Goal: Task Accomplishment & Management: Manage account settings

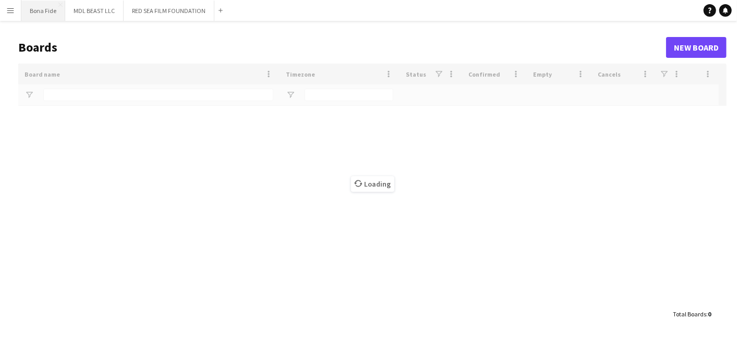
type input "***"
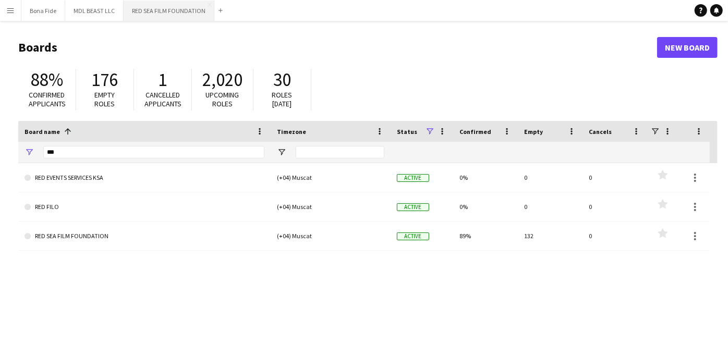
click at [173, 6] on button "RED SEA FILM FOUNDATION Close" at bounding box center [169, 11] width 91 height 20
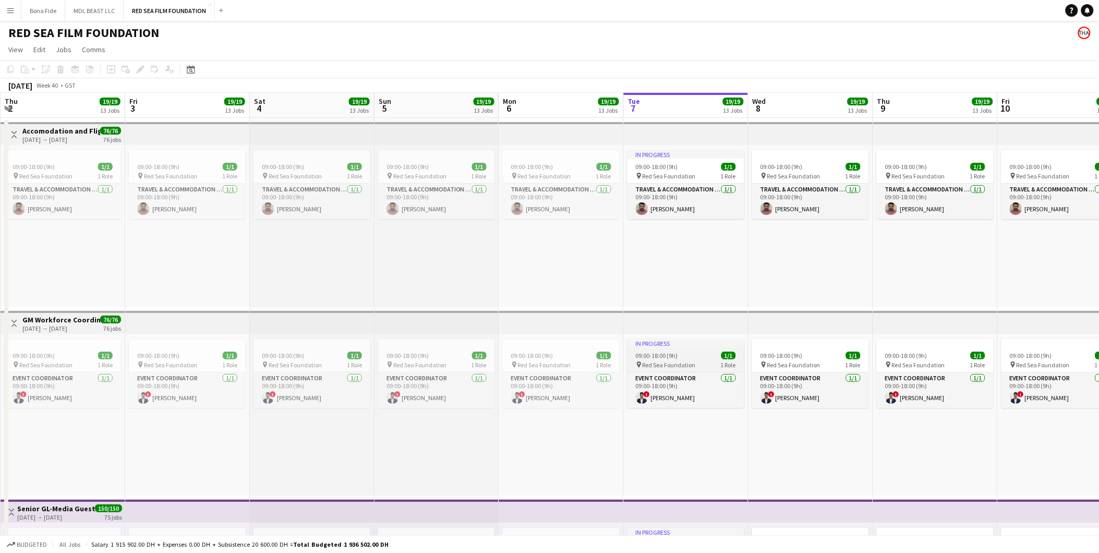
click at [717, 344] on div "pin Red Sea Foundation 1 Role" at bounding box center [686, 365] width 117 height 8
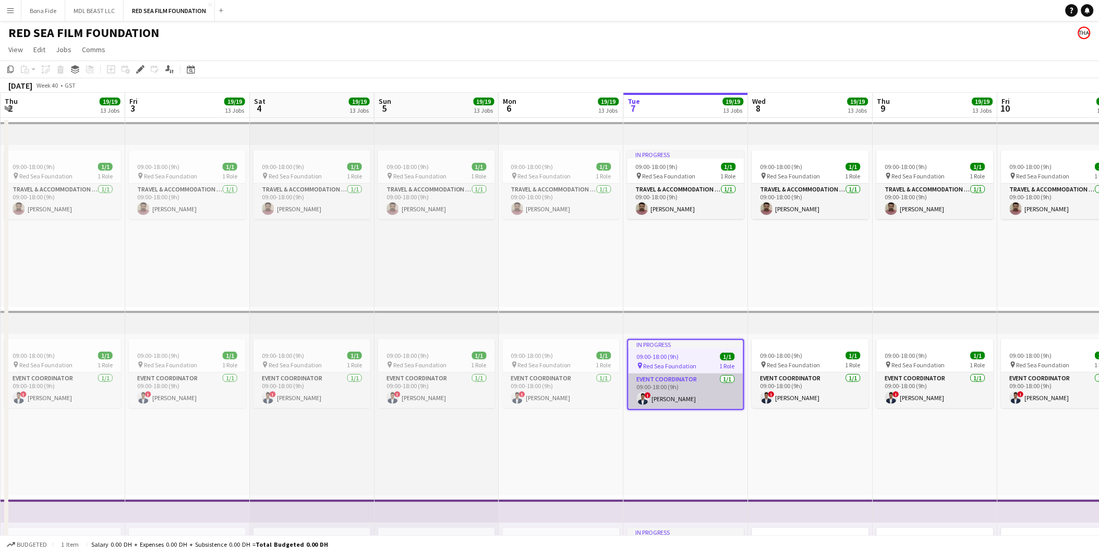
click at [675, 344] on app-card-role "Event Coordinator 1/1 09:00-18:00 (9h) ! Abdurhaman Hussien" at bounding box center [686, 391] width 115 height 35
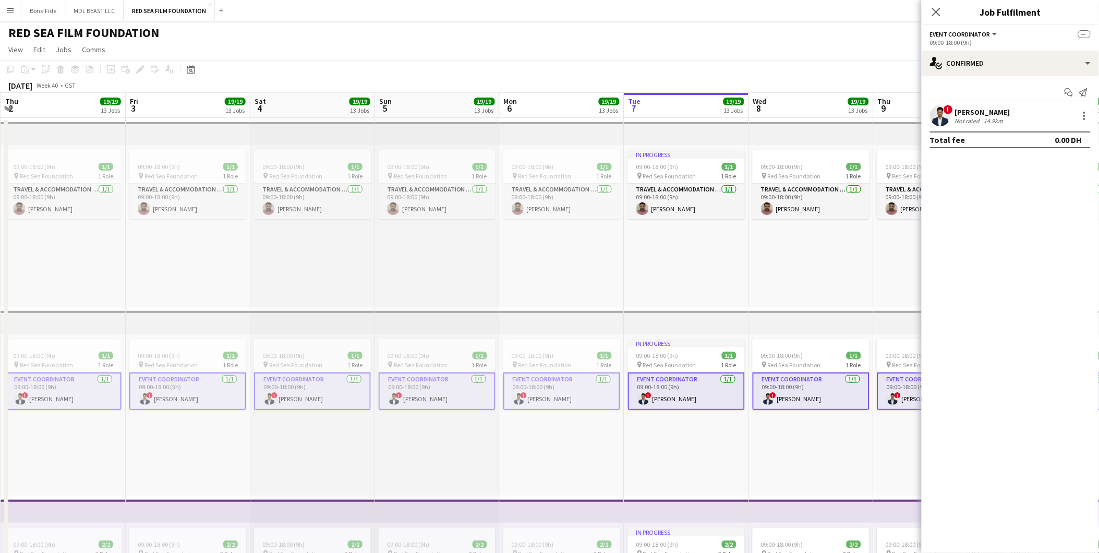
click at [737, 117] on div "Not rated" at bounding box center [968, 121] width 27 height 8
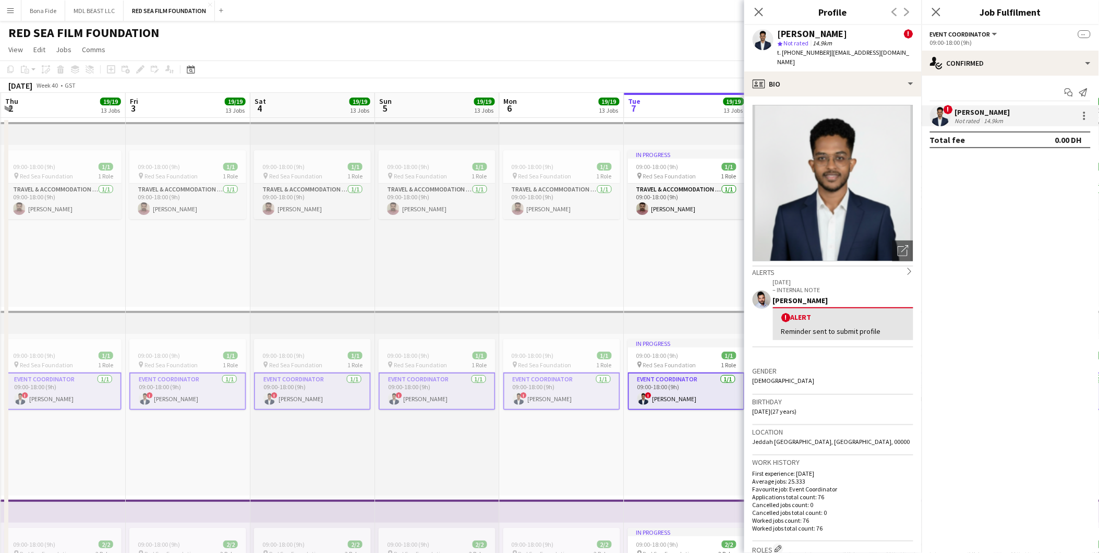
click at [737, 14] on div "Close pop-in" at bounding box center [758, 12] width 29 height 24
click at [737, 9] on icon at bounding box center [759, 12] width 10 height 10
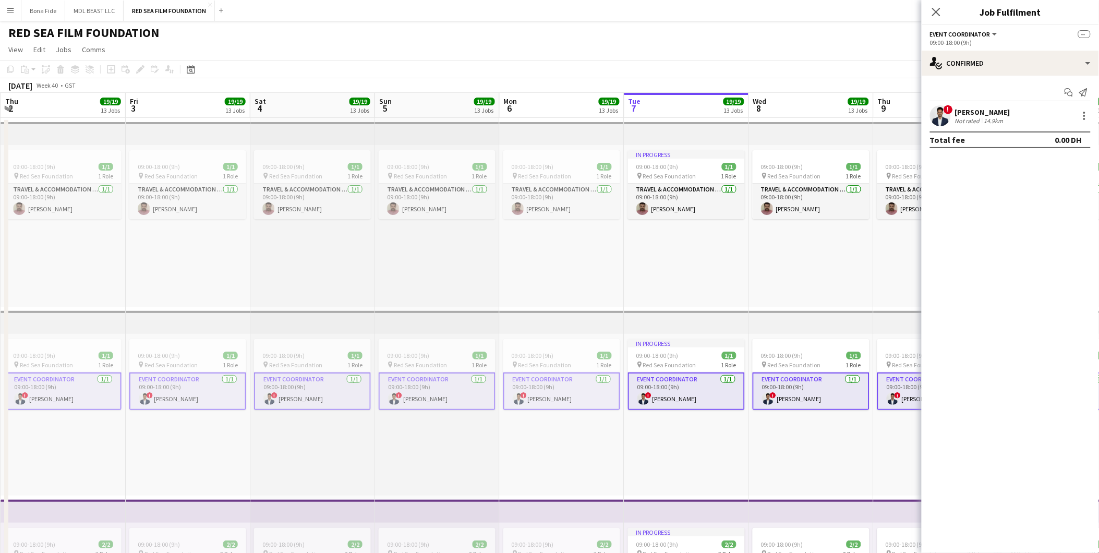
click at [263, 269] on div "09:00-18:00 (9h) 1/1 pin Red Sea Foundation 1 Role Travel & Accommodation Coord…" at bounding box center [312, 226] width 125 height 162
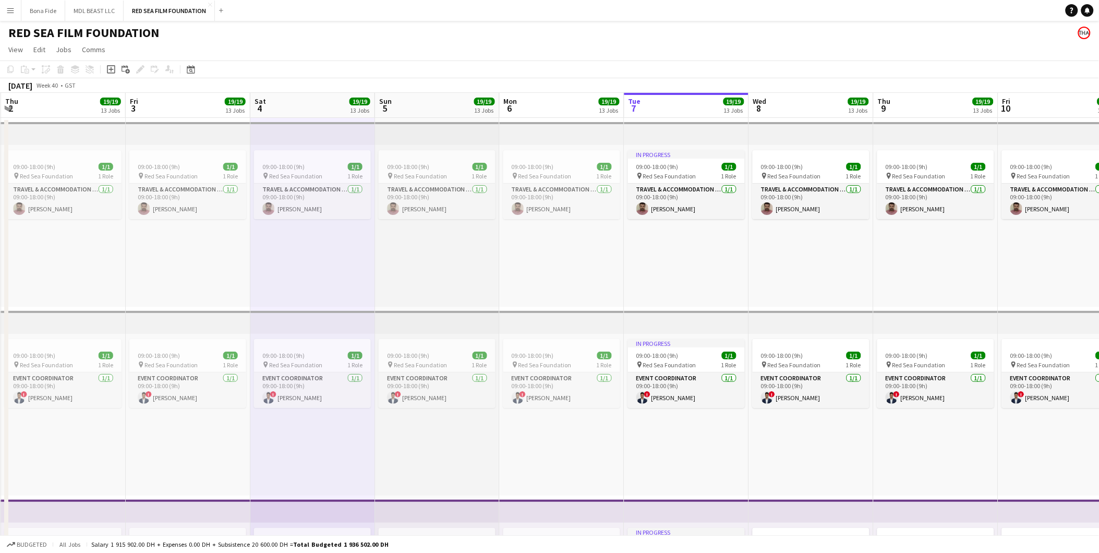
scroll to position [0, 249]
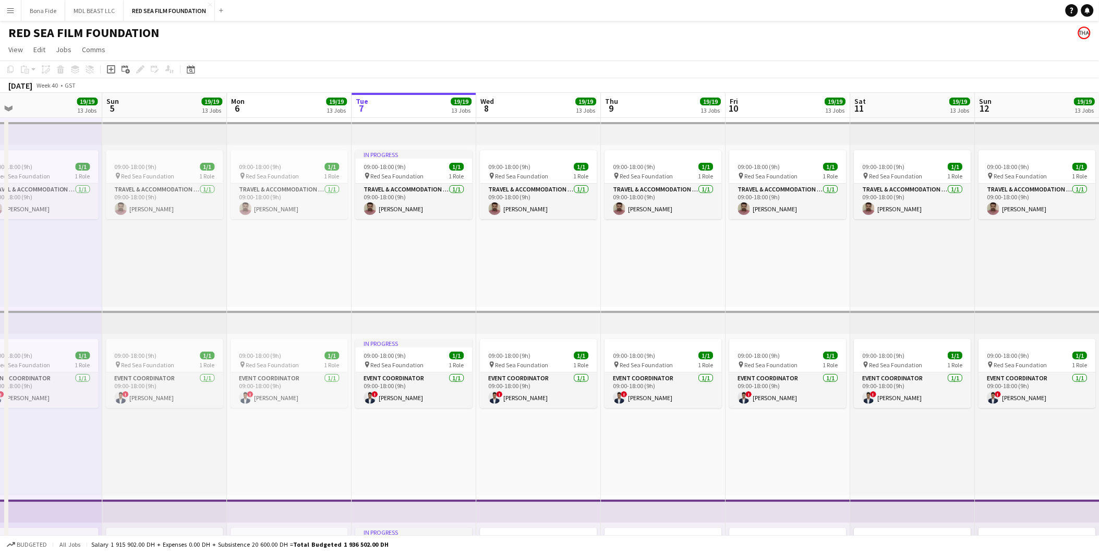
drag, startPoint x: 394, startPoint y: 285, endPoint x: 38, endPoint y: 330, distance: 359.2
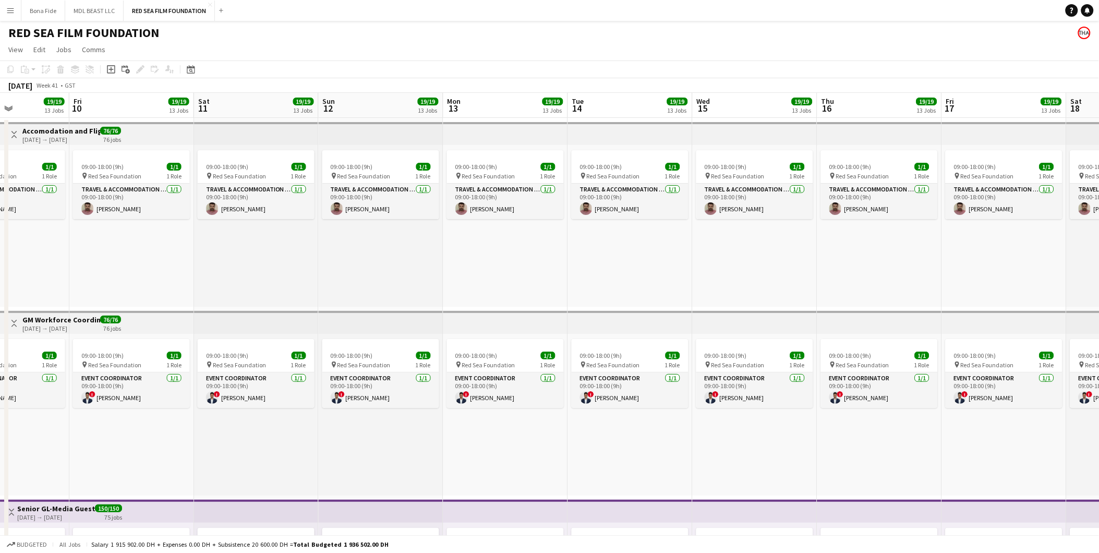
scroll to position [0, 434]
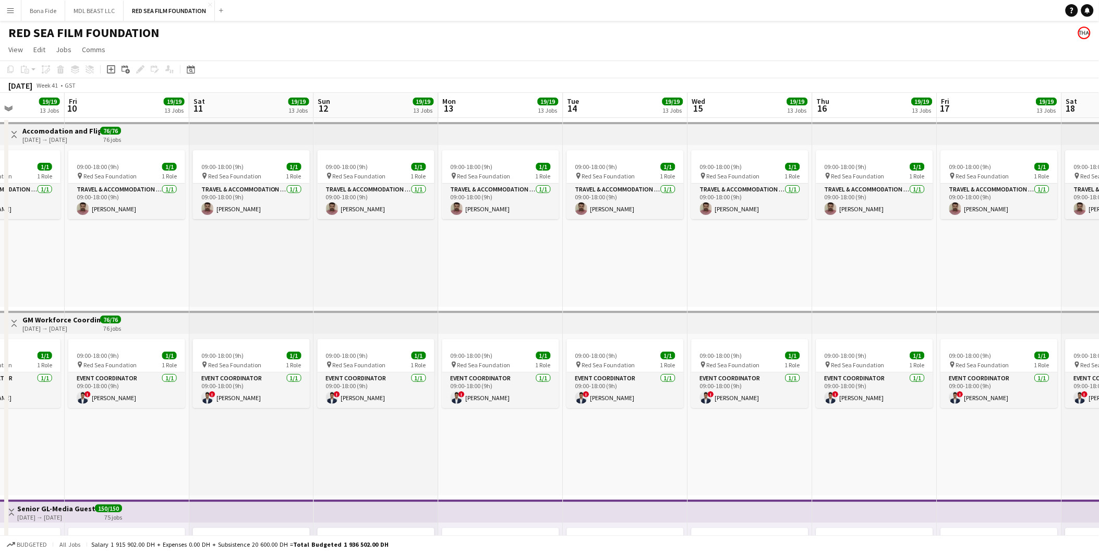
drag, startPoint x: 622, startPoint y: 323, endPoint x: 232, endPoint y: 331, distance: 390.8
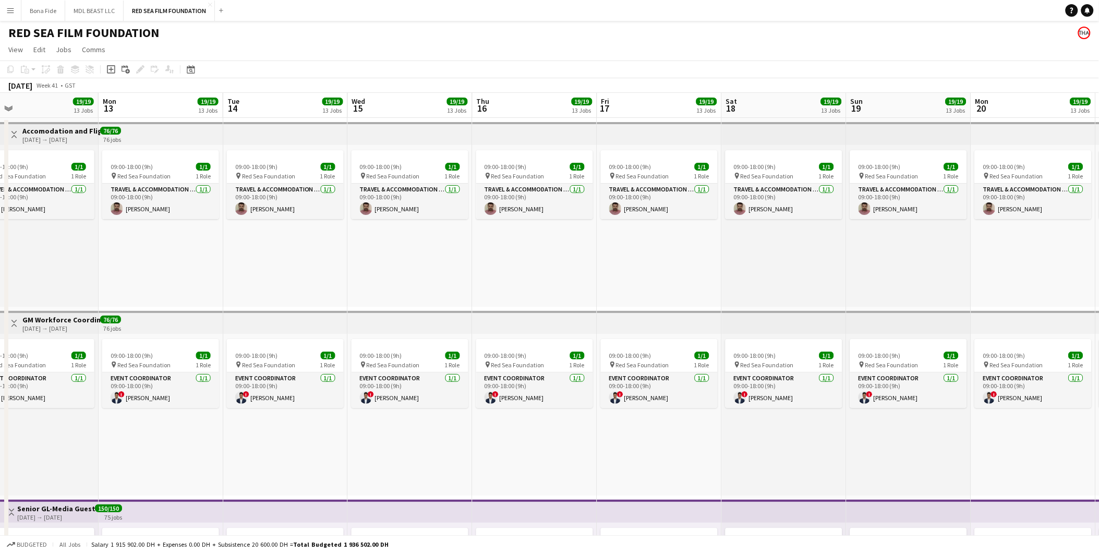
scroll to position [0, 403]
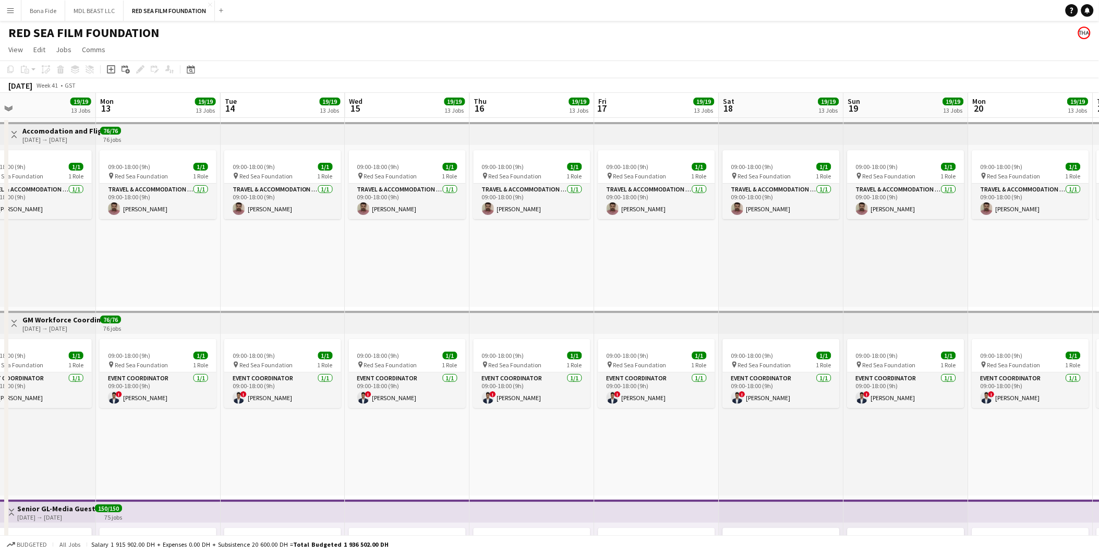
drag, startPoint x: 769, startPoint y: 247, endPoint x: 508, endPoint y: 263, distance: 261.9
click at [426, 201] on app-card-role "Travel & Accommodation Coordinator 1/1 09:00-18:00 (9h) Moath Qazzaz" at bounding box center [407, 201] width 117 height 35
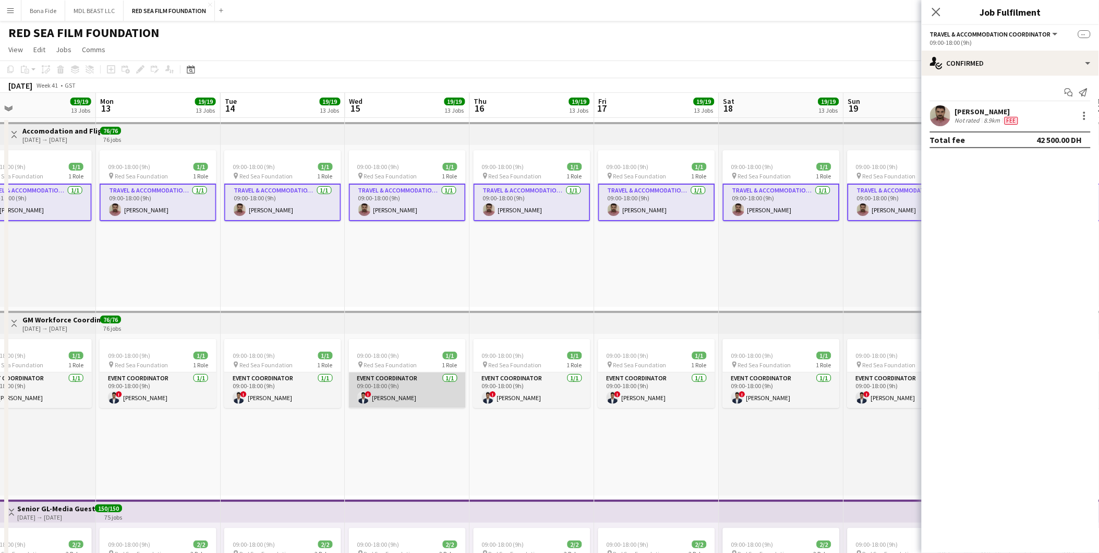
click at [395, 344] on app-card-role "Event Coordinator 1/1 09:00-18:00 (9h) ! Abdurhaman Hussien" at bounding box center [407, 390] width 117 height 35
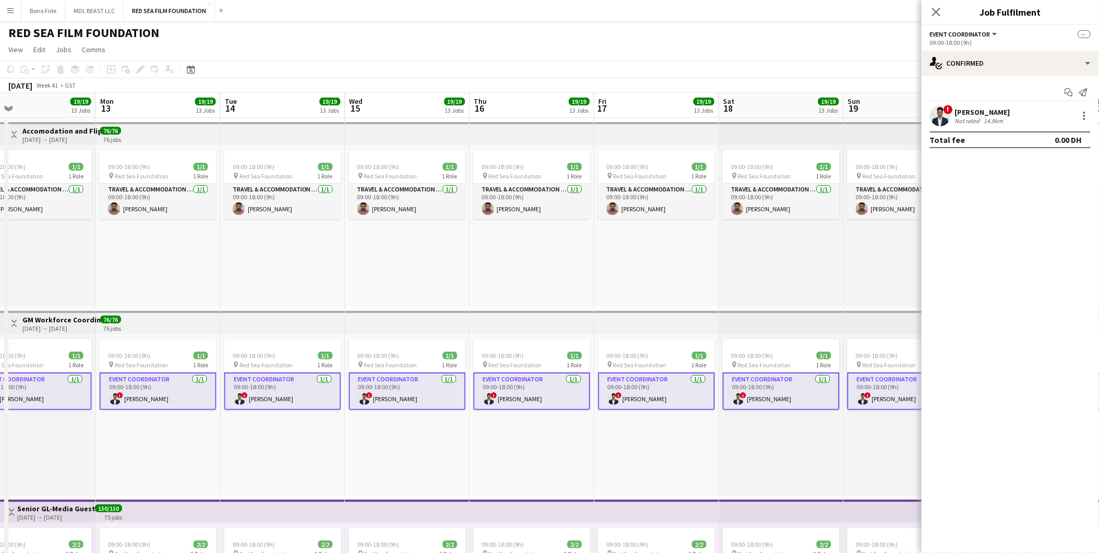
click at [410, 344] on app-card-role "Event Coordinator 1/1 09:00-18:00 (9h) ! Abdurhaman Hussien" at bounding box center [407, 392] width 117 height 38
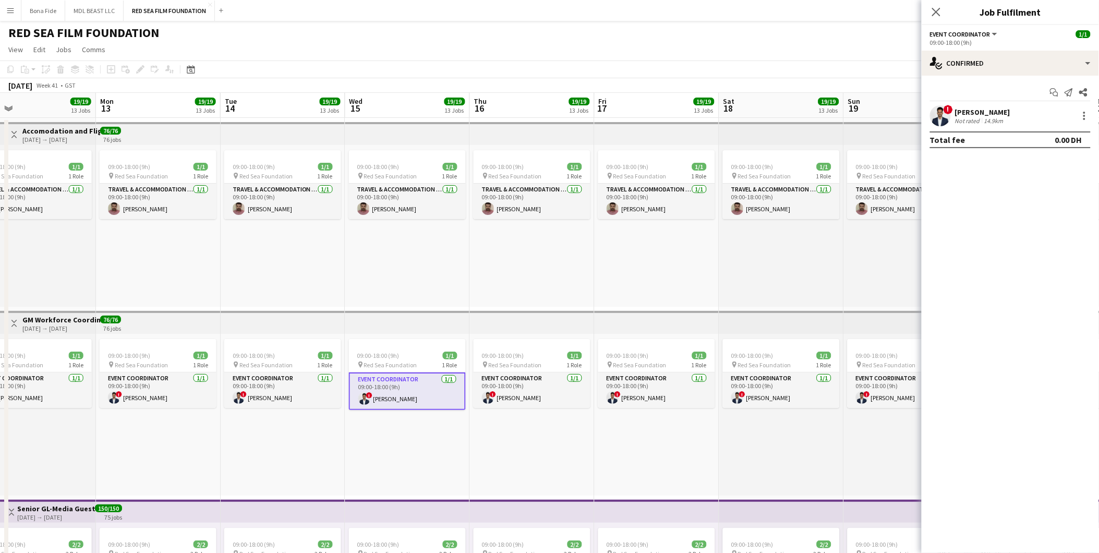
scroll to position [0, 402]
click at [737, 116] on div at bounding box center [1084, 116] width 13 height 13
click at [737, 141] on button "Edit fee" at bounding box center [1050, 135] width 81 height 25
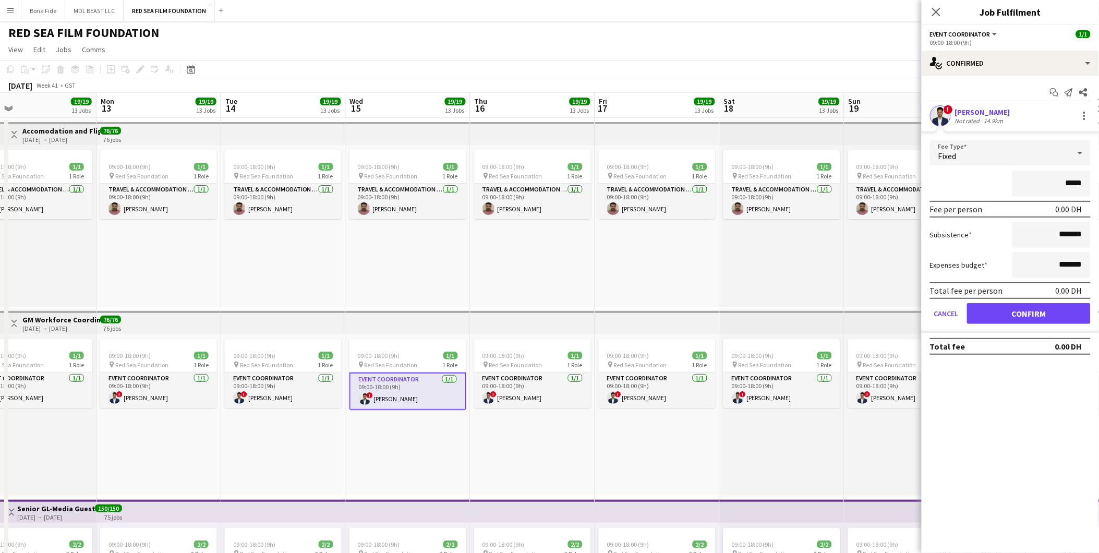
type input "****"
type input "********"
click at [737, 311] on button "Confirm" at bounding box center [1029, 313] width 124 height 21
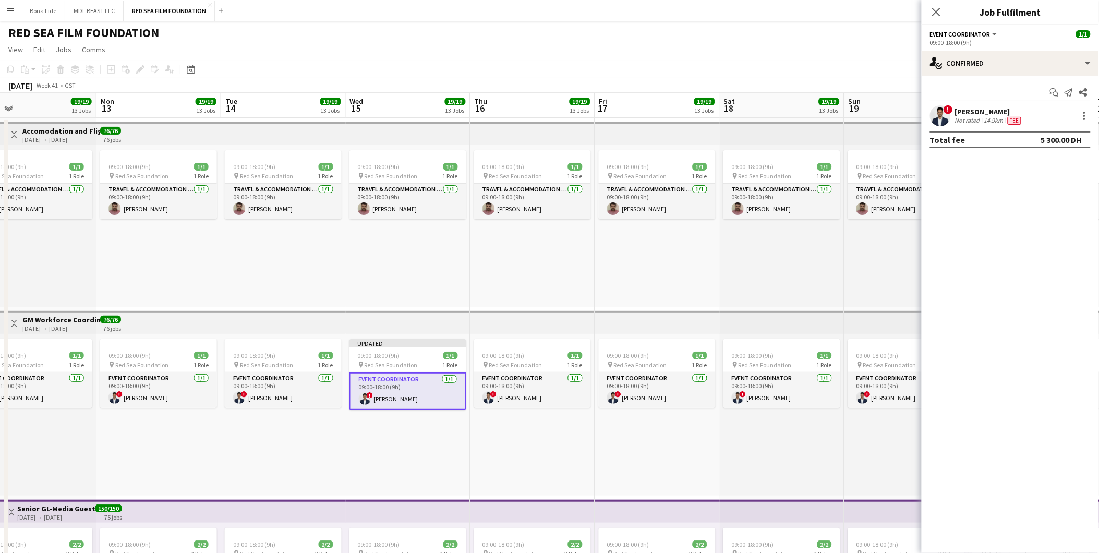
click at [579, 344] on div "09:00-18:00 (9h) 1/1 pin Red Sea Foundation 1 Role Event Coordinator 1/1 09:00-…" at bounding box center [533, 415] width 125 height 162
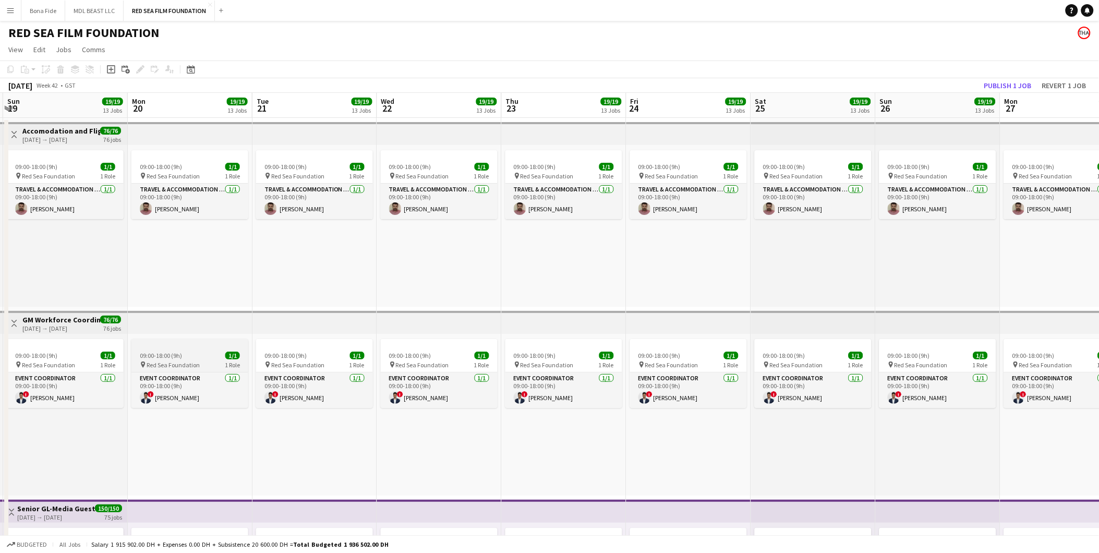
drag, startPoint x: 856, startPoint y: 337, endPoint x: 218, endPoint y: 343, distance: 638.1
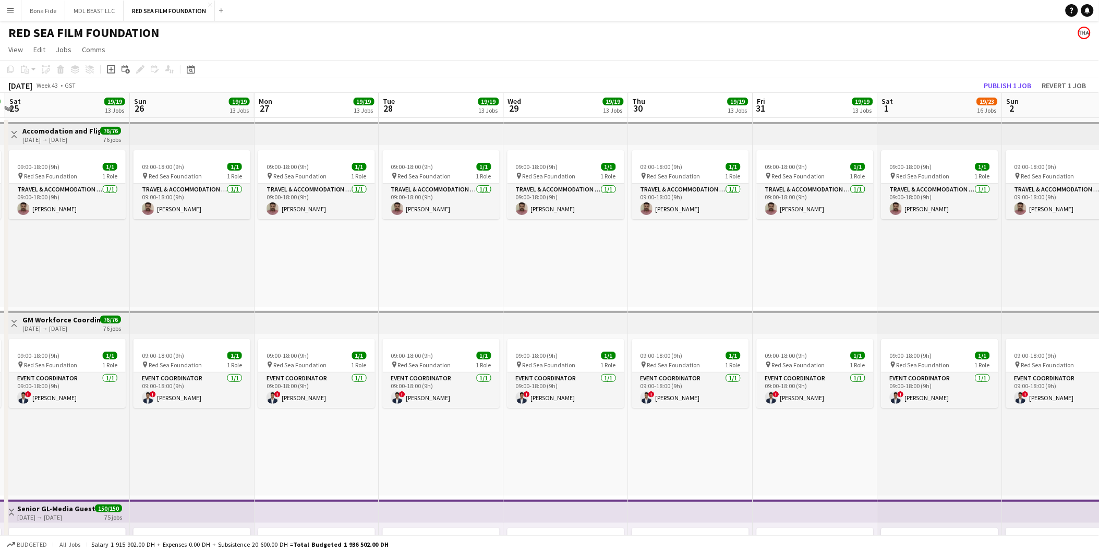
drag, startPoint x: 936, startPoint y: 330, endPoint x: 192, endPoint y: 415, distance: 749.3
click at [692, 344] on app-card-role "Event Coordinator 1/1 09:00-18:00 (9h) ! Abdurhaman Hussien" at bounding box center [690, 390] width 117 height 35
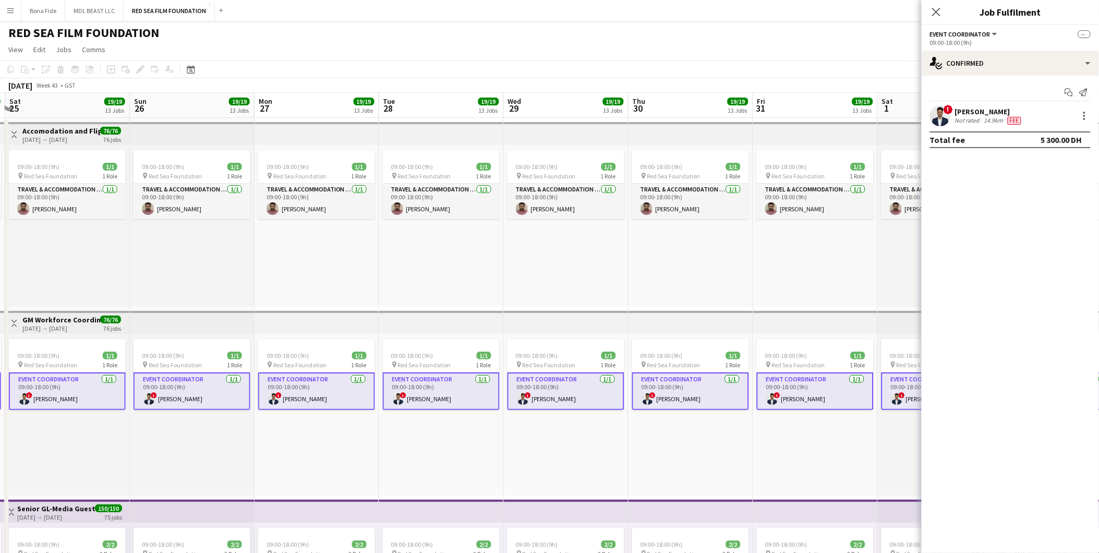
click at [690, 344] on app-card-role "Event Coordinator 1/1 09:00-18:00 (9h) ! Abdurhaman Hussien" at bounding box center [690, 392] width 117 height 38
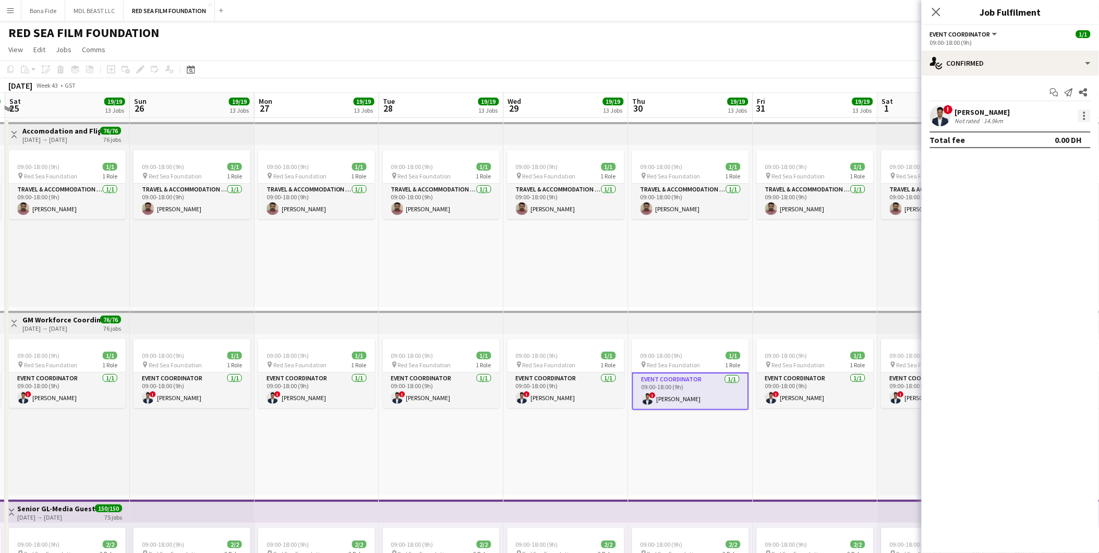
click at [737, 111] on div at bounding box center [1084, 116] width 13 height 13
click at [737, 139] on span "Edit fee" at bounding box center [1050, 134] width 65 height 9
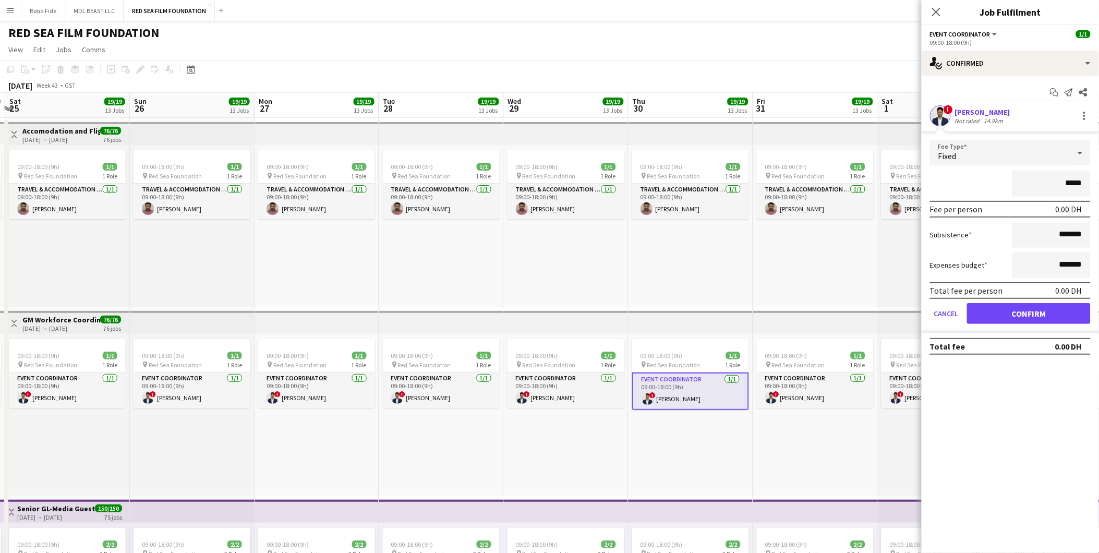
type input "****"
type input "********"
click at [737, 310] on button "Confirm" at bounding box center [1029, 313] width 124 height 21
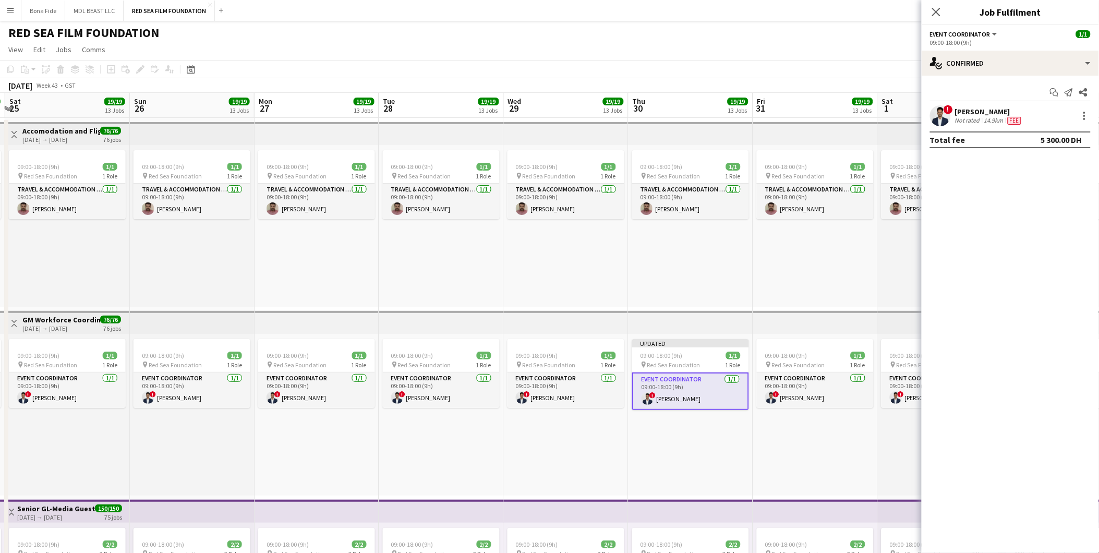
click at [737, 344] on div "09:00-18:00 (9h) 1/1 pin Red Sea Foundation 1 Role Event Coordinator 1/1 09:00-…" at bounding box center [815, 415] width 125 height 162
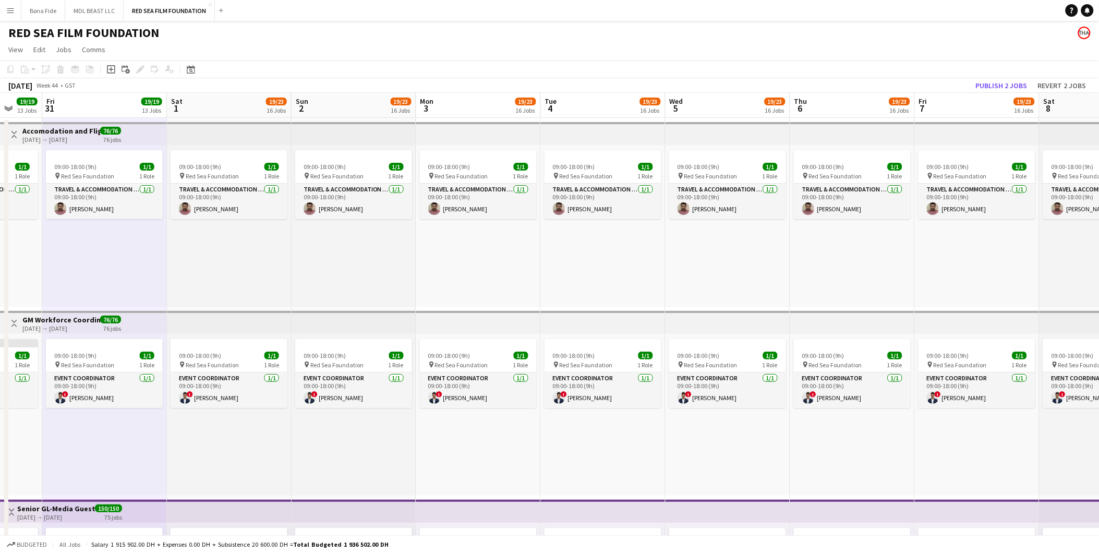
scroll to position [0, 335]
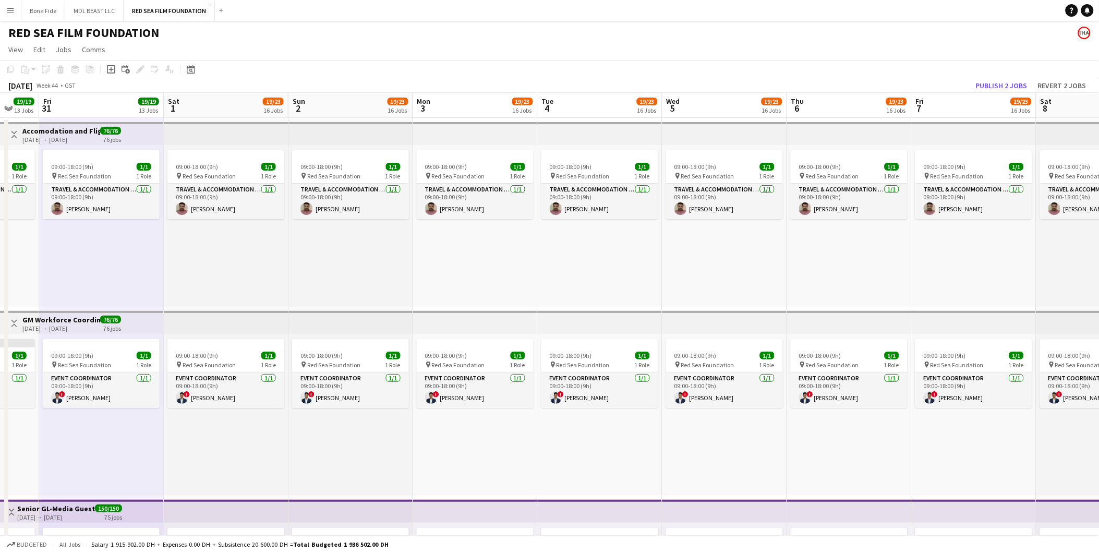
drag, startPoint x: 987, startPoint y: 340, endPoint x: 273, endPoint y: 390, distance: 715.4
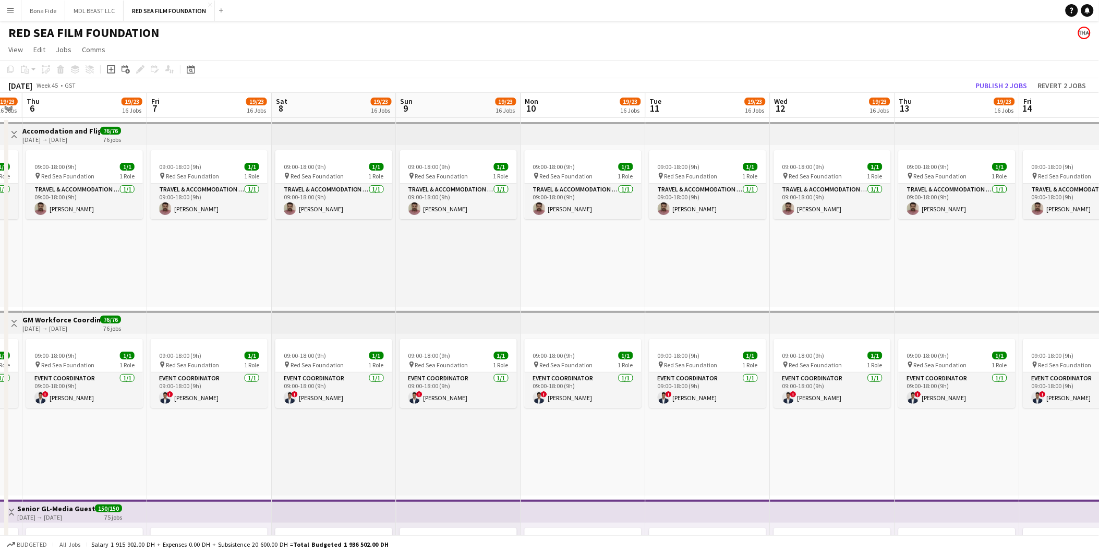
scroll to position [0, 373]
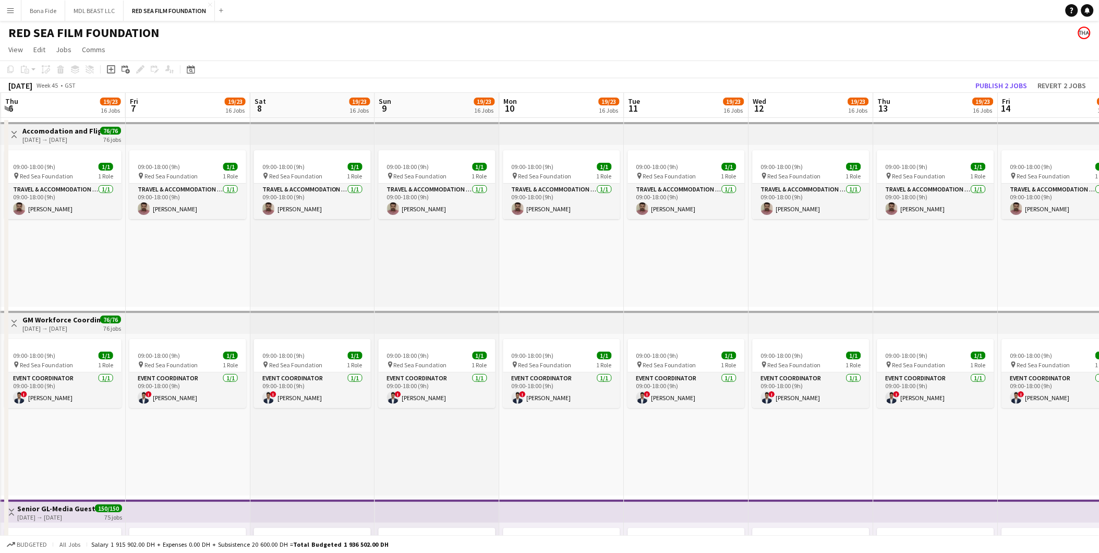
drag, startPoint x: 988, startPoint y: 350, endPoint x: 201, endPoint y: 360, distance: 786.3
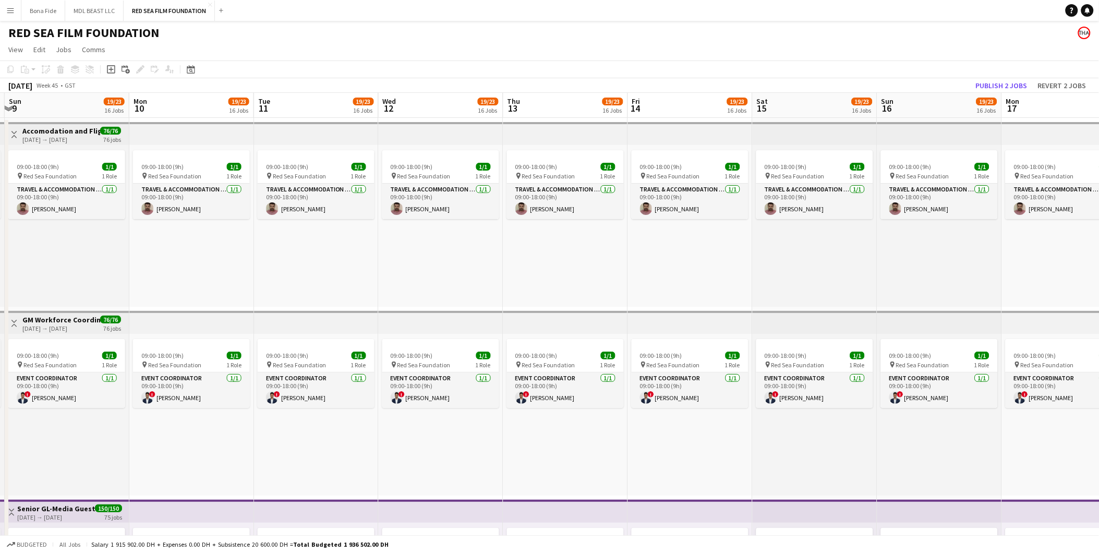
scroll to position [0, 373]
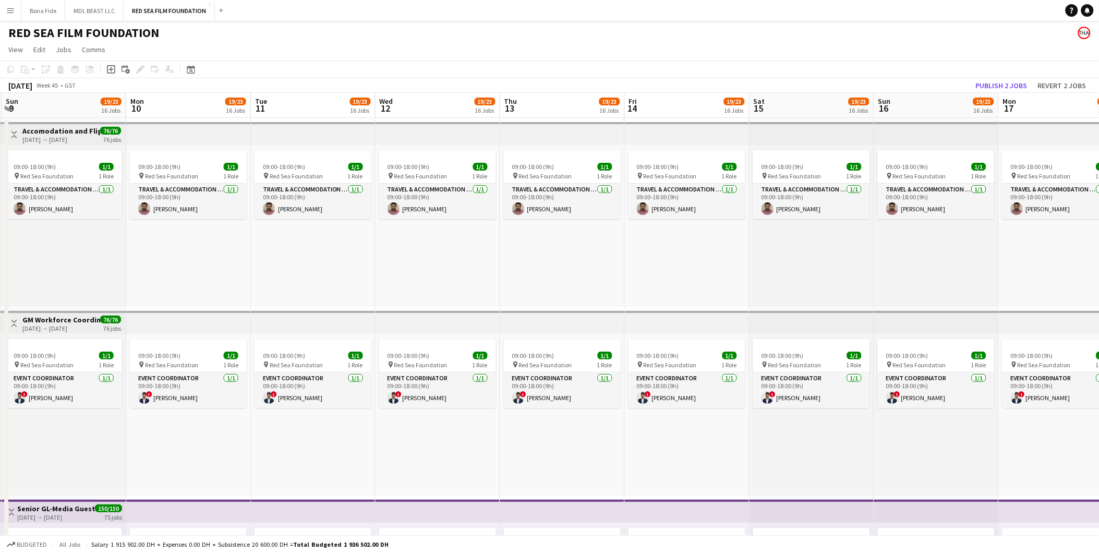
drag, startPoint x: 919, startPoint y: 341, endPoint x: 545, endPoint y: 364, distance: 374.3
click at [737, 344] on app-card-role "Event Coordinator 1/1 09:00-18:00 (9h) ! Abdurhaman Hussien" at bounding box center [811, 390] width 117 height 35
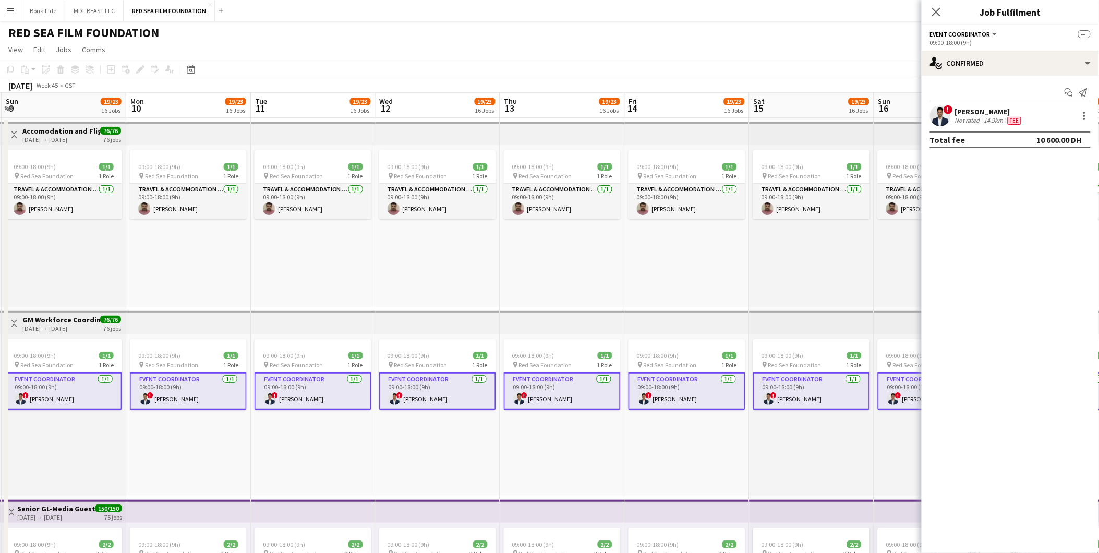
click at [737, 344] on app-card-role "Event Coordinator 1/1 09:00-18:00 (9h) ! Abdurhaman Hussien" at bounding box center [811, 392] width 117 height 38
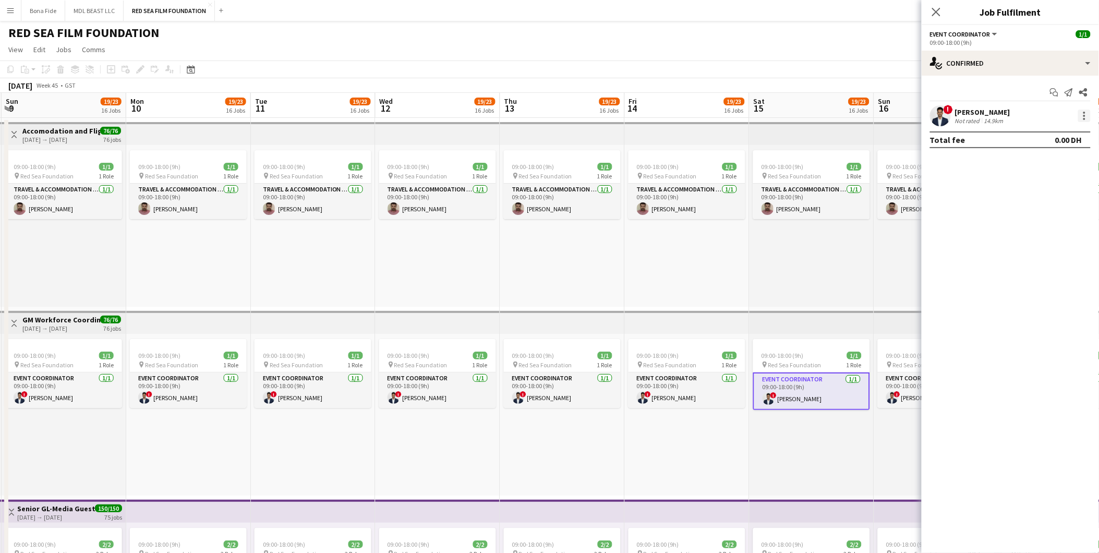
click at [737, 112] on div at bounding box center [1085, 113] width 2 height 2
click at [737, 140] on button "Edit fee" at bounding box center [1050, 135] width 81 height 25
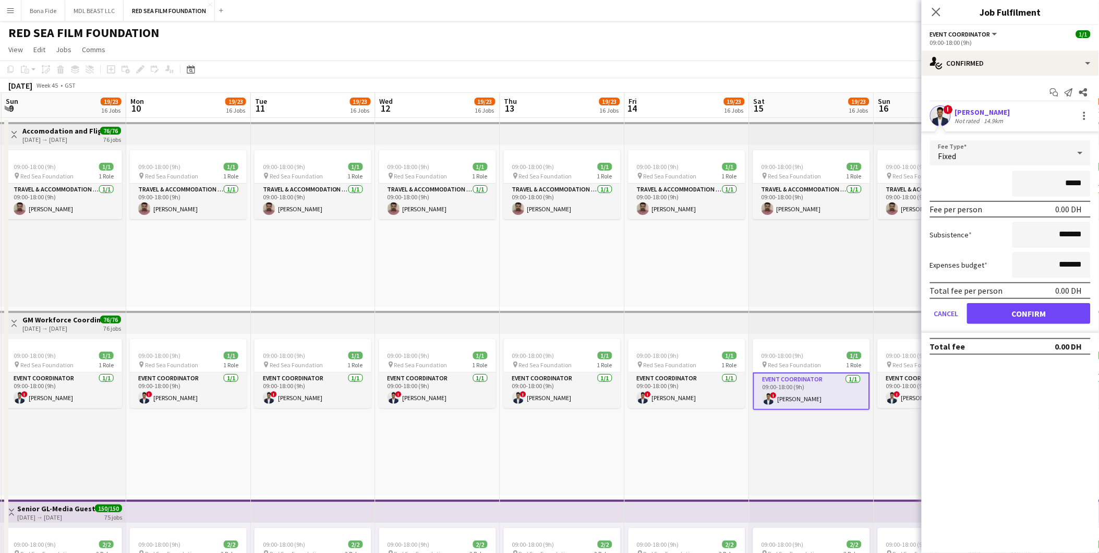
type input "****"
type input "********"
click at [737, 305] on button "Confirm" at bounding box center [1029, 313] width 124 height 21
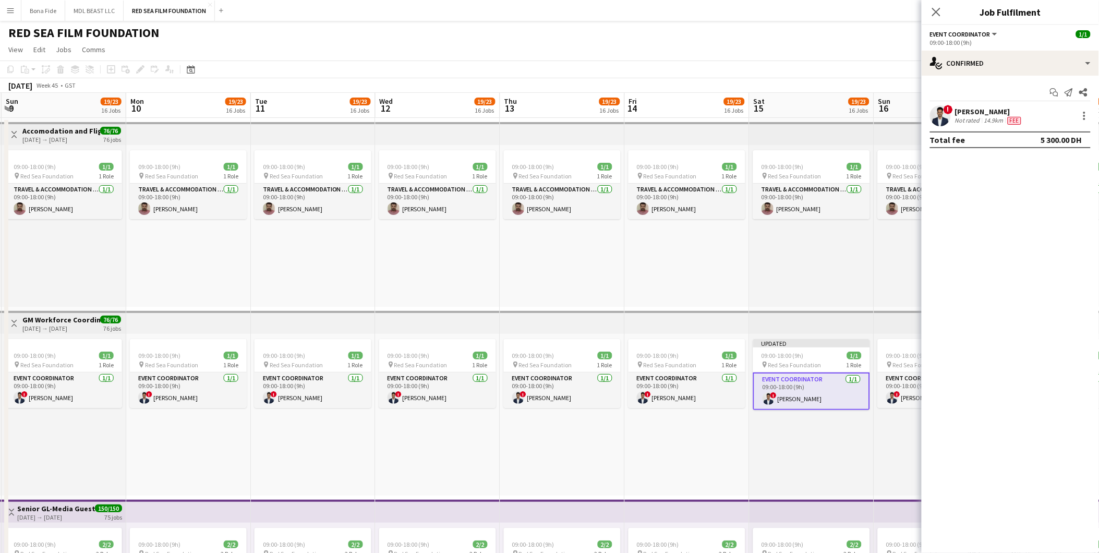
click at [737, 253] on div "09:00-18:00 (9h) 1/1 pin Red Sea Foundation 1 Role Travel & Accommodation Coord…" at bounding box center [812, 226] width 125 height 162
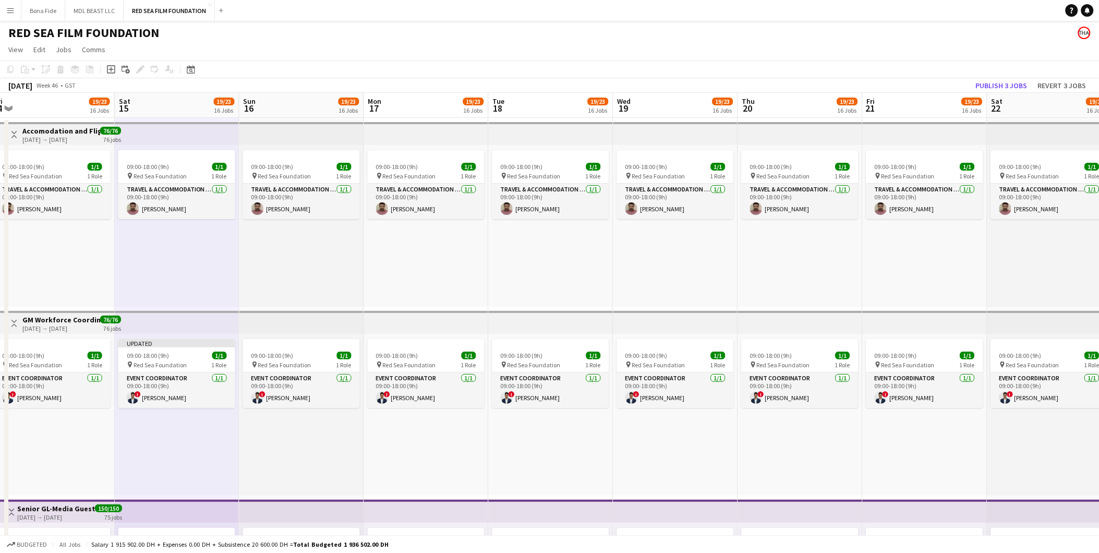
drag, startPoint x: 1025, startPoint y: 333, endPoint x: 467, endPoint y: 350, distance: 558.0
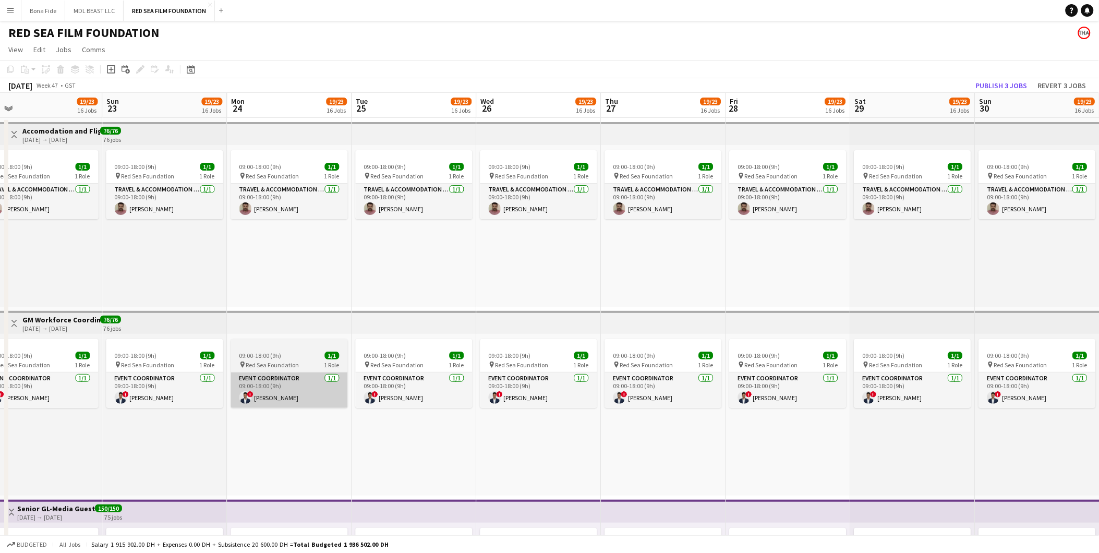
scroll to position [0, 403]
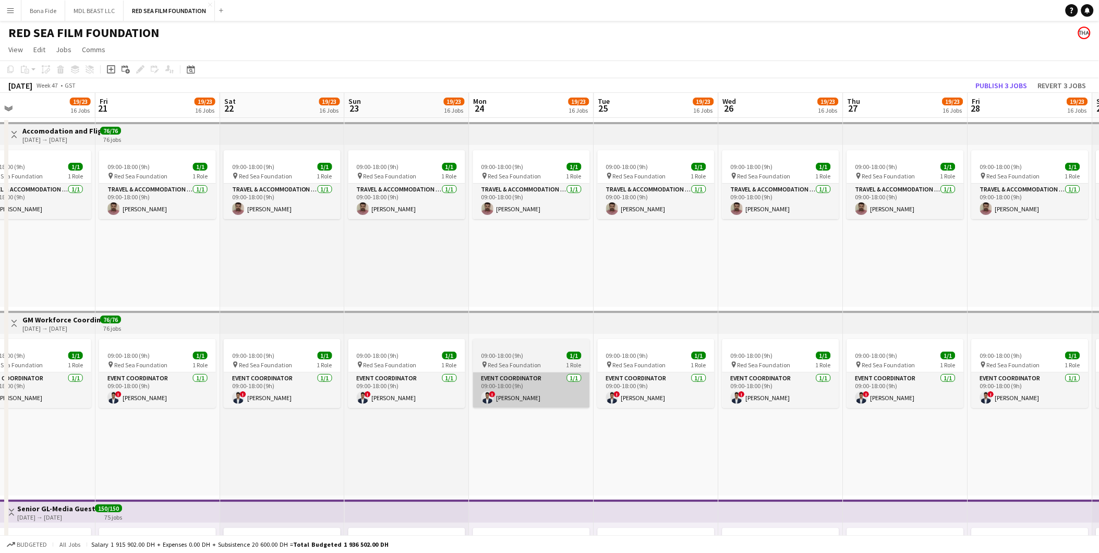
drag, startPoint x: 654, startPoint y: 344, endPoint x: 573, endPoint y: 395, distance: 95.4
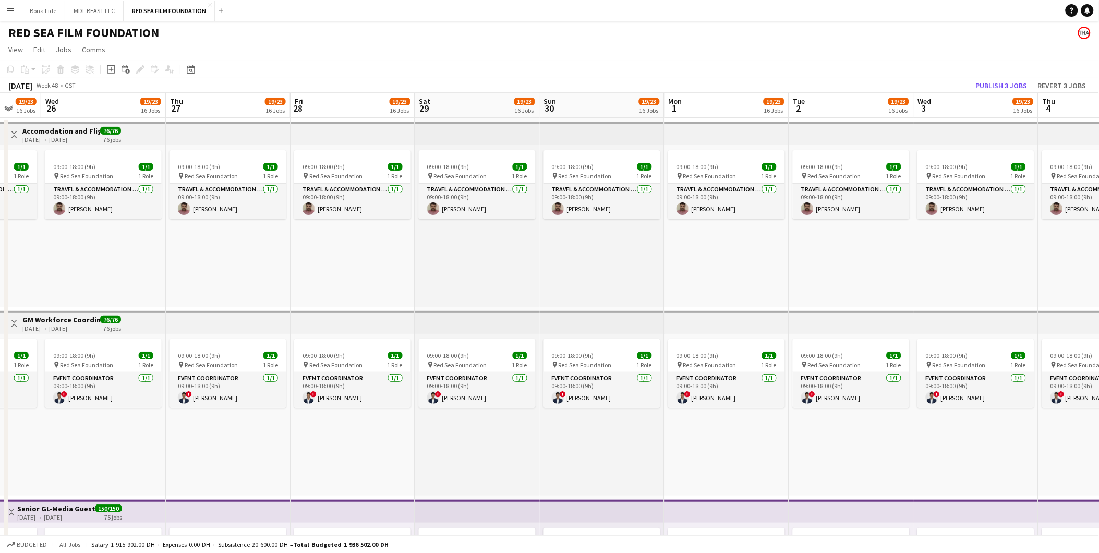
scroll to position [0, 341]
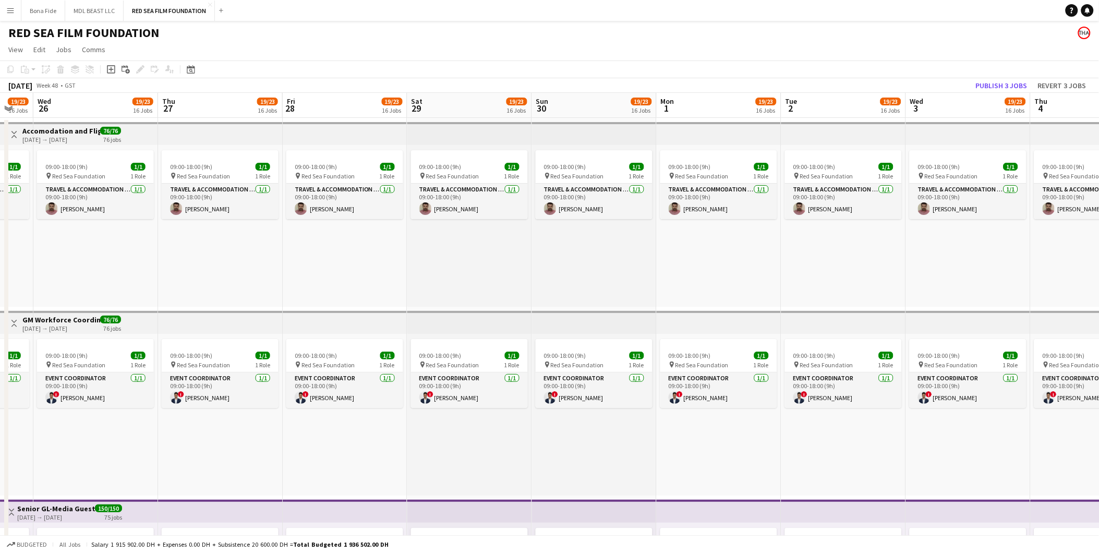
drag, startPoint x: 1050, startPoint y: 330, endPoint x: 363, endPoint y: 338, distance: 686.6
click at [602, 344] on app-card-role "Event Coordinator 1/1 09:00-18:00 (9h) ! Abdurhaman Hussien" at bounding box center [594, 390] width 117 height 35
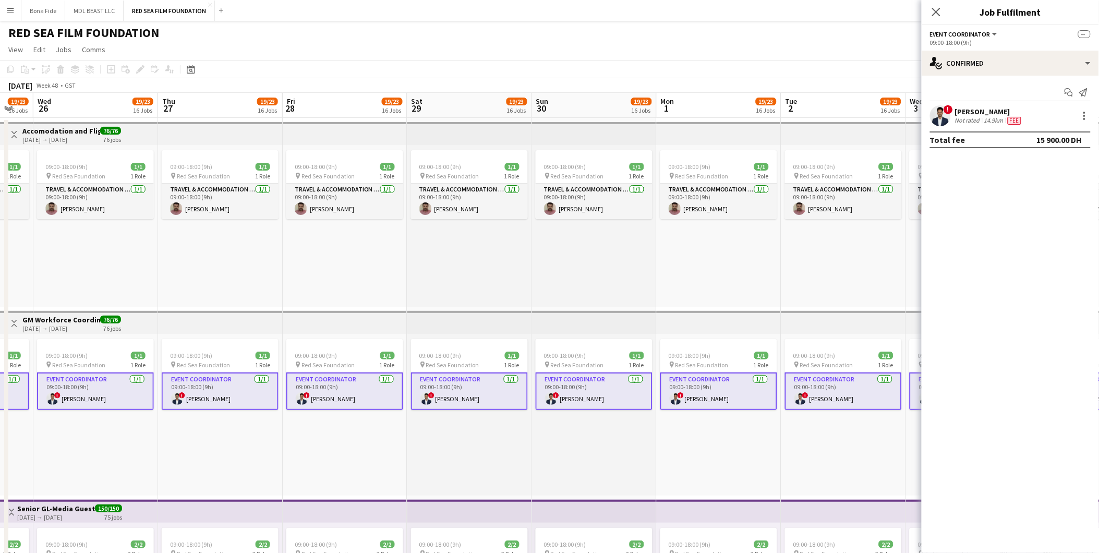
click at [602, 344] on app-card-role "Event Coordinator 1/1 09:00-18:00 (9h) ! Abdurhaman Hussien" at bounding box center [594, 392] width 117 height 38
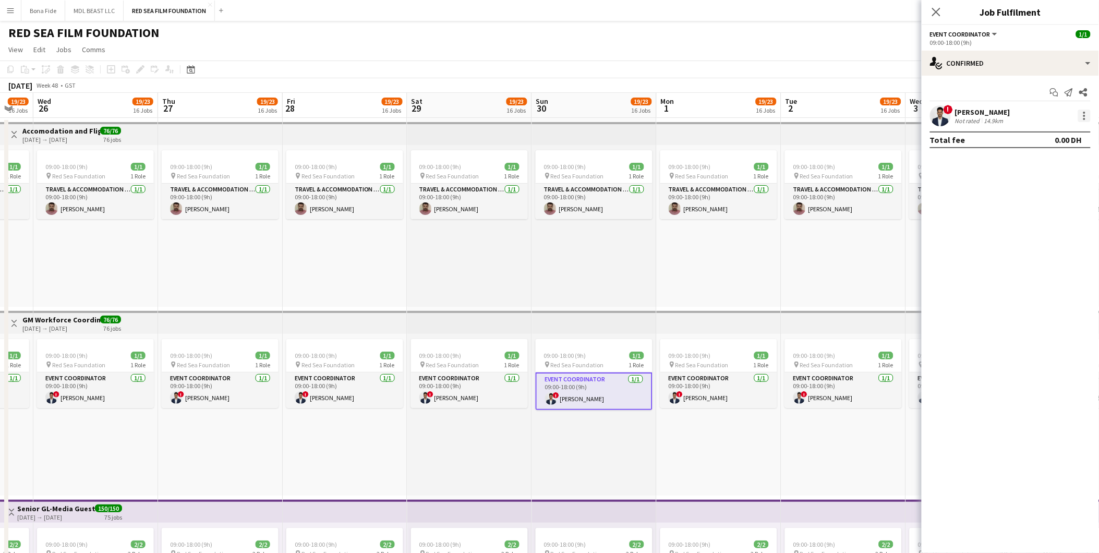
click at [737, 111] on div at bounding box center [1084, 116] width 13 height 13
click at [737, 128] on button "Edit fee" at bounding box center [1050, 135] width 81 height 25
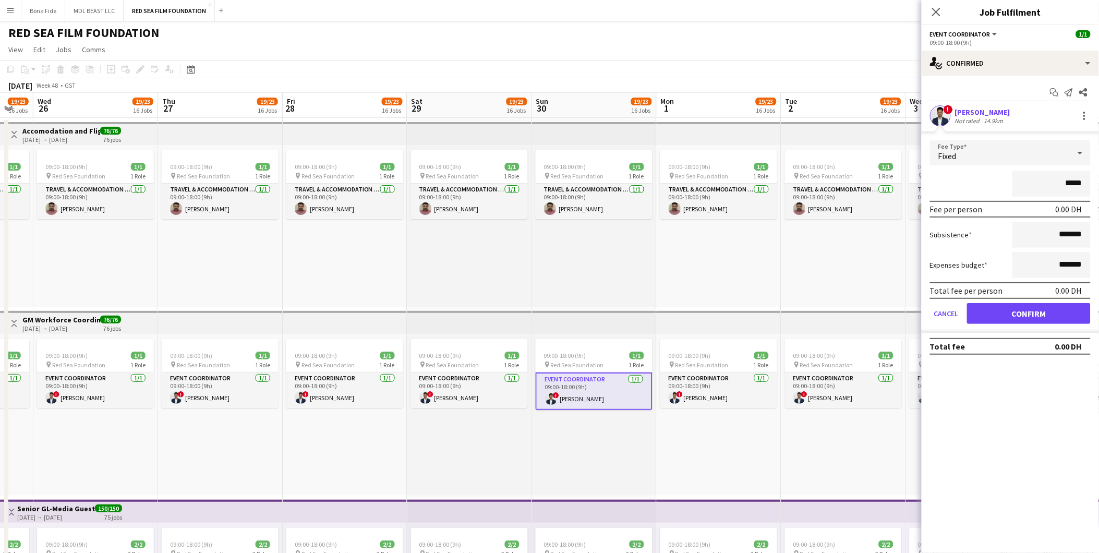
type input "****"
type input "********"
click at [737, 319] on button "Confirm" at bounding box center [1029, 313] width 124 height 21
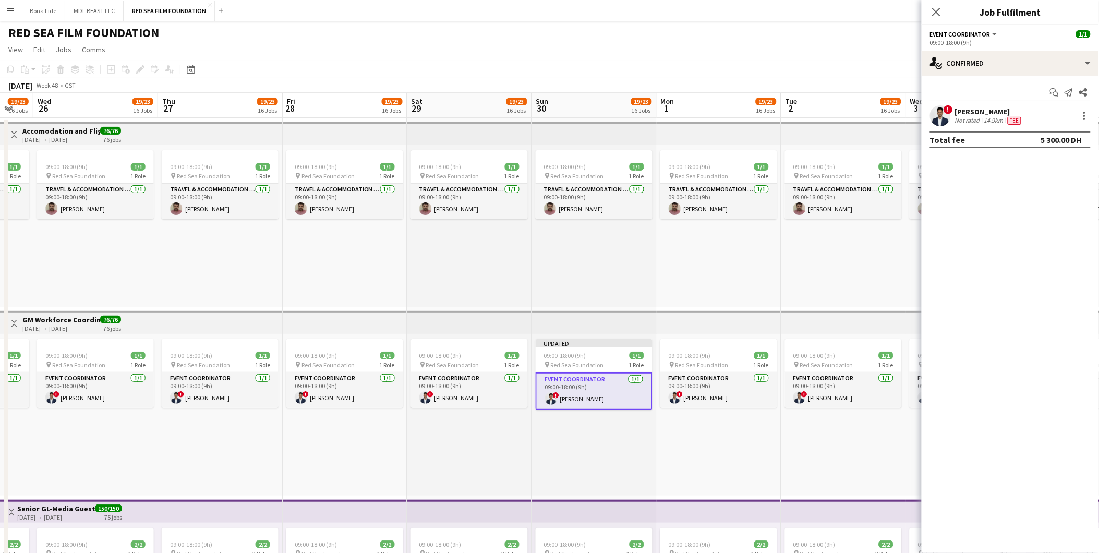
click at [737, 296] on div "09:00-18:00 (9h) 1/1 pin Red Sea Foundation 1 Role Travel & Accommodation Coord…" at bounding box center [844, 226] width 125 height 162
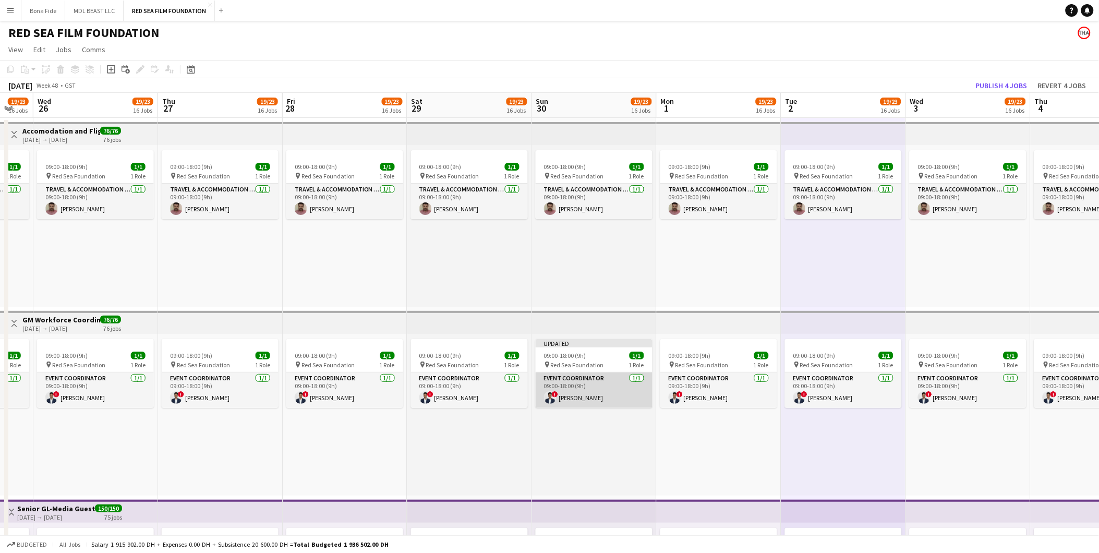
click at [601, 344] on app-card-role "Event Coordinator 1/1 09:00-18:00 (9h) ! Abdurhaman Hussien" at bounding box center [594, 390] width 117 height 35
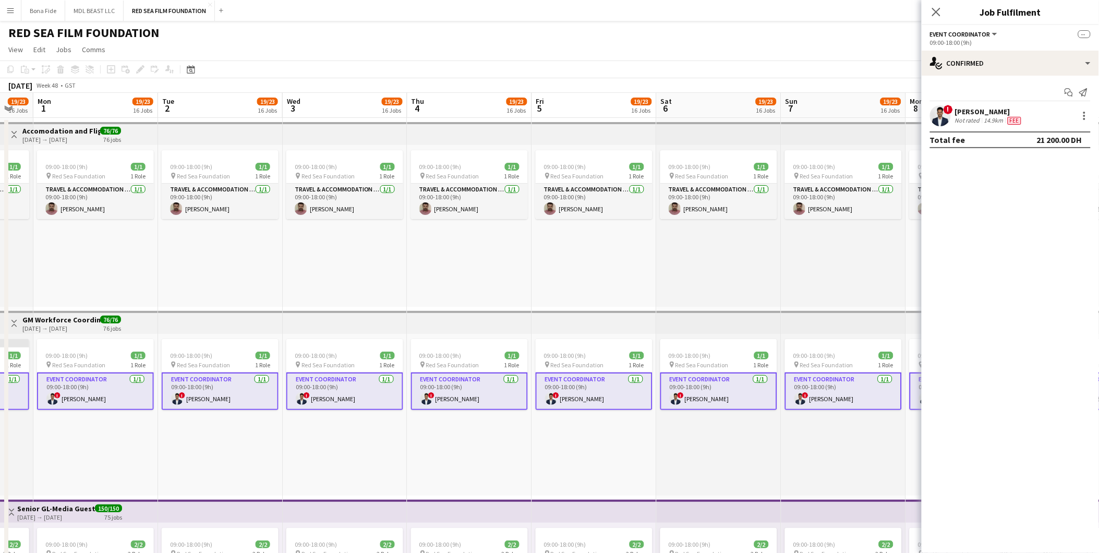
drag, startPoint x: 800, startPoint y: 439, endPoint x: 49, endPoint y: 440, distance: 751.3
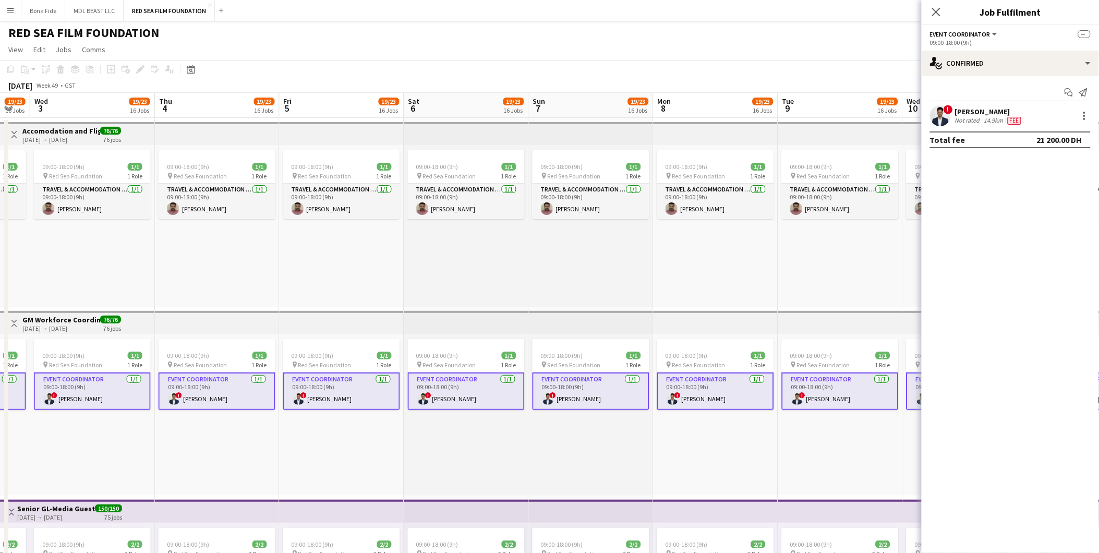
scroll to position [0, 344]
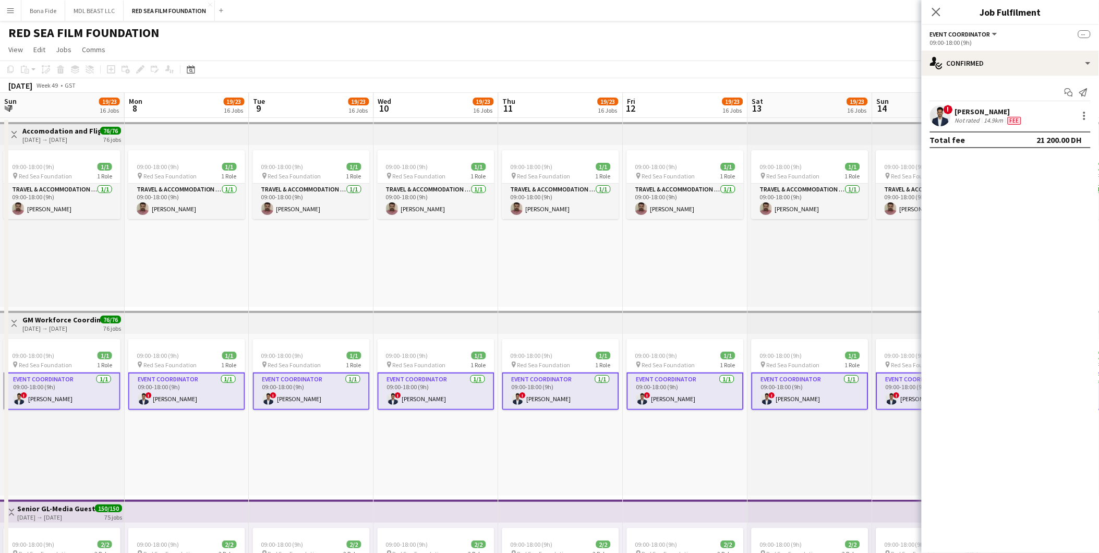
drag, startPoint x: 814, startPoint y: 435, endPoint x: 123, endPoint y: 445, distance: 691.4
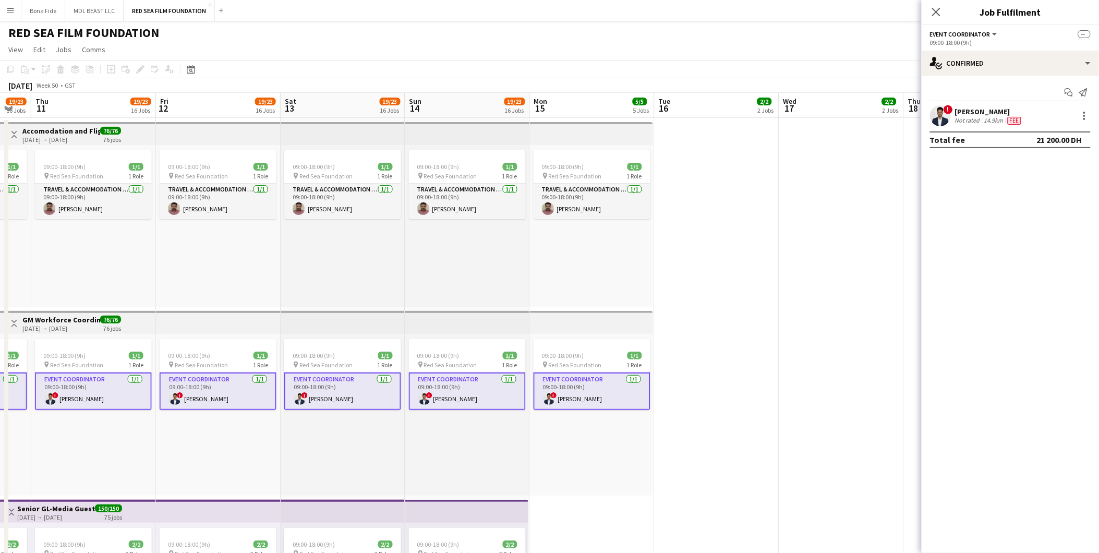
drag, startPoint x: 849, startPoint y: 449, endPoint x: 368, endPoint y: 460, distance: 481.2
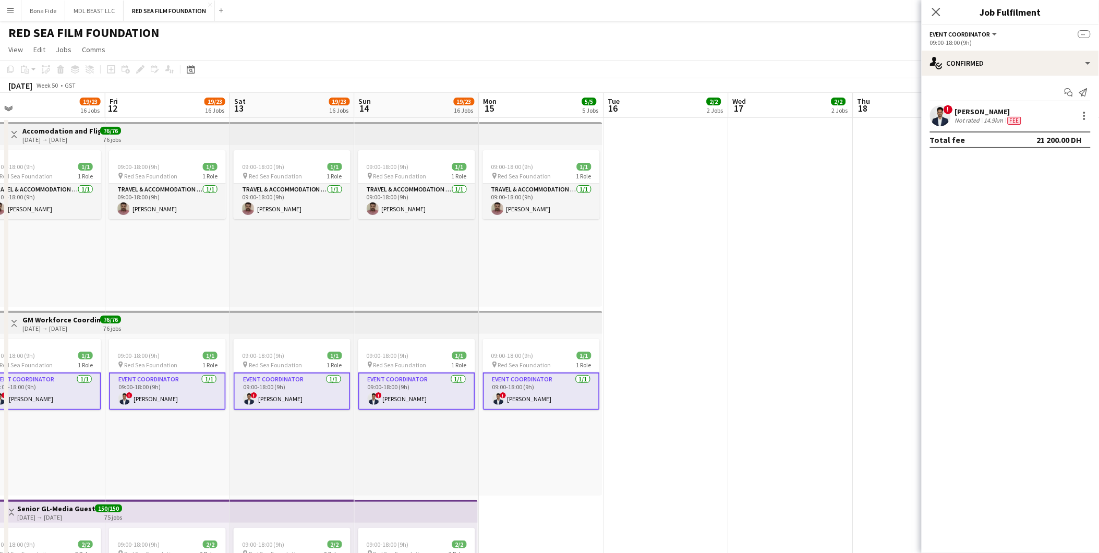
click at [567, 344] on app-card-role "Event Coordinator 1/1 09:00-18:00 (9h) ! Abdurhaman Hussien" at bounding box center [541, 392] width 117 height 38
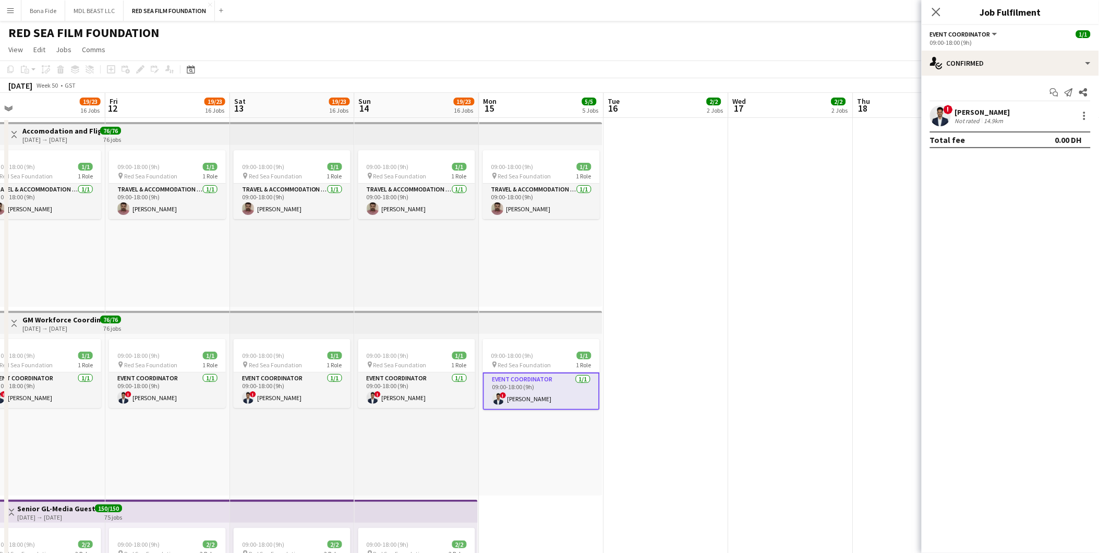
click at [562, 344] on app-card-role "Event Coordinator 1/1 09:00-18:00 (9h) ! Abdurhaman Hussien" at bounding box center [541, 392] width 117 height 38
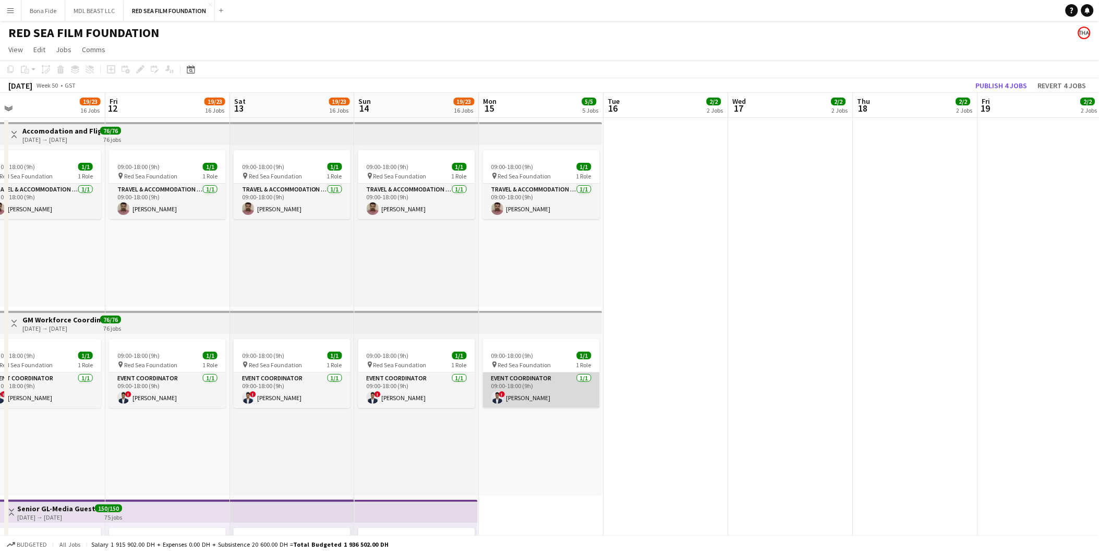
click at [562, 344] on app-card-role "Event Coordinator 1/1 09:00-18:00 (9h) ! Abdurhaman Hussien" at bounding box center [541, 390] width 117 height 35
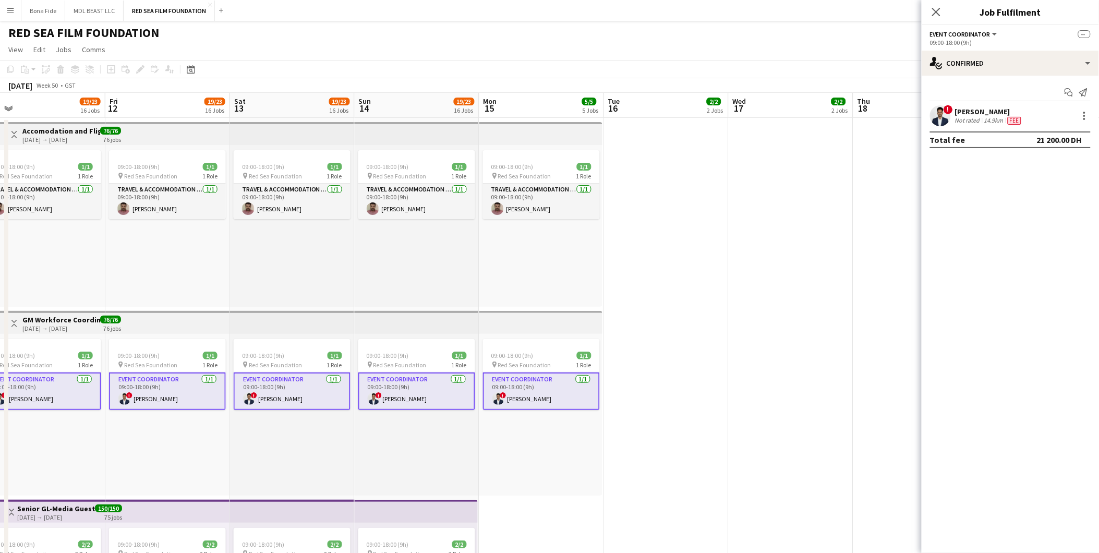
click at [562, 344] on app-card-role "Event Coordinator 1/1 09:00-18:00 (9h) ! Abdurhaman Hussien" at bounding box center [541, 392] width 117 height 38
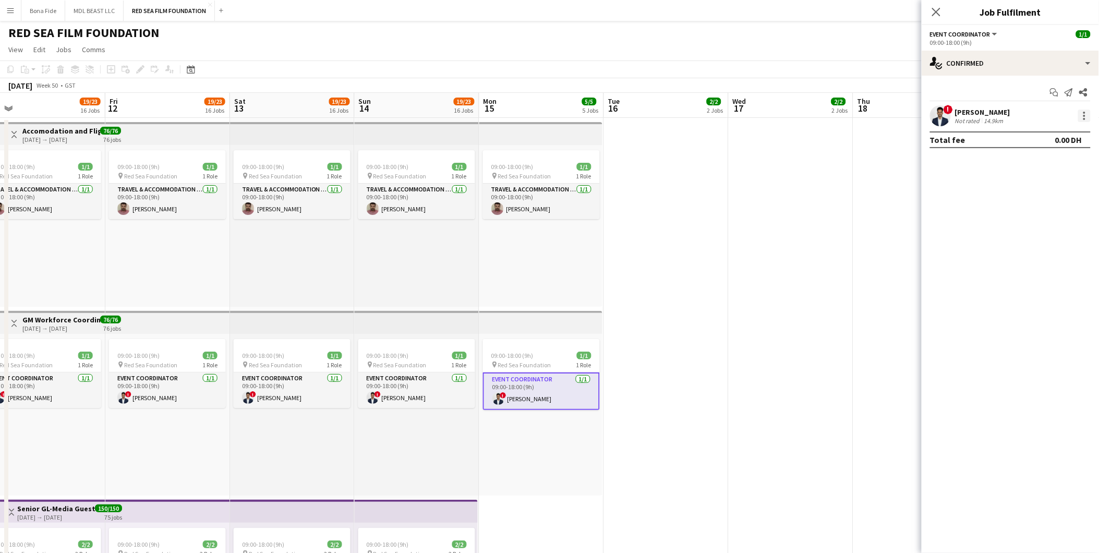
click at [737, 117] on div at bounding box center [1084, 116] width 13 height 13
click at [737, 136] on span "Edit fee" at bounding box center [1032, 134] width 28 height 9
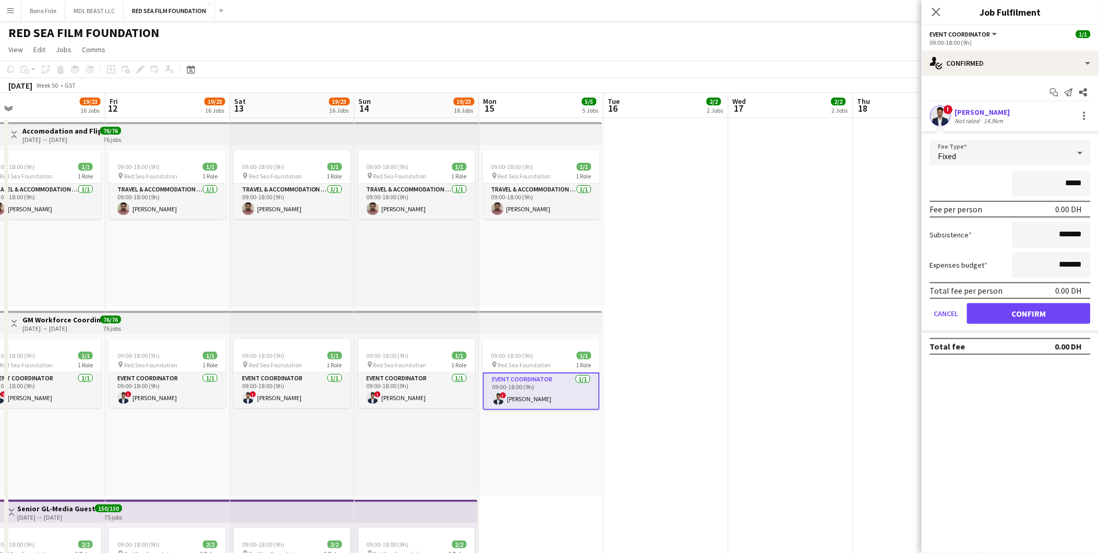
type input "****"
type input "********"
click at [737, 307] on button "Confirm" at bounding box center [1029, 313] width 124 height 21
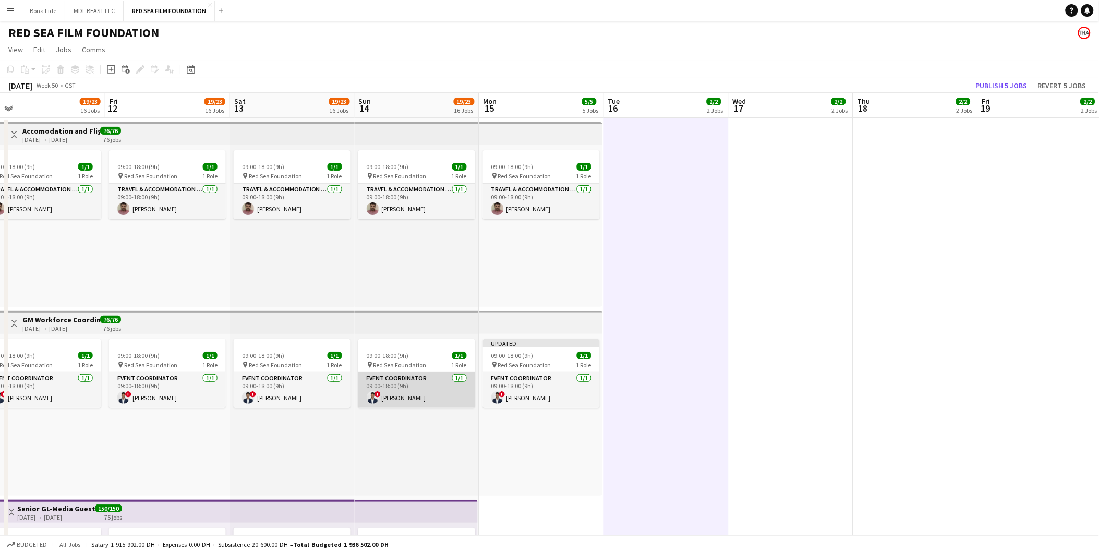
click at [400, 344] on app-card-role "Event Coordinator 1/1 09:00-18:00 (9h) ! Abdurhaman Hussien" at bounding box center [416, 390] width 117 height 35
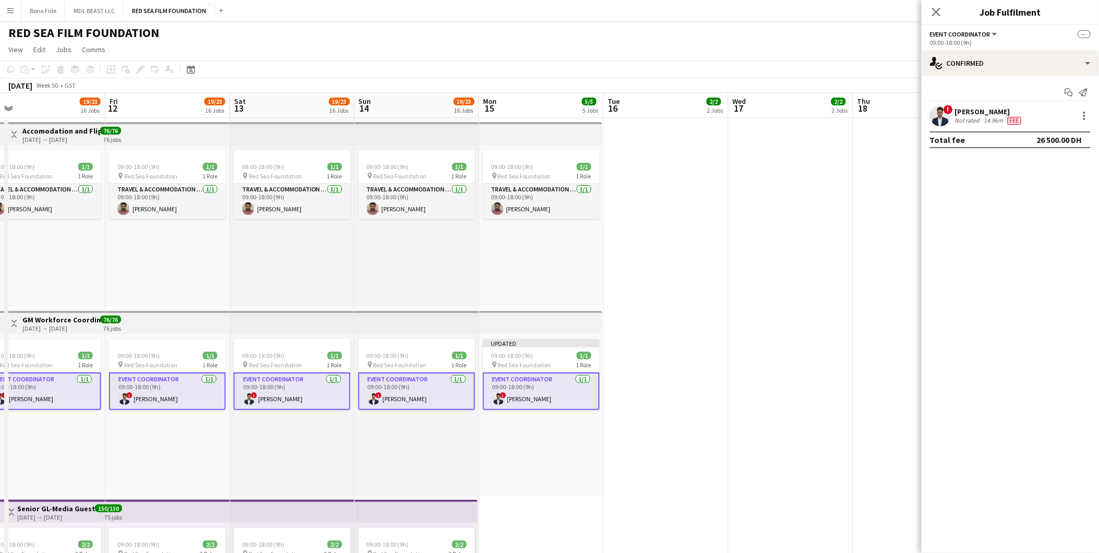
click at [522, 344] on app-card-role "Event Coordinator 1/1 09:00-18:00 (9h) ! Abdurhaman Hussien" at bounding box center [541, 392] width 117 height 38
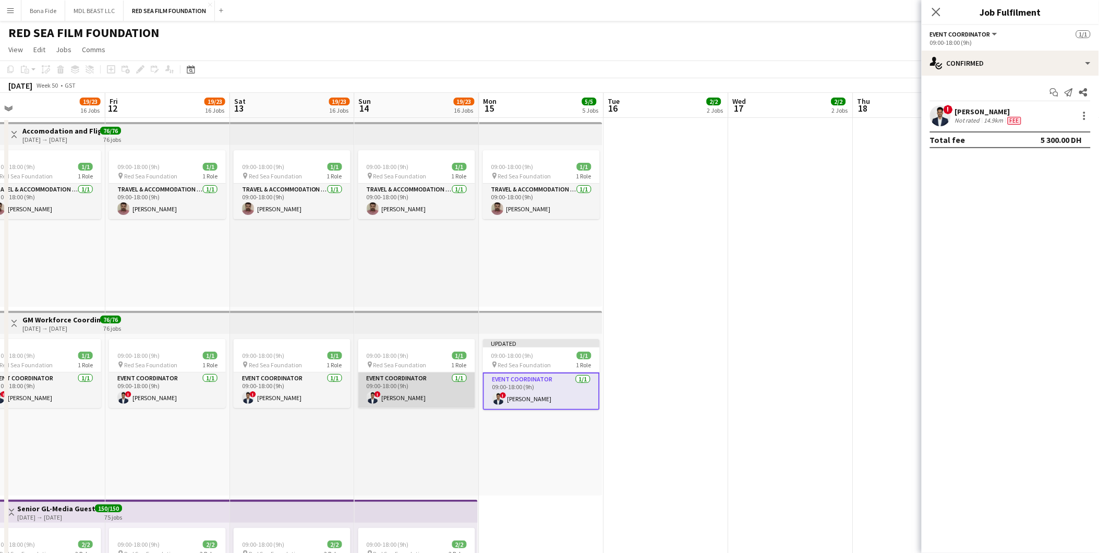
click at [447, 344] on app-card-role "Event Coordinator 1/1 09:00-18:00 (9h) ! Abdurhaman Hussien" at bounding box center [416, 390] width 117 height 35
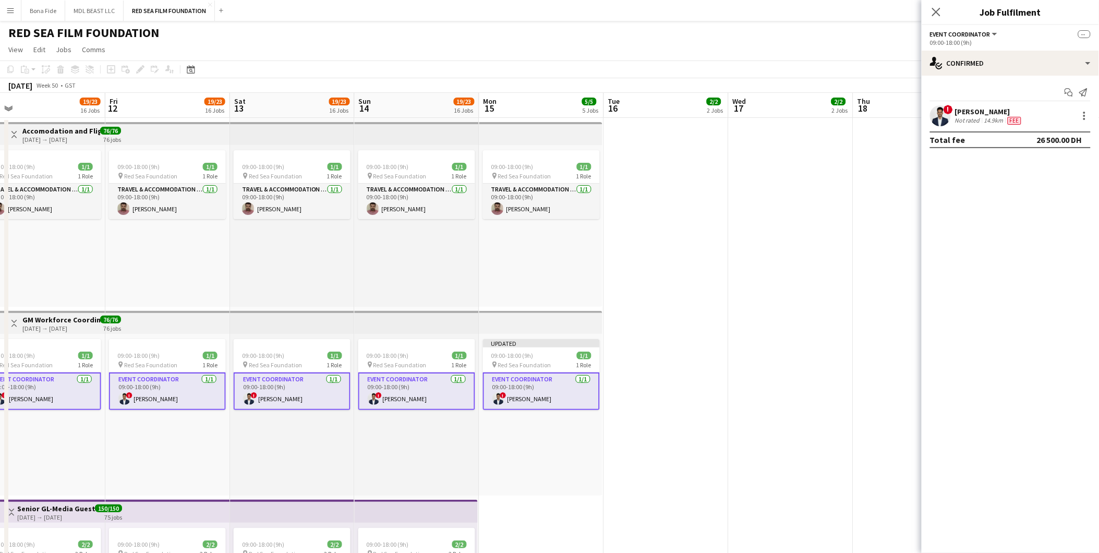
click at [553, 344] on app-card-role "Event Coordinator 1/1 09:00-18:00 (9h) ! Abdurhaman Hussien" at bounding box center [541, 392] width 117 height 38
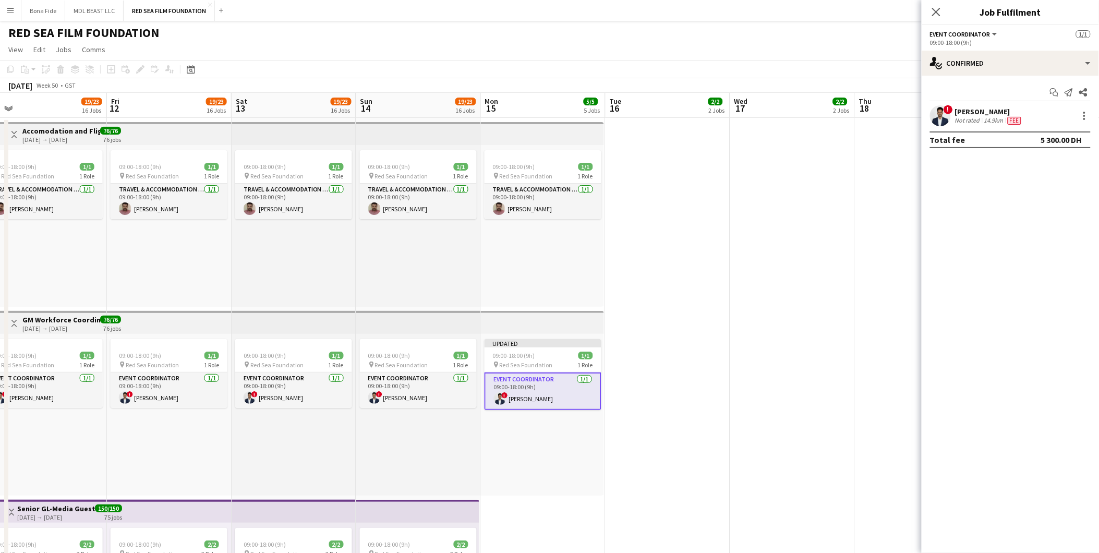
click at [556, 344] on app-card-role "Event Coordinator 1/1 09:00-18:00 (9h) ! Abdurhaman Hussien" at bounding box center [543, 392] width 117 height 38
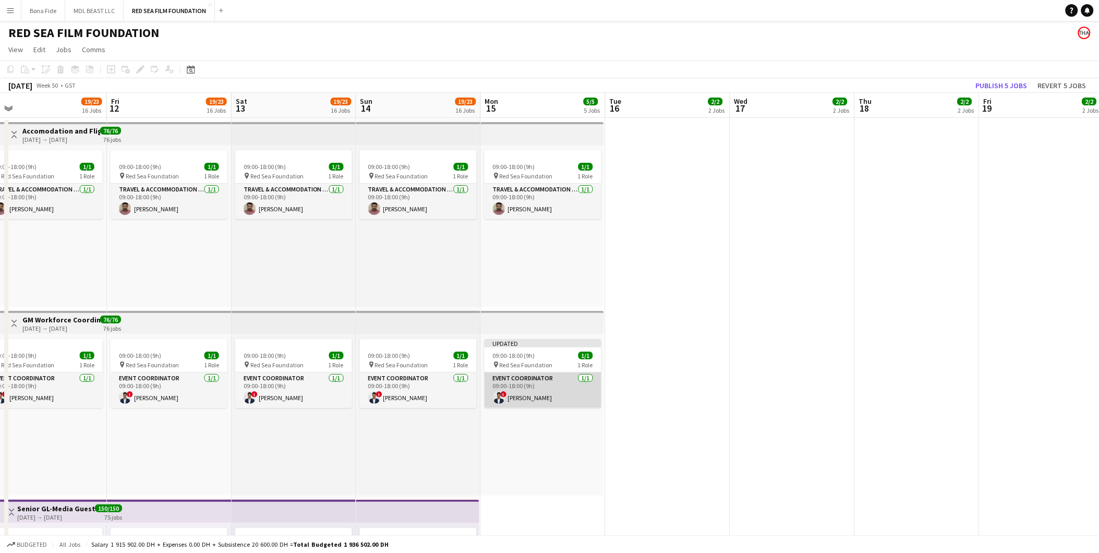
scroll to position [0, 391]
click at [556, 344] on app-card-role "Event Coordinator 1/1 09:00-18:00 (9h) ! Abdurhaman Hussien" at bounding box center [543, 390] width 117 height 35
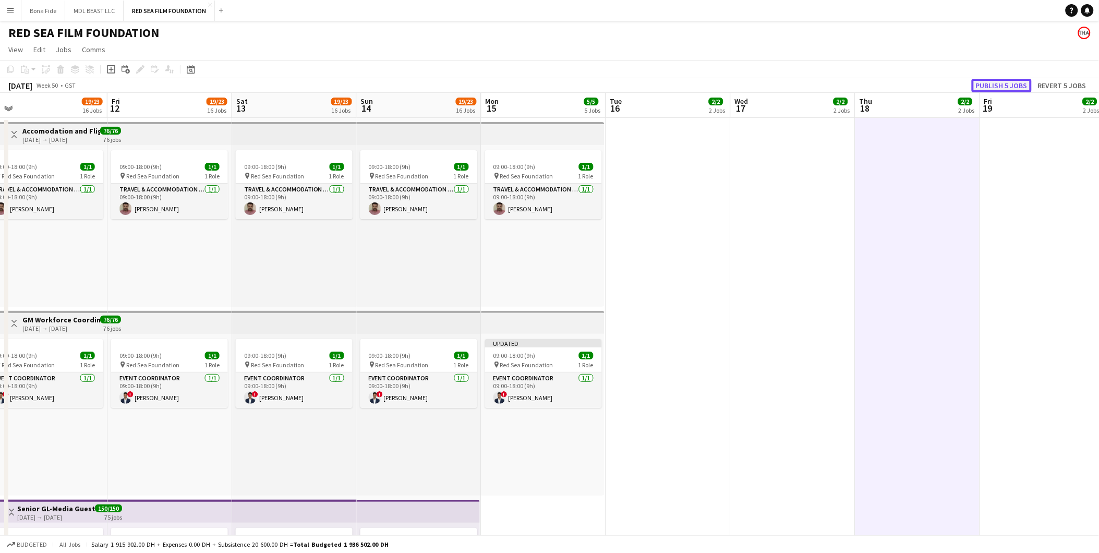
click at [737, 82] on button "Publish 5 jobs" at bounding box center [1002, 86] width 60 height 14
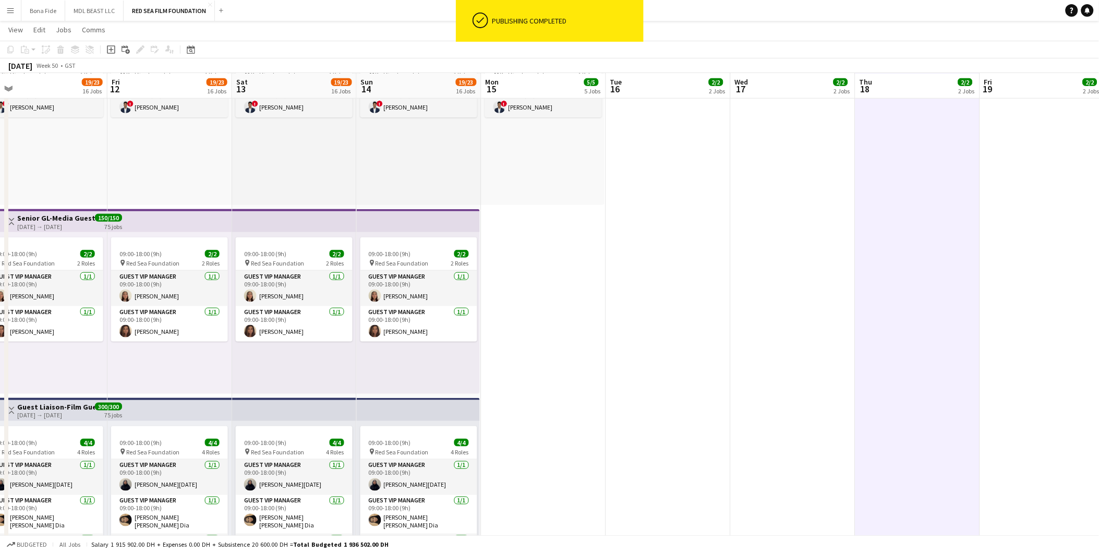
scroll to position [0, 366]
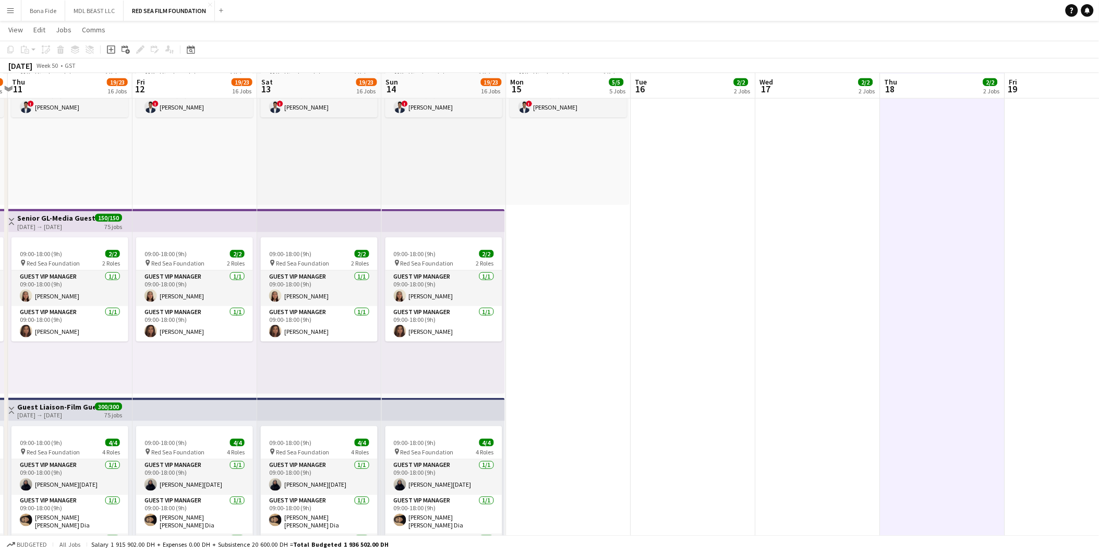
drag, startPoint x: 496, startPoint y: 413, endPoint x: 1108, endPoint y: 364, distance: 613.4
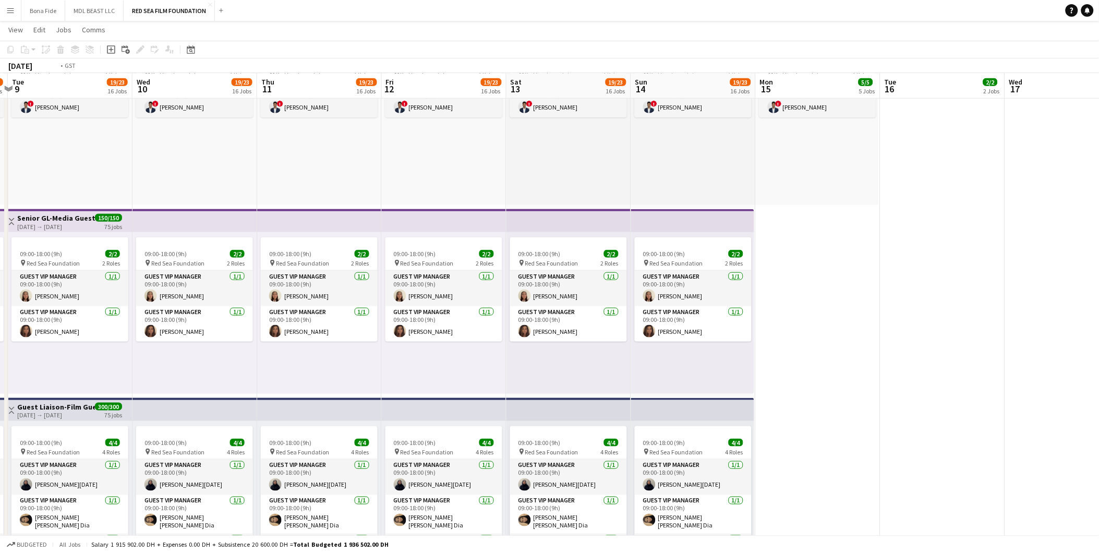
drag, startPoint x: 466, startPoint y: 304, endPoint x: 904, endPoint y: 304, distance: 437.2
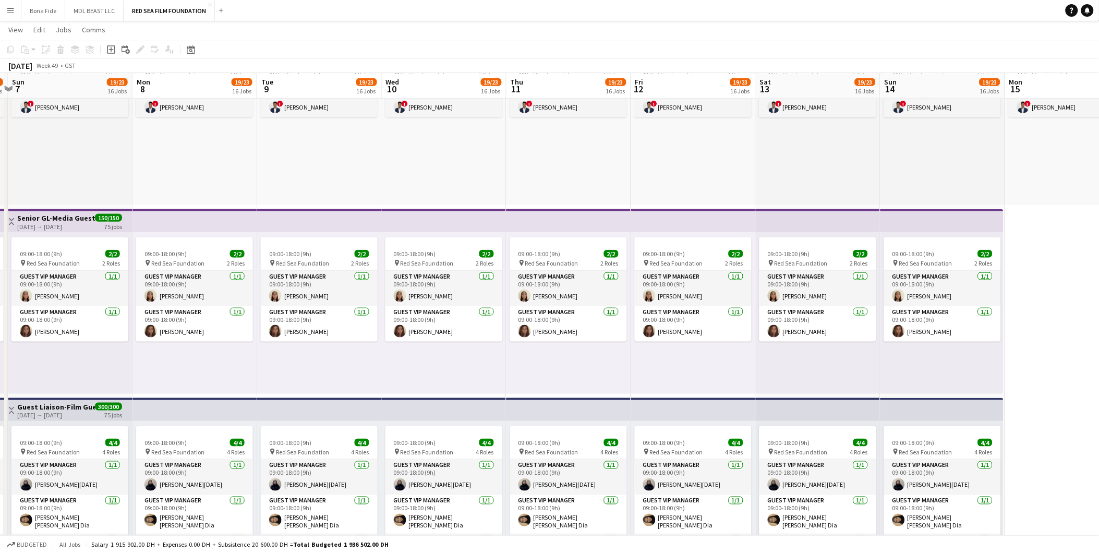
scroll to position [0, 249]
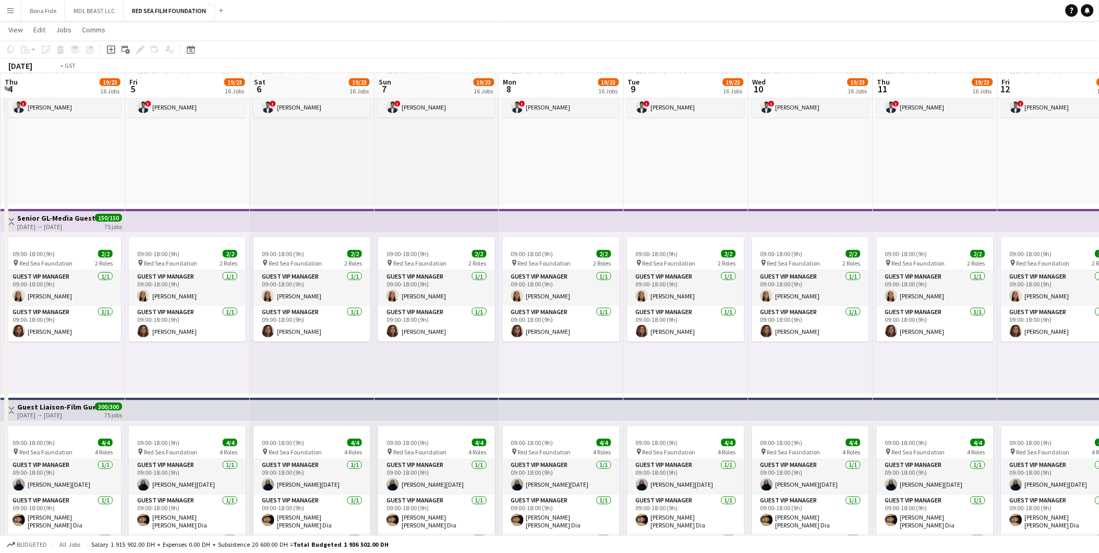
drag, startPoint x: 334, startPoint y: 322, endPoint x: 458, endPoint y: 346, distance: 126.0
drag, startPoint x: 354, startPoint y: 342, endPoint x: 575, endPoint y: 342, distance: 221.2
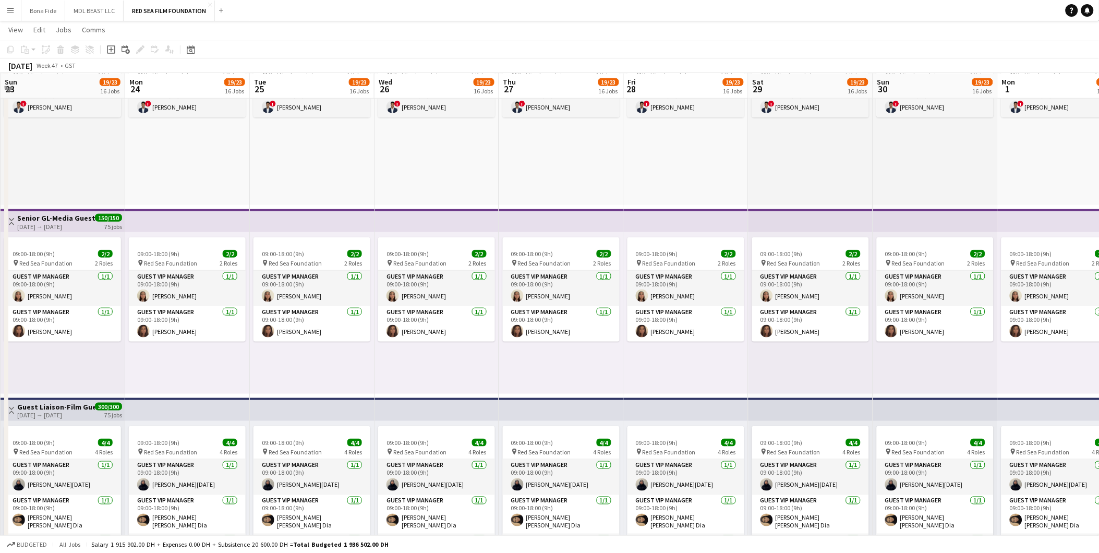
drag, startPoint x: 569, startPoint y: 284, endPoint x: 455, endPoint y: 293, distance: 114.6
drag, startPoint x: 478, startPoint y: 272, endPoint x: 582, endPoint y: 273, distance: 104.3
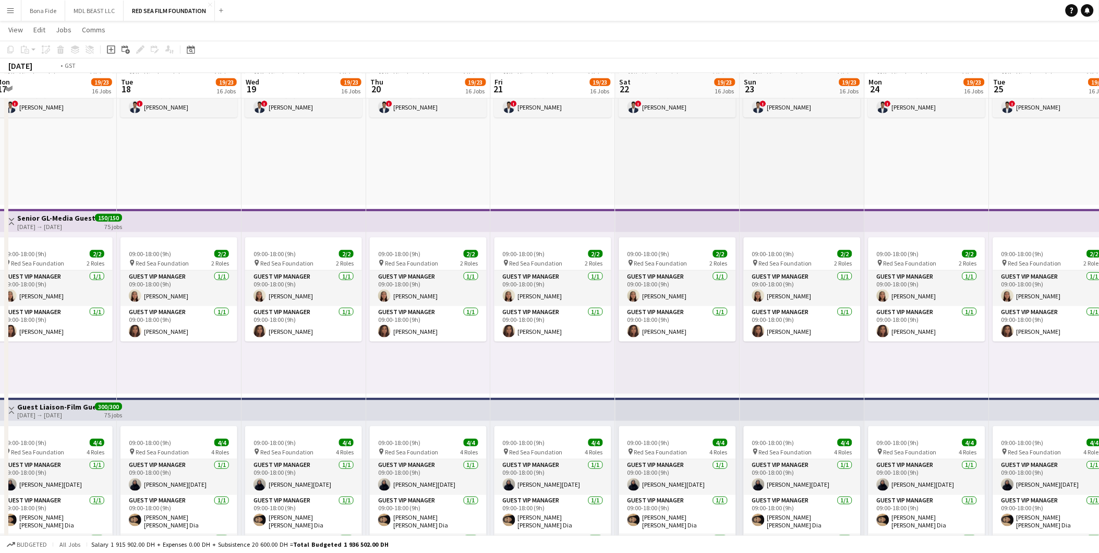
drag, startPoint x: 232, startPoint y: 251, endPoint x: 564, endPoint y: 259, distance: 332.4
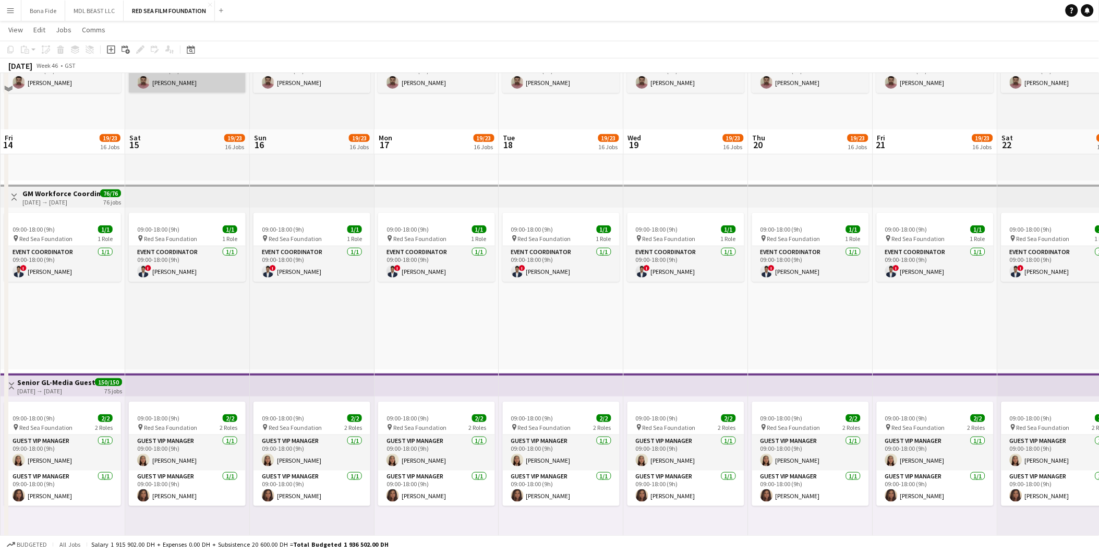
scroll to position [116, 0]
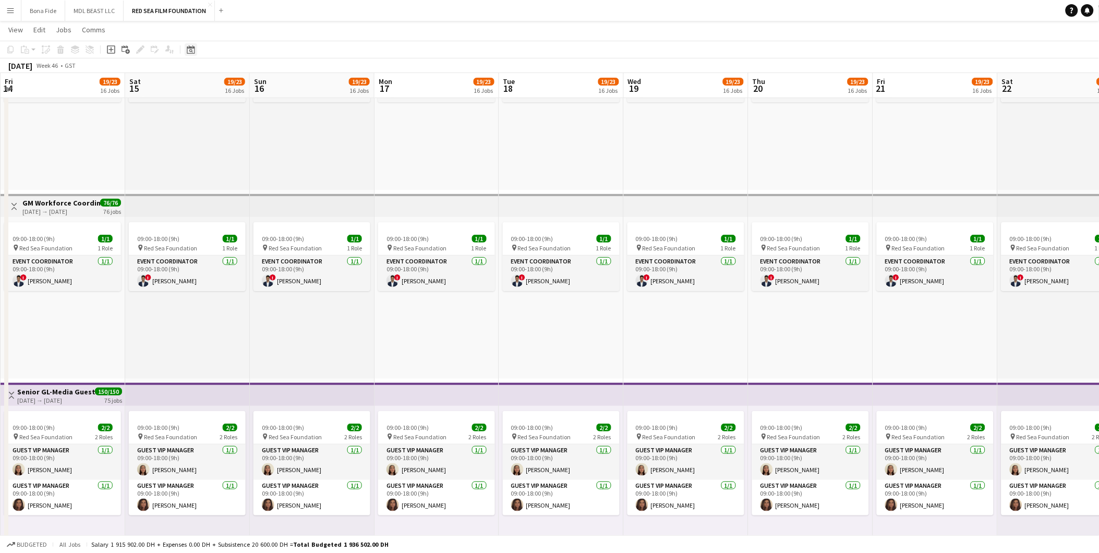
click at [187, 51] on icon "Date picker" at bounding box center [191, 49] width 8 height 8
click at [263, 210] on button "[DATE]" at bounding box center [264, 213] width 30 height 17
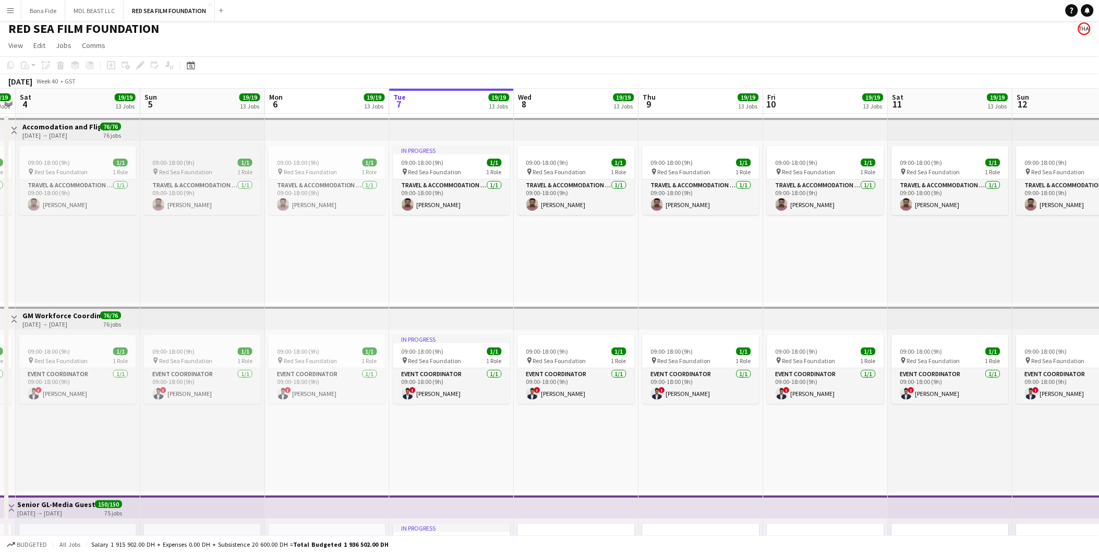
scroll to position [0, 0]
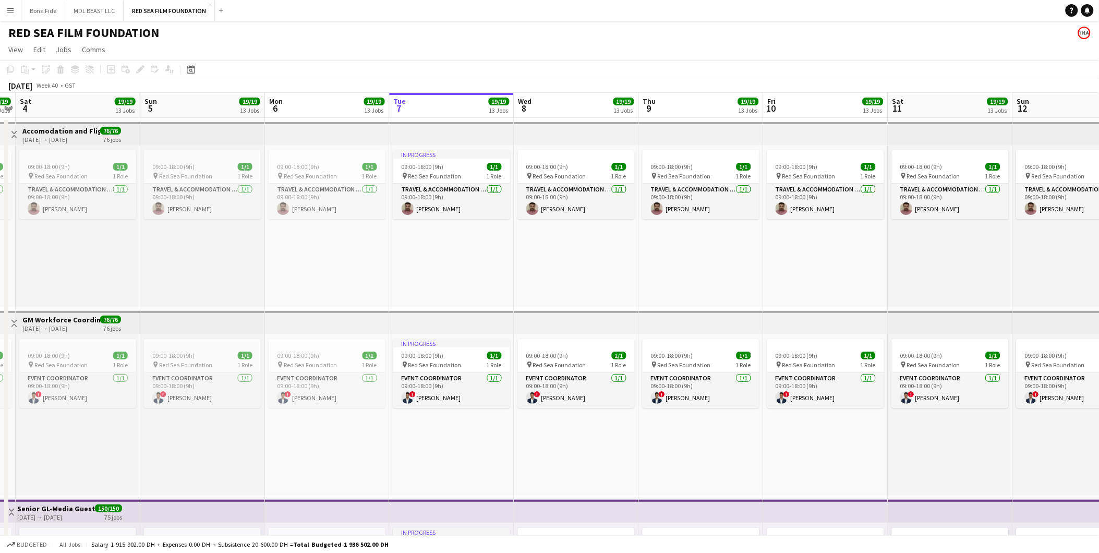
drag, startPoint x: 251, startPoint y: 232, endPoint x: 592, endPoint y: 249, distance: 340.6
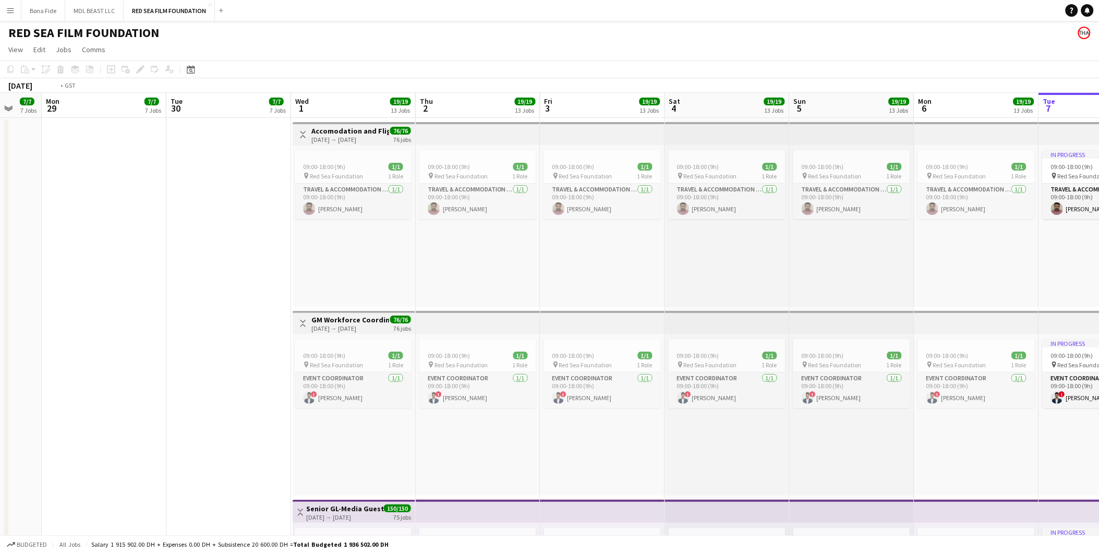
drag, startPoint x: 90, startPoint y: 272, endPoint x: 524, endPoint y: 282, distance: 434.7
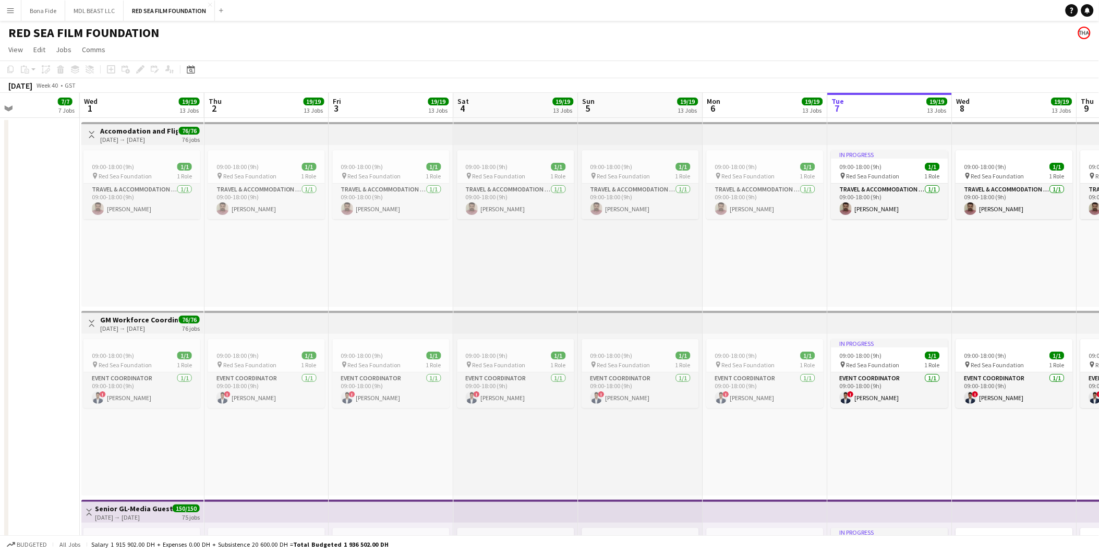
scroll to position [0, 417]
drag, startPoint x: 595, startPoint y: 269, endPoint x: 261, endPoint y: 287, distance: 334.4
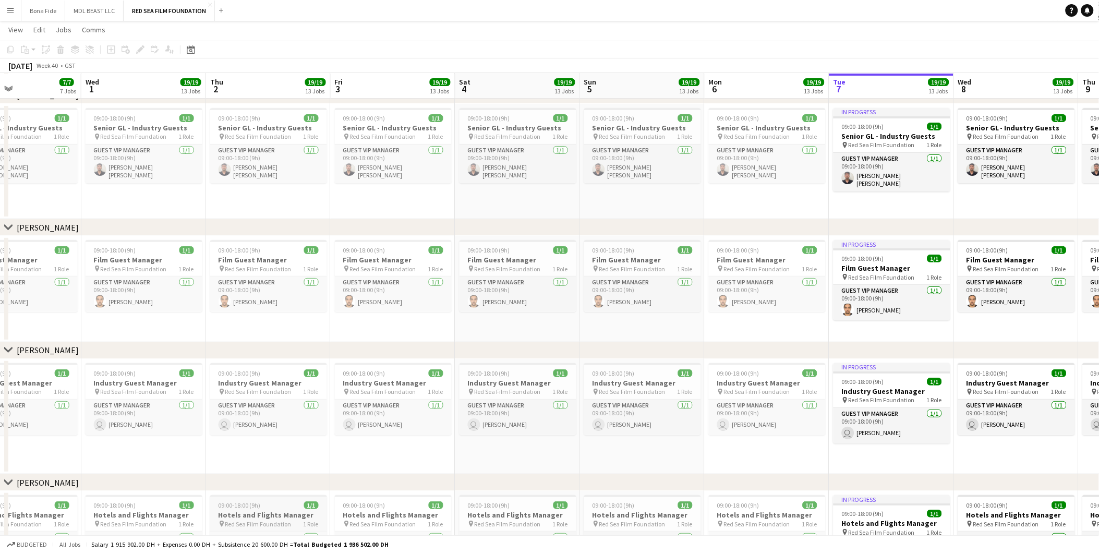
scroll to position [1311, 0]
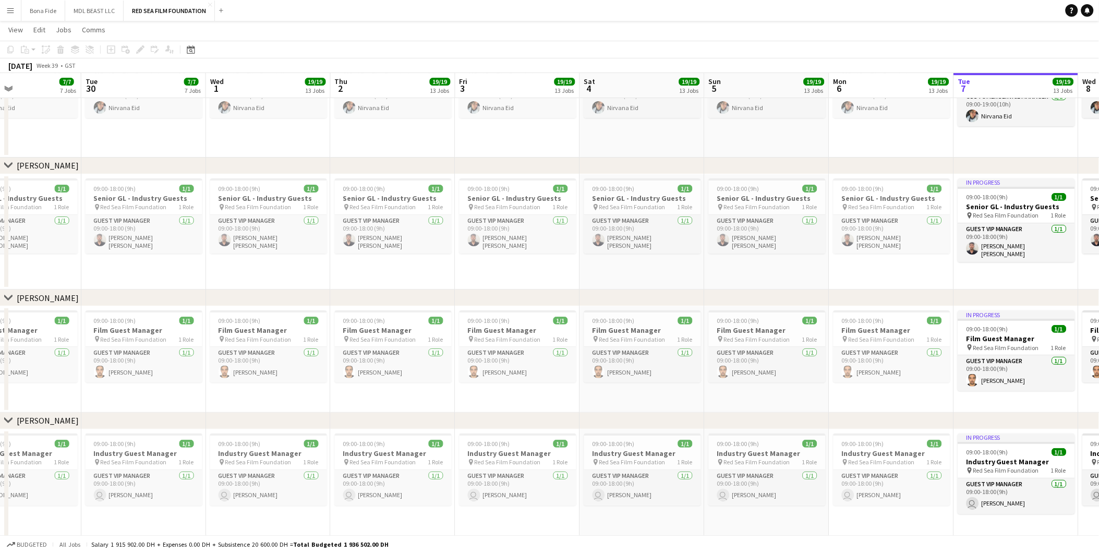
drag, startPoint x: 165, startPoint y: 264, endPoint x: 1110, endPoint y: 316, distance: 946.2
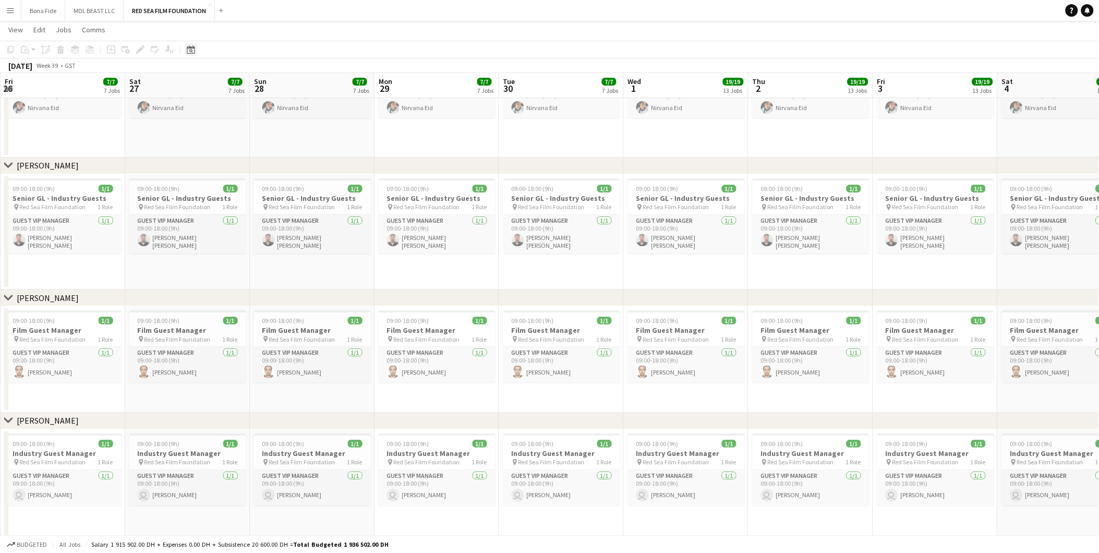
click at [193, 45] on icon "Date picker" at bounding box center [191, 49] width 8 height 8
click at [251, 87] on span "Previous month" at bounding box center [254, 85] width 21 height 21
click at [187, 138] on span "1" at bounding box center [192, 139] width 13 height 13
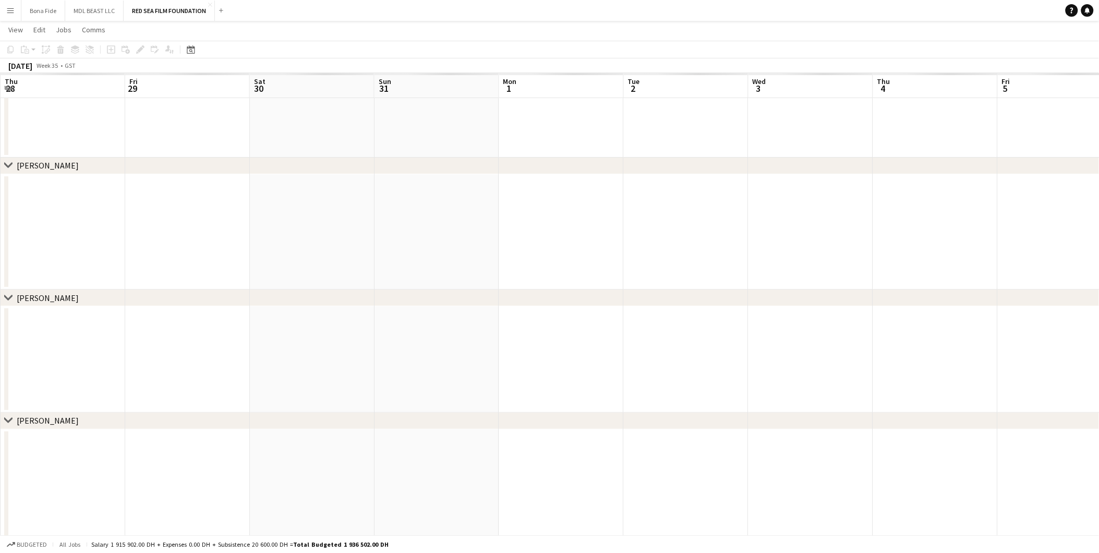
scroll to position [0, 358]
click at [481, 153] on app-date-cell at bounding box center [452, 100] width 125 height 116
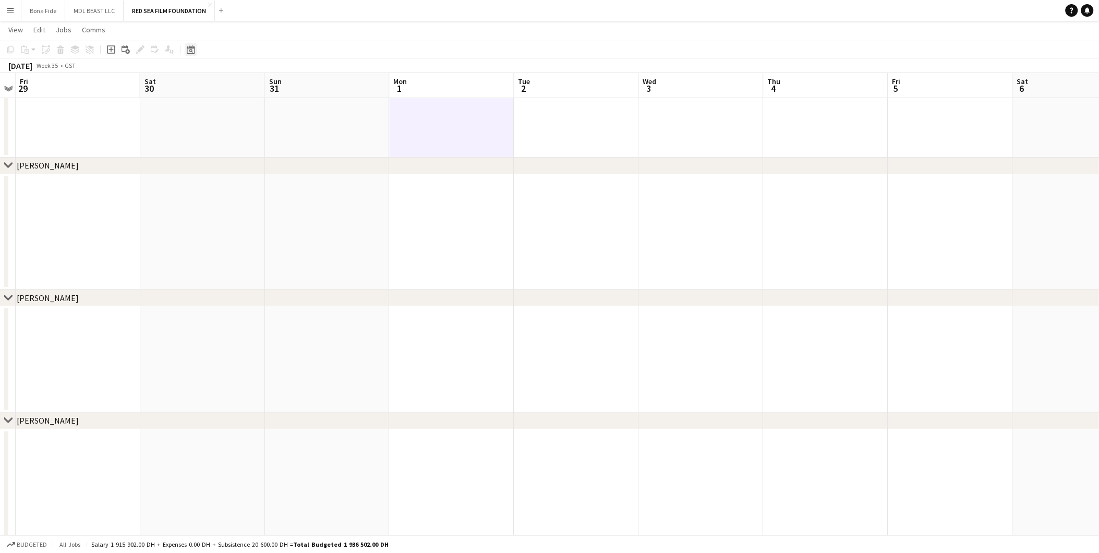
click at [187, 48] on icon "Date picker" at bounding box center [191, 49] width 8 height 8
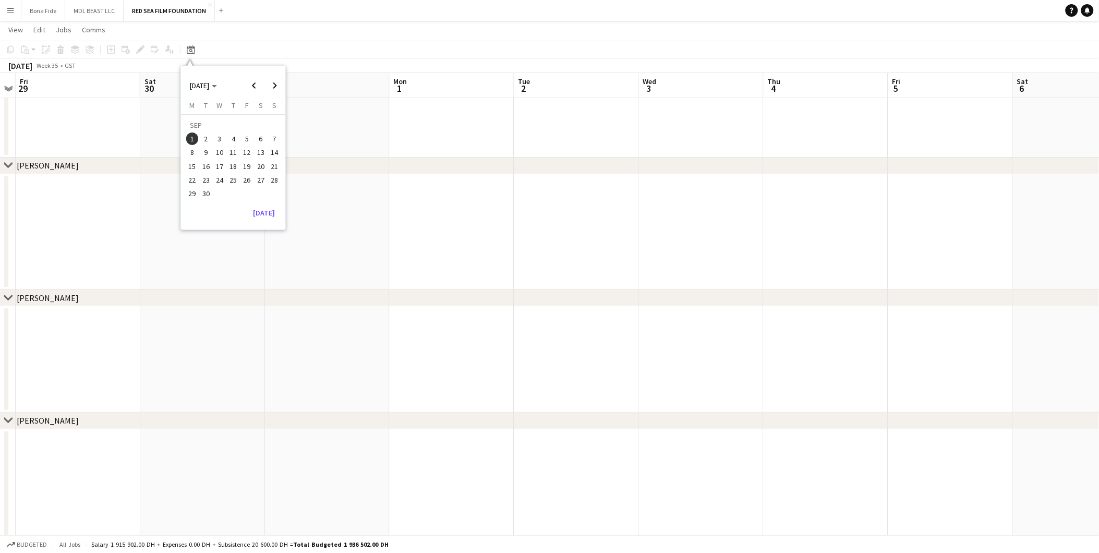
click at [192, 134] on span "1" at bounding box center [192, 139] width 13 height 13
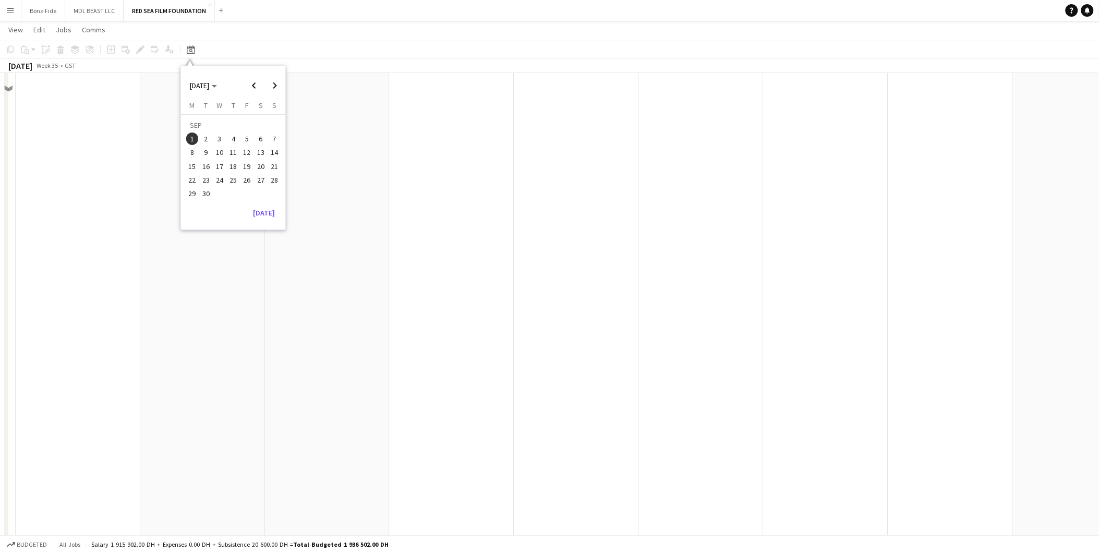
scroll to position [615, 0]
drag, startPoint x: 947, startPoint y: 409, endPoint x: 142, endPoint y: 385, distance: 805.9
click at [0, 344] on html "Menu Boards Boards Boards All jobs Status Workforce Workforce My Workforce Recr…" at bounding box center [549, 520] width 1099 height 2270
drag, startPoint x: 847, startPoint y: 365, endPoint x: 562, endPoint y: 352, distance: 285.2
click at [0, 344] on html "Menu Boards Boards Boards All jobs Status Workforce Workforce My Workforce Recr…" at bounding box center [549, 520] width 1099 height 2270
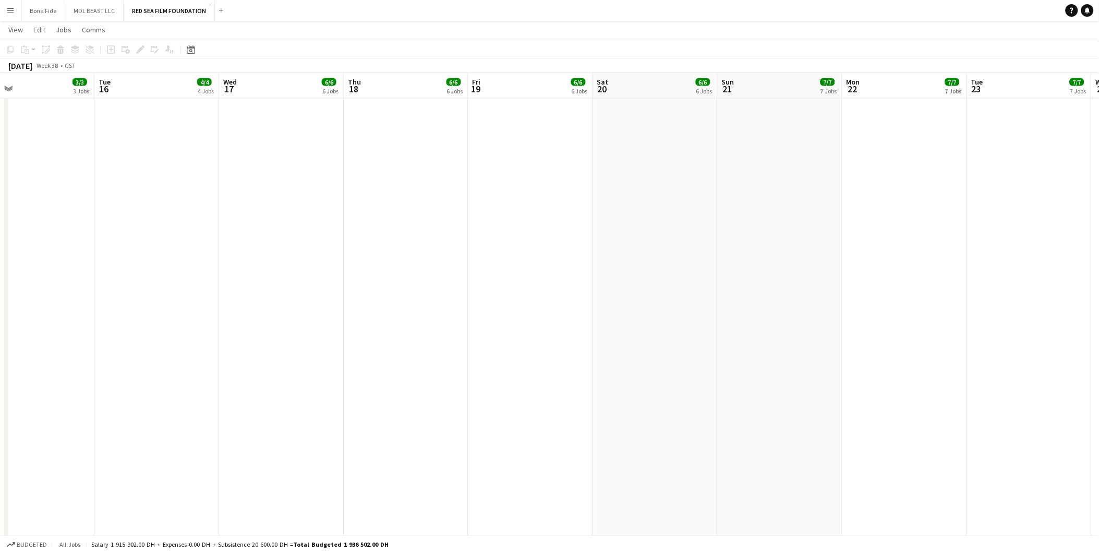
drag, startPoint x: 712, startPoint y: 316, endPoint x: 268, endPoint y: 367, distance: 446.5
click at [266, 344] on app-calendar-viewport "Sat 13 Sun 14 Mon 15 3/3 3 Jobs Tue 16 4/4 4 Jobs Wed 17 6/6 6 Jobs Thu 18 6/6 …" at bounding box center [549, 532] width 1099 height 2212
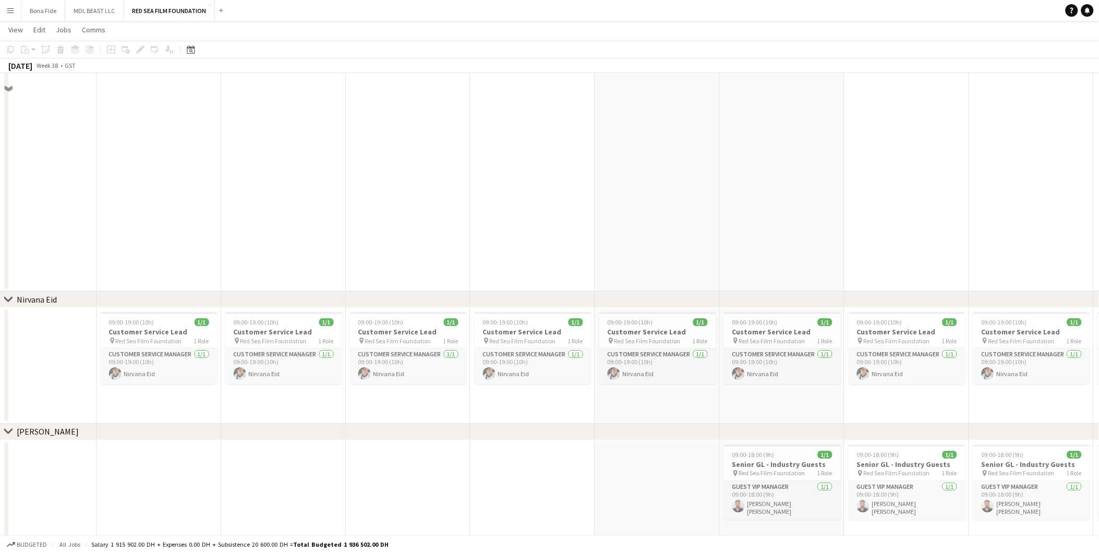
scroll to position [1078, 0]
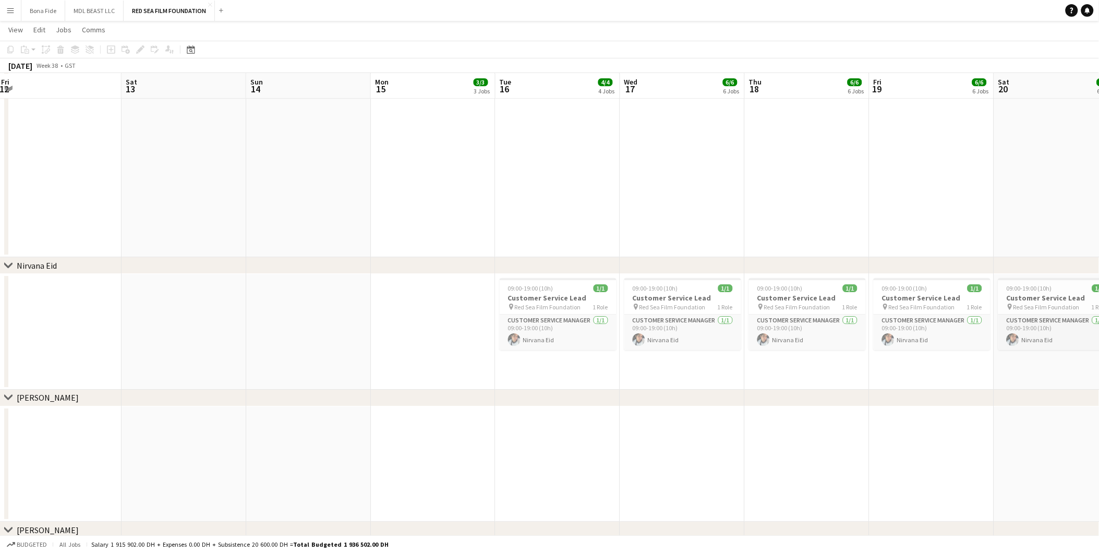
drag, startPoint x: 142, startPoint y: 209, endPoint x: 666, endPoint y: 208, distance: 523.8
click at [666, 208] on app-calendar-viewport "Wed 10 Thu 11 Fri 12 Sat 13 Sun 14 Mon 15 3/3 3 Jobs Tue 16 4/4 4 Jobs Wed 17 6…" at bounding box center [549, 68] width 1099 height 2212
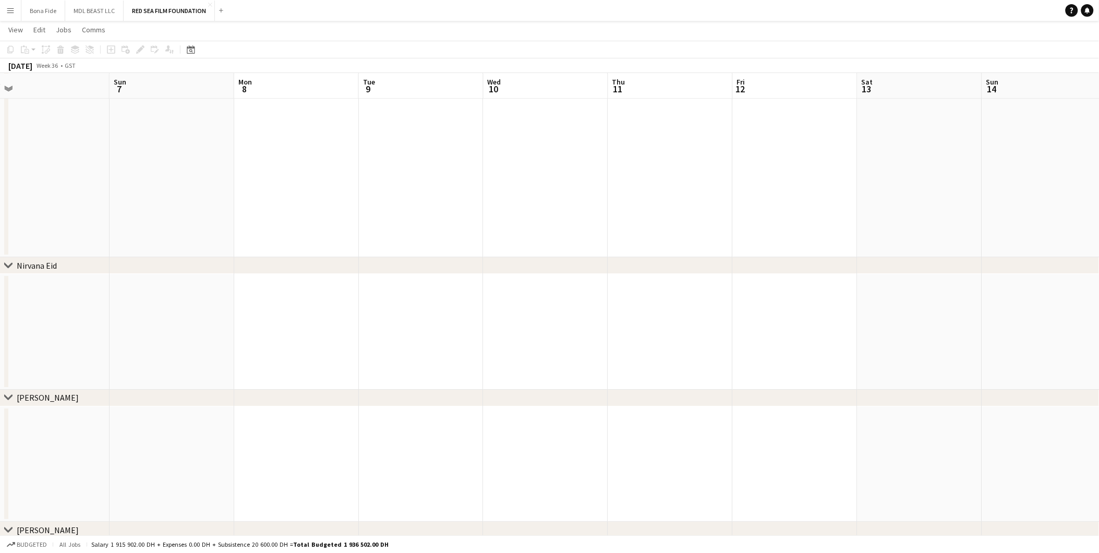
drag, startPoint x: 102, startPoint y: 210, endPoint x: 686, endPoint y: 218, distance: 583.9
click at [686, 218] on app-calendar-viewport "Thu 4 Fri 5 Sat 6 Sun 7 Mon 8 Tue 9 Wed 10 Thu 11 Fri 12 Sat 13 Sun 14 Mon 15 3…" at bounding box center [549, 68] width 1099 height 2212
drag, startPoint x: 134, startPoint y: 233, endPoint x: -732, endPoint y: 239, distance: 866.6
click at [0, 239] on html "Menu Boards Boards Boards All jobs Status Workforce Workforce My Workforce Recr…" at bounding box center [549, 57] width 1099 height 2270
drag, startPoint x: 454, startPoint y: 207, endPoint x: -527, endPoint y: 241, distance: 981.9
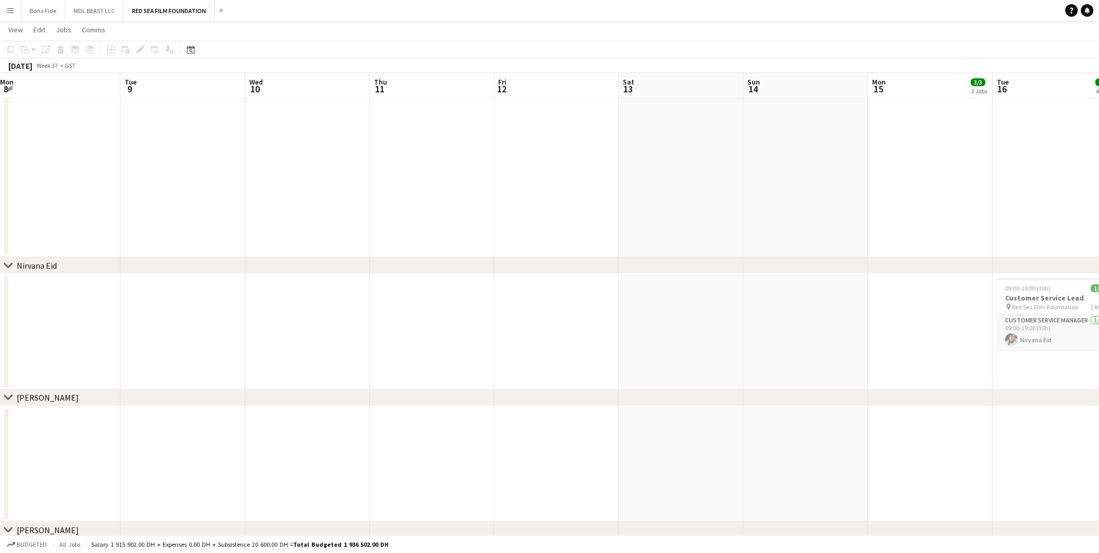
click at [0, 241] on html "Menu Boards Boards Boards All jobs Status Workforce Workforce My Workforce Recr…" at bounding box center [549, 57] width 1099 height 2270
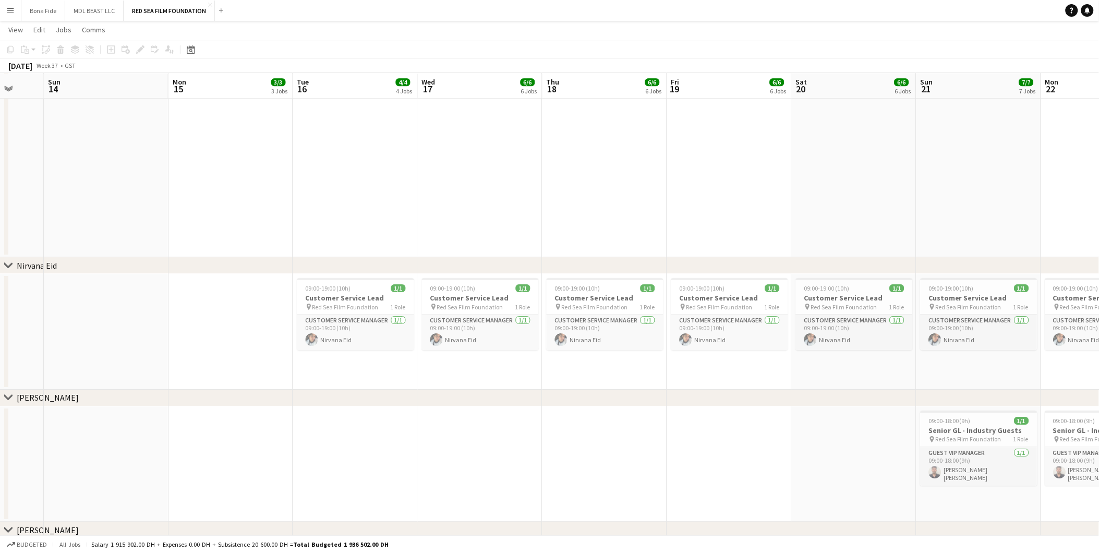
scroll to position [0, 319]
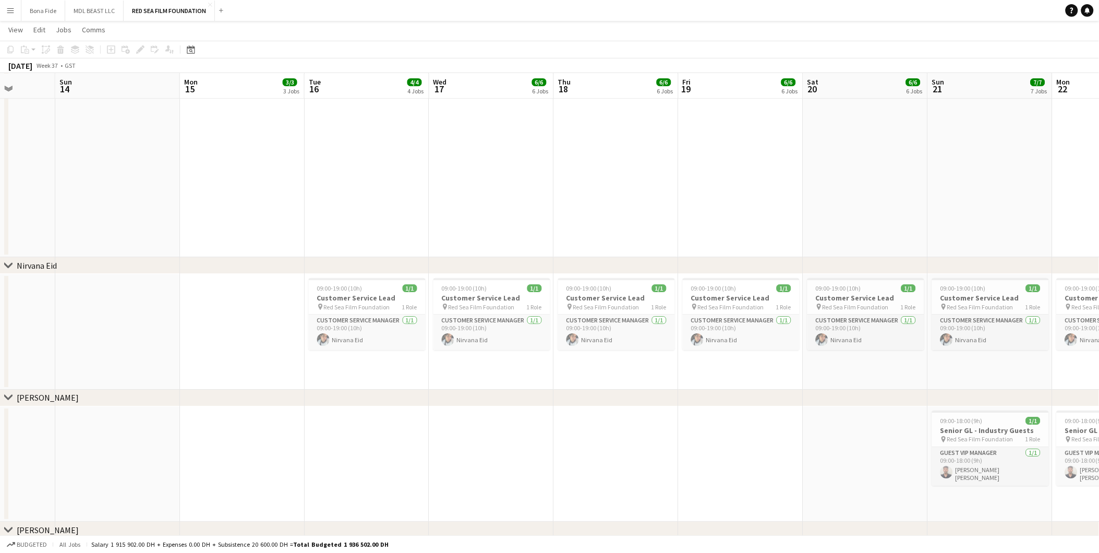
drag, startPoint x: 706, startPoint y: 185, endPoint x: -66, endPoint y: 194, distance: 772.2
click at [0, 194] on html "Menu Boards Boards Boards All jobs Status Workforce Workforce My Workforce Recr…" at bounding box center [549, 57] width 1099 height 2270
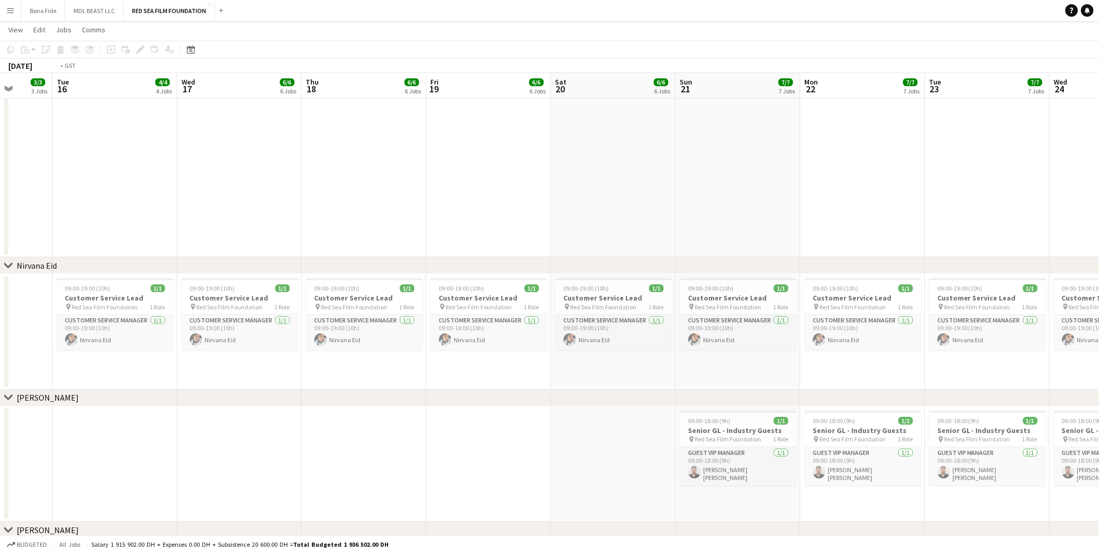
scroll to position [0, 393]
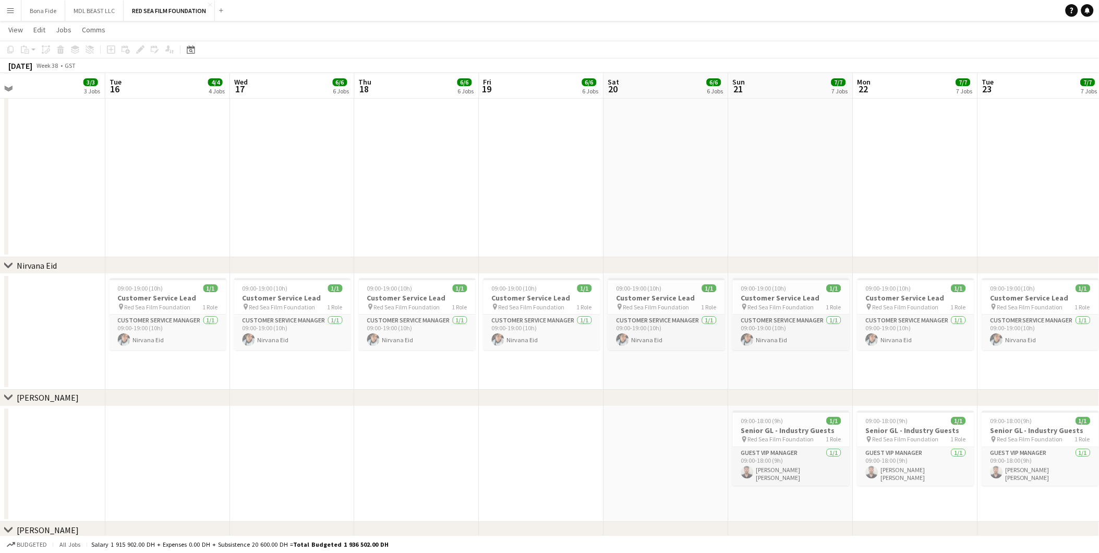
drag, startPoint x: 652, startPoint y: 197, endPoint x: 453, endPoint y: 201, distance: 199.4
click at [453, 201] on app-calendar-viewport "Fri 12 Sat 13 Sun 14 Mon 15 3/3 3 Jobs Tue 16 4/4 4 Jobs Wed 17 6/6 6 Jobs Thu …" at bounding box center [549, 68] width 1099 height 2212
click at [171, 301] on h3 "Customer Service Lead" at bounding box center [168, 297] width 117 height 9
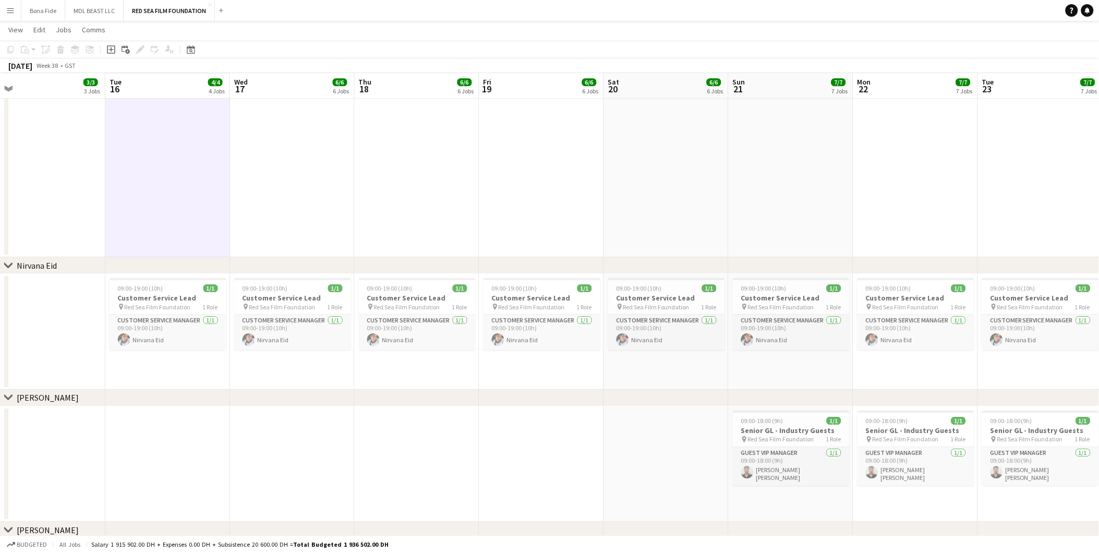
scroll to position [0, 393]
click at [107, 51] on icon "Add job" at bounding box center [111, 49] width 8 height 8
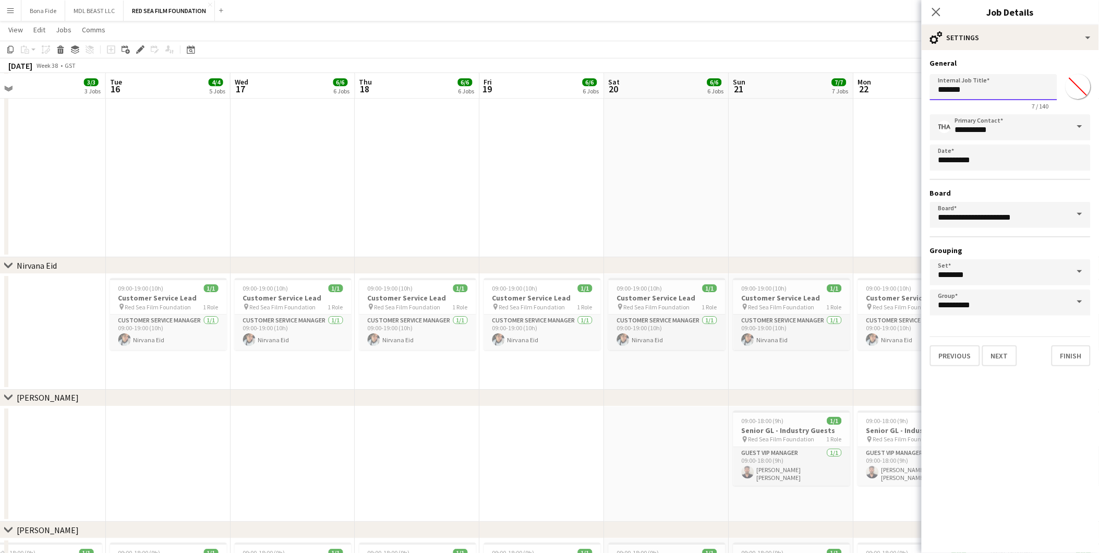
click at [737, 91] on input "*******" at bounding box center [993, 87] width 127 height 26
type input "*"
type input "**********"
click at [737, 344] on button "Next" at bounding box center [999, 355] width 35 height 21
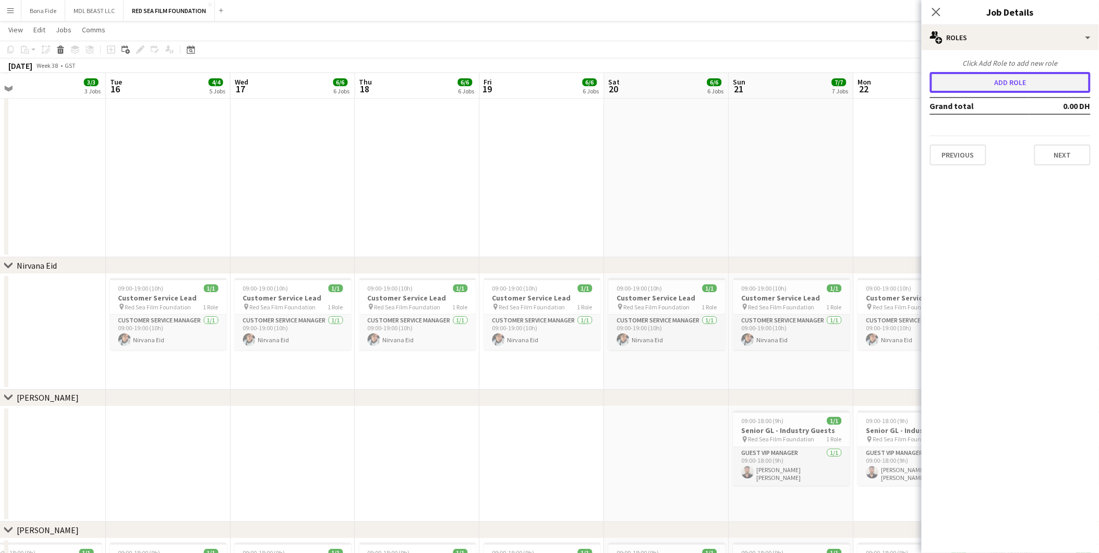
click at [737, 79] on button "Add role" at bounding box center [1010, 82] width 161 height 21
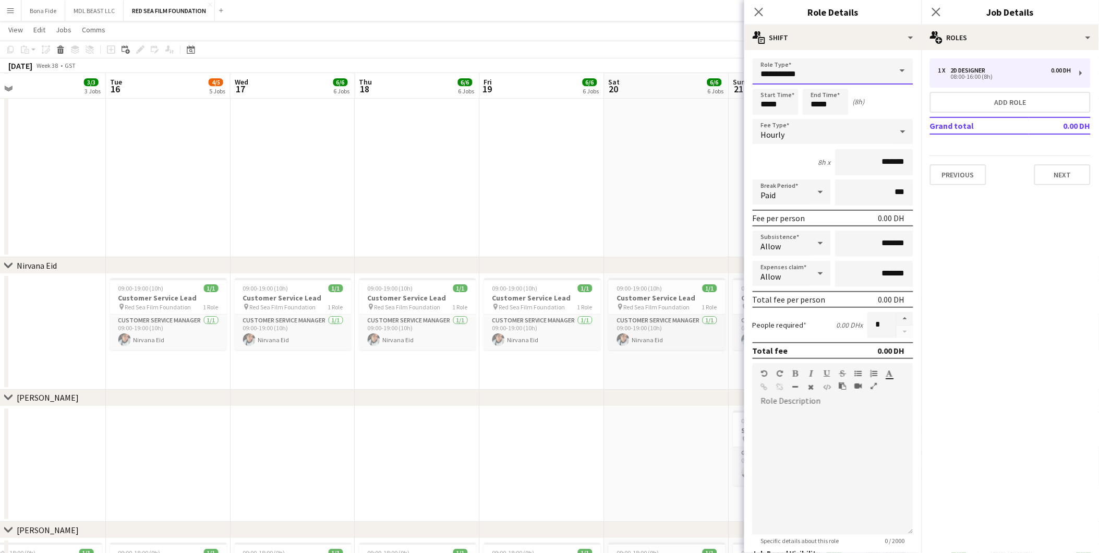
click at [737, 69] on input "**********" at bounding box center [833, 71] width 161 height 26
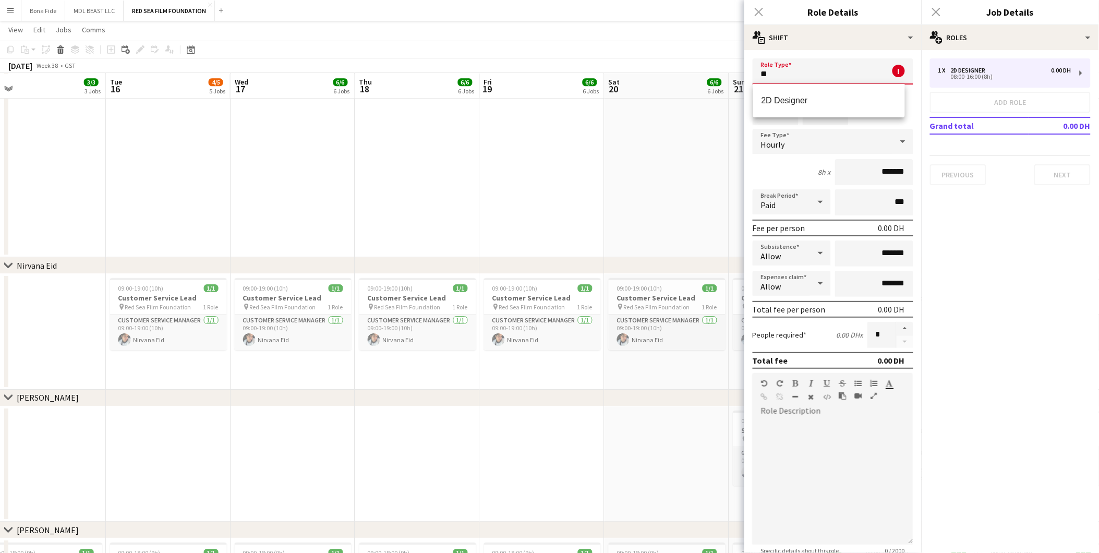
type input "*"
click at [737, 101] on span "Guest VIP Manager" at bounding box center [829, 100] width 135 height 10
type input "**********"
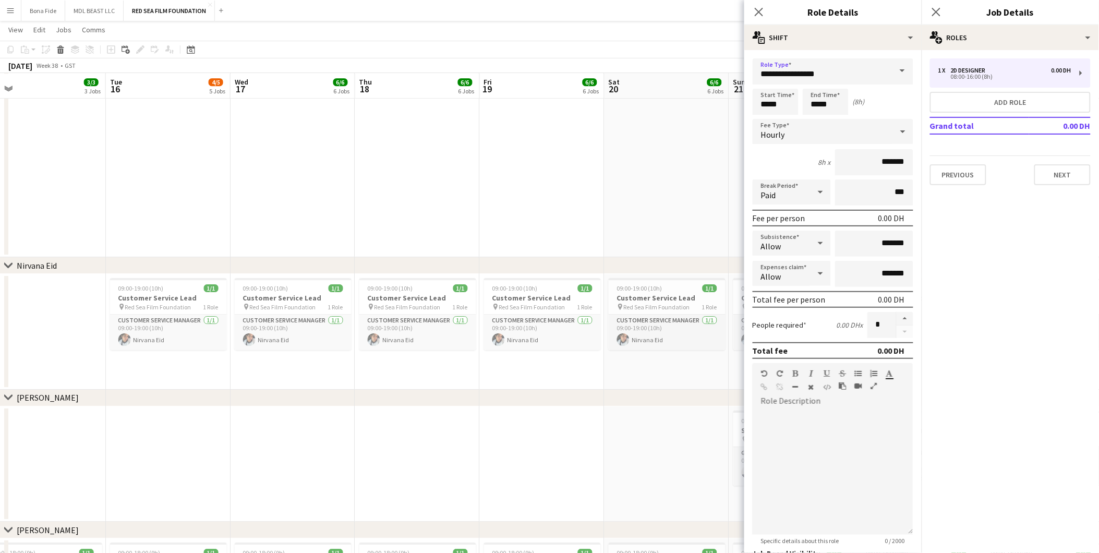
click at [737, 129] on div "Hourly" at bounding box center [823, 131] width 140 height 25
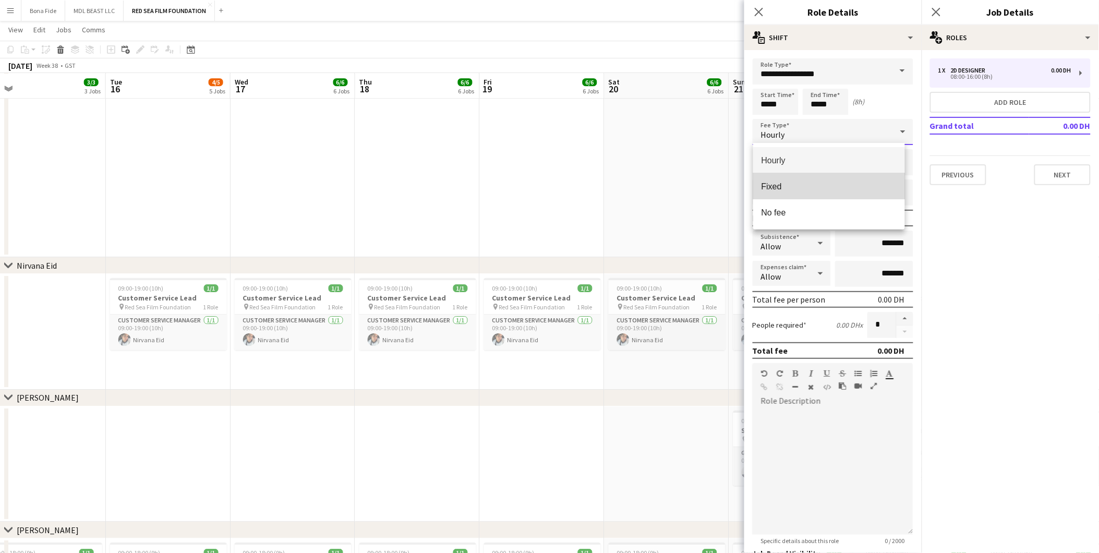
click at [737, 186] on span "Fixed" at bounding box center [829, 187] width 135 height 10
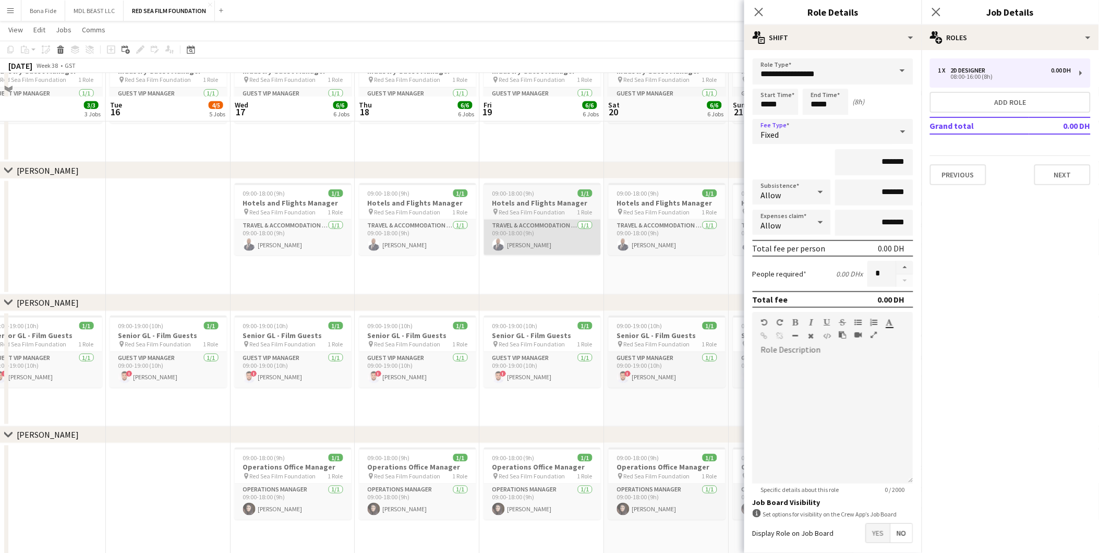
scroll to position [1716, 0]
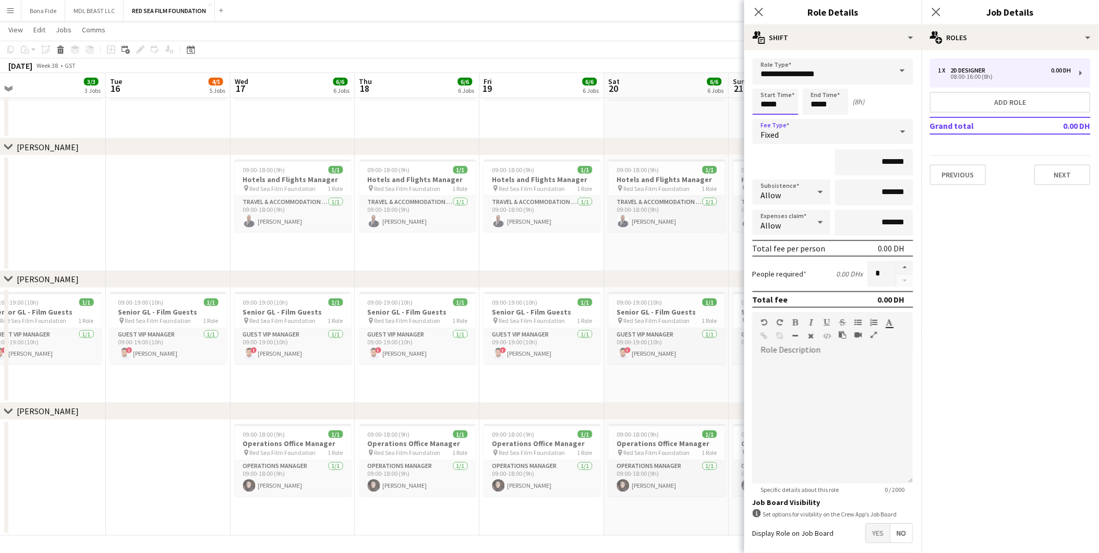
click at [737, 107] on input "*****" at bounding box center [776, 102] width 46 height 26
type input "*****"
click at [737, 105] on input "*****" at bounding box center [826, 102] width 46 height 26
type input "*****"
click at [737, 174] on button "Next" at bounding box center [1063, 174] width 56 height 21
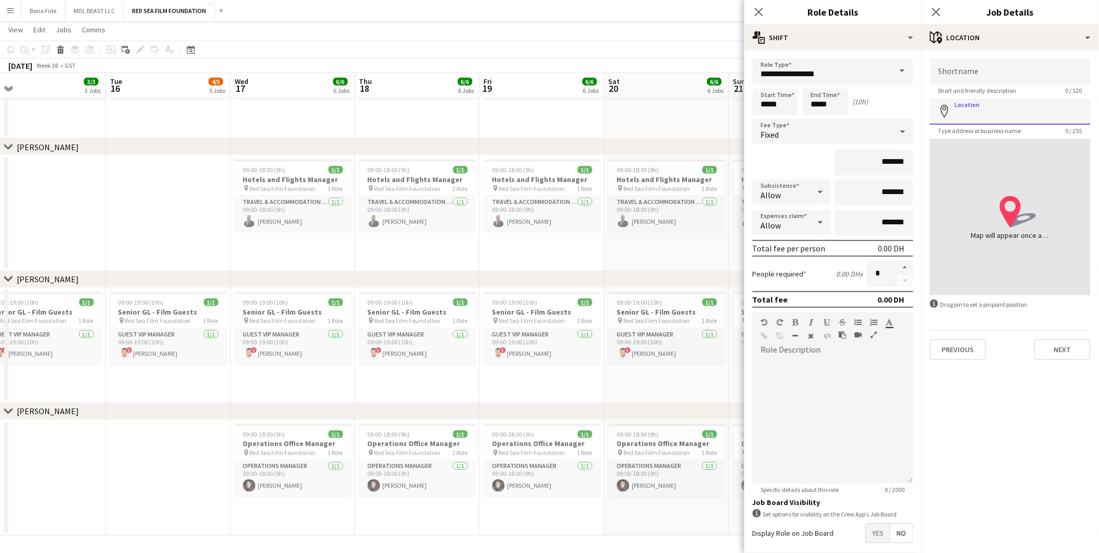
click at [737, 105] on input "Location" at bounding box center [1010, 112] width 161 height 26
type input "**********"
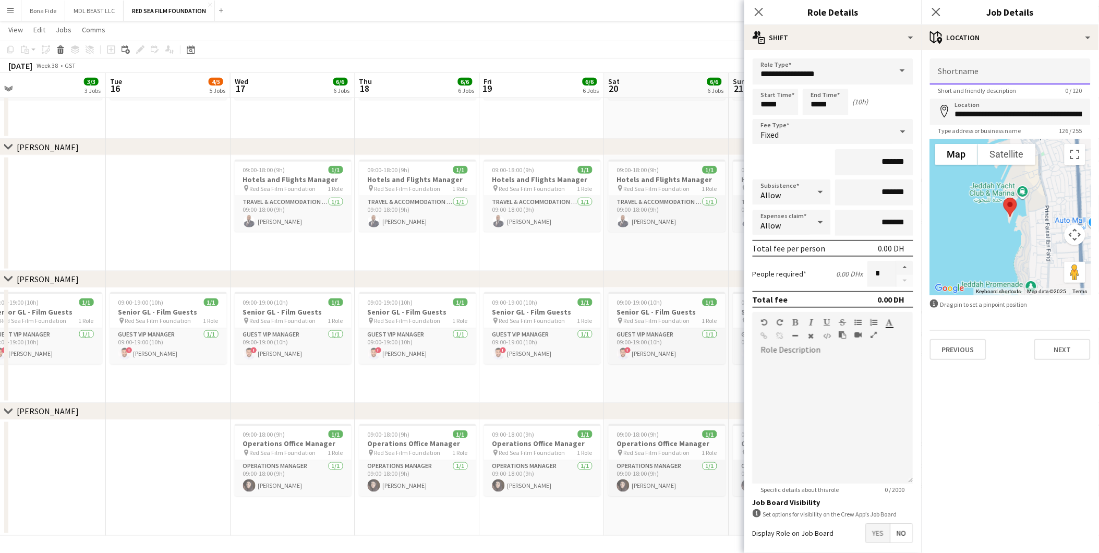
click at [737, 68] on input "Shortname" at bounding box center [1010, 71] width 161 height 26
type input "**********"
click at [737, 344] on button "Next" at bounding box center [1063, 349] width 56 height 21
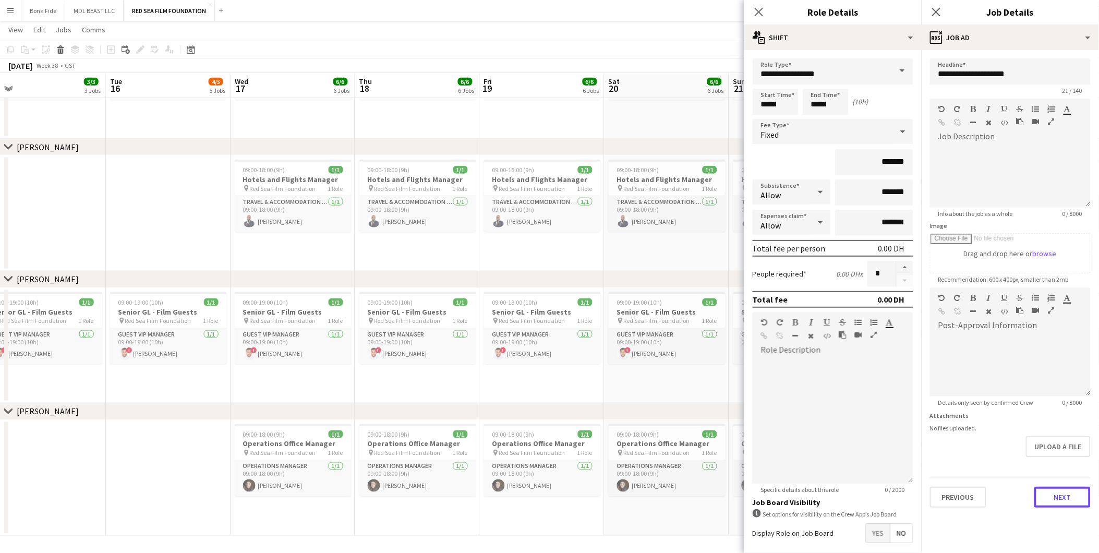
drag, startPoint x: 1063, startPoint y: 495, endPoint x: 1067, endPoint y: 483, distance: 12.4
click at [737, 344] on button "Next" at bounding box center [1063, 497] width 56 height 21
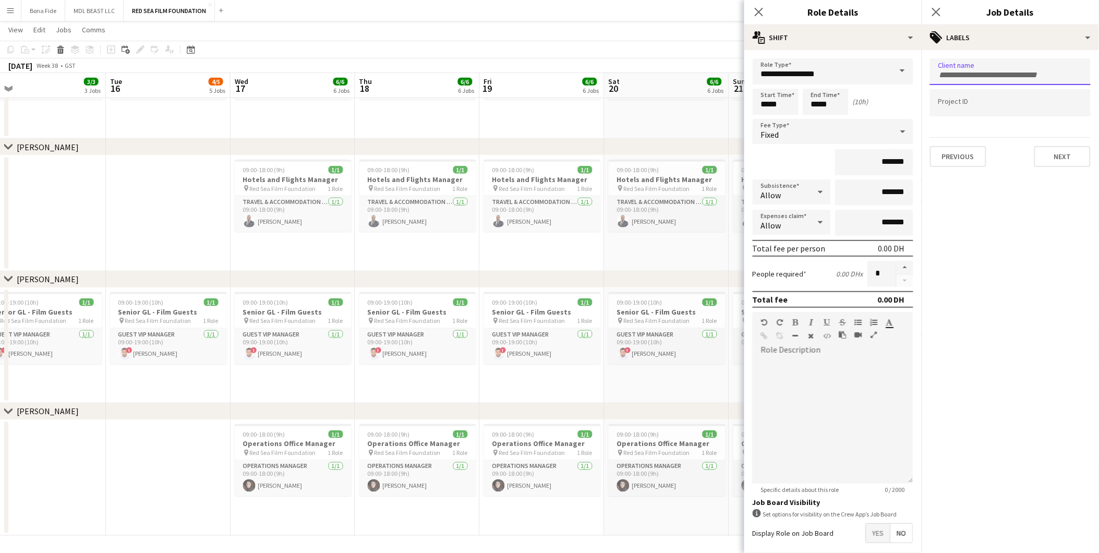
click at [737, 72] on input "Type to search client labels..." at bounding box center [1011, 74] width 144 height 9
type input "*"
type input "*******"
click at [737, 128] on div "Red Sea Foundation" at bounding box center [1010, 128] width 161 height 25
click at [737, 94] on div at bounding box center [1010, 91] width 161 height 6
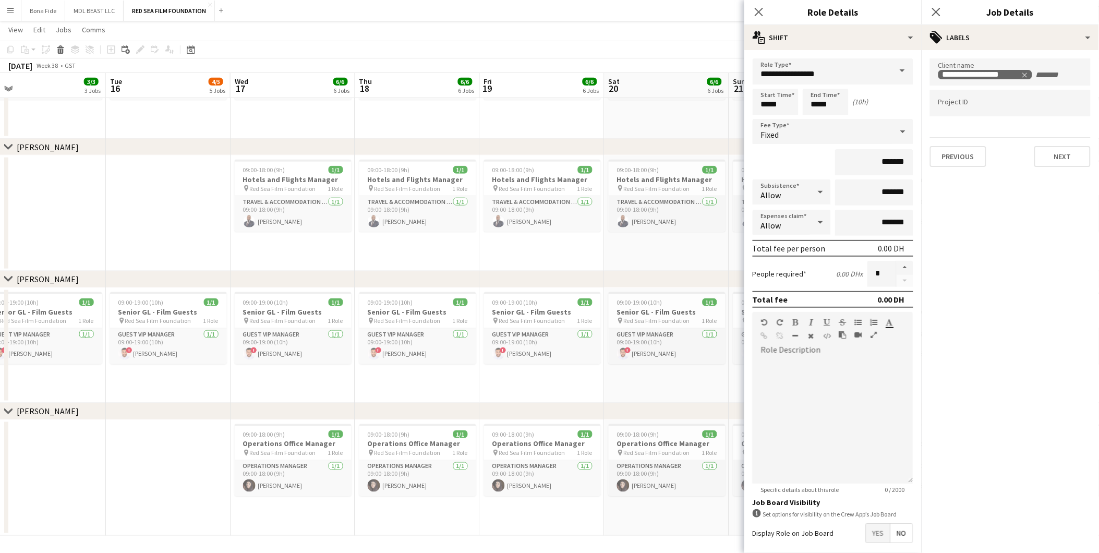
click at [737, 103] on input "Type to search project ID labels..." at bounding box center [1011, 103] width 144 height 9
type input "*********"
click at [737, 165] on div "SM-EE-KSA-009536" at bounding box center [1010, 159] width 161 height 25
click at [737, 154] on button "Next" at bounding box center [1063, 156] width 56 height 21
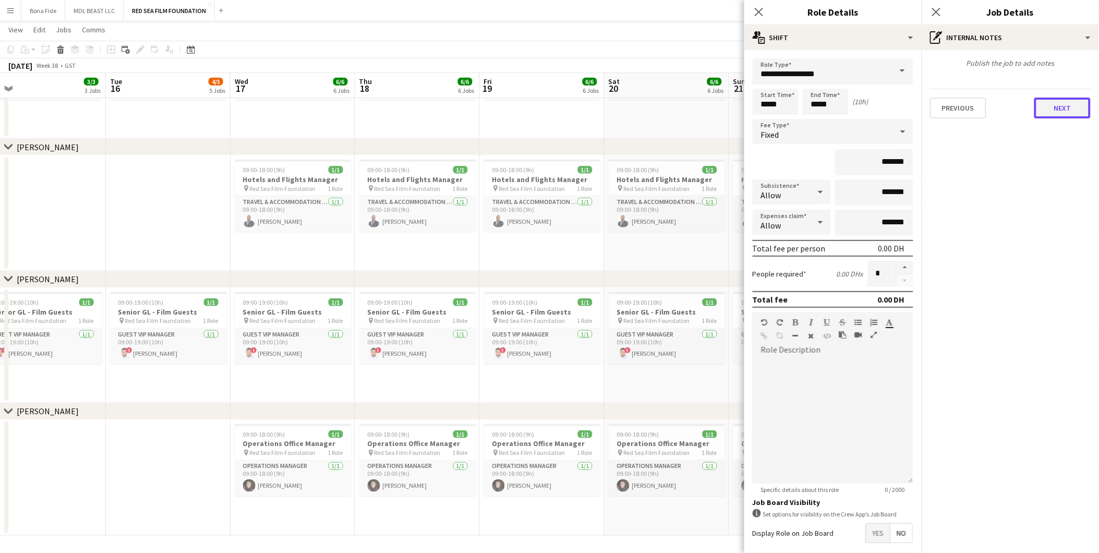
click at [737, 105] on button "Next" at bounding box center [1063, 108] width 56 height 21
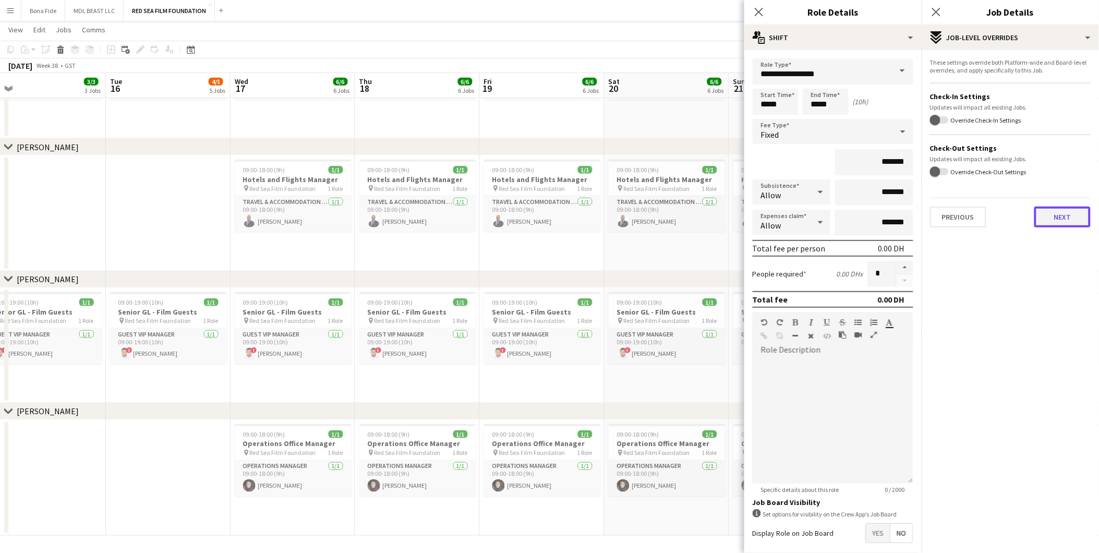
click at [737, 214] on button "Next" at bounding box center [1063, 217] width 56 height 21
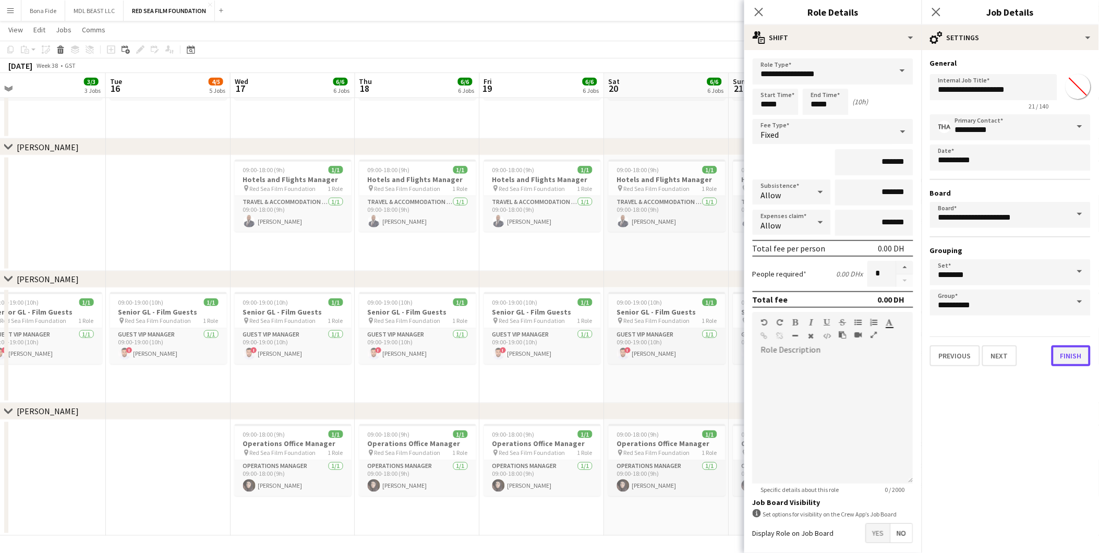
click at [737, 344] on button "Finish" at bounding box center [1071, 355] width 39 height 21
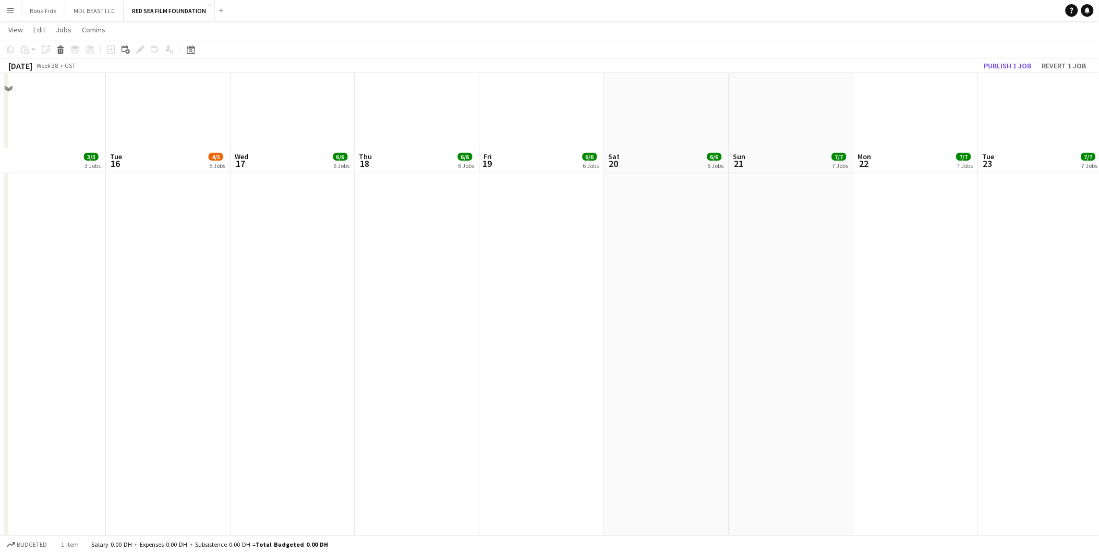
scroll to position [0, 0]
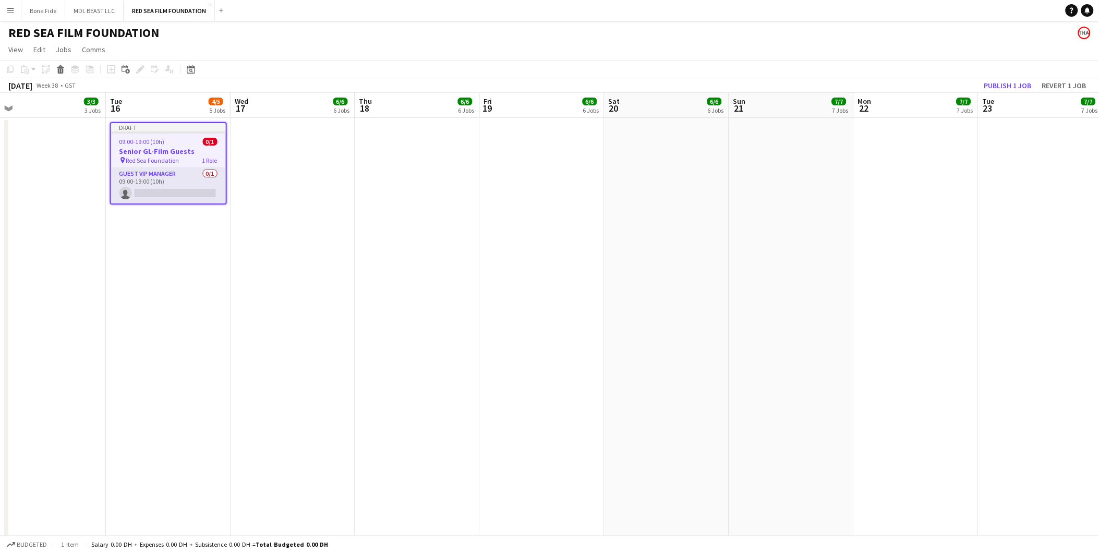
click at [136, 136] on app-job-card "Draft 09:00-19:00 (10h) 0/1 Senior GL-Film Guests pin Red Sea Foundation 1 Role…" at bounding box center [168, 163] width 117 height 82
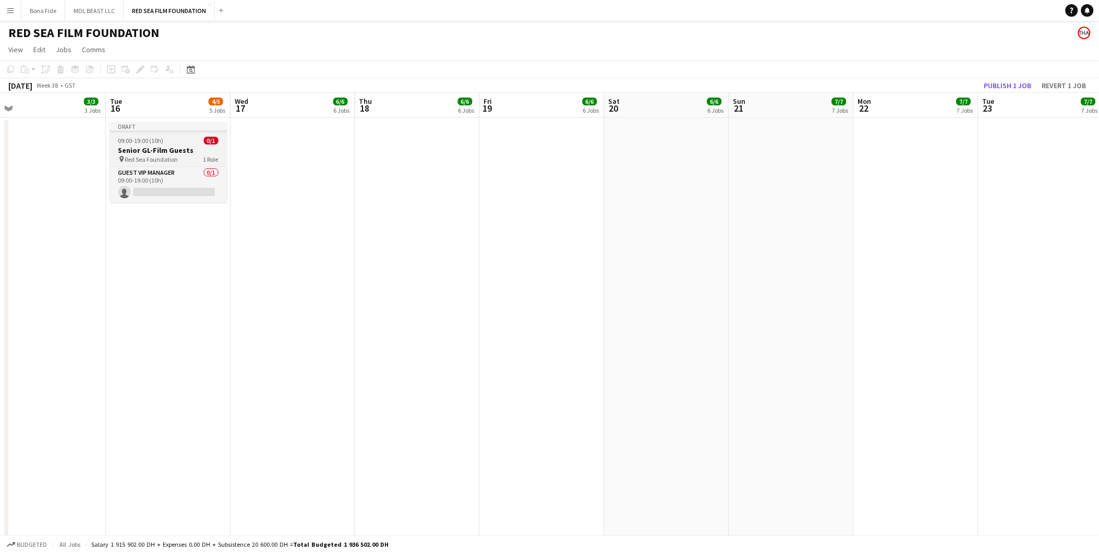
click at [136, 137] on span "09:00-19:00 (10h)" at bounding box center [140, 141] width 45 height 8
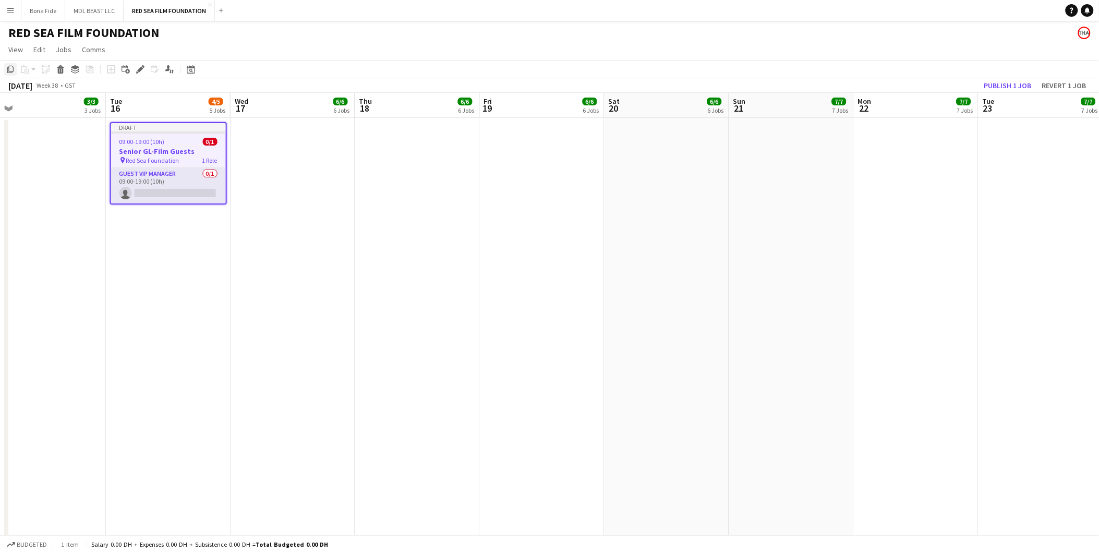
click at [16, 69] on div "Copy" at bounding box center [10, 69] width 13 height 13
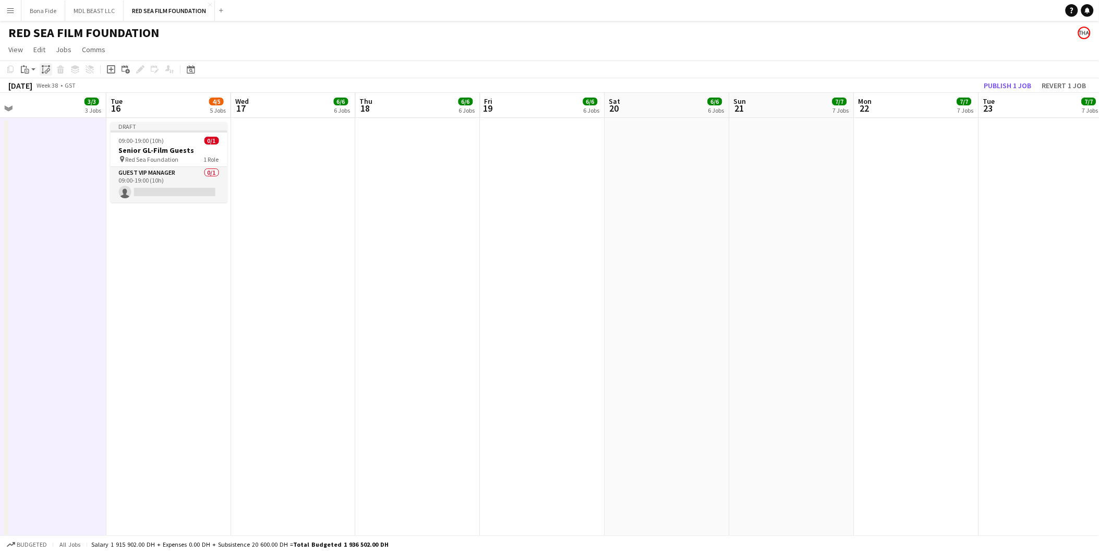
click at [43, 70] on icon "Paste linked Job" at bounding box center [46, 69] width 8 height 8
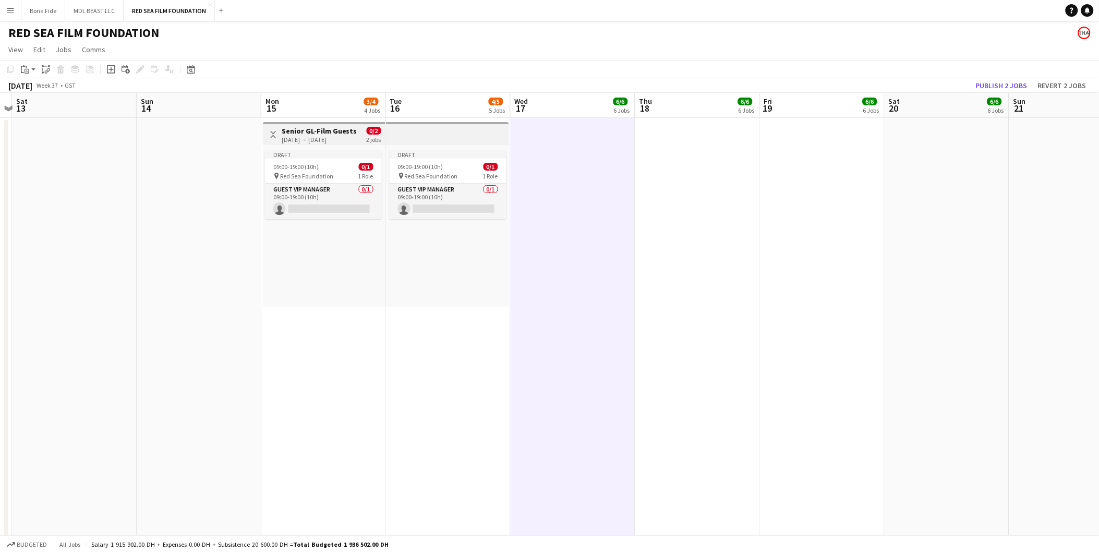
scroll to position [0, 364]
drag, startPoint x: 82, startPoint y: 392, endPoint x: 358, endPoint y: 383, distance: 276.6
click at [294, 136] on div "15-09-2025 → 16-09-2025" at bounding box center [318, 140] width 76 height 8
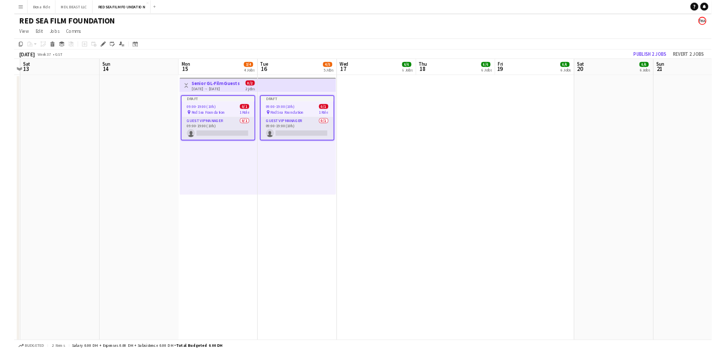
scroll to position [0, 364]
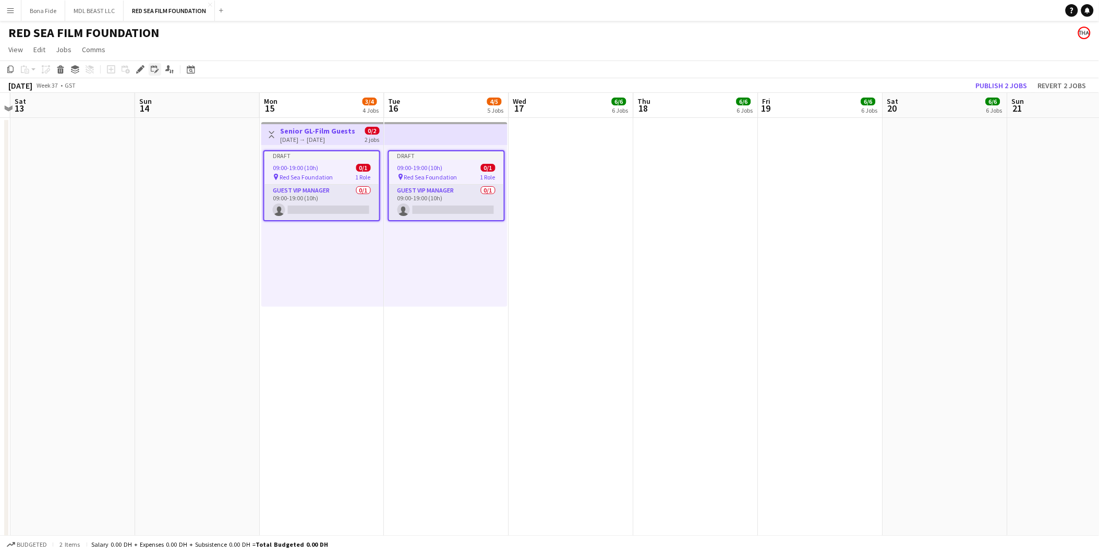
click at [158, 70] on icon at bounding box center [155, 69] width 8 height 8
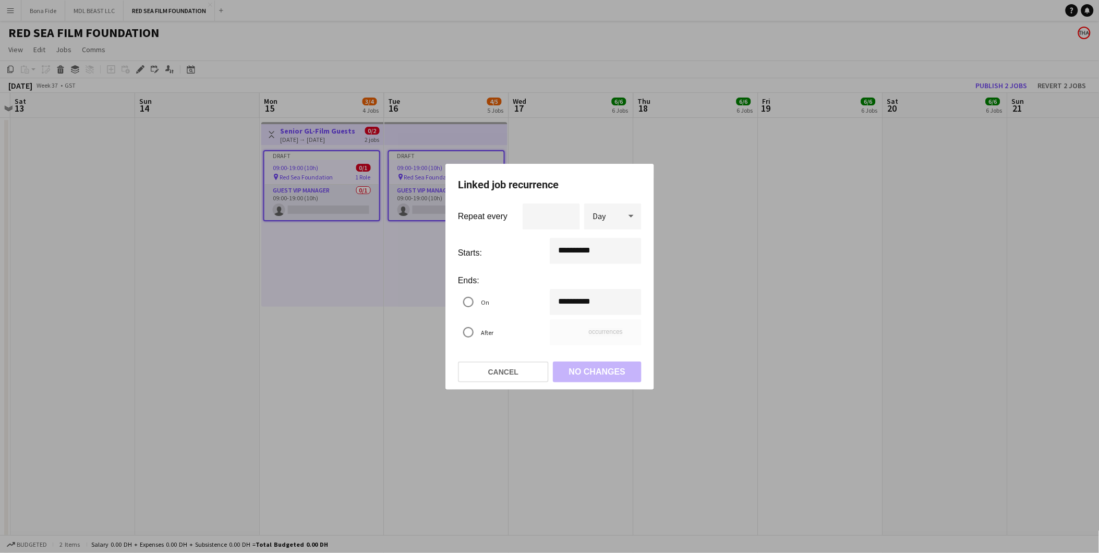
click at [594, 299] on div "**********" at bounding box center [549, 276] width 1099 height 553
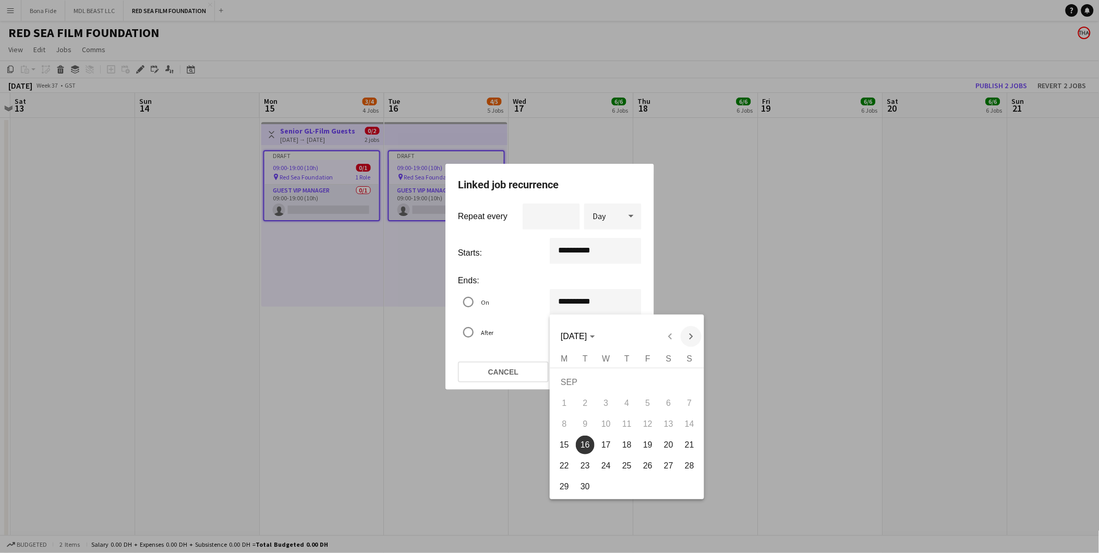
click at [684, 331] on span "Next month" at bounding box center [691, 336] width 21 height 21
click at [685, 331] on span "Next month" at bounding box center [691, 336] width 21 height 21
click at [692, 332] on span "Next month" at bounding box center [691, 336] width 21 height 21
click at [684, 344] on span "14" at bounding box center [689, 424] width 19 height 19
type input "**********"
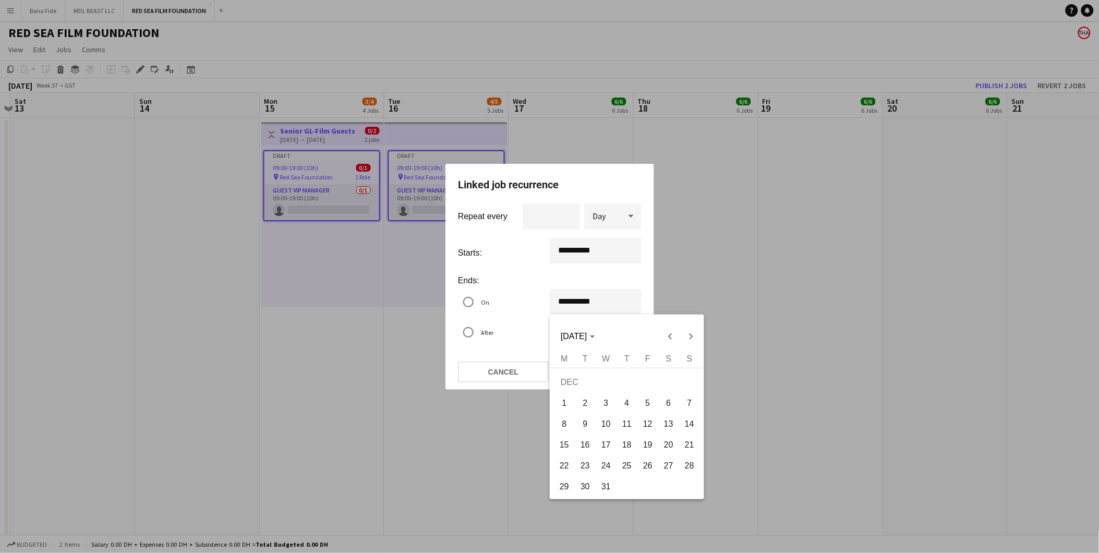
type input "**"
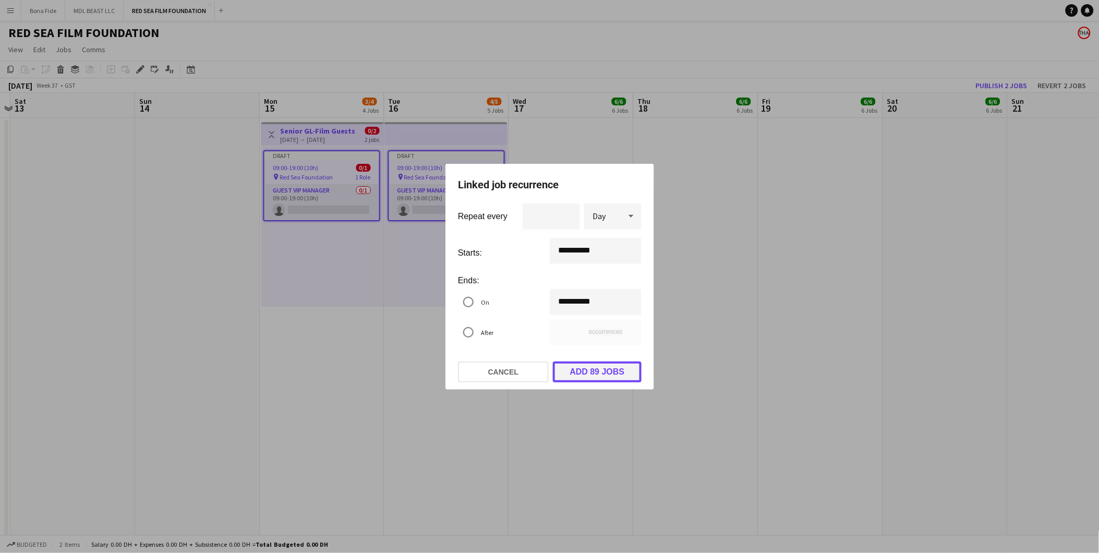
click at [598, 344] on button "Add 89 jobs" at bounding box center [597, 372] width 89 height 21
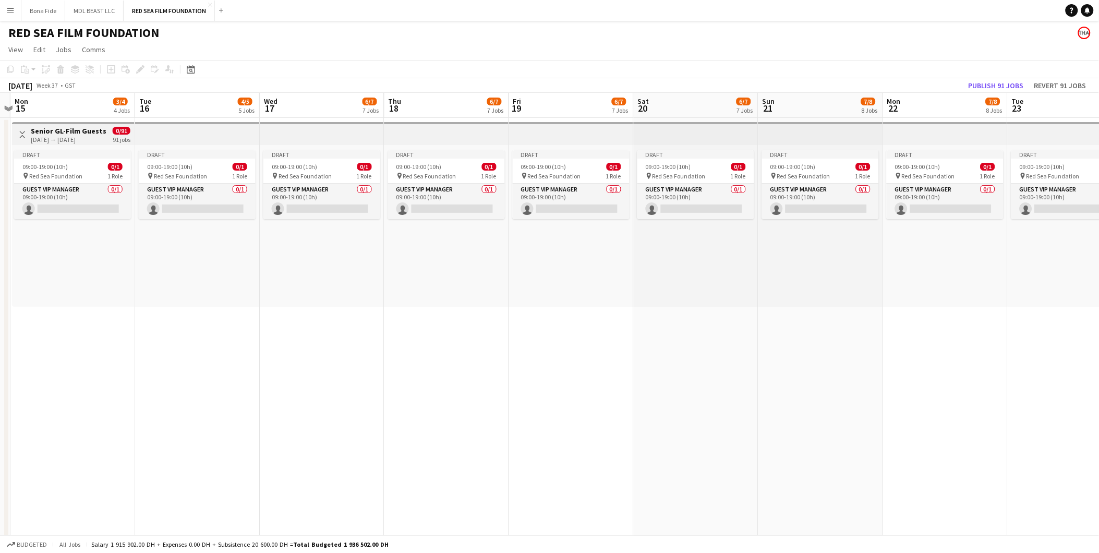
scroll to position [0, 375]
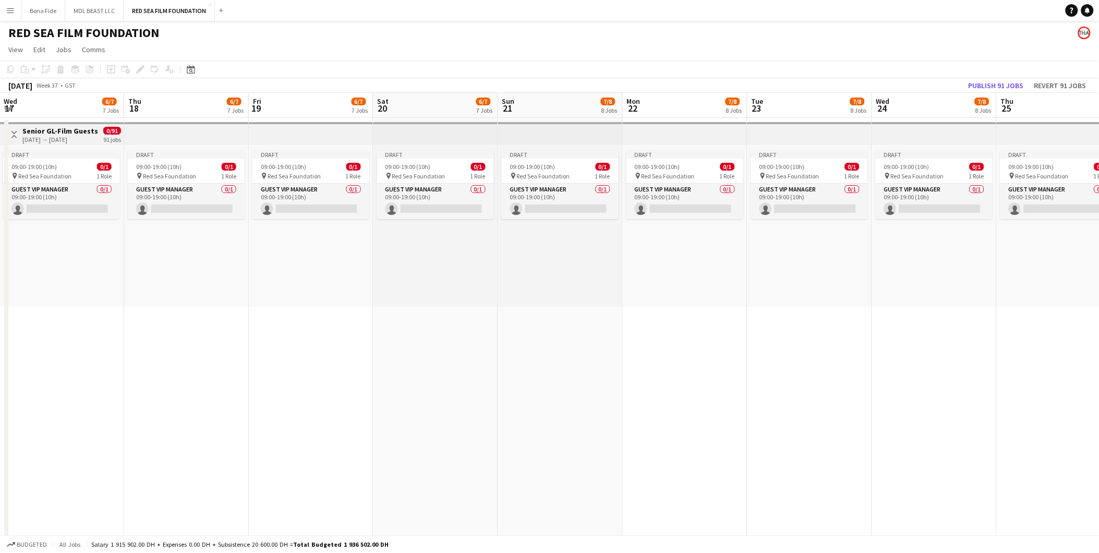
drag, startPoint x: 567, startPoint y: 337, endPoint x: 57, endPoint y: 279, distance: 513.0
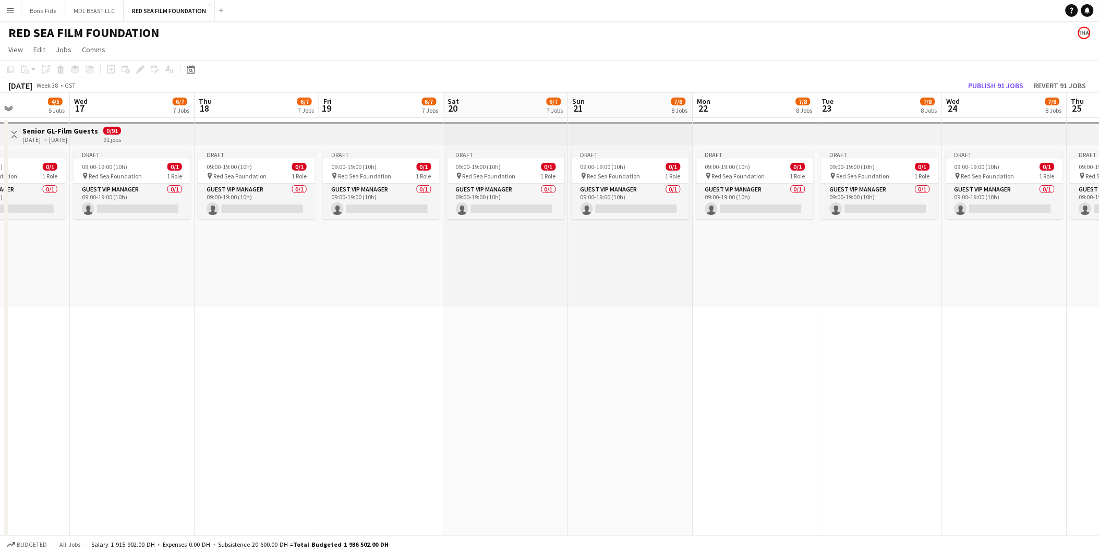
scroll to position [0, 305]
drag, startPoint x: 787, startPoint y: 404, endPoint x: 854, endPoint y: 393, distance: 68.3
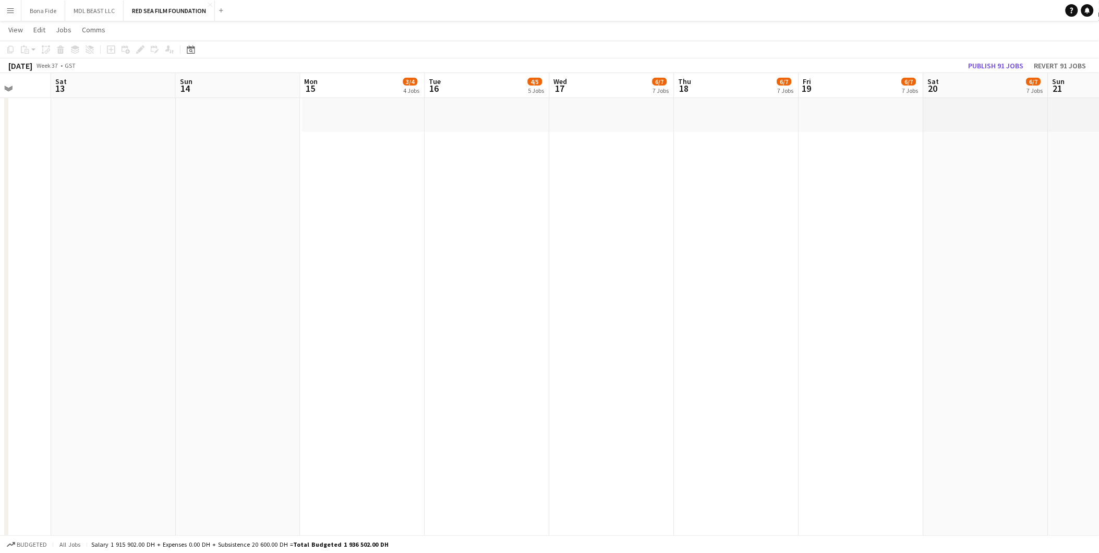
scroll to position [0, 424]
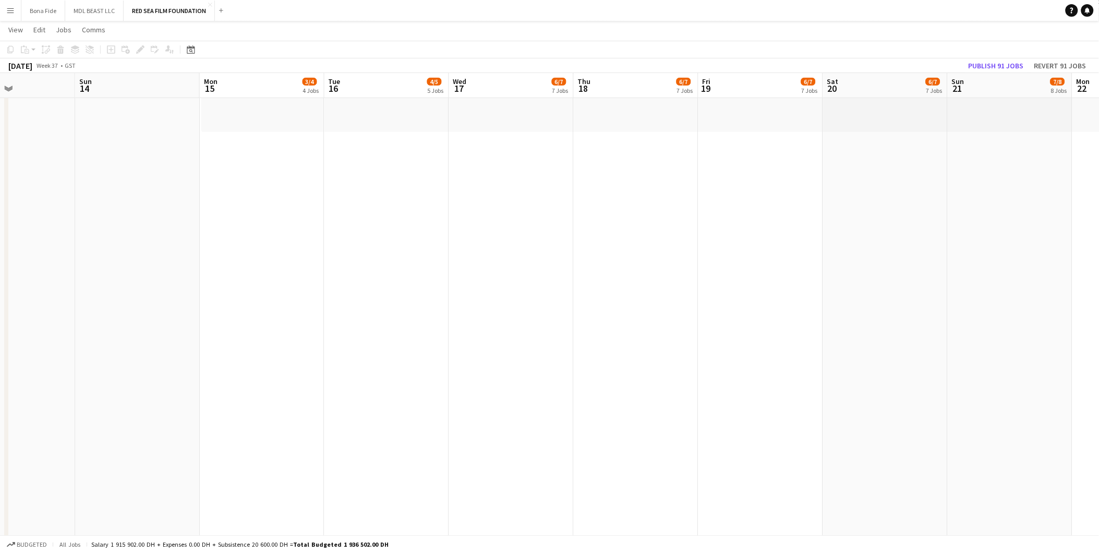
drag, startPoint x: 97, startPoint y: 395, endPoint x: 475, endPoint y: 434, distance: 380.3
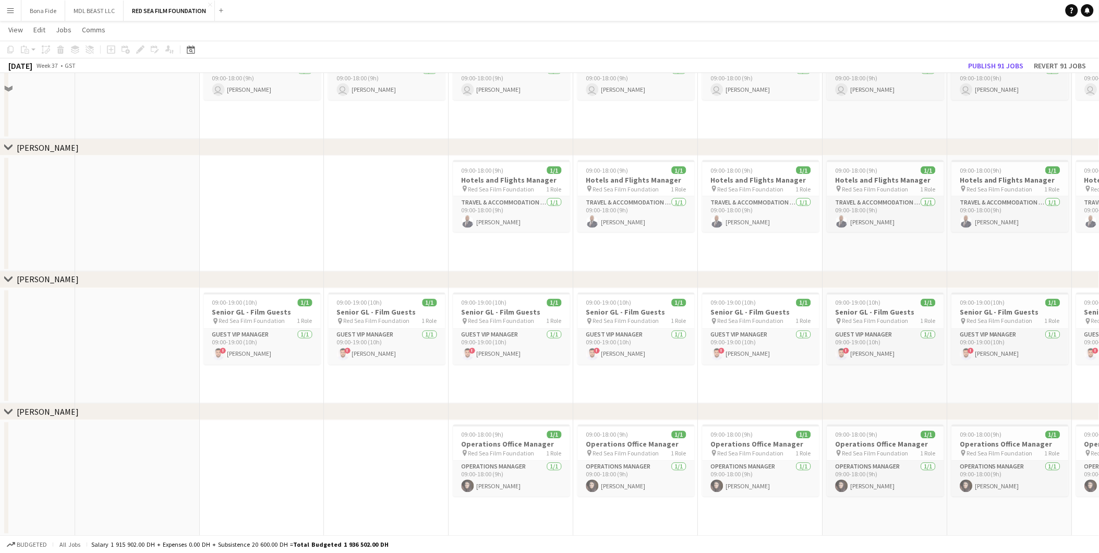
scroll to position [1905, 0]
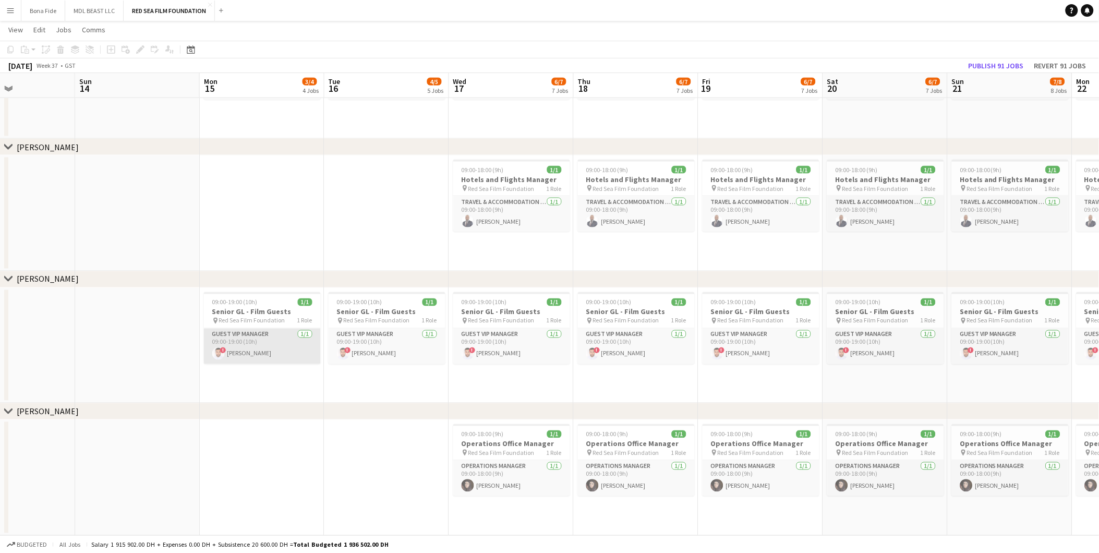
click at [273, 341] on app-card-role "Guest VIP Manager 1/1 09:00-19:00 (10h) ! Essa Hael" at bounding box center [262, 346] width 117 height 35
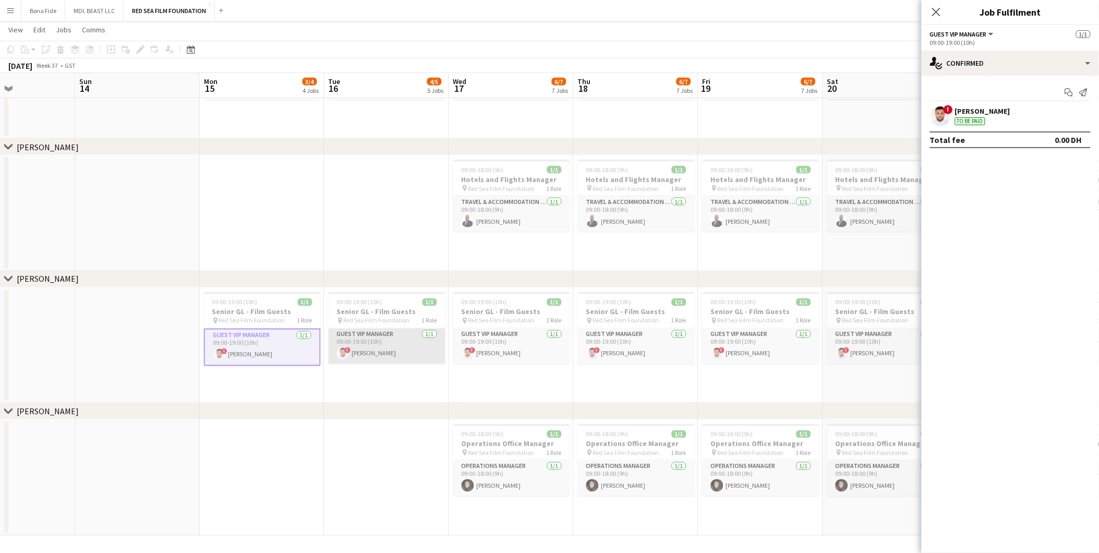
click at [356, 344] on app-card-role "Guest VIP Manager 1/1 09:00-19:00 (10h) ! Essa Hael" at bounding box center [387, 346] width 117 height 35
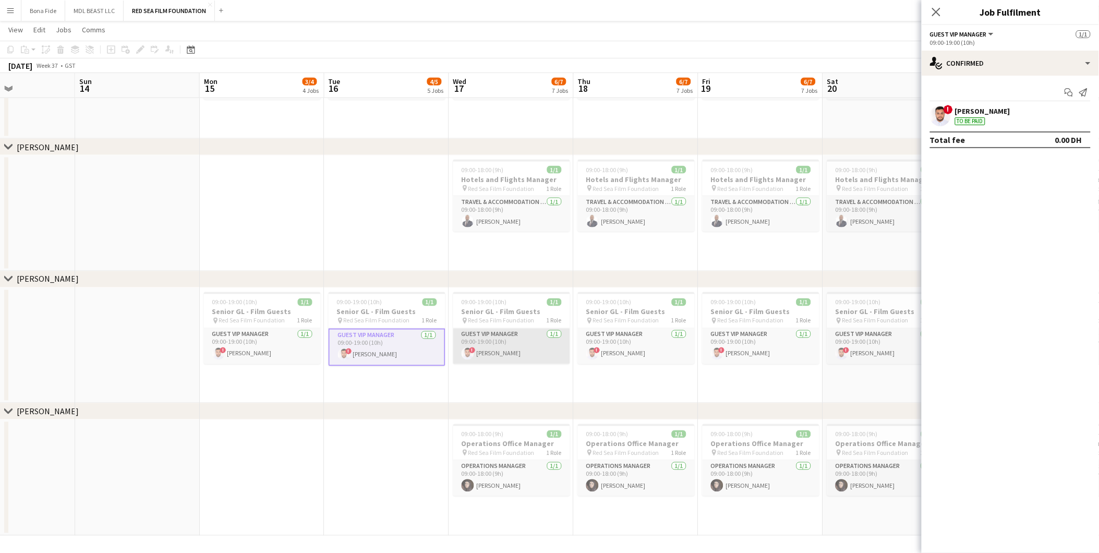
click at [455, 340] on app-card-role "Guest VIP Manager 1/1 09:00-19:00 (10h) ! Essa Hael" at bounding box center [511, 346] width 117 height 35
click at [701, 344] on app-date-cell "09:00-19:00 (10h) 1/1 Senior GL - Film Guests pin Red Sea Film Foundation 1 Rol…" at bounding box center [761, 346] width 125 height 116
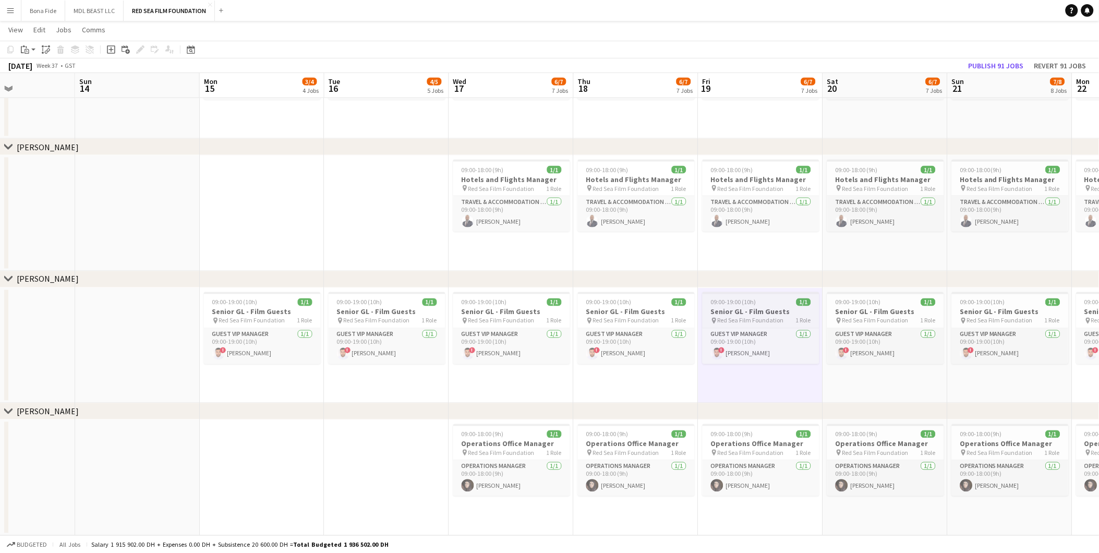
click at [737, 325] on app-job-card "09:00-19:00 (10h) 1/1 Senior GL - Film Guests pin Red Sea Film Foundation 1 Rol…" at bounding box center [761, 328] width 117 height 72
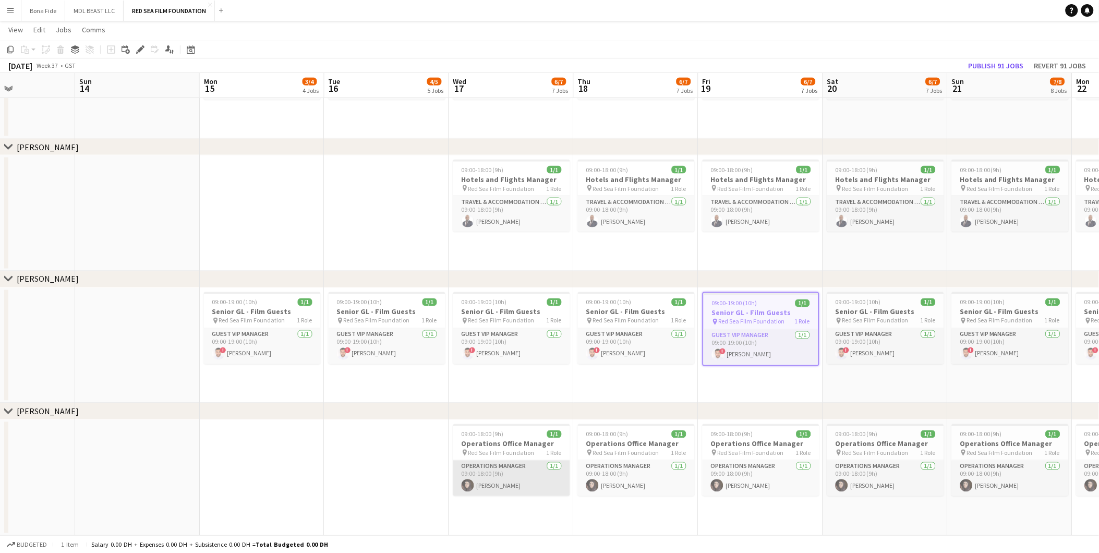
click at [556, 344] on app-card-role "Operations Manager 1/1 09:00-18:00 (9h) Annie Wahab" at bounding box center [511, 478] width 117 height 35
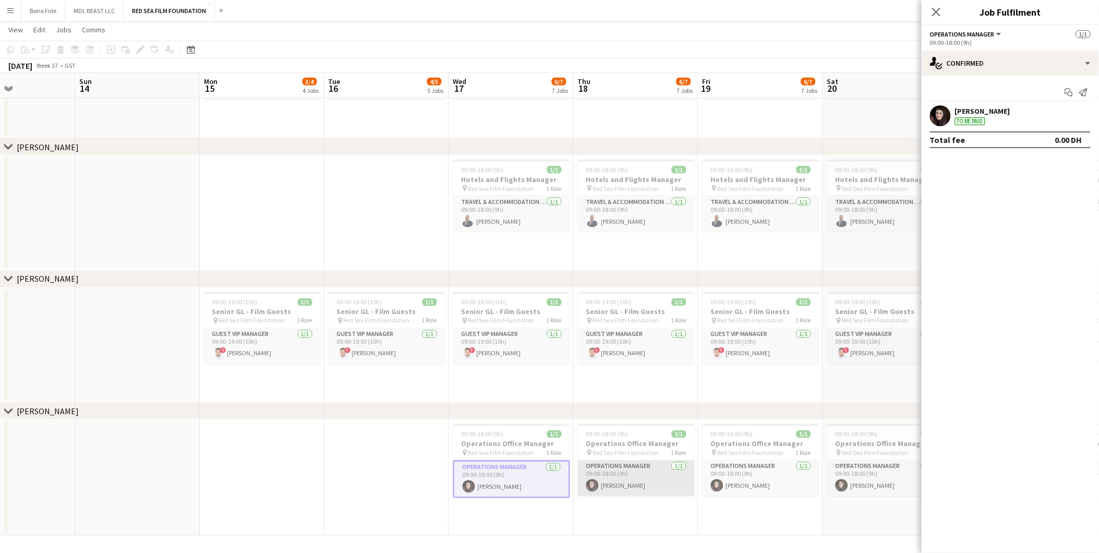
click at [645, 344] on app-card-role "Operations Manager 1/1 09:00-18:00 (9h) Annie Wahab" at bounding box center [636, 478] width 117 height 35
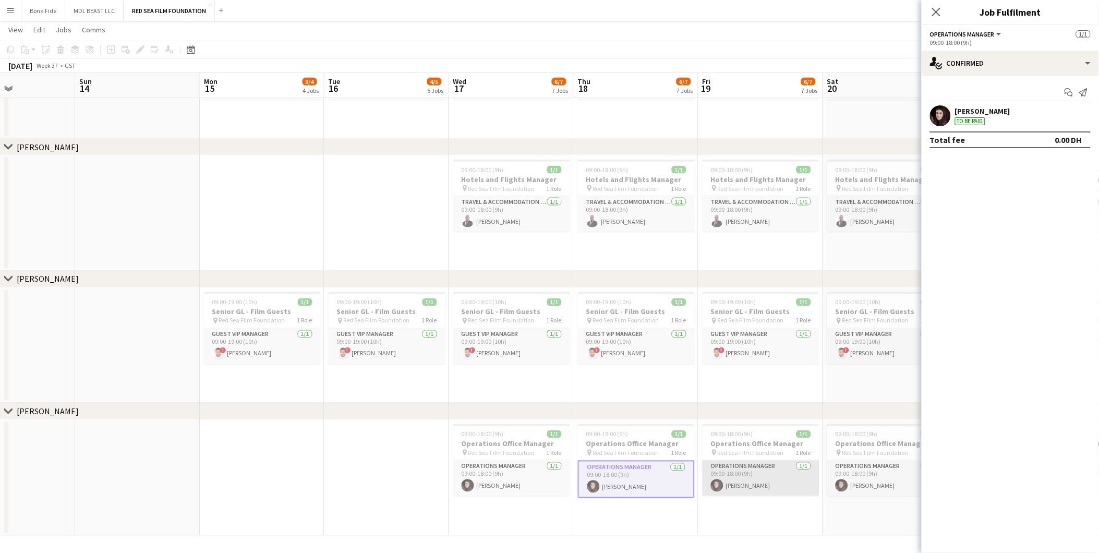
click at [732, 344] on app-card-role "Operations Manager 1/1 09:00-18:00 (9h) Annie Wahab" at bounding box center [761, 478] width 117 height 35
click at [734, 344] on span "09:00-18:00 (9h)" at bounding box center [732, 434] width 42 height 8
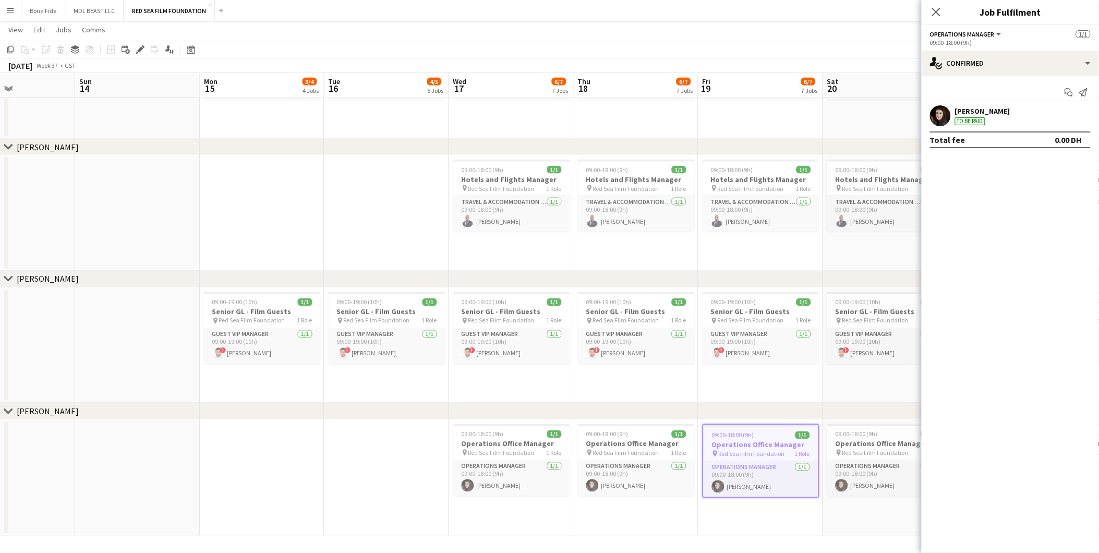
click at [737, 344] on app-date-cell "09:00-18:00 (9h) 1/1 Operations Office Manager pin Red Sea Film Foundation 1 Ro…" at bounding box center [761, 478] width 125 height 116
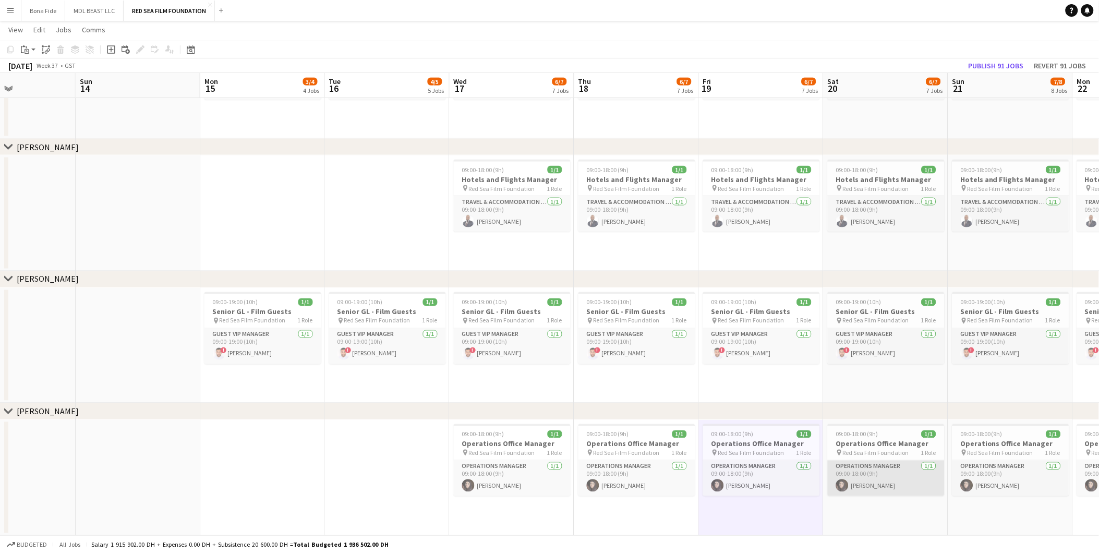
click at [737, 344] on app-card-role "Operations Manager 1/1 09:00-18:00 (9h) Annie Wahab" at bounding box center [886, 478] width 117 height 35
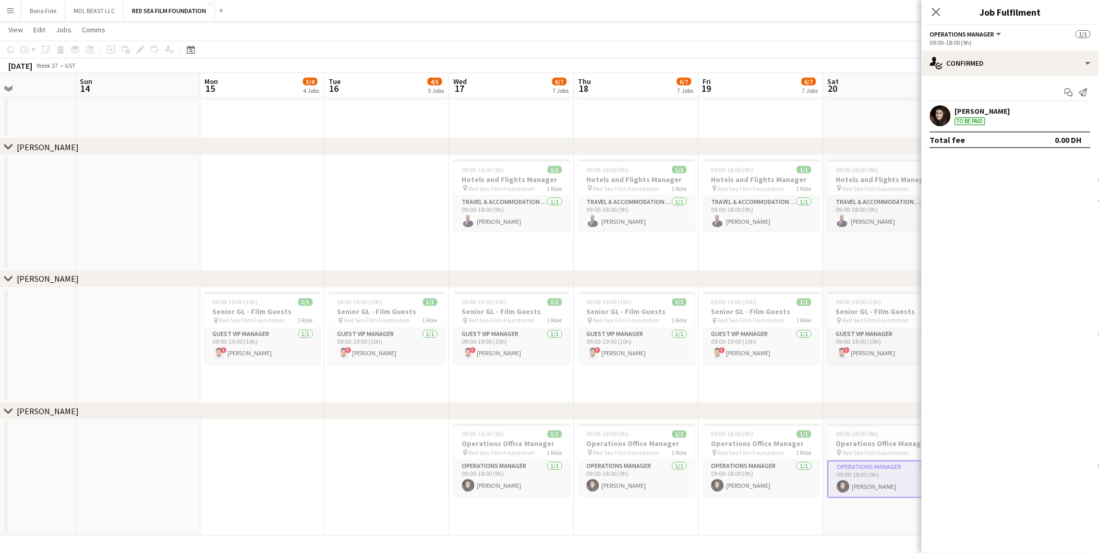
click at [284, 344] on app-date-cell at bounding box center [262, 478] width 125 height 116
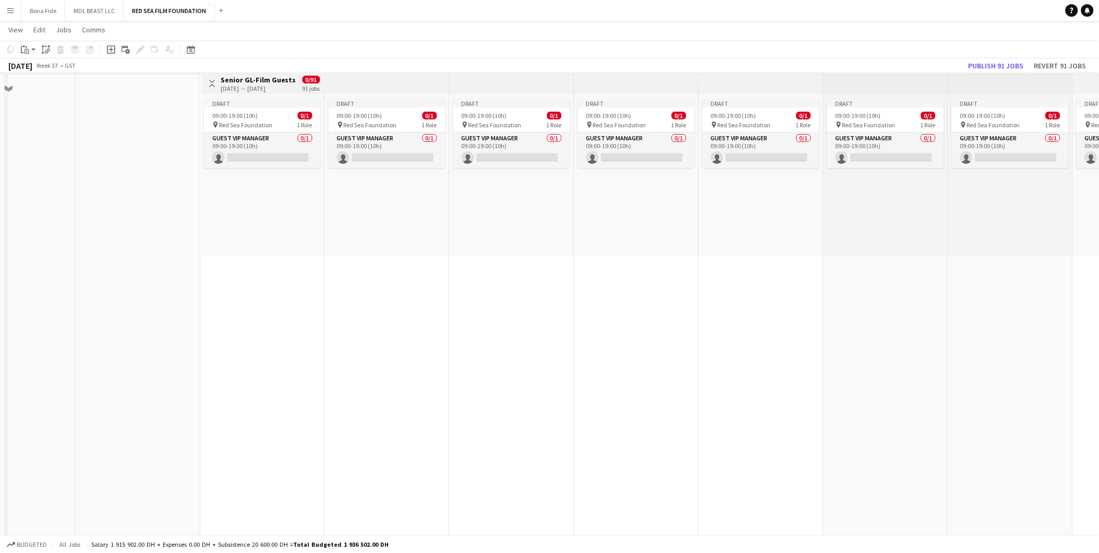
scroll to position [0, 0]
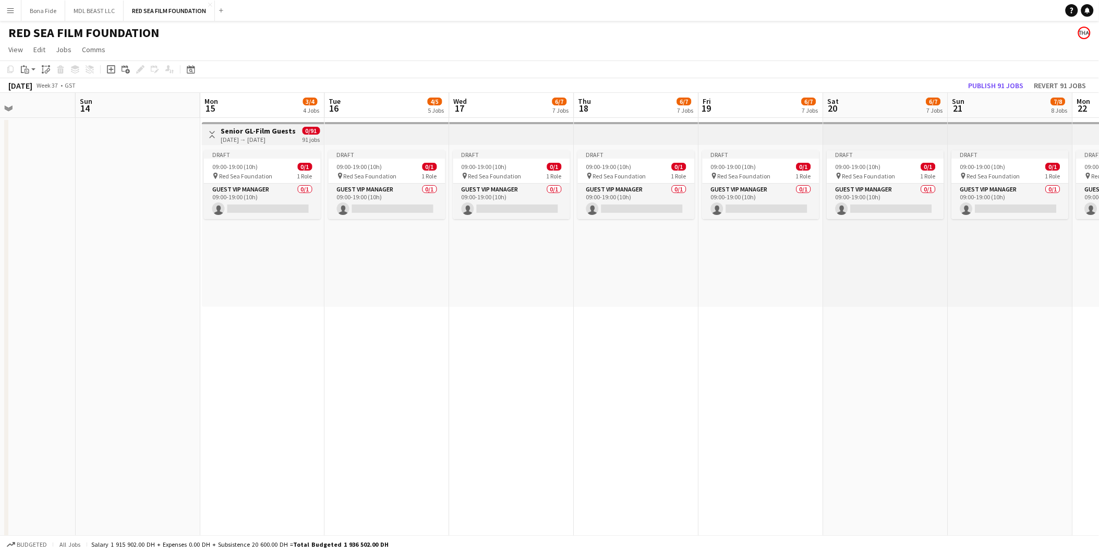
click at [217, 128] on button "Toggle View" at bounding box center [212, 134] width 13 height 13
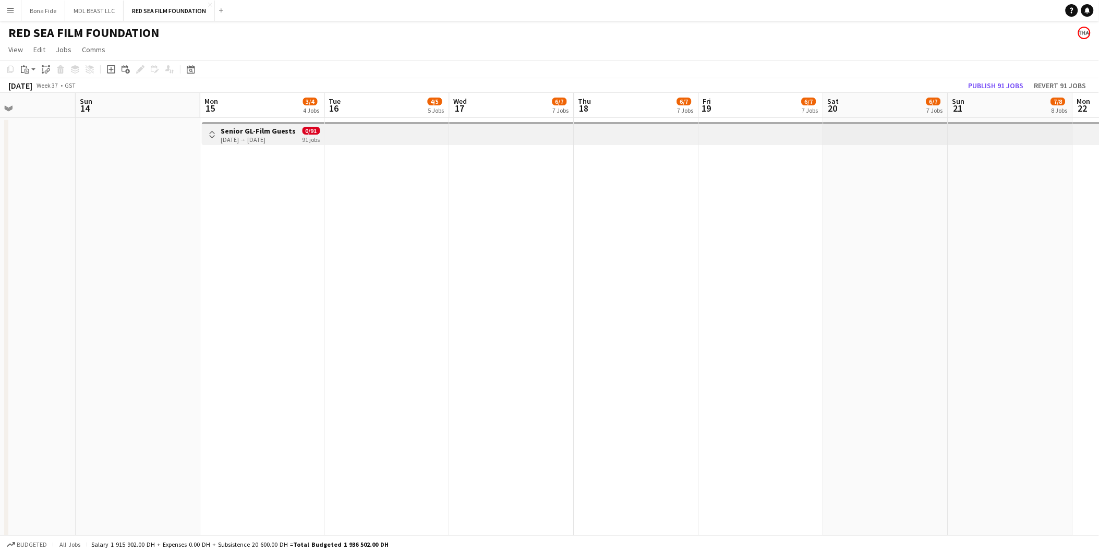
click at [227, 126] on h3 "Senior GL-Film Guests" at bounding box center [259, 130] width 76 height 9
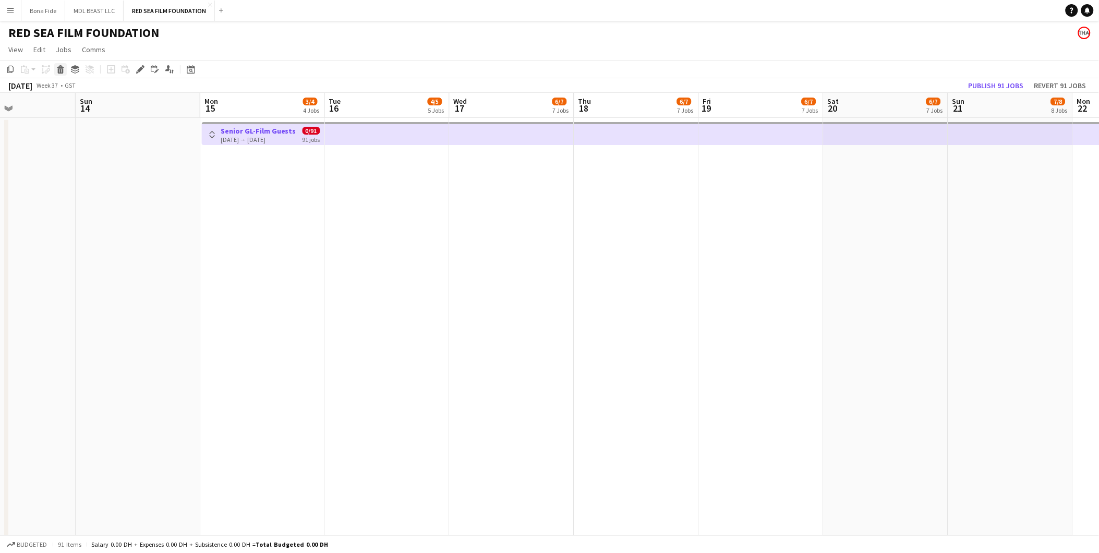
click at [62, 68] on icon "Delete" at bounding box center [60, 69] width 8 height 8
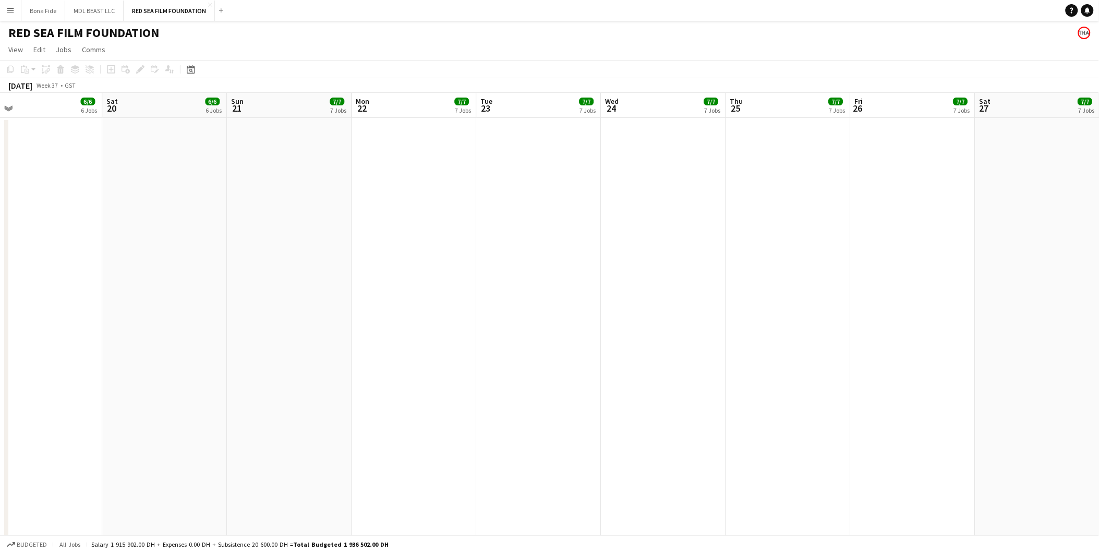
scroll to position [0, 272]
drag, startPoint x: 976, startPoint y: 232, endPoint x: -789, endPoint y: 246, distance: 1765.0
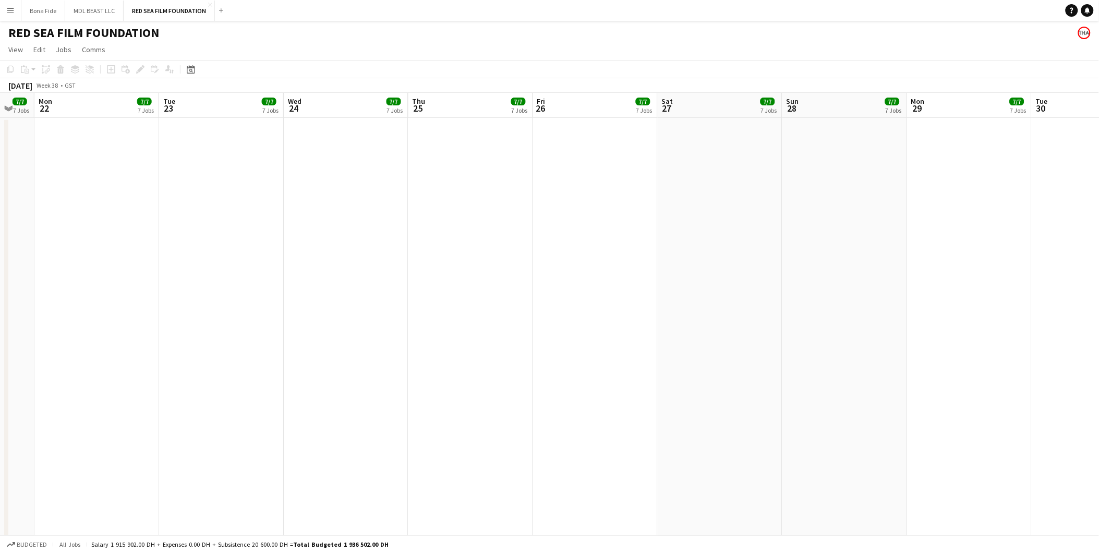
drag, startPoint x: 711, startPoint y: 329, endPoint x: -314, endPoint y: 335, distance: 1025.2
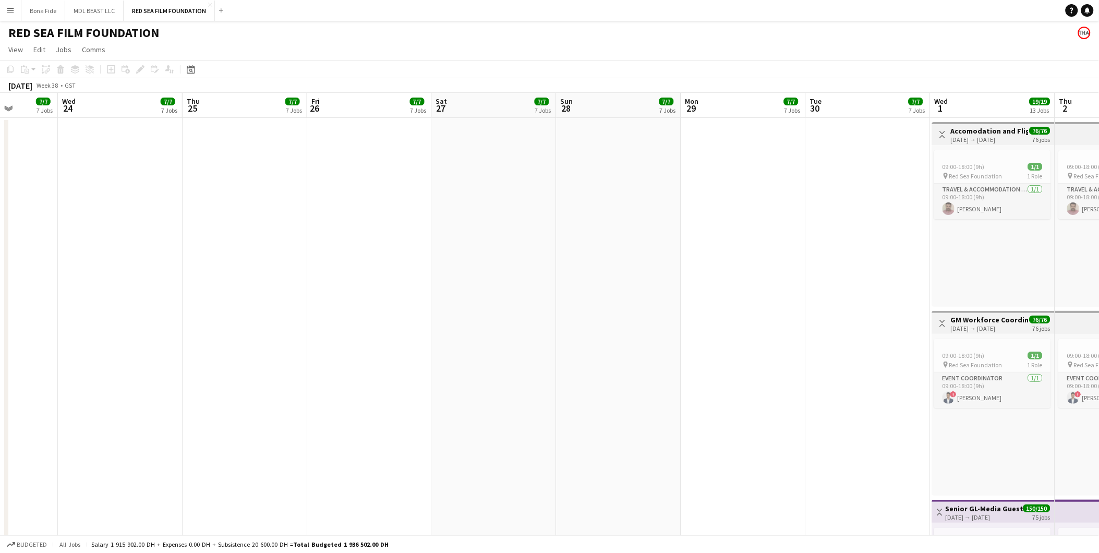
drag, startPoint x: 769, startPoint y: 249, endPoint x: -572, endPoint y: 289, distance: 1341.9
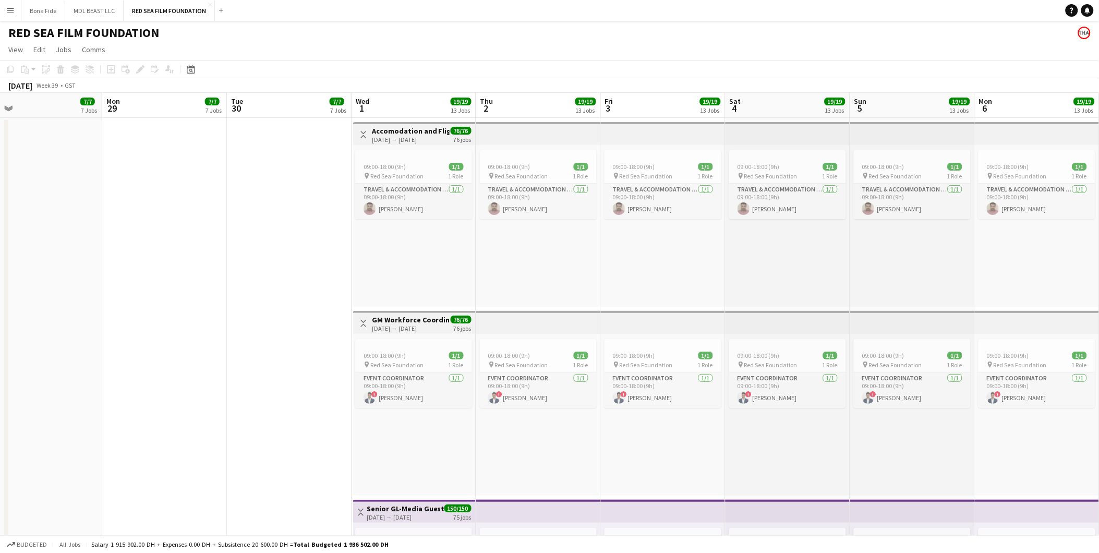
drag, startPoint x: 726, startPoint y: 236, endPoint x: 7, endPoint y: 303, distance: 722.5
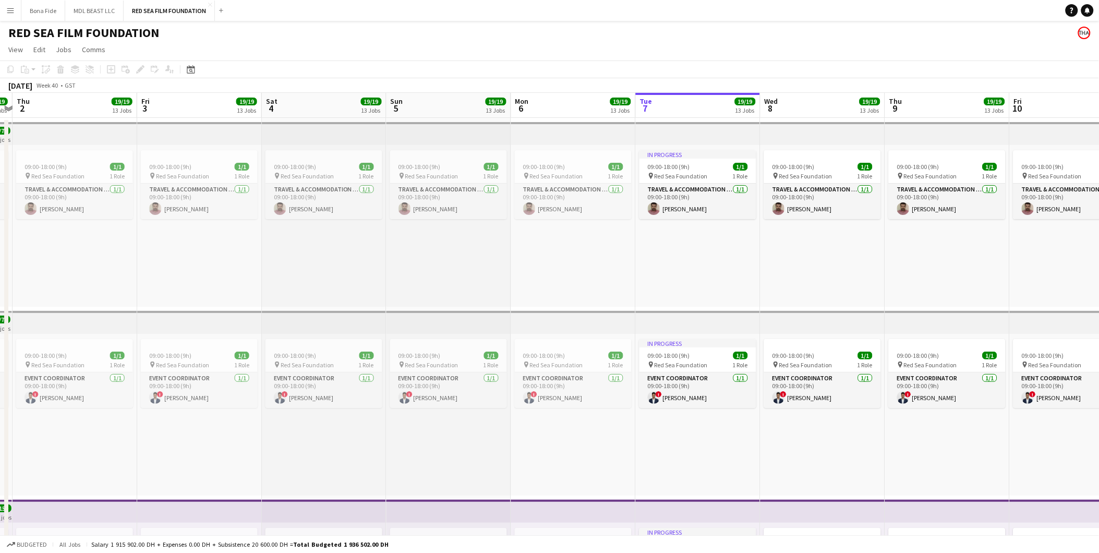
scroll to position [0, 211]
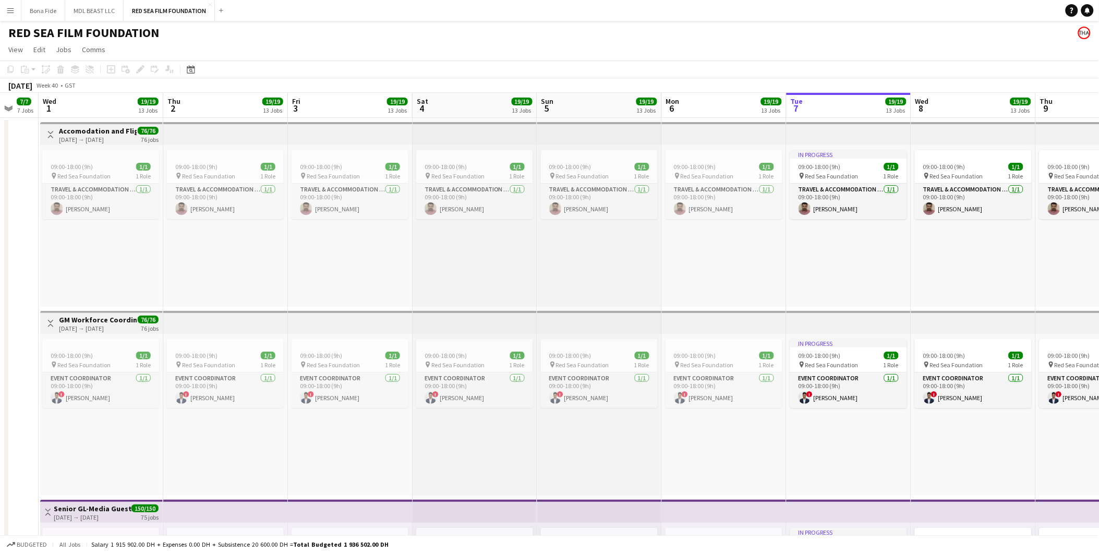
drag, startPoint x: 924, startPoint y: 247, endPoint x: 611, endPoint y: 262, distance: 313.4
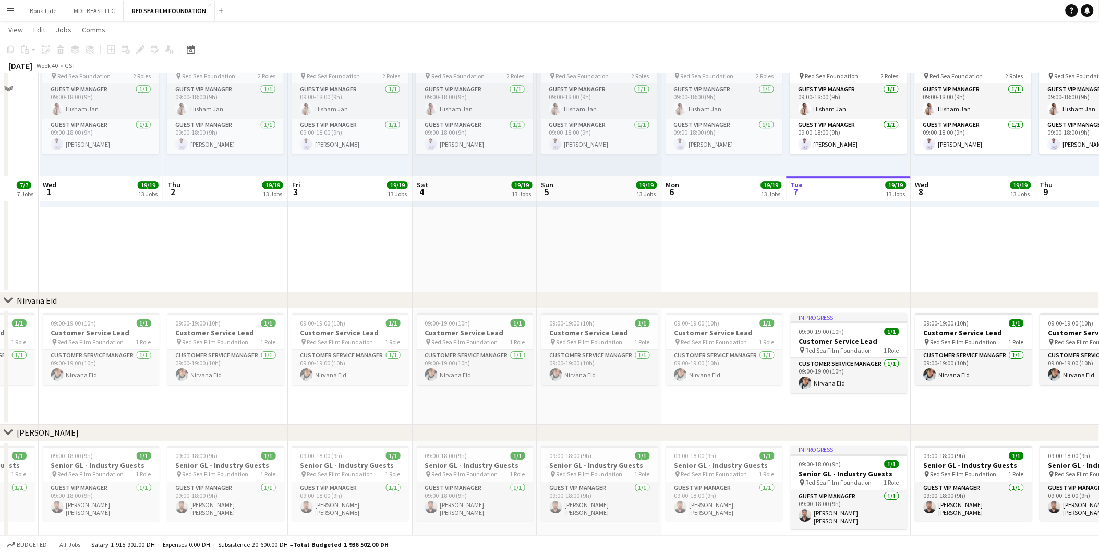
scroll to position [1217, 0]
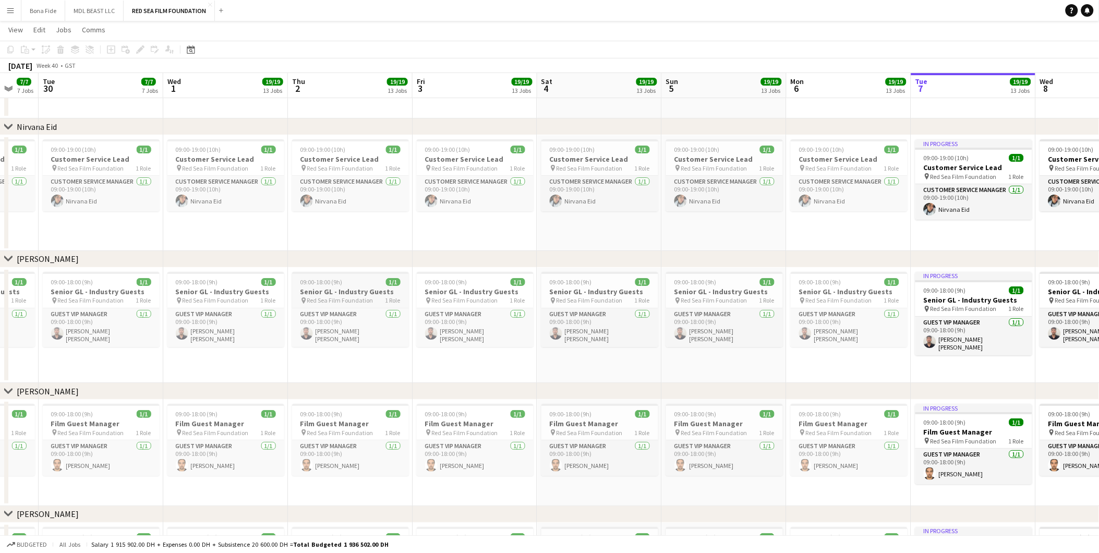
click at [301, 284] on span "09:00-18:00 (9h)" at bounding box center [322, 282] width 42 height 8
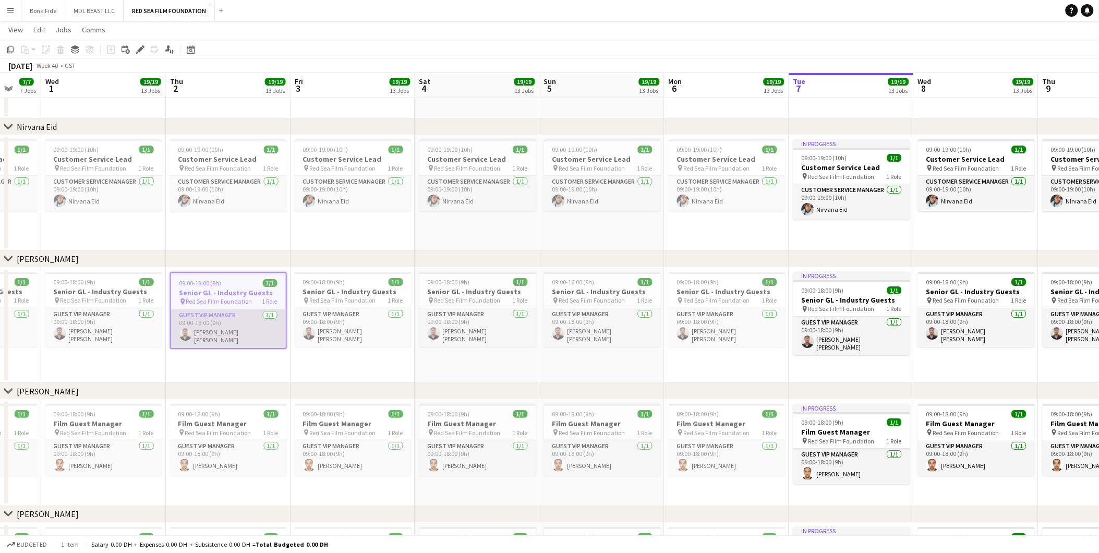
click at [225, 326] on app-card-role "Guest VIP Manager 1/1 09:00-18:00 (9h) Abdelhafez Al hussein" at bounding box center [228, 328] width 115 height 39
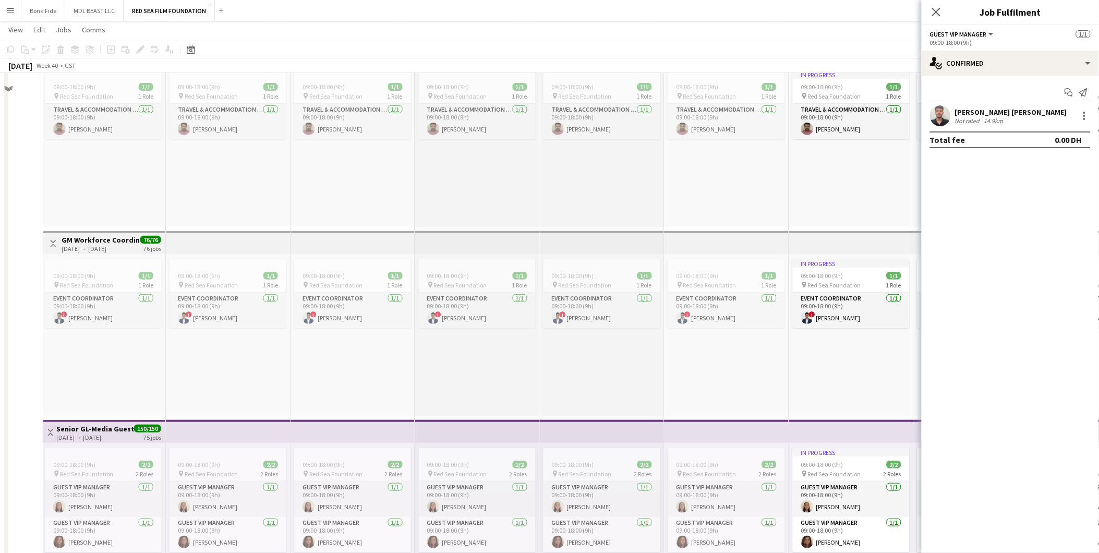
scroll to position [0, 0]
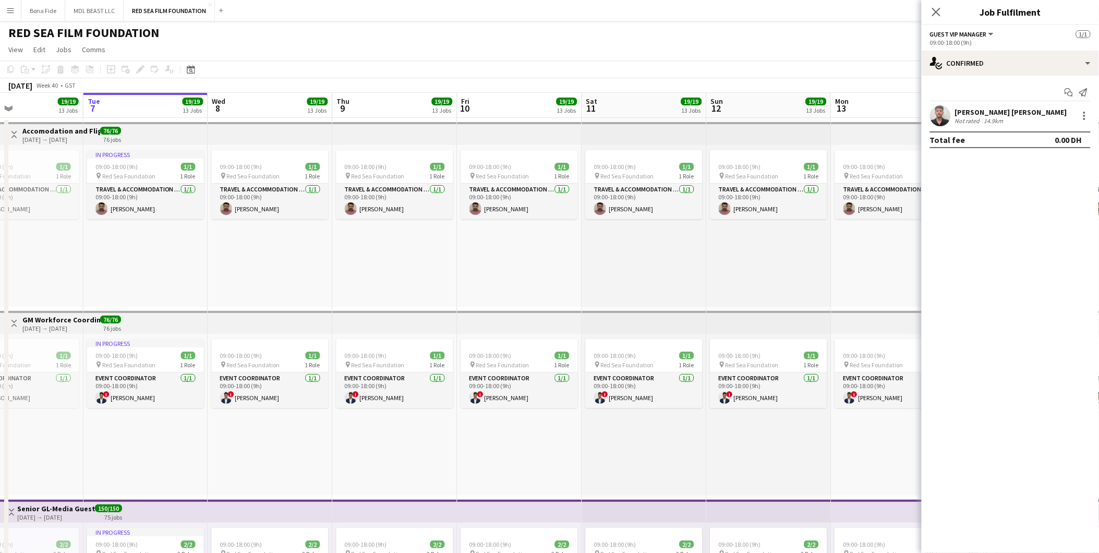
drag, startPoint x: 904, startPoint y: 269, endPoint x: 363, endPoint y: 312, distance: 542.2
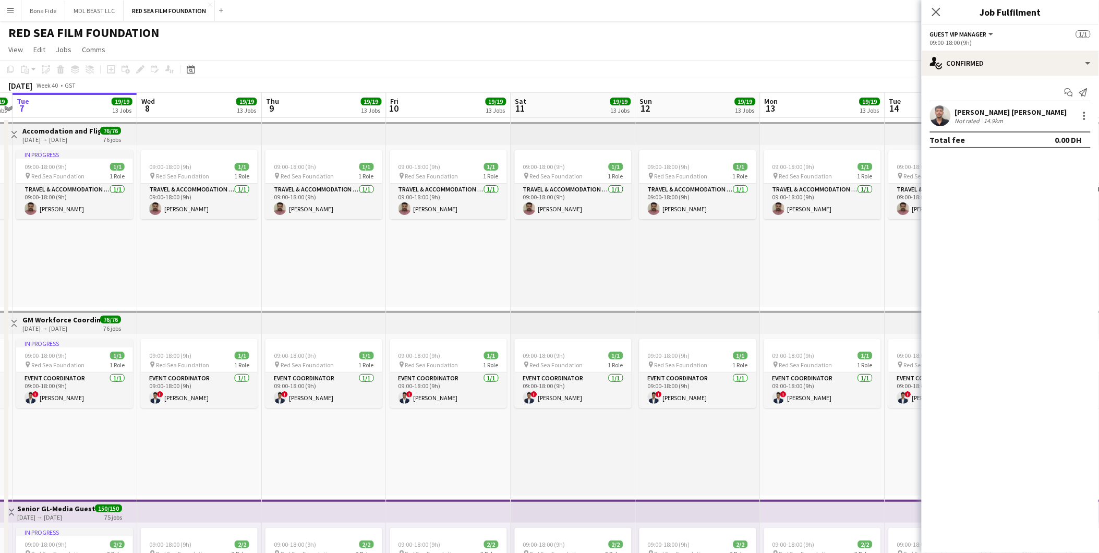
scroll to position [24, 0]
click at [737, 6] on div "Close pop-in" at bounding box center [936, 12] width 29 height 24
click at [737, 17] on app-icon "Close pop-in" at bounding box center [936, 12] width 15 height 15
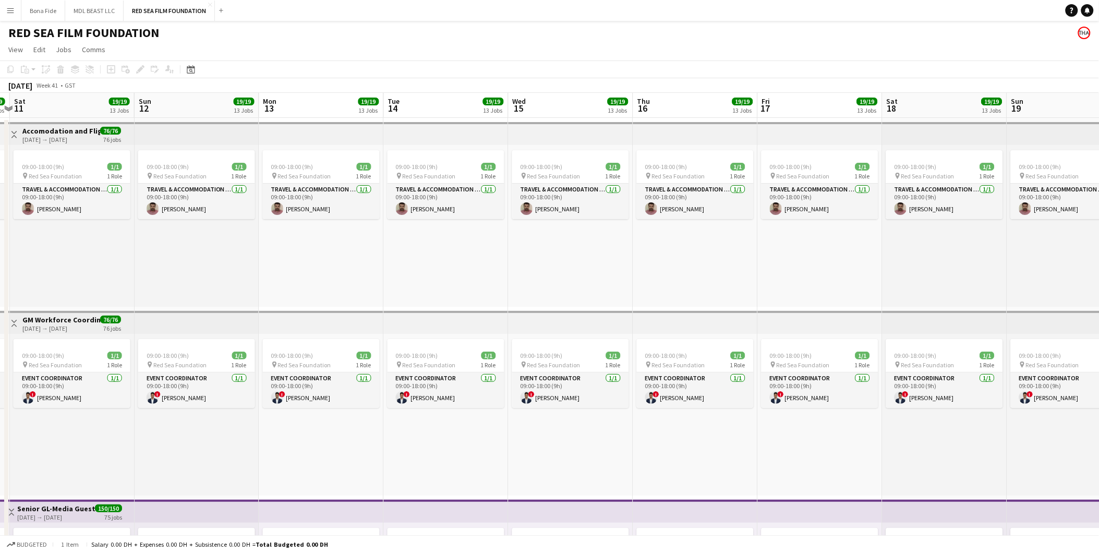
drag, startPoint x: 983, startPoint y: 267, endPoint x: 407, endPoint y: 339, distance: 580.5
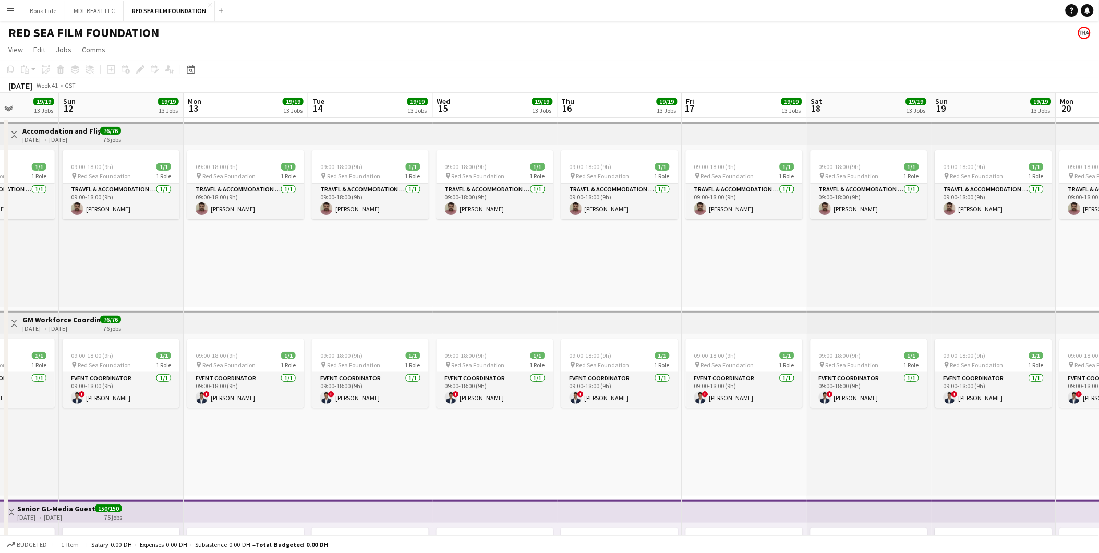
click at [5, 6] on button "Menu" at bounding box center [10, 10] width 21 height 21
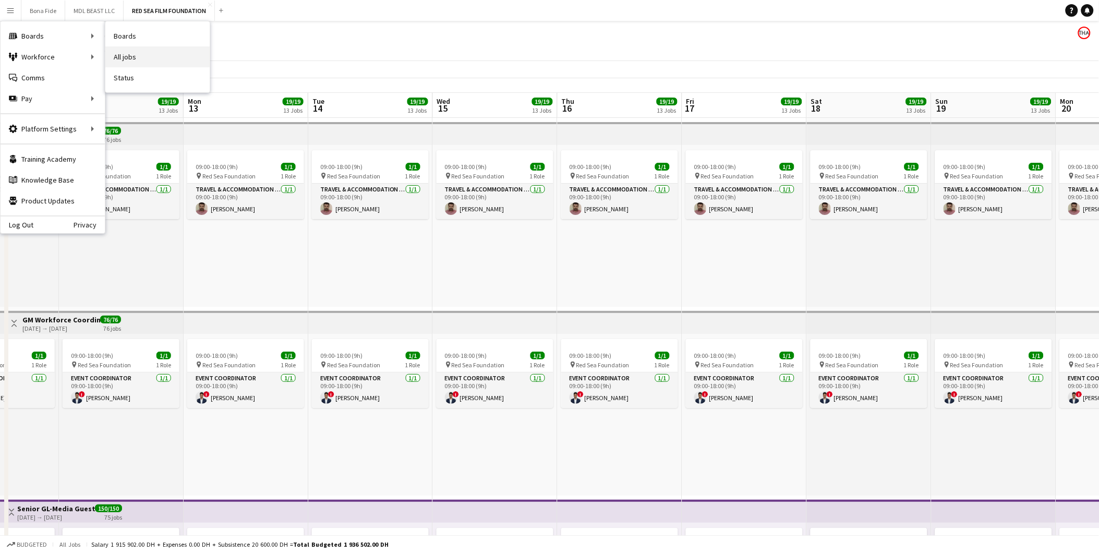
click at [141, 50] on link "All jobs" at bounding box center [157, 56] width 104 height 21
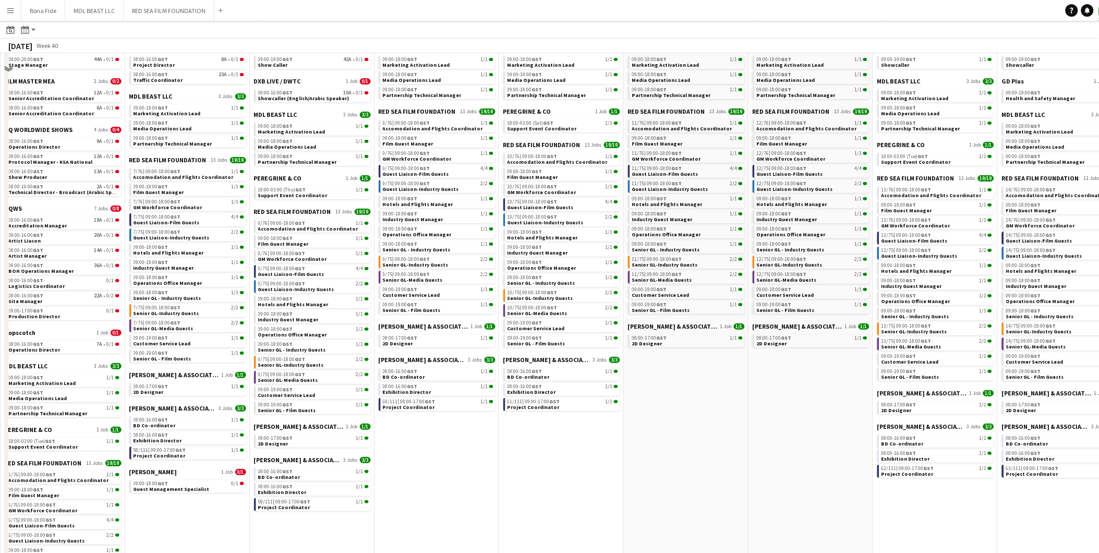
scroll to position [116, 0]
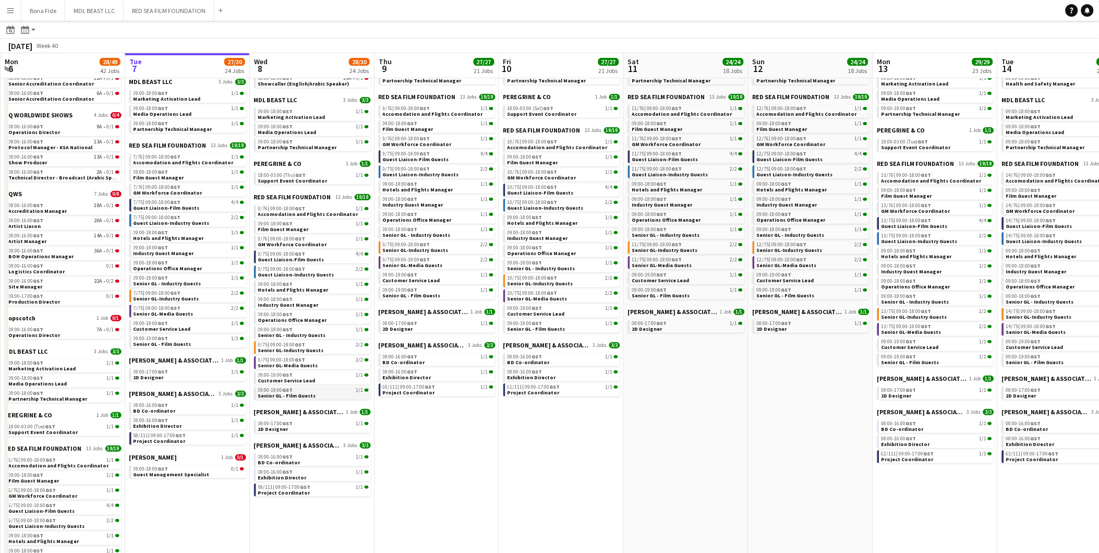
click at [314, 344] on link "09:00-19:00 GST 1/1 Senior GL - Film Guests" at bounding box center [313, 393] width 111 height 12
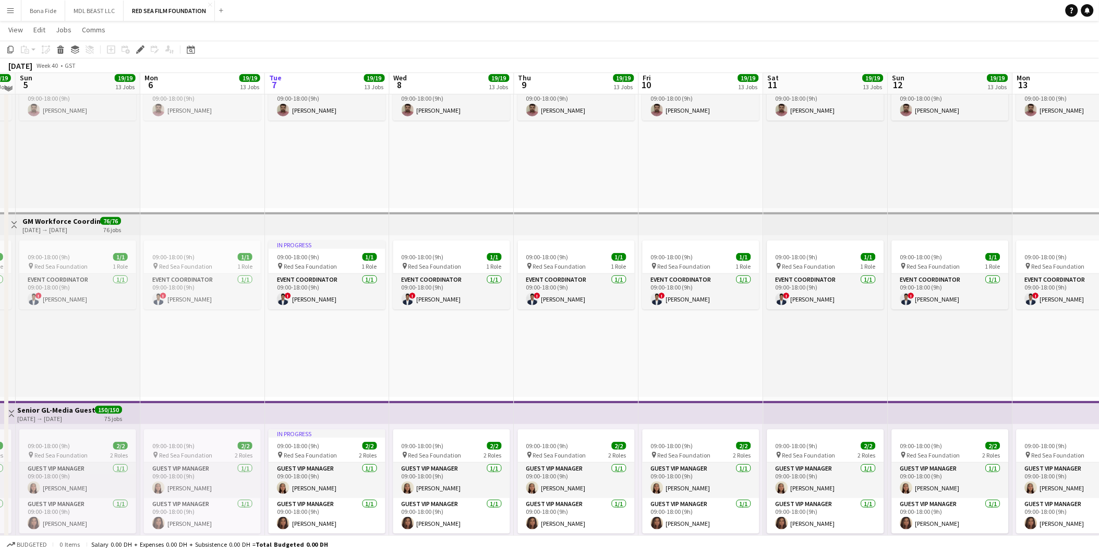
scroll to position [93, 0]
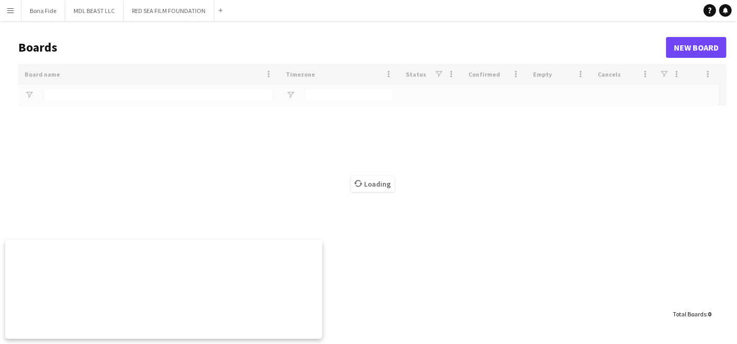
type input "***"
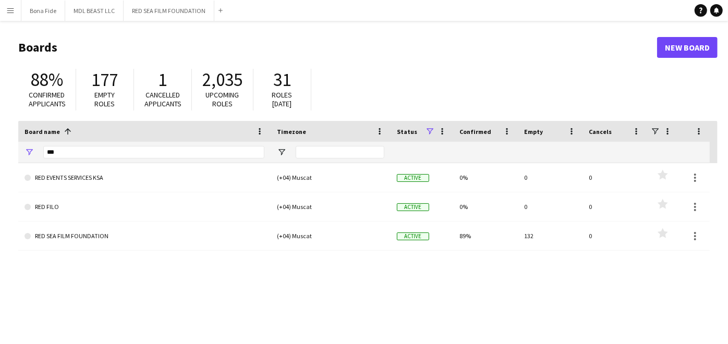
click at [5, 8] on button "Menu" at bounding box center [10, 10] width 21 height 21
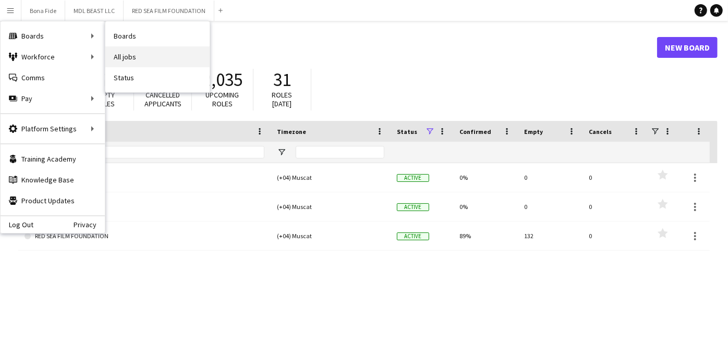
click at [149, 57] on link "All jobs" at bounding box center [157, 56] width 104 height 21
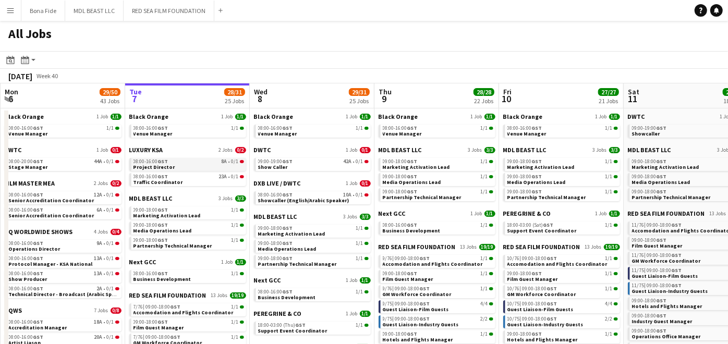
click at [197, 158] on link "08:00-16:00 GST 8A • 0/1 Project Director" at bounding box center [189, 164] width 111 height 12
click at [32, 61] on app-action-btn "Month view / Day view" at bounding box center [28, 60] width 19 height 13
click at [57, 101] on link "Day view by Job" at bounding box center [56, 97] width 57 height 9
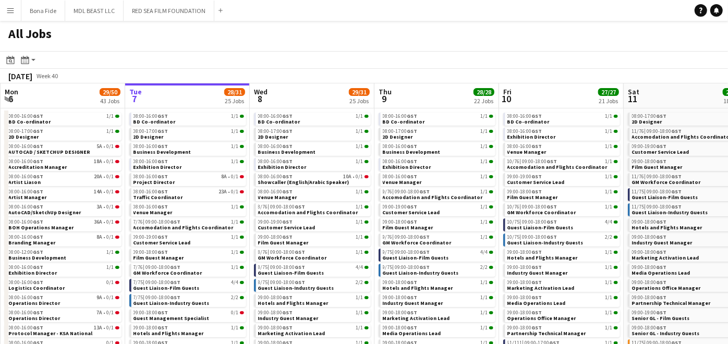
click at [197, 92] on app-all-jobs-date-header "Tue 7 28/31 25 Jobs" at bounding box center [187, 95] width 125 height 25
click at [163, 98] on app-all-jobs-date-header "Tue 7 28/31 25 Jobs" at bounding box center [187, 95] width 125 height 25
click at [26, 61] on icon "Month view / Day view" at bounding box center [25, 60] width 8 height 8
click at [49, 82] on link "Day view by Board" at bounding box center [56, 79] width 57 height 9
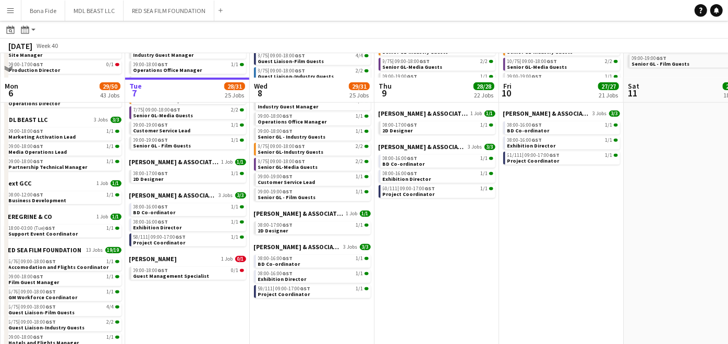
scroll to position [405, 0]
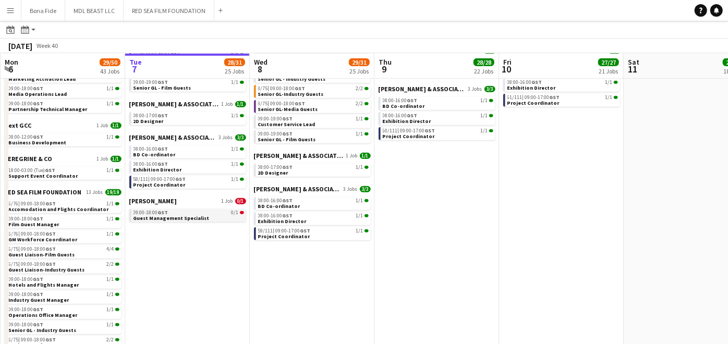
click at [218, 214] on link "09:00-18:00 GST 0/1 Guest Management Specialist" at bounding box center [189, 215] width 111 height 12
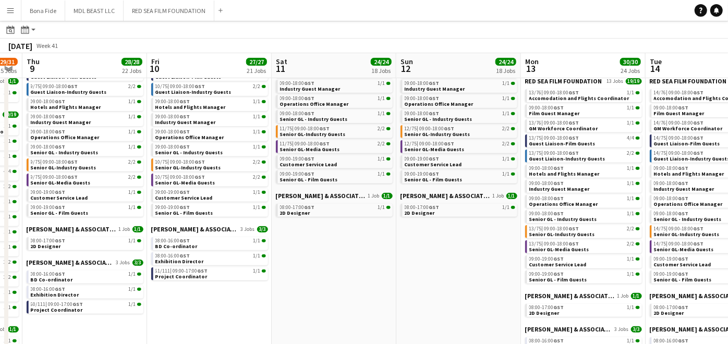
scroll to position [0, 350]
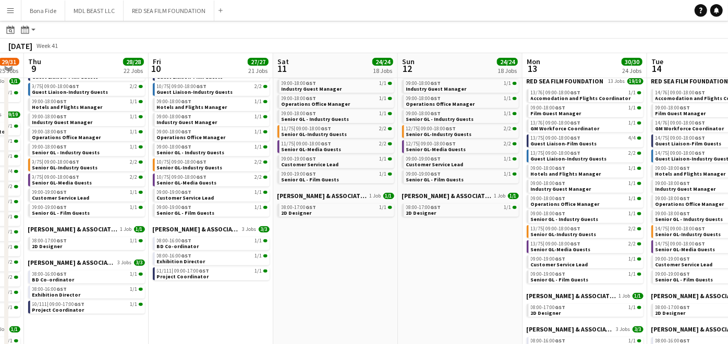
drag, startPoint x: 669, startPoint y: 310, endPoint x: 318, endPoint y: 315, distance: 350.6
click at [318, 315] on app-calendar-viewport "Mon 6 29/50 43 Jobs Tue 7 28/31 25 Jobs Wed 8 29/31 25 Jobs Thu 9 28/28 22 Jobs…" at bounding box center [364, 296] width 728 height 955
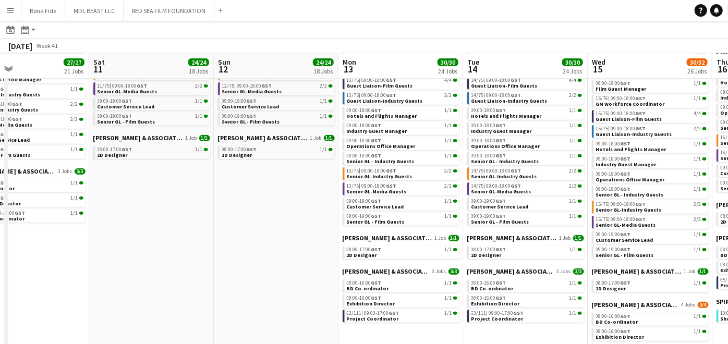
scroll to position [0, 302]
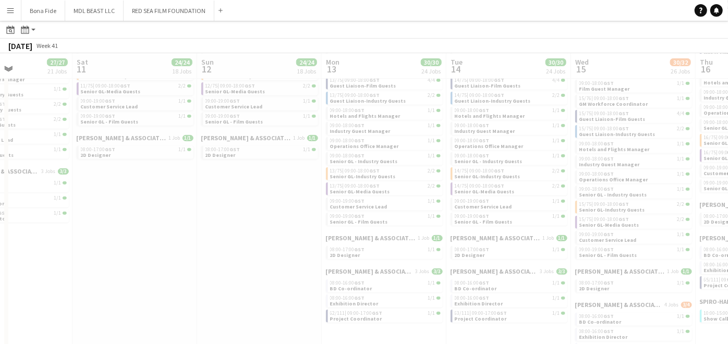
drag, startPoint x: 411, startPoint y: 238, endPoint x: 219, endPoint y: 240, distance: 192.0
click at [219, 242] on app-all-jobs "All Jobs Date picker OCT 2025 OCT 2025 Monday M Tuesday T Wednesday W Thursday …" at bounding box center [364, 224] width 728 height 986
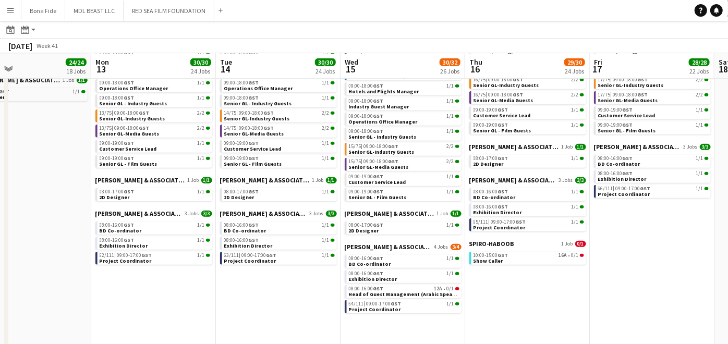
scroll to position [0, 307]
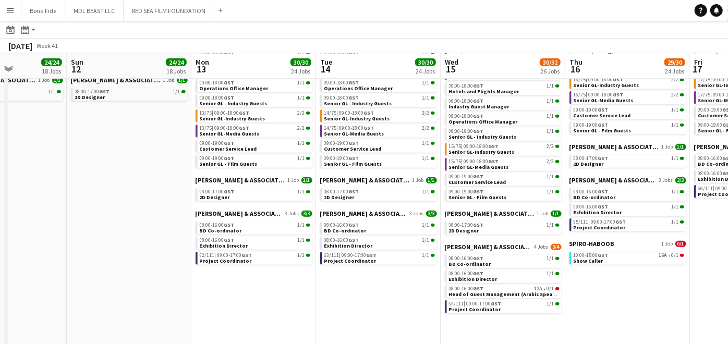
drag, startPoint x: 521, startPoint y: 307, endPoint x: 409, endPoint y: 309, distance: 112.2
click at [409, 309] on app-calendar-viewport "Thu 9 28/28 22 Jobs Fri 10 27/27 21 Jobs Sat 11 24/24 18 Jobs Sun 12 24/24 18 J…" at bounding box center [364, 181] width 728 height 955
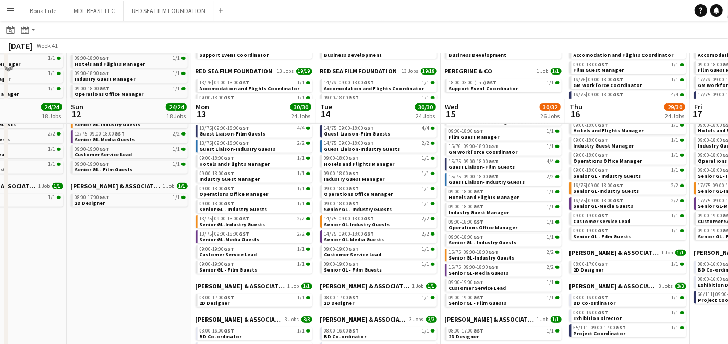
scroll to position [290, 0]
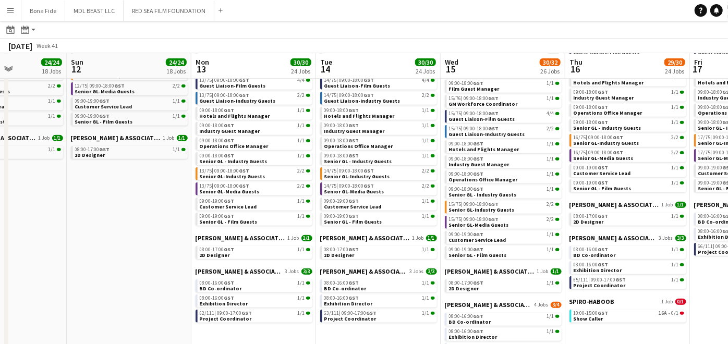
click at [106, 235] on app-date-cell "DWTC 1 Job 1/1 09:00-19:00 GST 1/1 Showcaller MDL BEAST LLC 3 Jobs 3/3 09:00-18…" at bounding box center [129, 267] width 125 height 899
click at [129, 210] on app-date-cell "DWTC 1 Job 1/1 09:00-19:00 GST 1/1 Showcaller MDL BEAST LLC 3 Jobs 3/3 09:00-18…" at bounding box center [129, 267] width 125 height 899
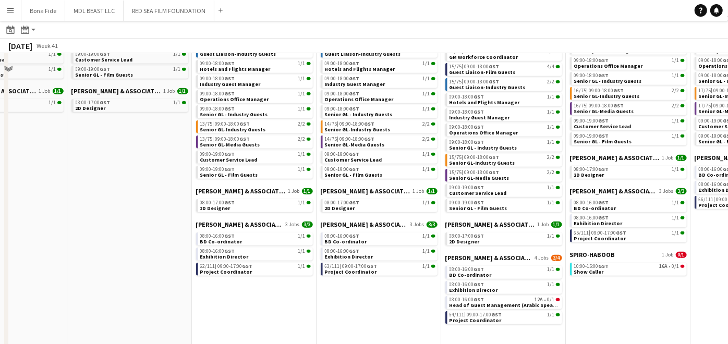
scroll to position [463, 0]
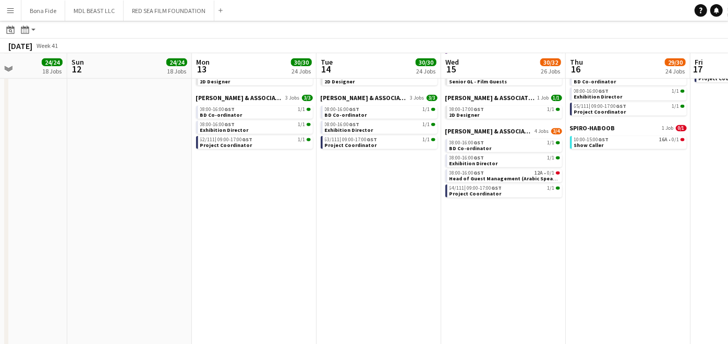
click at [319, 253] on app-date-cell "Black Orange 1 Job 1/1 08:00-16:00 GST 1/1 Venue Manager DWTC 1 Job 1/1 09:00-1…" at bounding box center [379, 93] width 125 height 899
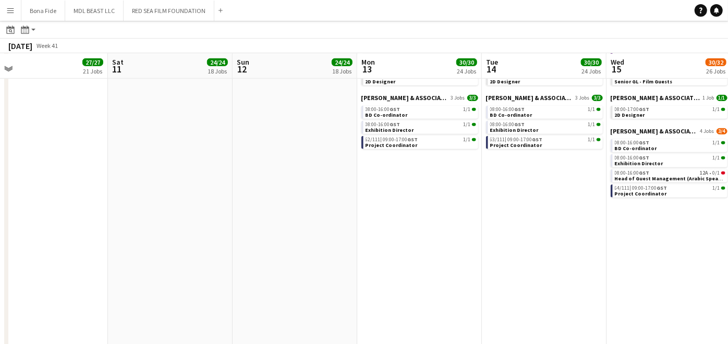
scroll to position [0, 223]
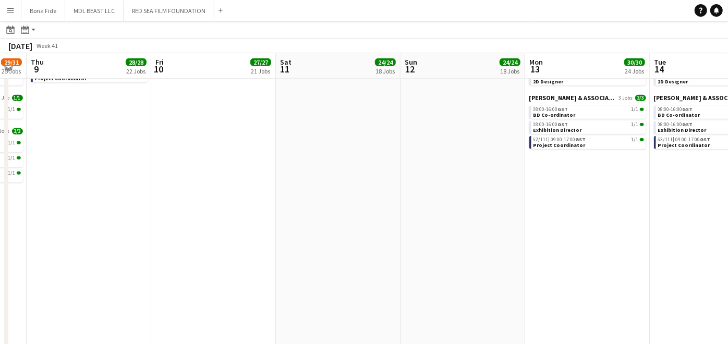
drag, startPoint x: 255, startPoint y: 230, endPoint x: 588, endPoint y: 280, distance: 337.1
click at [588, 280] on app-calendar-viewport "Tue 7 28/31 25 Jobs Wed 8 29/31 25 Jobs Thu 9 28/28 22 Jobs Fri 10 27/27 21 Job…" at bounding box center [364, 65] width 728 height 955
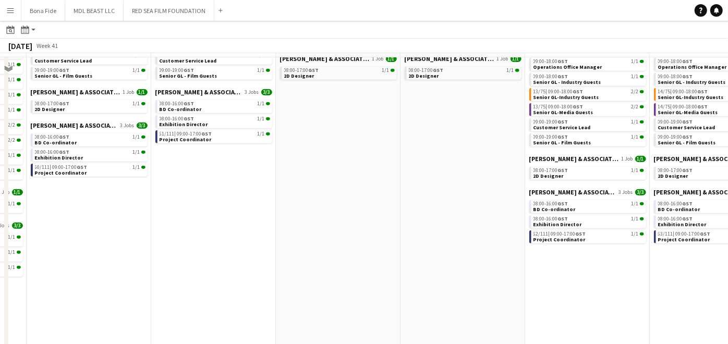
scroll to position [347, 0]
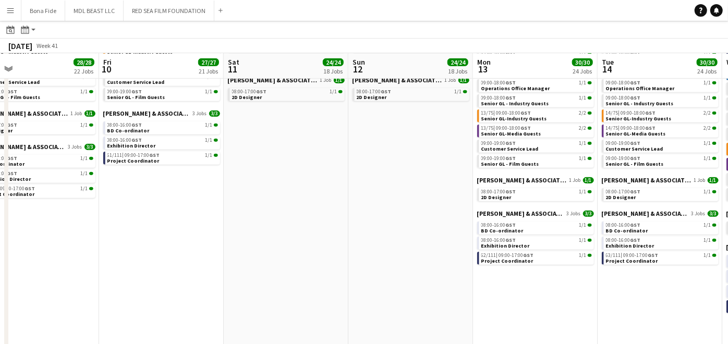
drag, startPoint x: 279, startPoint y: 194, endPoint x: 394, endPoint y: 211, distance: 117.0
click at [394, 211] on app-calendar-viewport "Tue 7 28/31 25 Jobs Wed 8 29/31 25 Jobs Thu 9 28/28 22 Jobs Fri 10 27/27 21 Job…" at bounding box center [364, 181] width 728 height 955
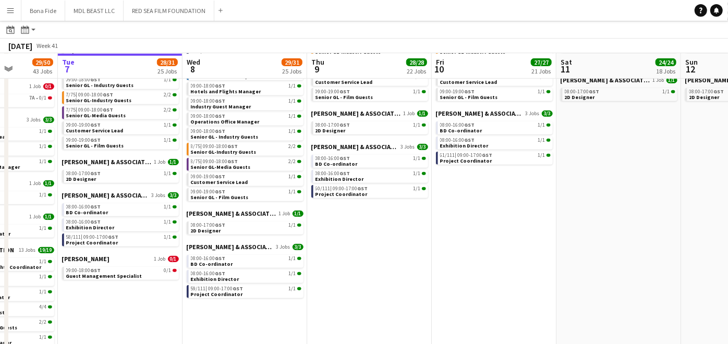
scroll to position [0, 300]
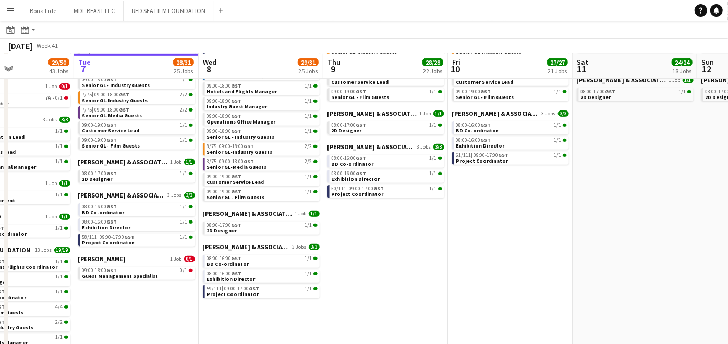
drag, startPoint x: 323, startPoint y: 262, endPoint x: 446, endPoint y: 269, distance: 122.3
click at [446, 269] on app-calendar-viewport "Sat 4 22/23 17 Jobs Sun 5 22/23 17 Jobs Mon 6 29/50 43 Jobs Tue 7 28/31 25 Jobs…" at bounding box center [364, 181] width 728 height 955
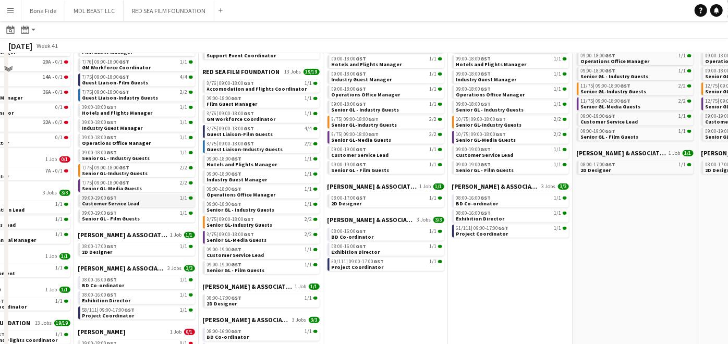
scroll to position [347, 0]
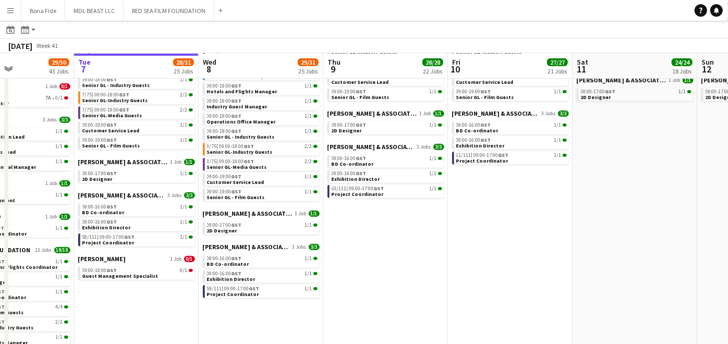
click at [16, 13] on button "Menu" at bounding box center [10, 10] width 21 height 21
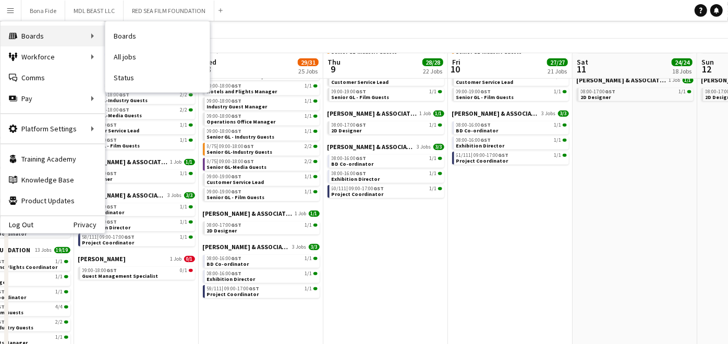
click at [58, 35] on div "Boards Boards" at bounding box center [53, 36] width 104 height 21
click at [158, 32] on link "Boards" at bounding box center [157, 36] width 104 height 21
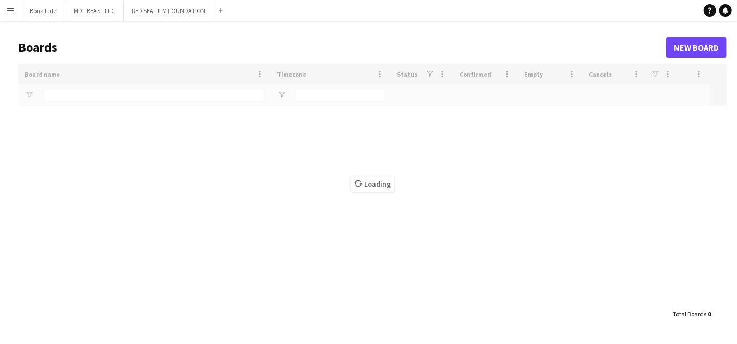
click at [183, 95] on div "Loading" at bounding box center [372, 184] width 708 height 241
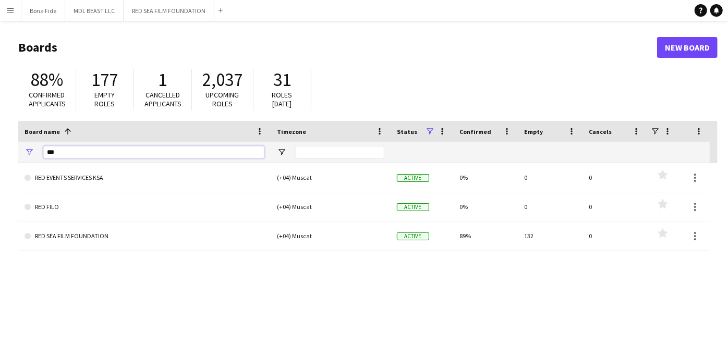
click at [163, 155] on input "***" at bounding box center [153, 152] width 221 height 13
type input "*"
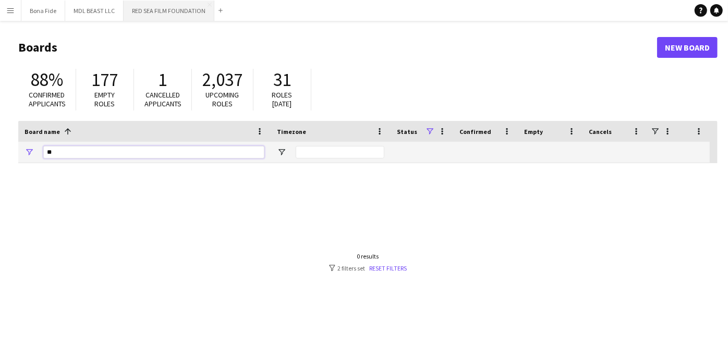
type input "*"
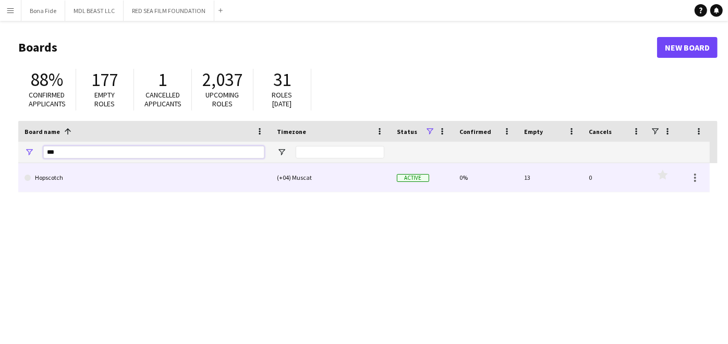
type input "***"
click at [189, 189] on link "Hopscotch" at bounding box center [145, 177] width 240 height 29
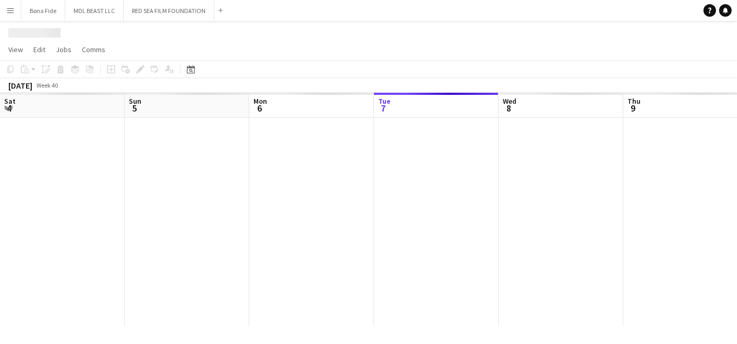
scroll to position [0, 249]
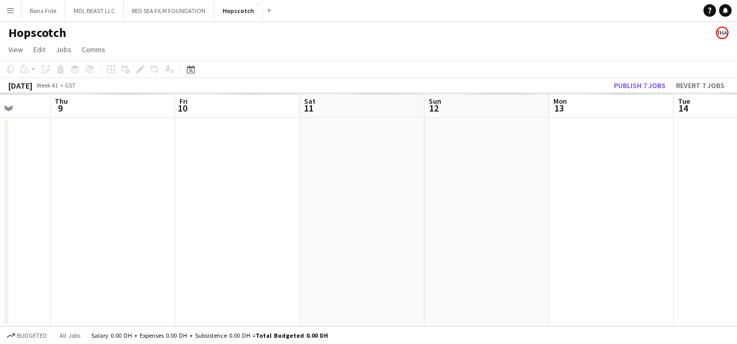
drag, startPoint x: 591, startPoint y: 223, endPoint x: 308, endPoint y: 227, distance: 282.3
click at [298, 227] on app-calendar-viewport "Mon 6 Tue 7 Wed 8 Thu 9 Fri 10 Sat 11 Sun 12 Mon 13 Tue 14 Wed 15 Thu 16" at bounding box center [368, 210] width 737 height 234
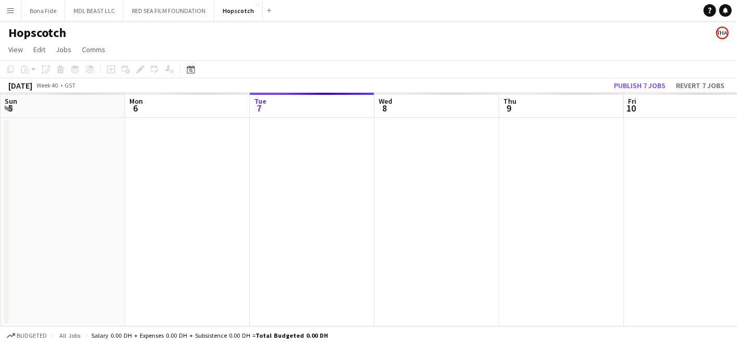
drag, startPoint x: 314, startPoint y: 267, endPoint x: 578, endPoint y: 301, distance: 265.6
click at [578, 301] on app-calendar-viewport "Fri 3 Sat 4 Sun 5 Mon 6 Tue 7 Wed 8 Thu 9 Fri 10 Sat 11 Sun 12 Mon 13" at bounding box center [368, 210] width 737 height 234
click at [7, 14] on app-icon "Menu" at bounding box center [10, 10] width 8 height 8
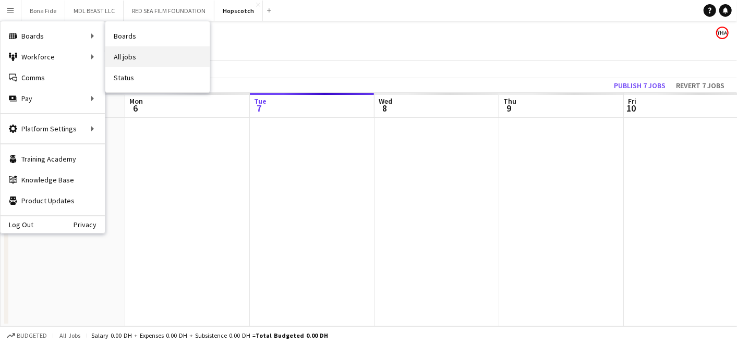
click at [115, 50] on link "All jobs" at bounding box center [157, 56] width 104 height 21
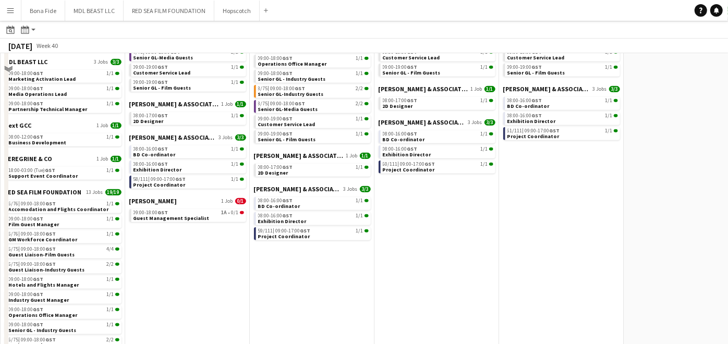
scroll to position [174, 0]
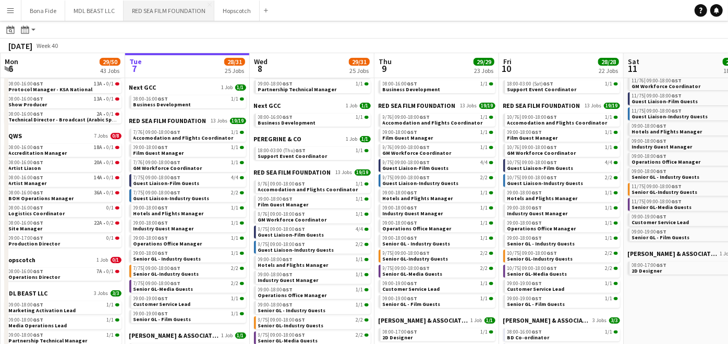
click at [186, 16] on button "RED SEA FILM FOUNDATION Close" at bounding box center [169, 11] width 91 height 20
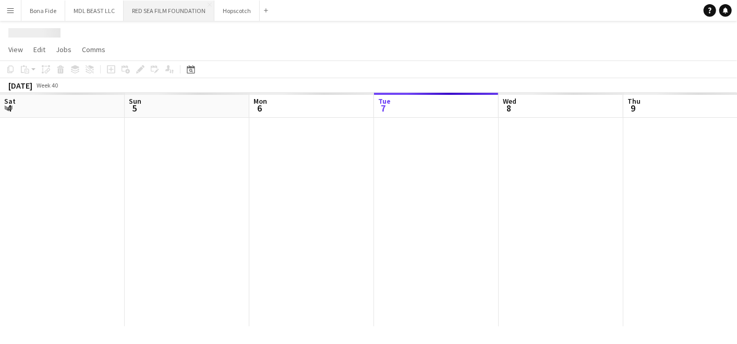
scroll to position [0, 249]
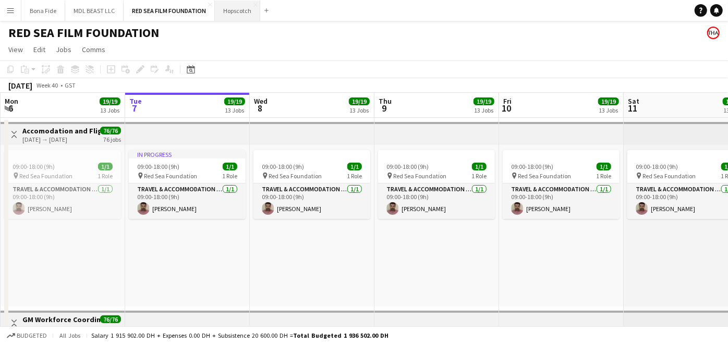
click at [240, 9] on button "Hopscotch Close" at bounding box center [237, 11] width 45 height 20
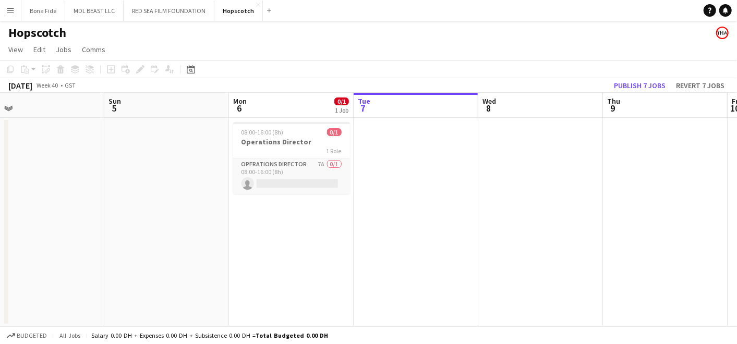
scroll to position [0, 331]
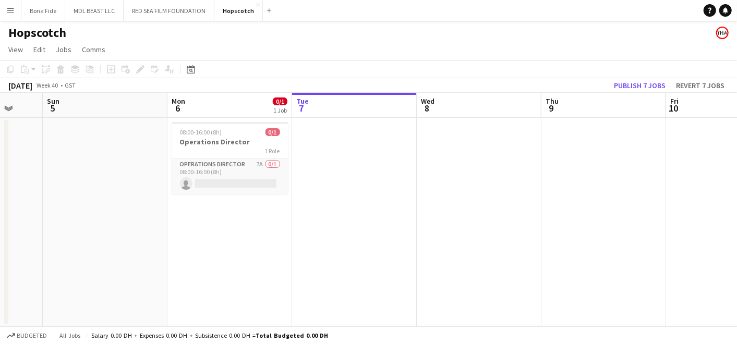
drag, startPoint x: 185, startPoint y: 216, endPoint x: 340, endPoint y: 240, distance: 156.8
click at [340, 240] on app-calendar-viewport "Thu 2 Fri 3 Sat 4 Sun 5 Mon 6 0/1 1 Job Tue 7 Wed 8 Thu 9 Fri 10 Sat 11 Sun 12 …" at bounding box center [368, 210] width 737 height 234
click at [222, 176] on app-card-role "Operations Director 7A 0/1 08:00-16:00 (8h) single-neutral-actions" at bounding box center [230, 176] width 117 height 35
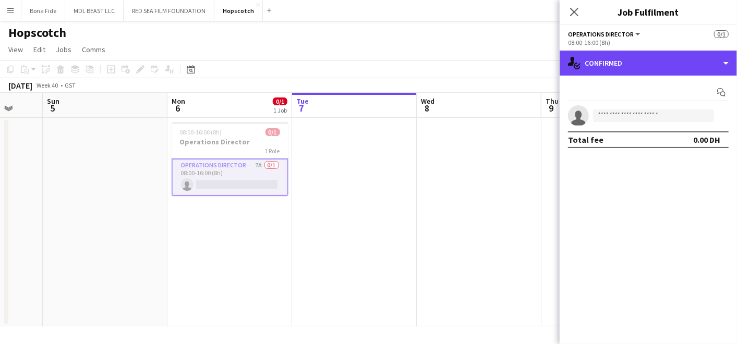
drag, startPoint x: 715, startPoint y: 64, endPoint x: 712, endPoint y: 102, distance: 38.8
click at [715, 64] on div "single-neutral-actions-check-2 Confirmed" at bounding box center [648, 63] width 177 height 25
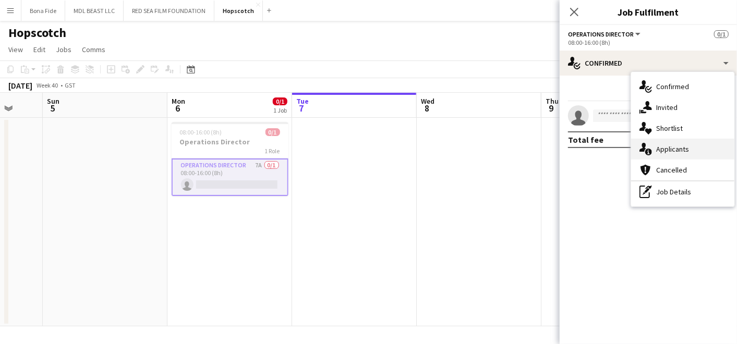
click at [700, 146] on div "single-neutral-actions-information Applicants" at bounding box center [682, 149] width 103 height 21
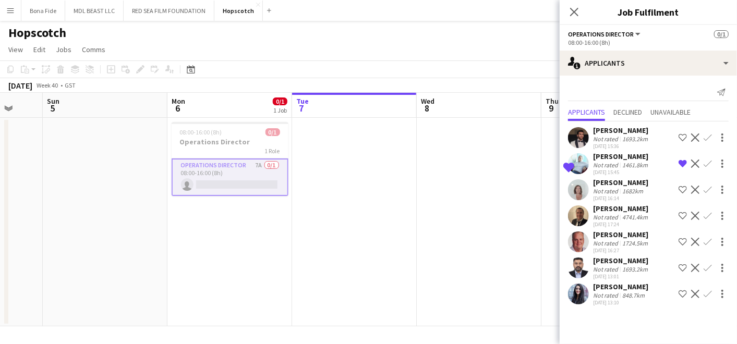
click at [580, 134] on app-user-avatar at bounding box center [578, 137] width 21 height 21
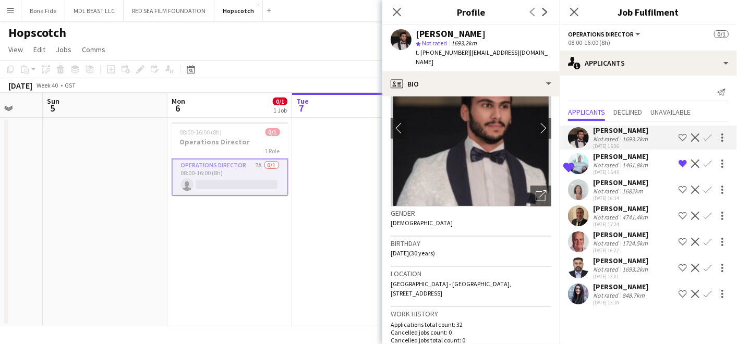
scroll to position [116, 0]
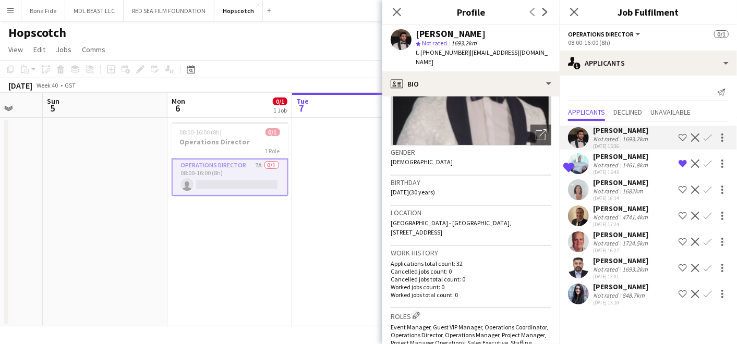
click at [616, 42] on div "08:00-16:00 (8h)" at bounding box center [648, 43] width 161 height 8
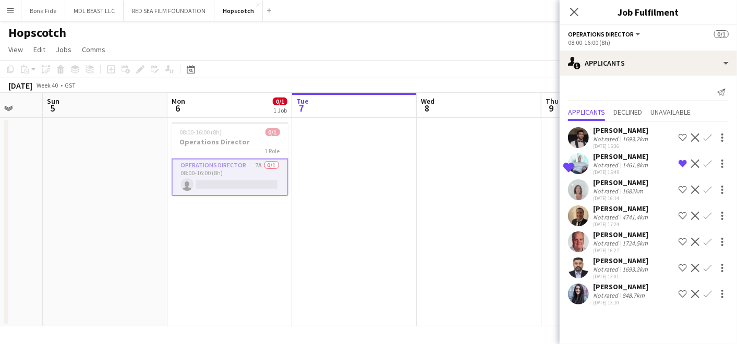
click at [617, 42] on div "08:00-16:00 (8h)" at bounding box center [648, 43] width 161 height 8
click at [577, 124] on div "Sultan Orri Not rated 1693.2km 30-09-2025 15:36 Shortlist crew Decline Confirm …" at bounding box center [648, 215] width 177 height 187
click at [577, 133] on app-user-avatar at bounding box center [578, 137] width 21 height 21
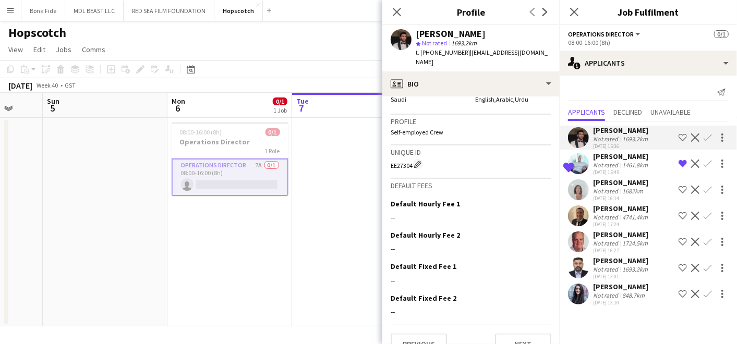
scroll to position [718, 0]
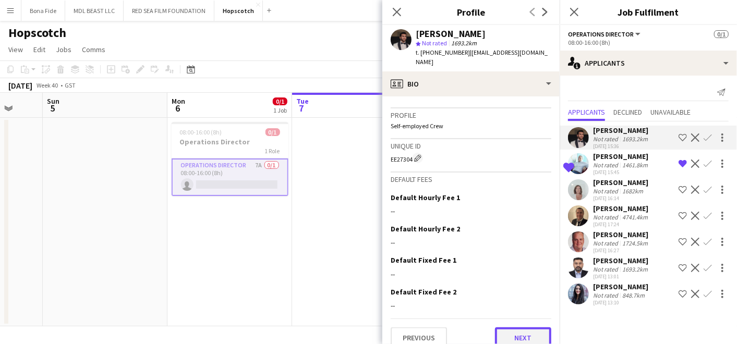
click at [522, 328] on button "Next" at bounding box center [523, 338] width 56 height 21
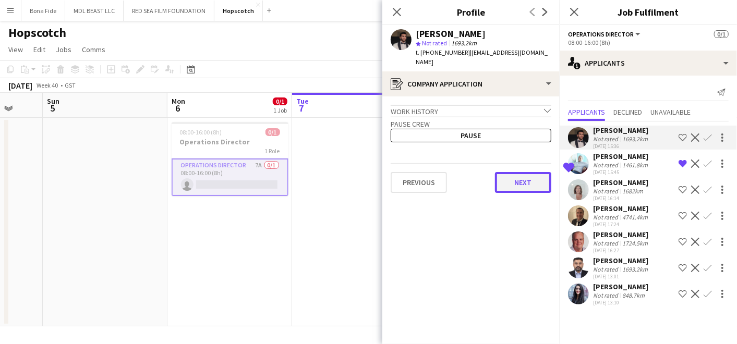
click at [526, 176] on button "Next" at bounding box center [523, 182] width 56 height 21
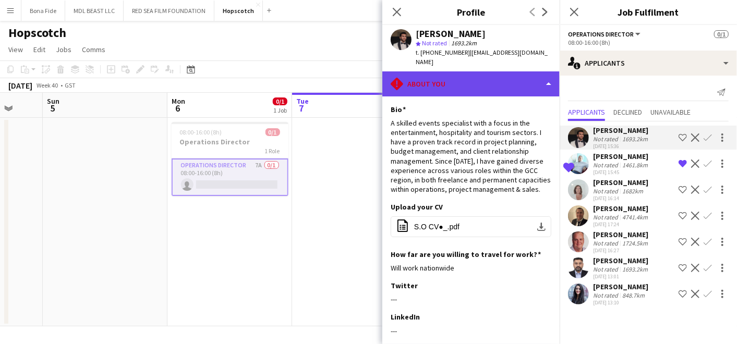
click at [522, 74] on div "rhombus-alert About you" at bounding box center [470, 83] width 177 height 25
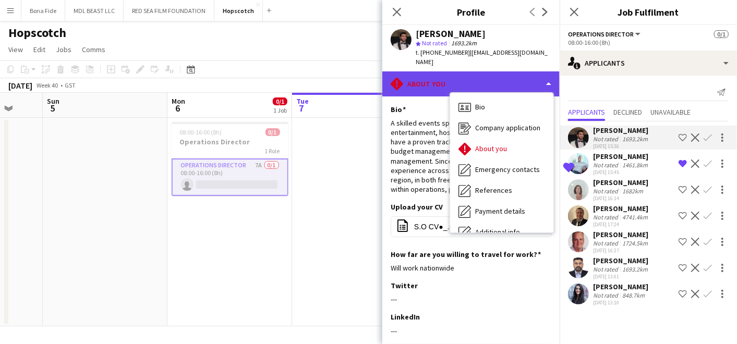
click at [523, 75] on div "rhombus-alert About you" at bounding box center [470, 83] width 177 height 25
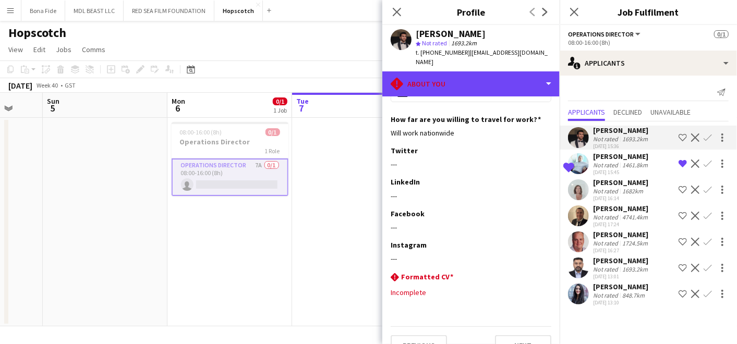
scroll to position [154, 0]
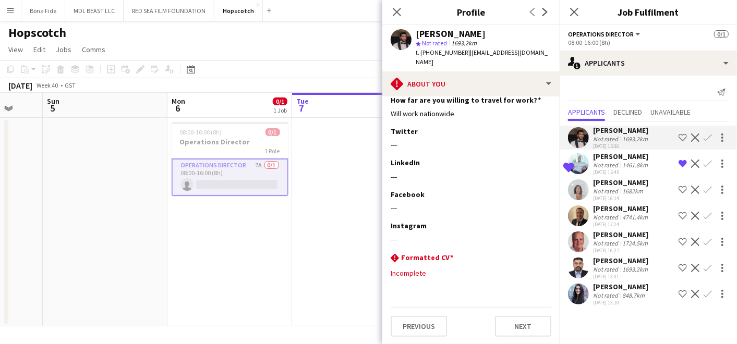
click at [606, 157] on div "Richard Jacob" at bounding box center [621, 156] width 57 height 9
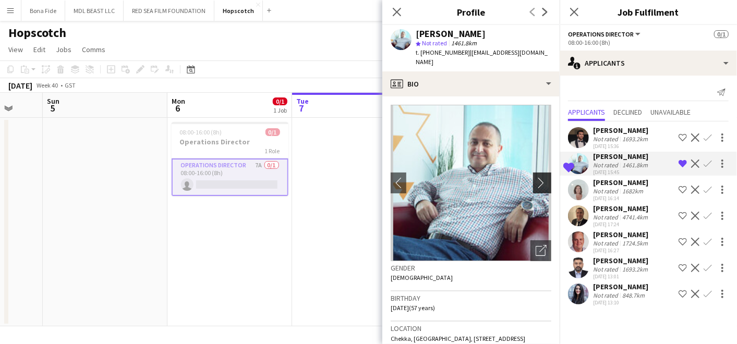
click at [541, 177] on app-icon "chevron-right" at bounding box center [544, 182] width 16 height 11
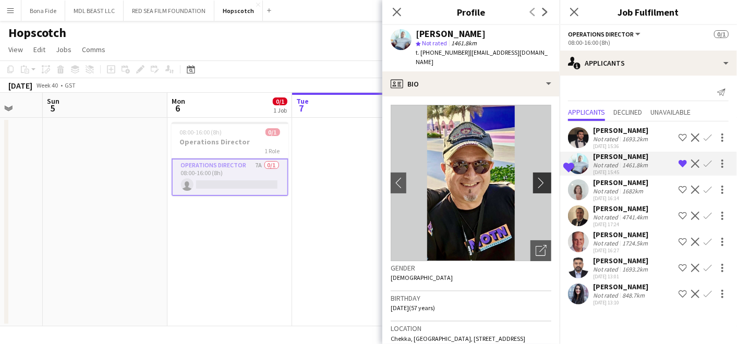
click at [537, 177] on app-icon "chevron-right" at bounding box center [544, 182] width 16 height 11
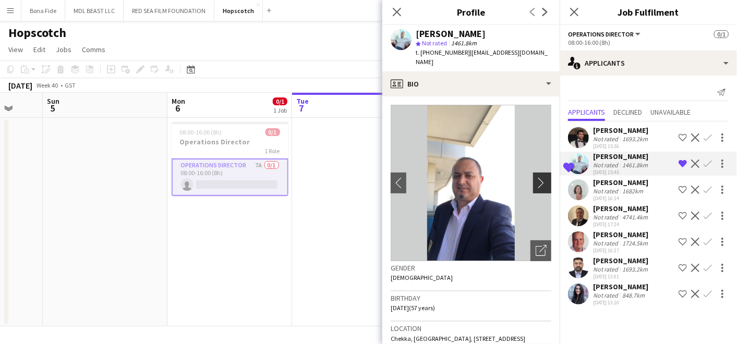
click at [537, 177] on app-icon "chevron-right" at bounding box center [544, 182] width 16 height 11
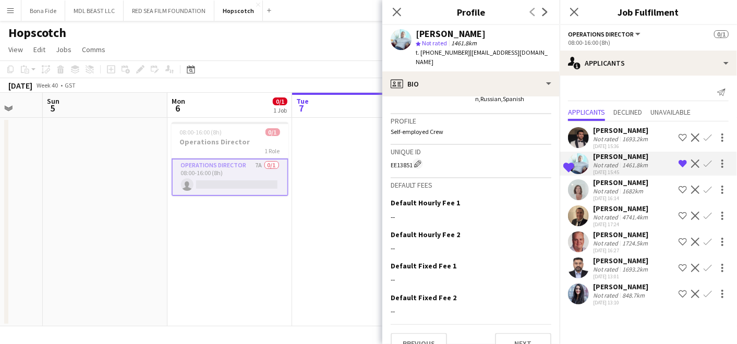
scroll to position [642, 0]
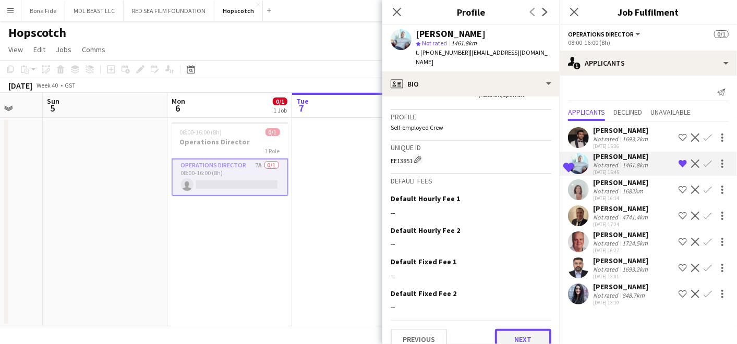
click at [529, 329] on button "Next" at bounding box center [523, 339] width 56 height 21
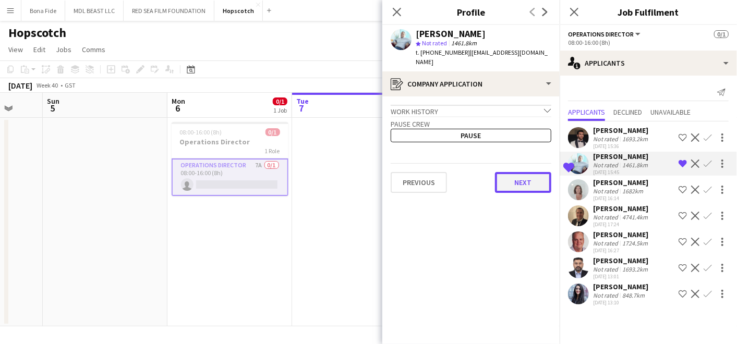
click at [510, 172] on button "Next" at bounding box center [523, 182] width 56 height 21
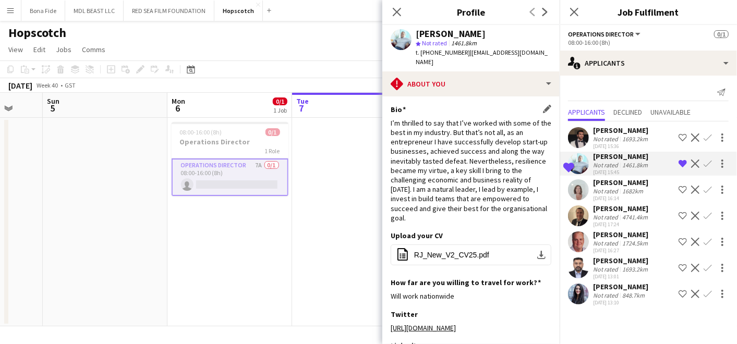
scroll to position [173, 0]
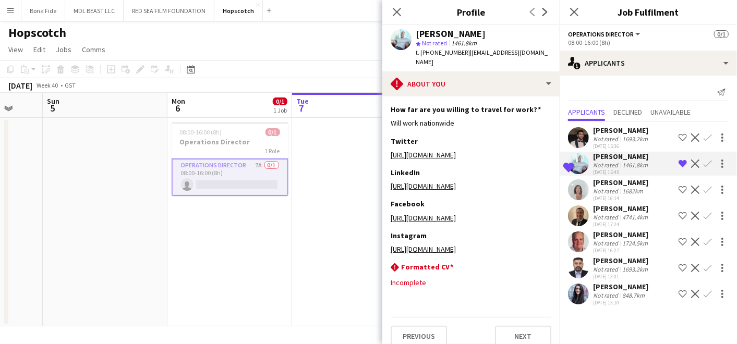
click at [575, 187] on app-user-avatar at bounding box center [578, 189] width 21 height 21
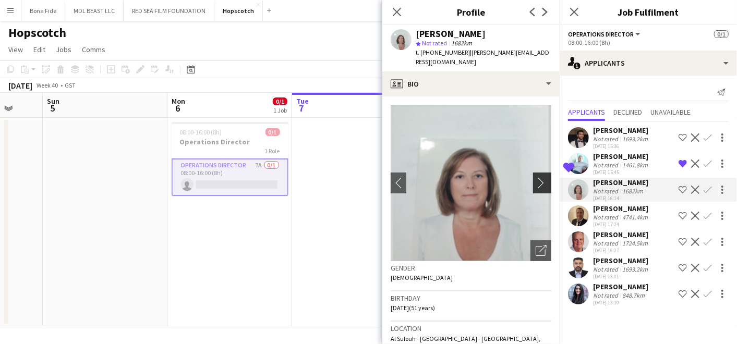
click at [536, 177] on app-icon "chevron-right" at bounding box center [544, 182] width 16 height 11
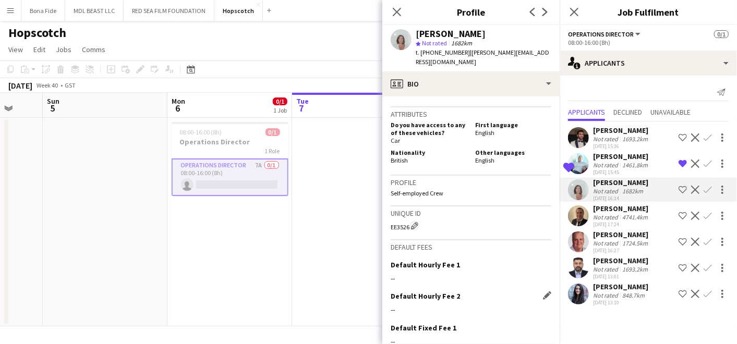
scroll to position [677, 0]
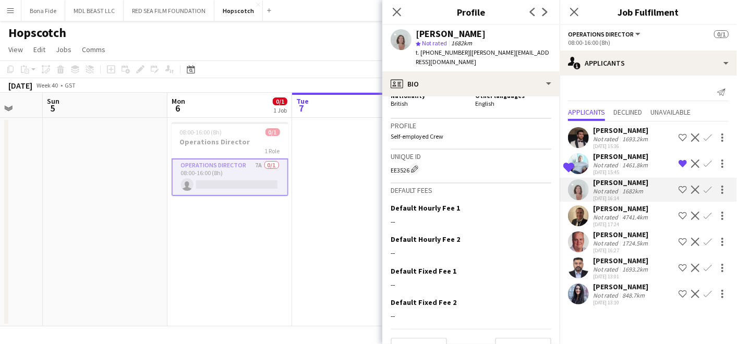
click at [519, 329] on div "Previous Next" at bounding box center [471, 344] width 161 height 30
click at [518, 338] on button "Next" at bounding box center [523, 348] width 56 height 21
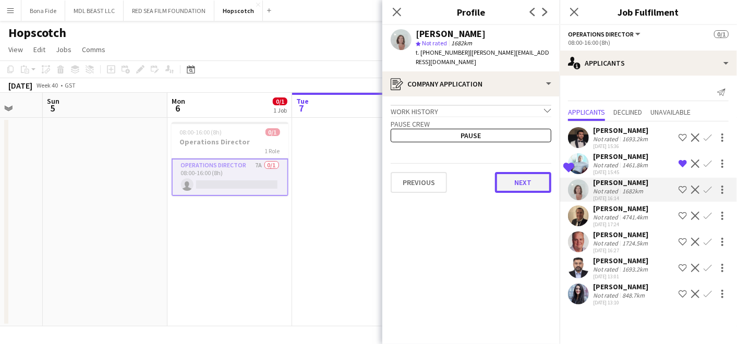
click at [538, 176] on button "Next" at bounding box center [523, 182] width 56 height 21
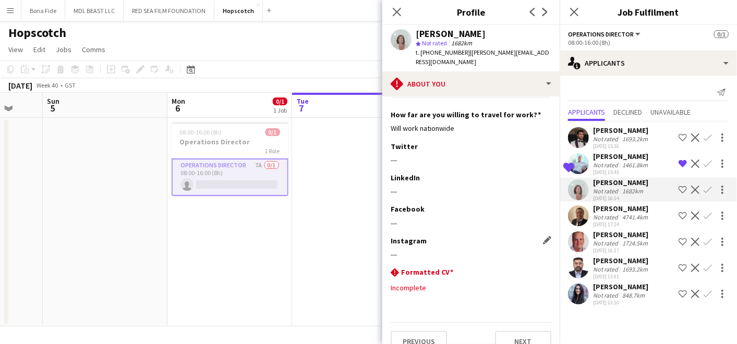
scroll to position [173, 0]
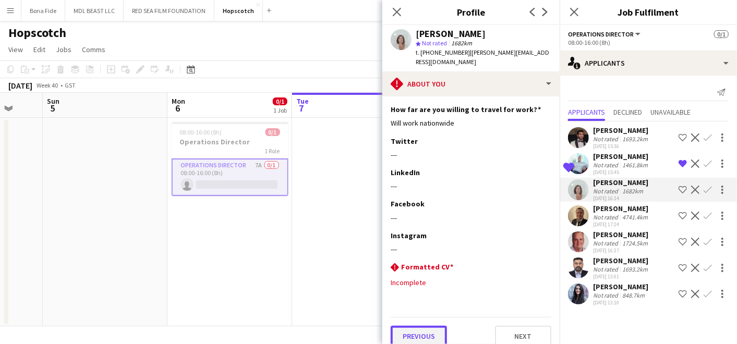
click at [420, 328] on button "Previous" at bounding box center [419, 336] width 56 height 21
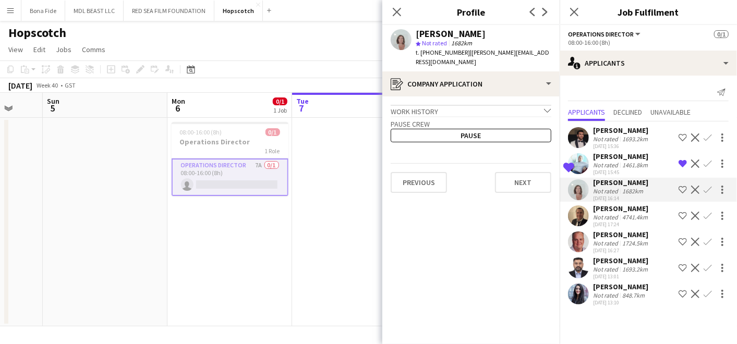
click at [503, 105] on div "Work history chevron-down" at bounding box center [471, 110] width 161 height 11
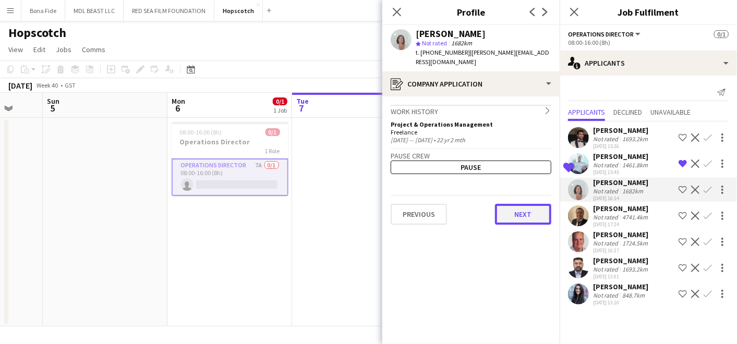
click at [514, 204] on button "Next" at bounding box center [523, 214] width 56 height 21
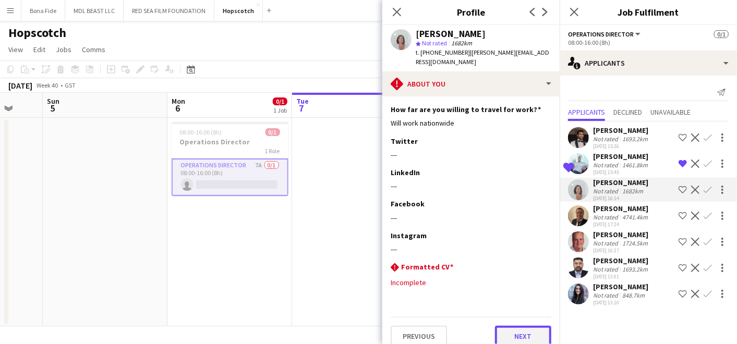
click at [533, 326] on button "Next" at bounding box center [523, 336] width 56 height 21
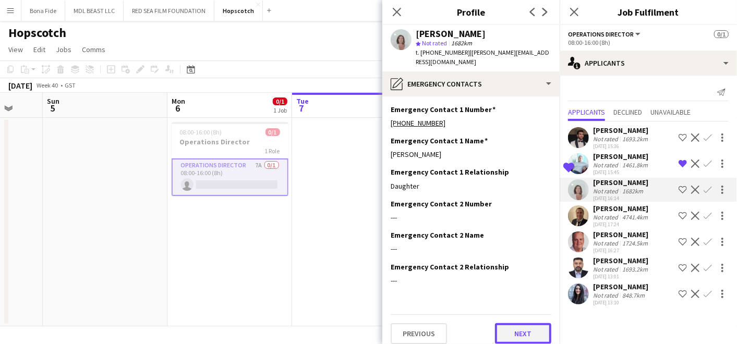
click at [531, 323] on button "Next" at bounding box center [523, 333] width 56 height 21
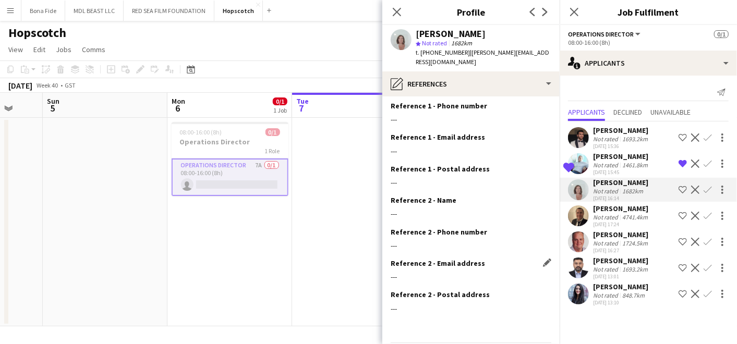
scroll to position [61, 0]
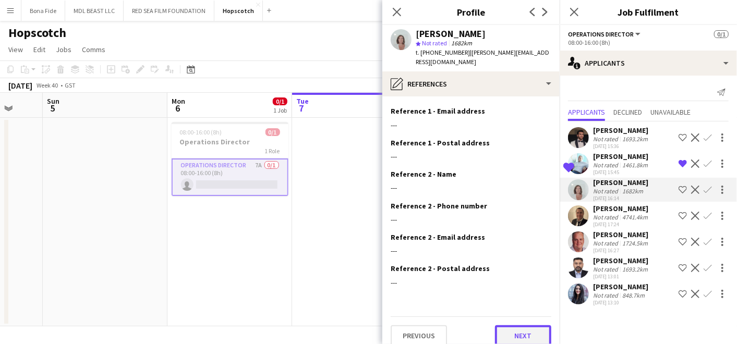
click at [521, 331] on button "Next" at bounding box center [523, 336] width 56 height 21
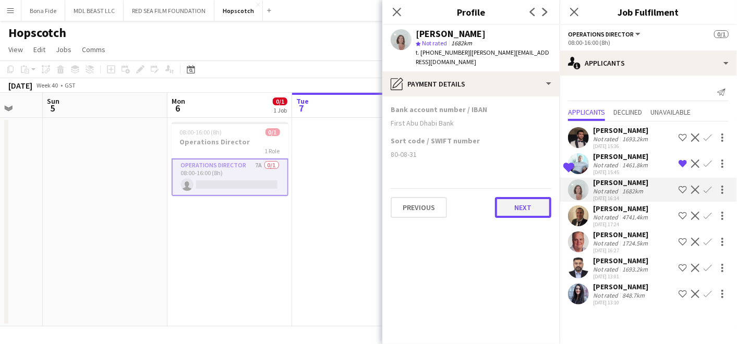
click at [529, 197] on button "Next" at bounding box center [523, 207] width 56 height 21
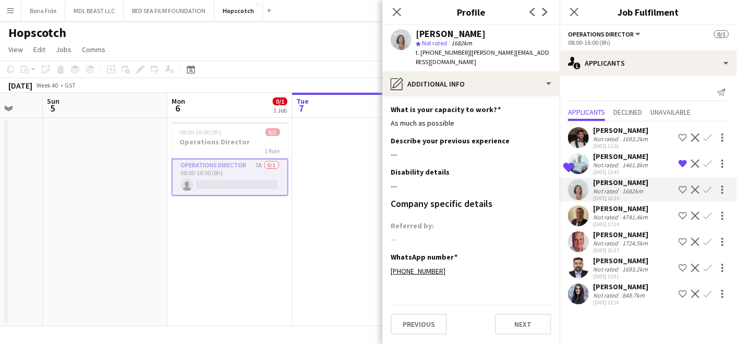
click at [622, 213] on div "4741.4km" at bounding box center [635, 217] width 30 height 8
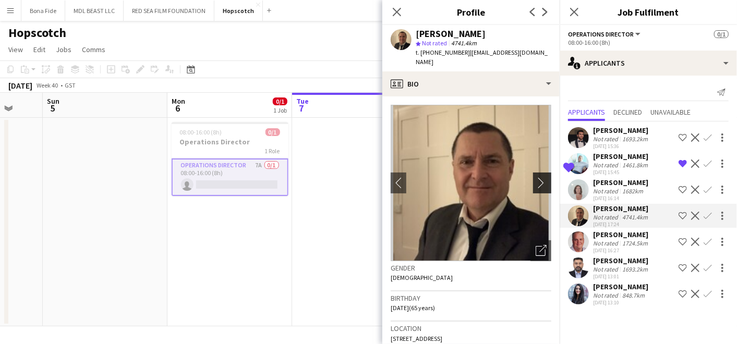
click at [538, 177] on app-icon "chevron-right" at bounding box center [544, 182] width 16 height 11
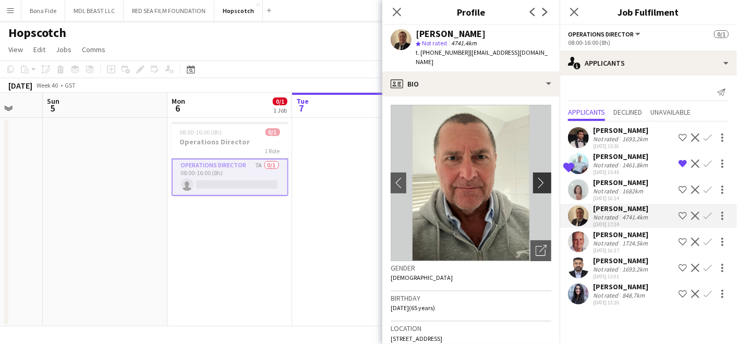
click at [536, 177] on app-icon "chevron-right" at bounding box center [544, 182] width 16 height 11
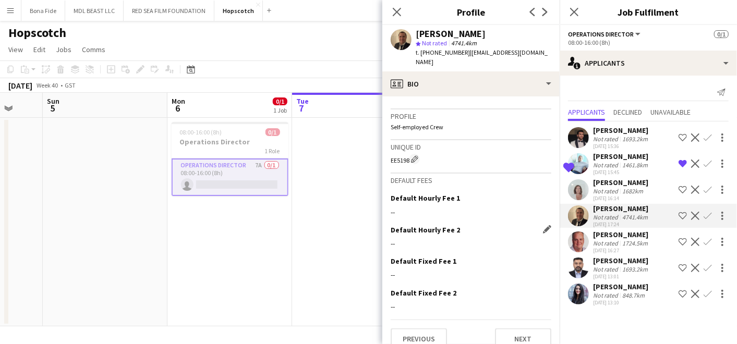
scroll to position [630, 0]
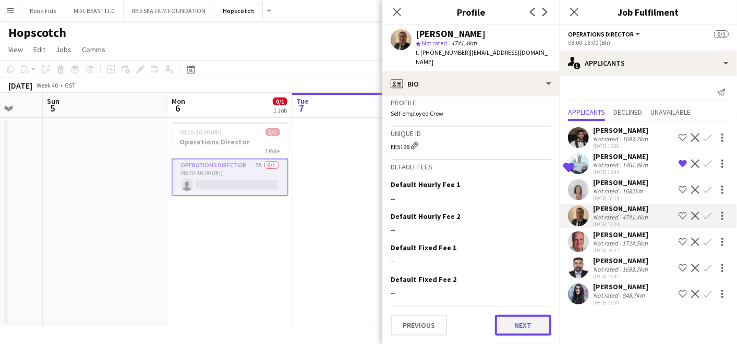
click at [521, 318] on button "Next" at bounding box center [523, 325] width 56 height 21
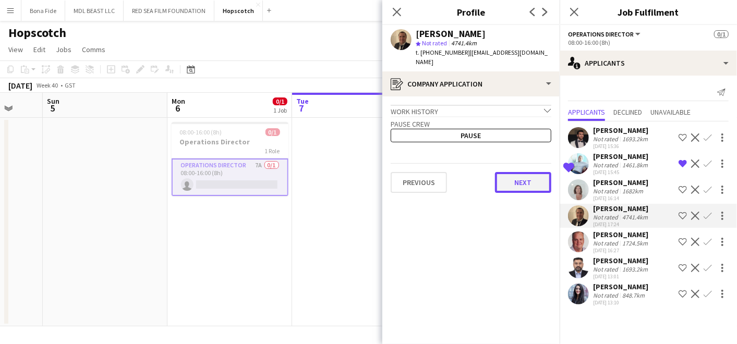
click at [522, 174] on button "Next" at bounding box center [523, 182] width 56 height 21
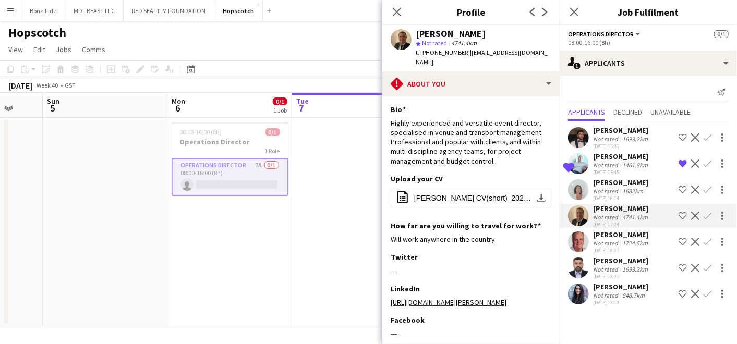
click at [639, 238] on div "Brian Morgan" at bounding box center [621, 234] width 57 height 9
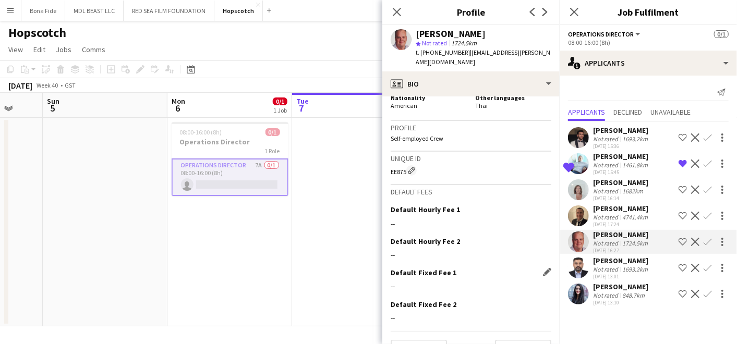
scroll to position [675, 0]
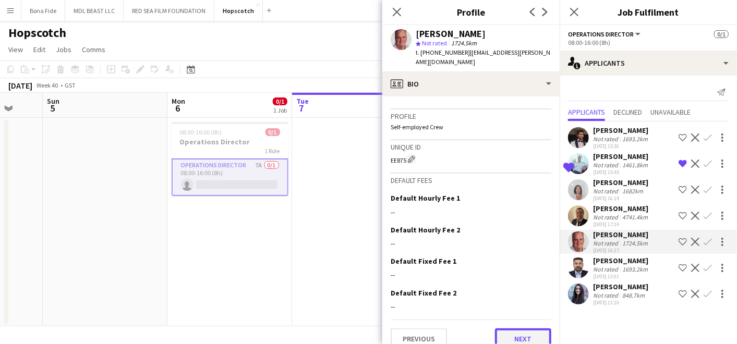
click at [515, 329] on button "Next" at bounding box center [523, 339] width 56 height 21
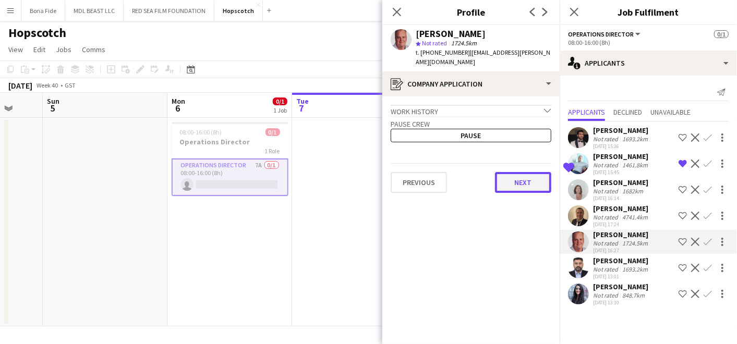
click at [522, 172] on button "Next" at bounding box center [523, 182] width 56 height 21
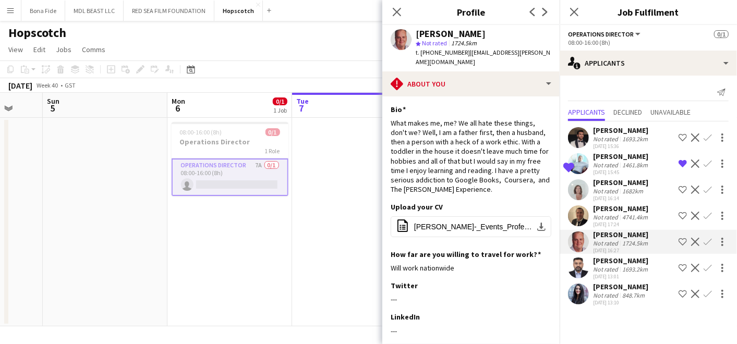
click at [628, 273] on div "06-10-2025 13:01" at bounding box center [621, 276] width 57 height 7
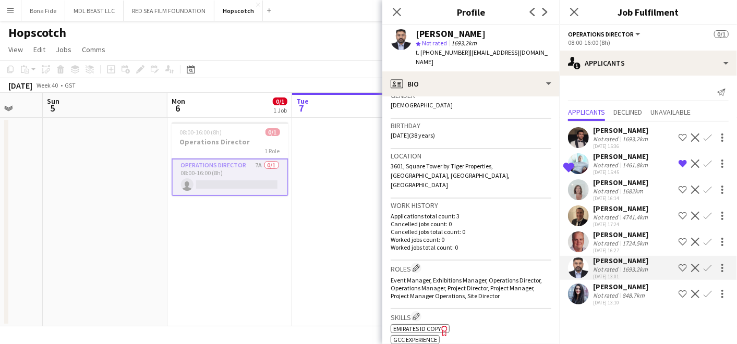
scroll to position [174, 0]
click at [641, 292] on div "Rawan Abdulhalim Not rated 848.7km 06-10-2025 13:10" at bounding box center [620, 294] width 55 height 24
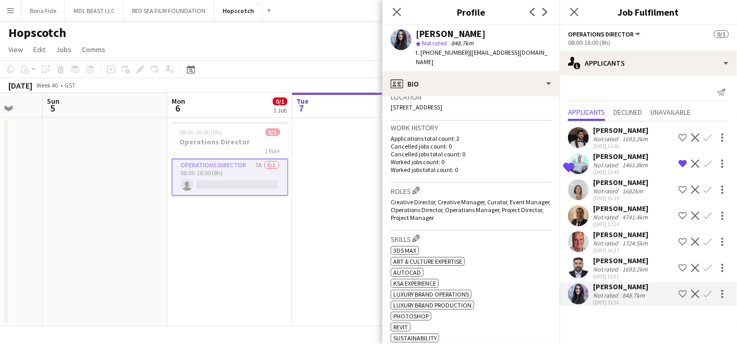
scroll to position [290, 0]
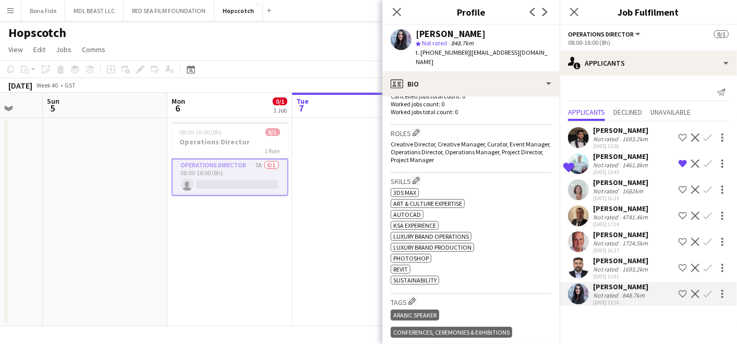
click at [285, 247] on app-date-cell "08:00-16:00 (8h) 0/1 Operations Director 1 Role Operations Director 7A 0/1 08:0…" at bounding box center [229, 222] width 125 height 209
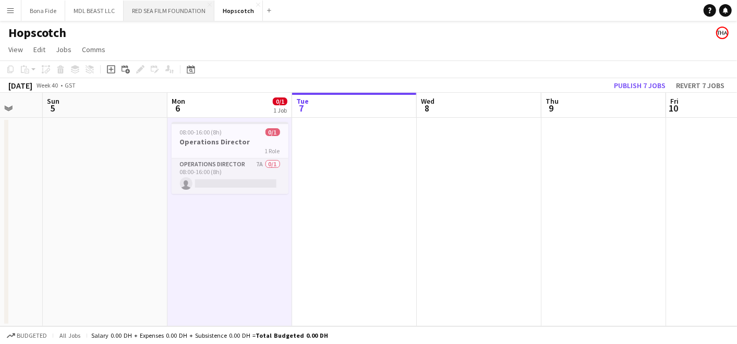
click at [182, 9] on button "RED SEA FILM FOUNDATION Close" at bounding box center [169, 11] width 91 height 20
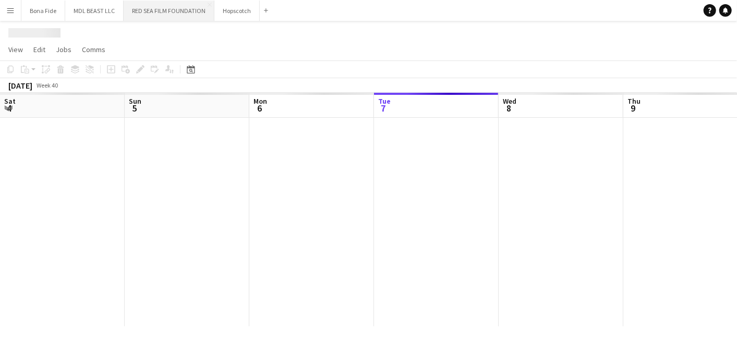
scroll to position [0, 249]
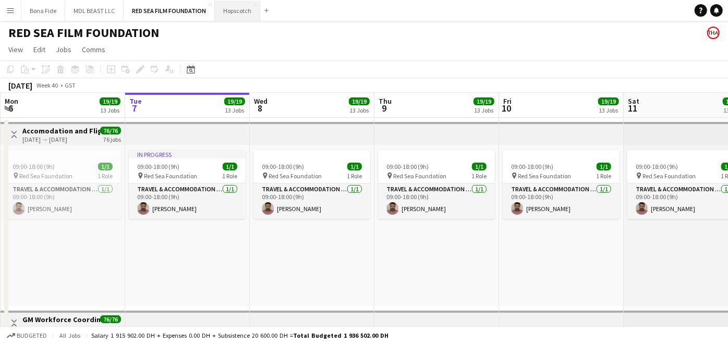
click at [243, 10] on button "Hopscotch Close" at bounding box center [237, 11] width 45 height 20
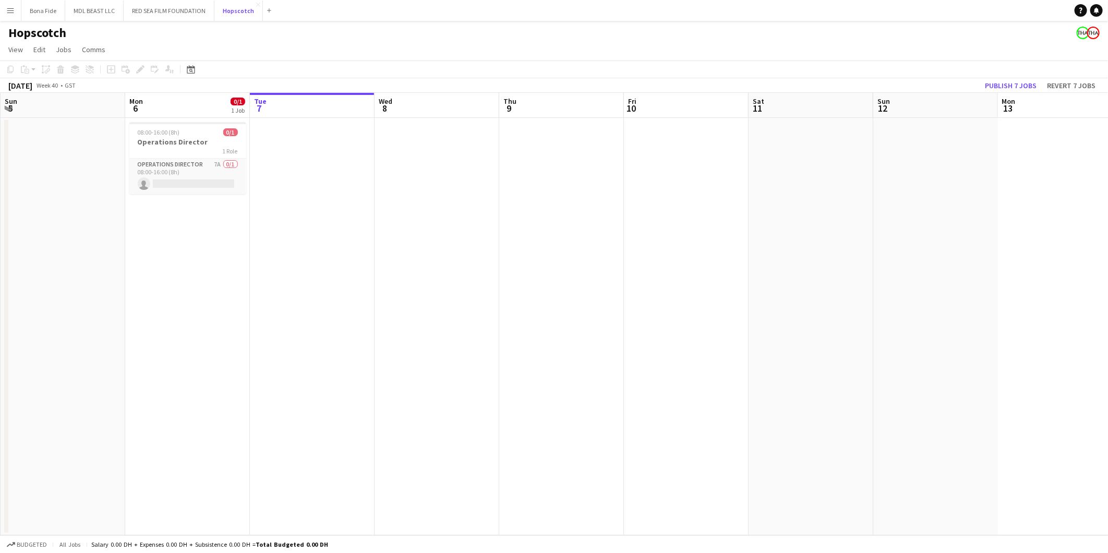
scroll to position [0, 249]
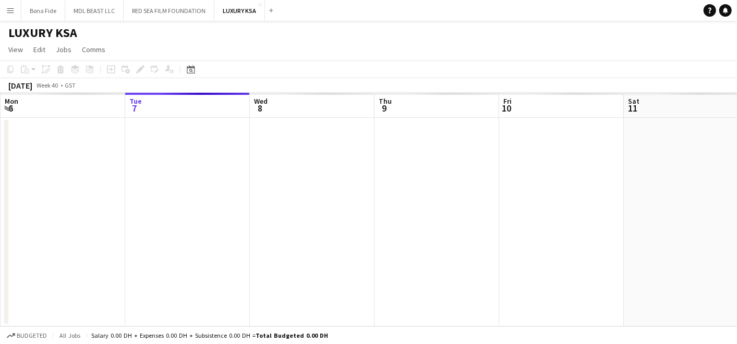
scroll to position [0, 358]
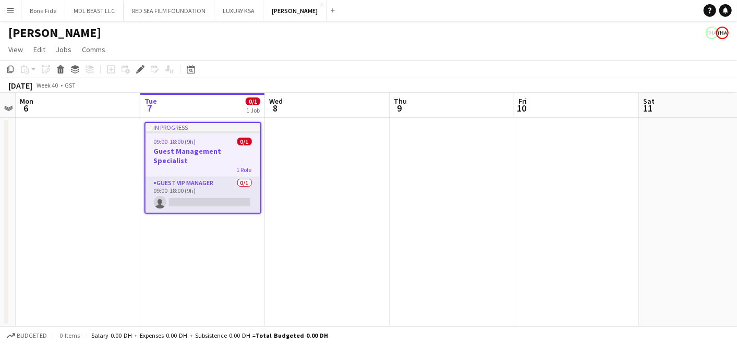
click at [195, 154] on h3 "Guest Management Specialist" at bounding box center [203, 156] width 115 height 19
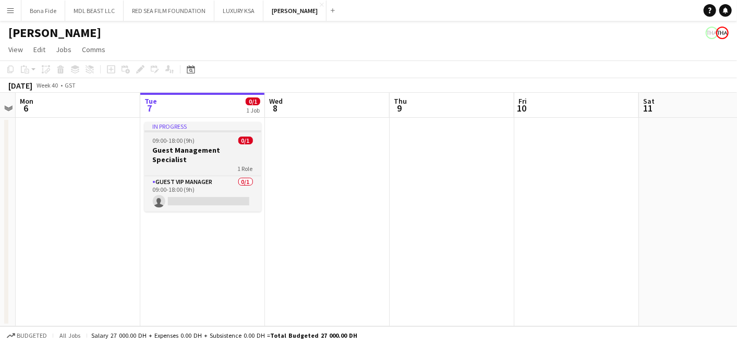
click at [206, 147] on h3 "Guest Management Specialist" at bounding box center [203, 155] width 117 height 19
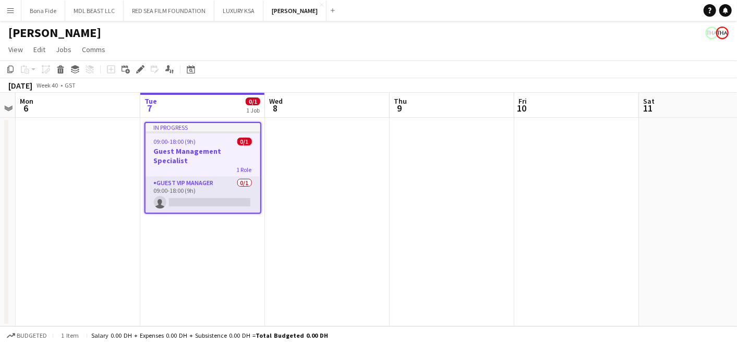
click at [209, 99] on app-board-header-date "Tue 7 0/1 1 Job" at bounding box center [202, 105] width 125 height 25
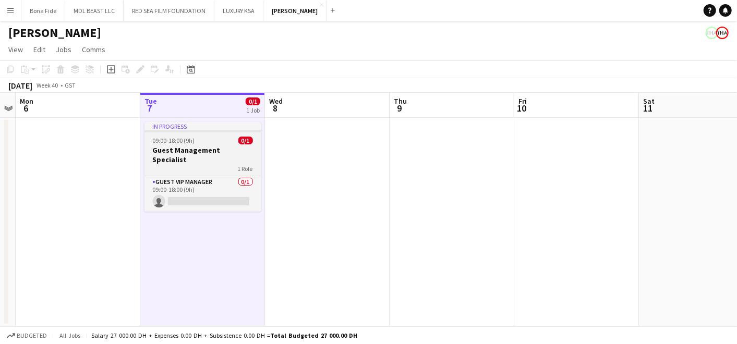
click at [213, 141] on div "09:00-18:00 (9h) 0/1" at bounding box center [203, 141] width 117 height 8
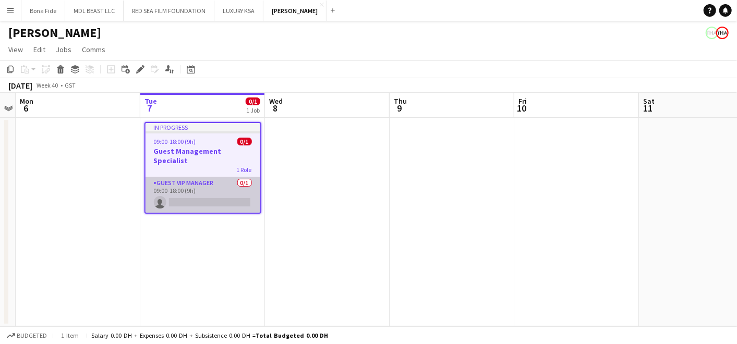
click at [206, 183] on app-card-role "Guest VIP Manager 0/1 09:00-18:00 (9h) single-neutral-actions" at bounding box center [203, 194] width 115 height 35
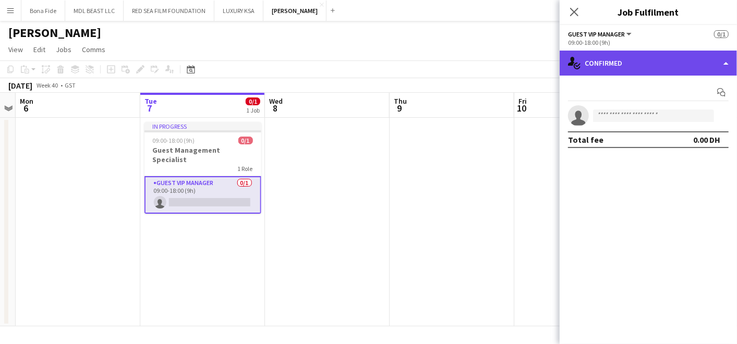
click at [716, 62] on div "single-neutral-actions-check-2 Confirmed" at bounding box center [648, 63] width 177 height 25
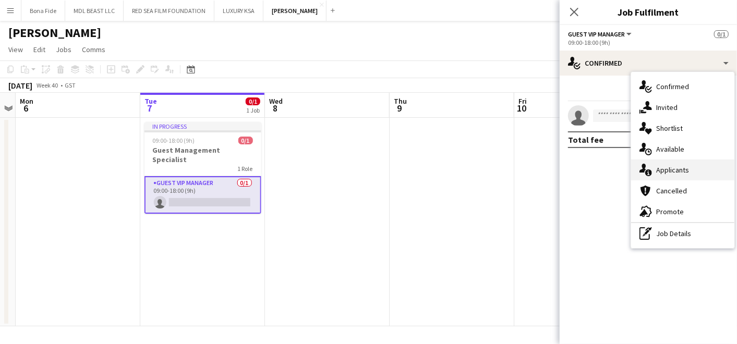
click at [692, 166] on div "single-neutral-actions-information Applicants" at bounding box center [682, 170] width 103 height 21
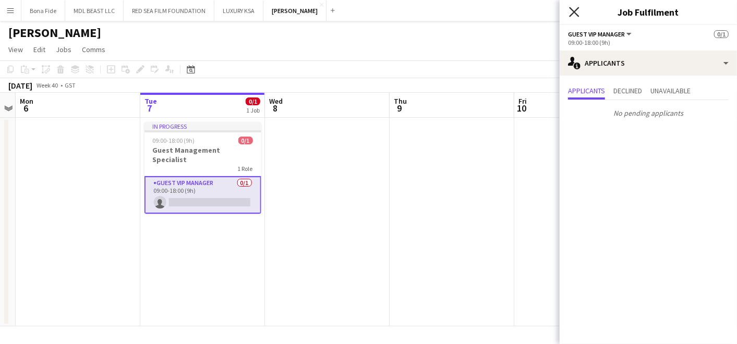
click at [574, 9] on icon "Close pop-in" at bounding box center [574, 12] width 10 height 10
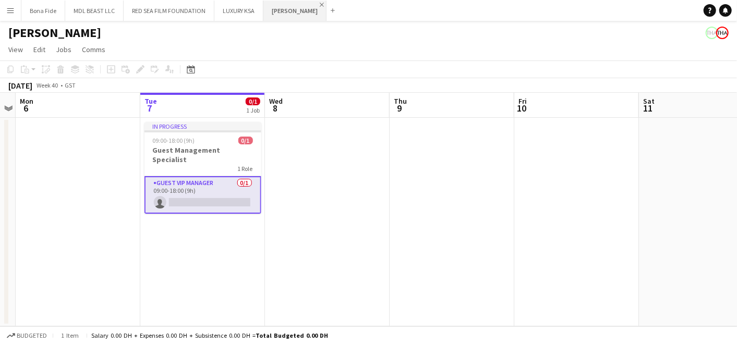
click at [320, 3] on app-icon "Close" at bounding box center [322, 5] width 4 height 4
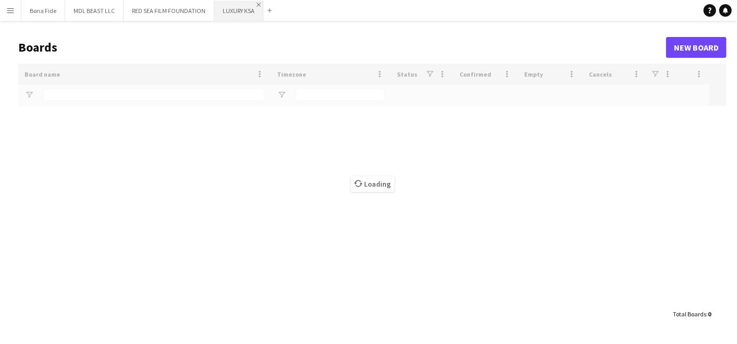
type input "***"
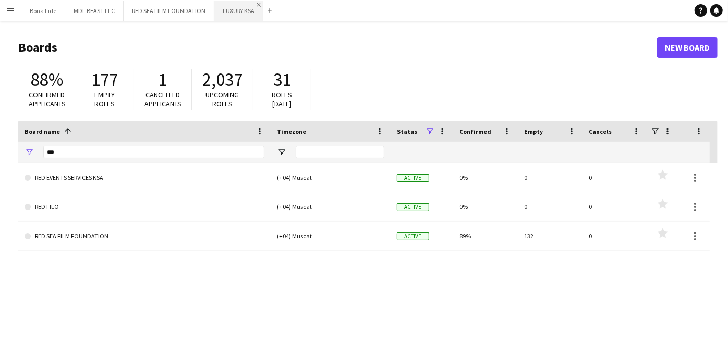
click at [257, 4] on app-icon "Close" at bounding box center [259, 5] width 4 height 4
click at [9, 10] on app-icon "Menu" at bounding box center [10, 10] width 8 height 8
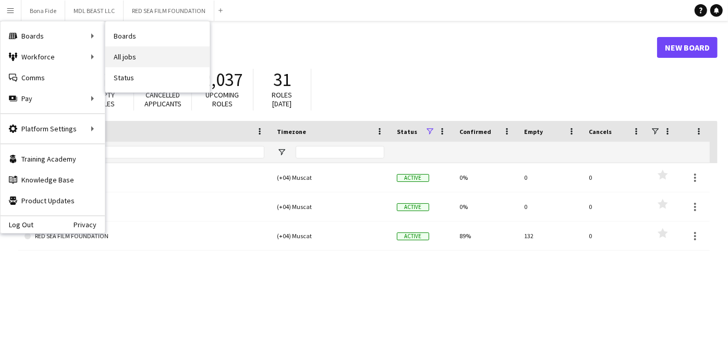
click at [141, 54] on link "All jobs" at bounding box center [157, 56] width 104 height 21
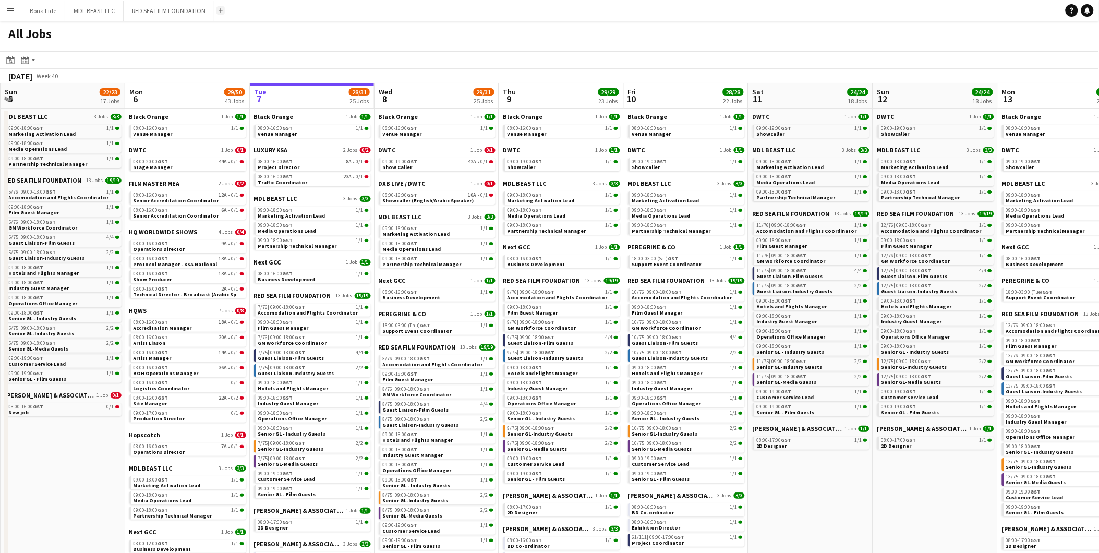
click at [217, 7] on button "Add" at bounding box center [221, 10] width 8 height 8
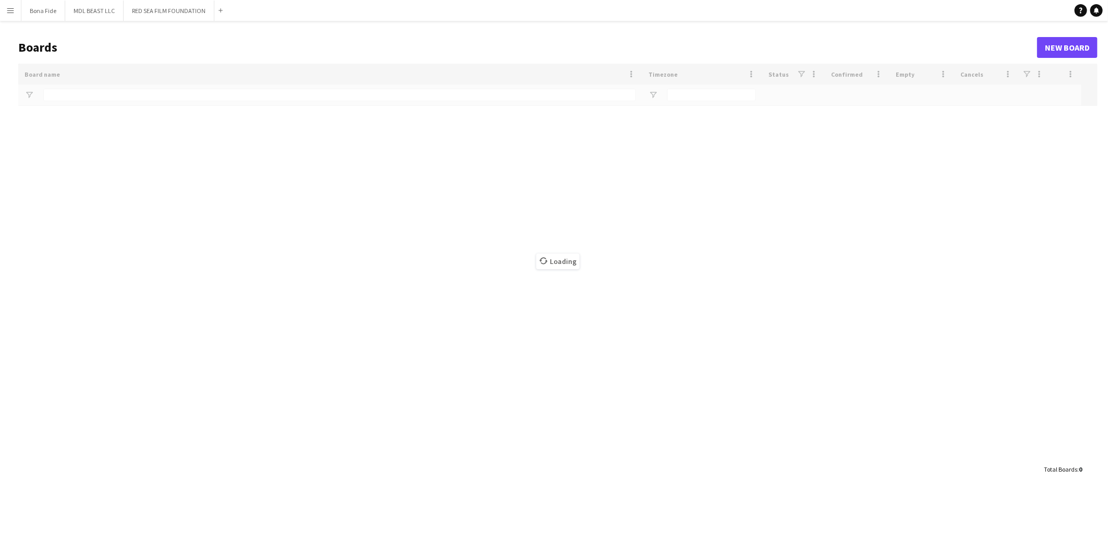
type input "***"
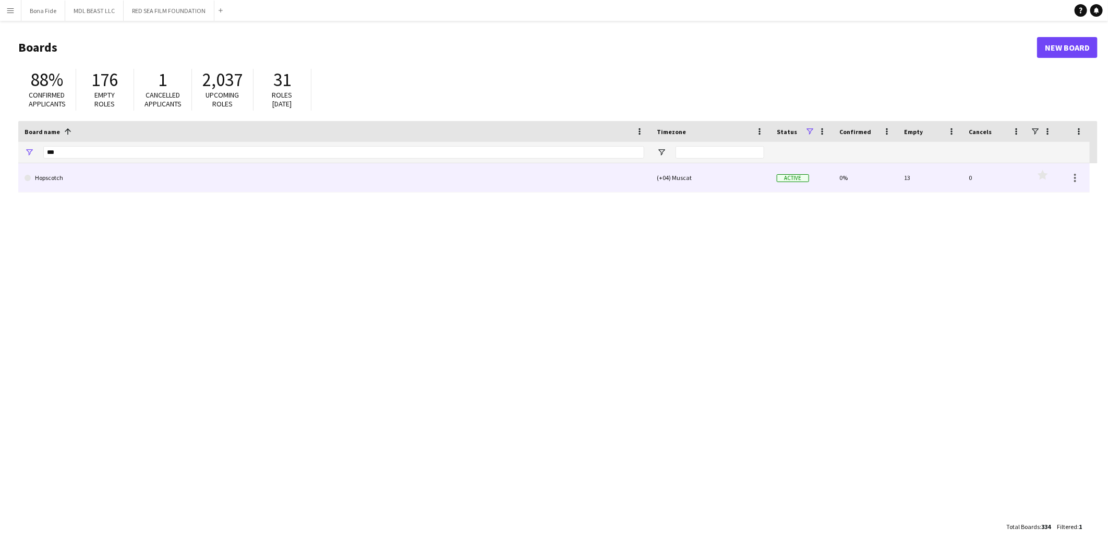
click at [200, 175] on link "Hopscotch" at bounding box center [335, 177] width 620 height 29
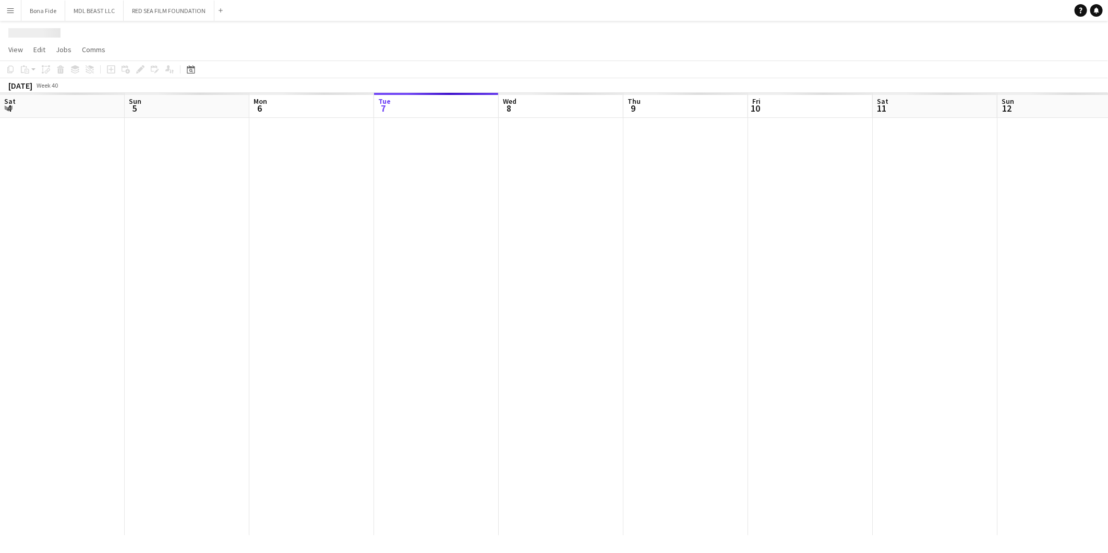
scroll to position [0, 249]
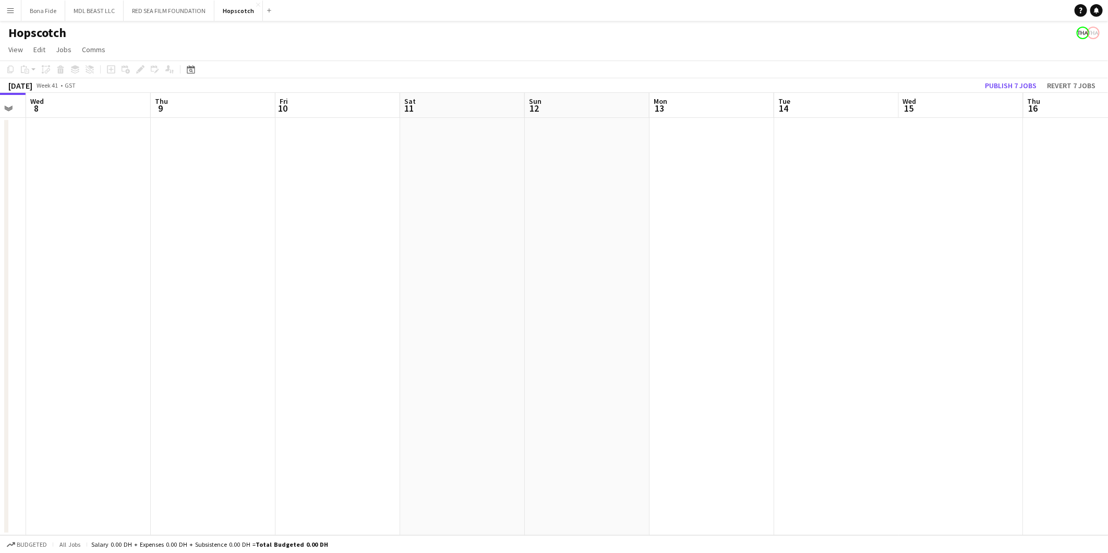
drag, startPoint x: 562, startPoint y: 309, endPoint x: -213, endPoint y: 348, distance: 775.7
click at [0, 344] on html "Menu Boards Boards Boards All jobs Status Workforce Workforce My Workforce Recr…" at bounding box center [554, 276] width 1108 height 553
drag, startPoint x: 865, startPoint y: 286, endPoint x: -469, endPoint y: 301, distance: 1333.6
click at [0, 301] on html "Menu Boards Boards Boards All jobs Status Workforce Workforce My Workforce Recr…" at bounding box center [554, 276] width 1108 height 553
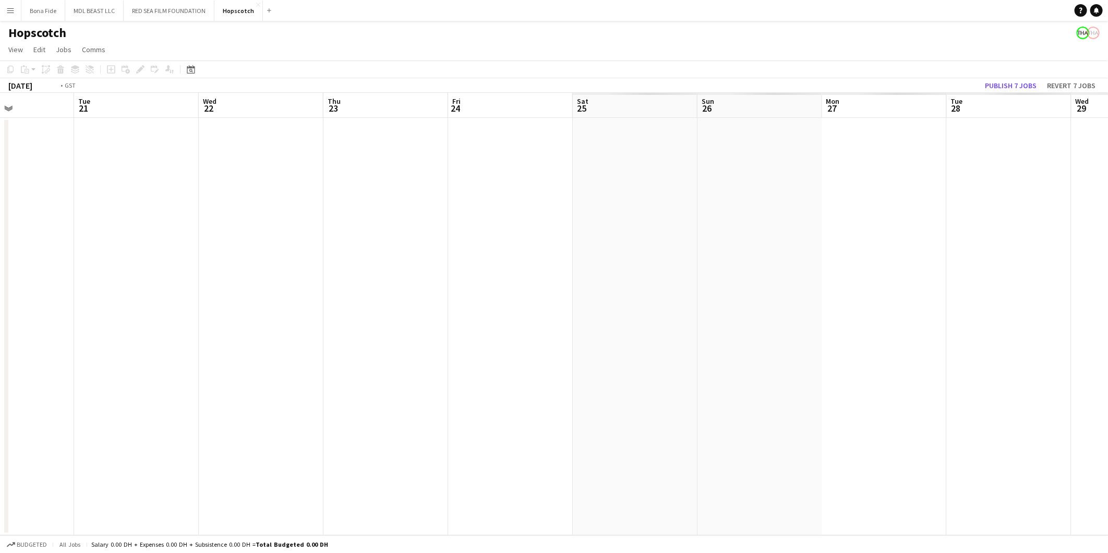
drag, startPoint x: 764, startPoint y: 262, endPoint x: -702, endPoint y: 277, distance: 1466.6
click at [0, 277] on html "Menu Boards Boards Boards All jobs Status Workforce Workforce My Workforce Recr…" at bounding box center [554, 276] width 1108 height 553
drag, startPoint x: 618, startPoint y: 279, endPoint x: -383, endPoint y: 400, distance: 1008.0
click at [0, 344] on html "Menu Boards Boards Boards All jobs Status Workforce Workforce My Workforce Recr…" at bounding box center [554, 276] width 1108 height 553
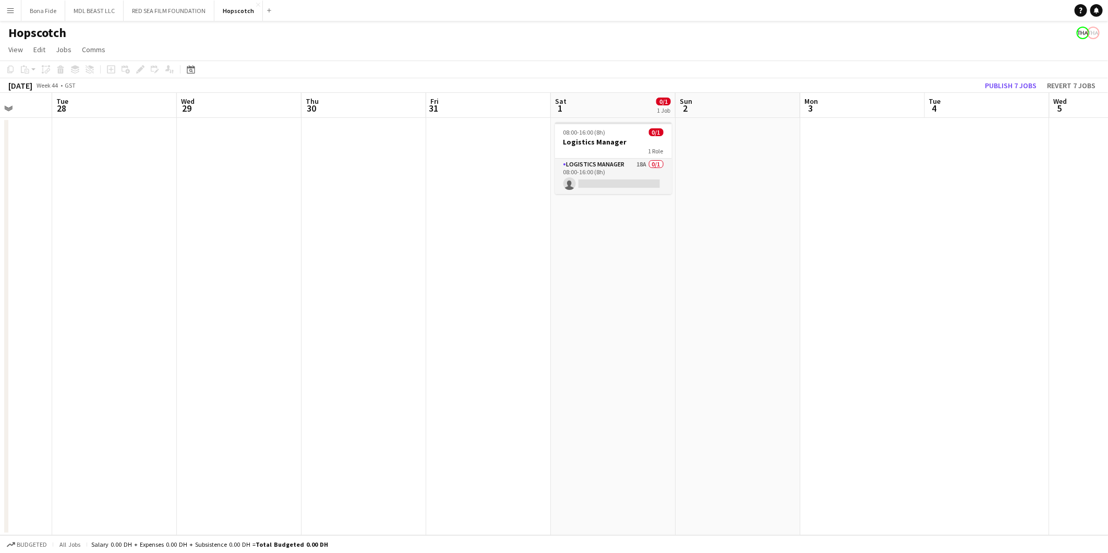
click at [733, 344] on app-date-cell at bounding box center [738, 326] width 125 height 417
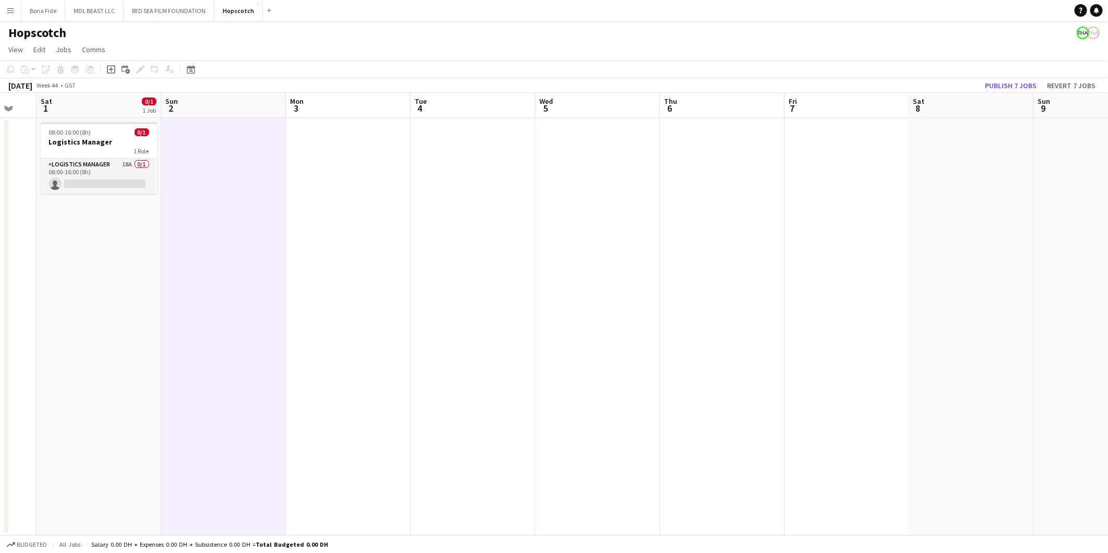
drag, startPoint x: 475, startPoint y: 379, endPoint x: 230, endPoint y: 389, distance: 245.9
click at [206, 344] on app-calendar-viewport "Wed 29 Thu 30 Fri 31 Sat 1 0/1 1 Job Sun 2 Mon 3 Tue 4 Wed 5 Thu 6 Fri 7 Sat 8 …" at bounding box center [554, 314] width 1108 height 442
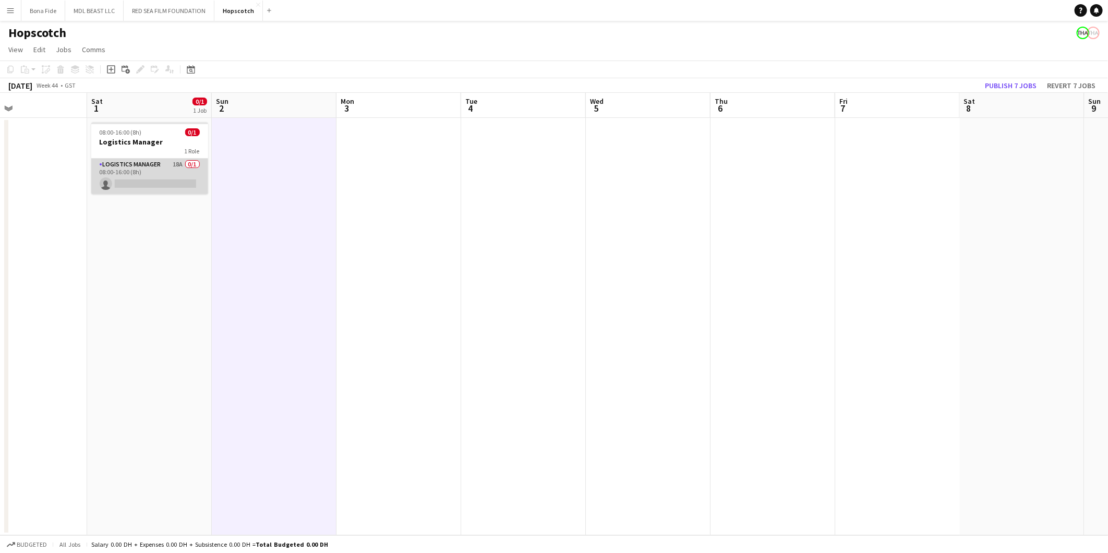
click at [145, 174] on app-card-role "Logistics Manager 18A 0/1 08:00-16:00 (8h) single-neutral-actions" at bounding box center [149, 176] width 117 height 35
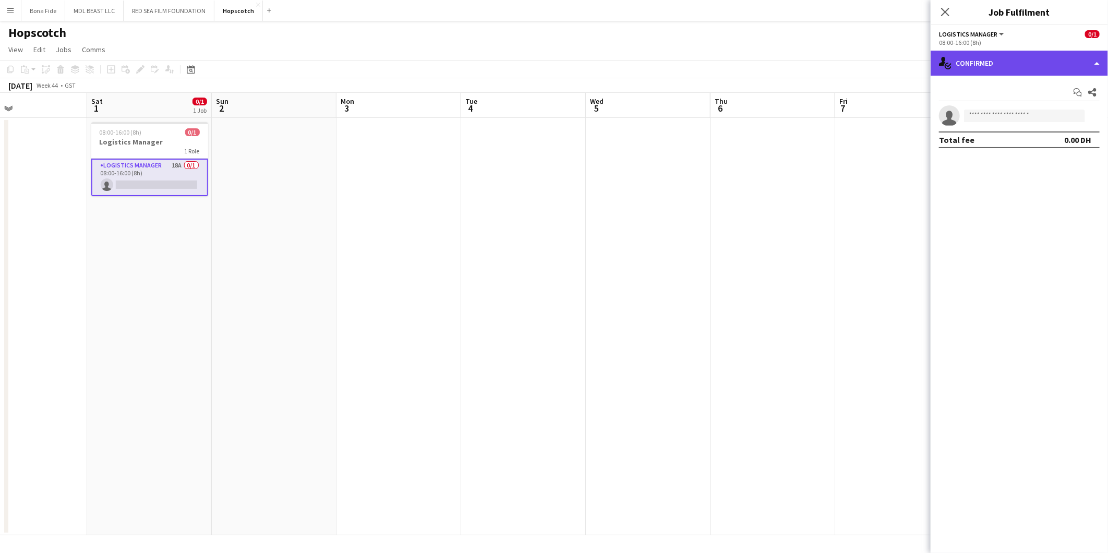
click at [737, 63] on div "single-neutral-actions-check-2 Confirmed" at bounding box center [1019, 63] width 177 height 25
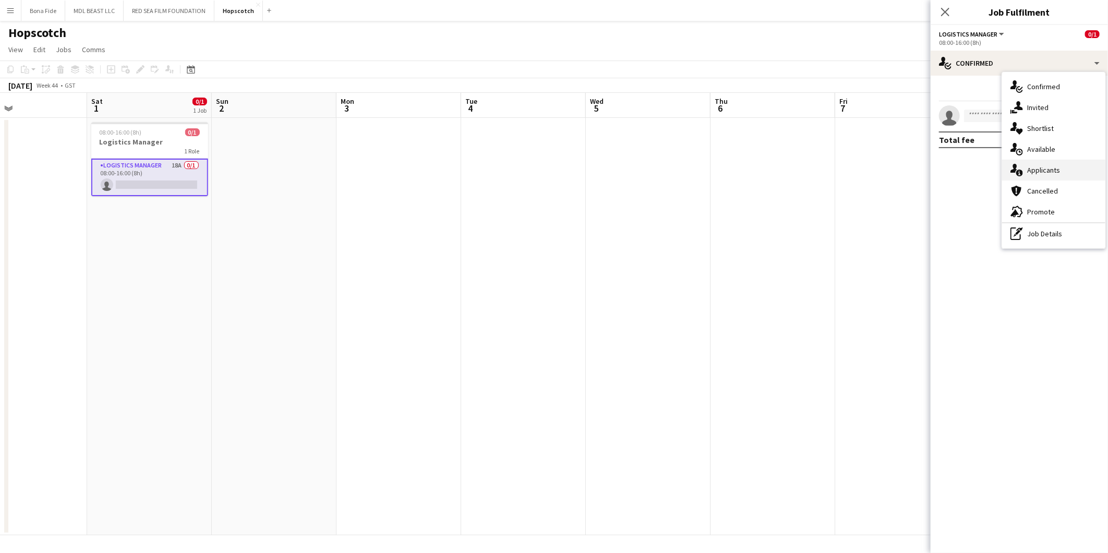
click at [737, 170] on span "Applicants" at bounding box center [1043, 169] width 33 height 9
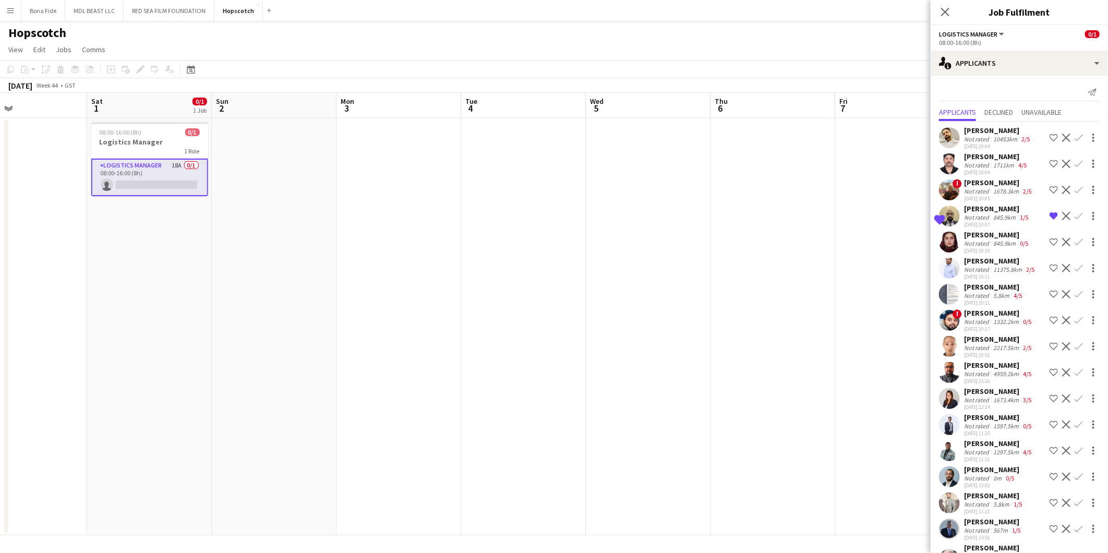
click at [737, 200] on app-user-avatar at bounding box center [949, 189] width 21 height 21
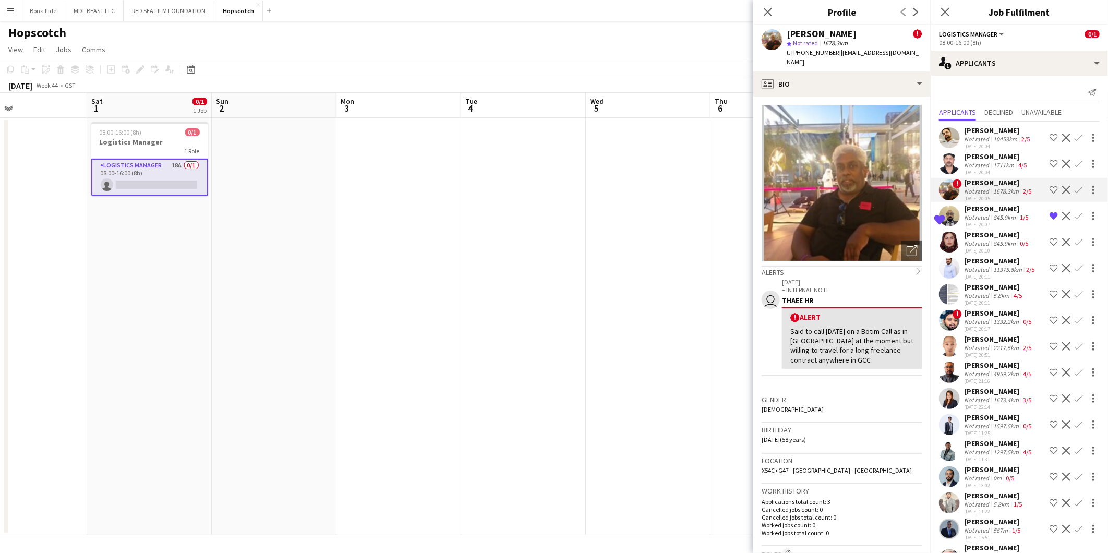
click at [575, 202] on app-date-cell at bounding box center [523, 326] width 125 height 417
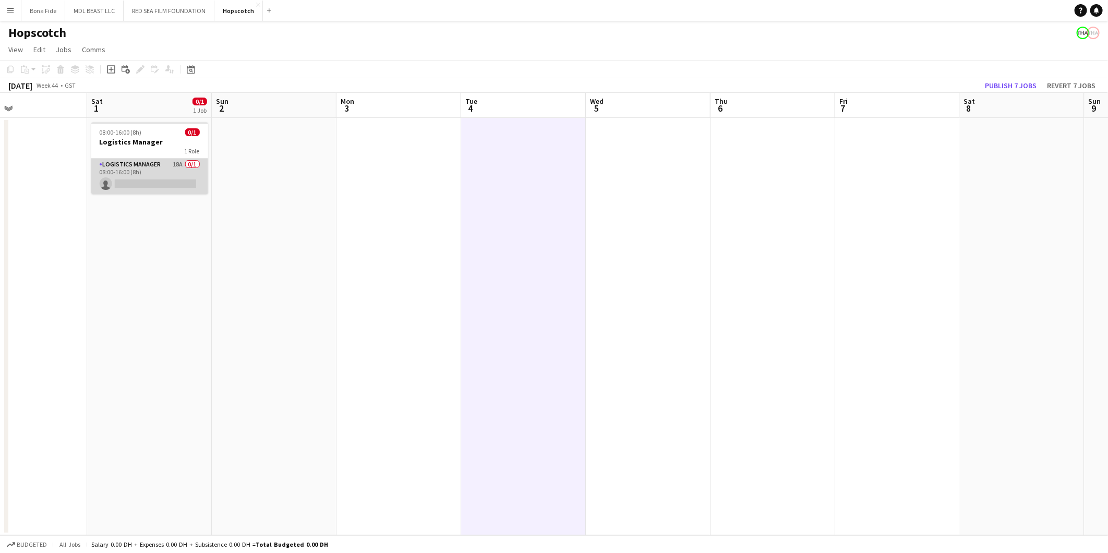
click at [158, 175] on app-card-role "Logistics Manager 18A 0/1 08:00-16:00 (8h) single-neutral-actions" at bounding box center [149, 176] width 117 height 35
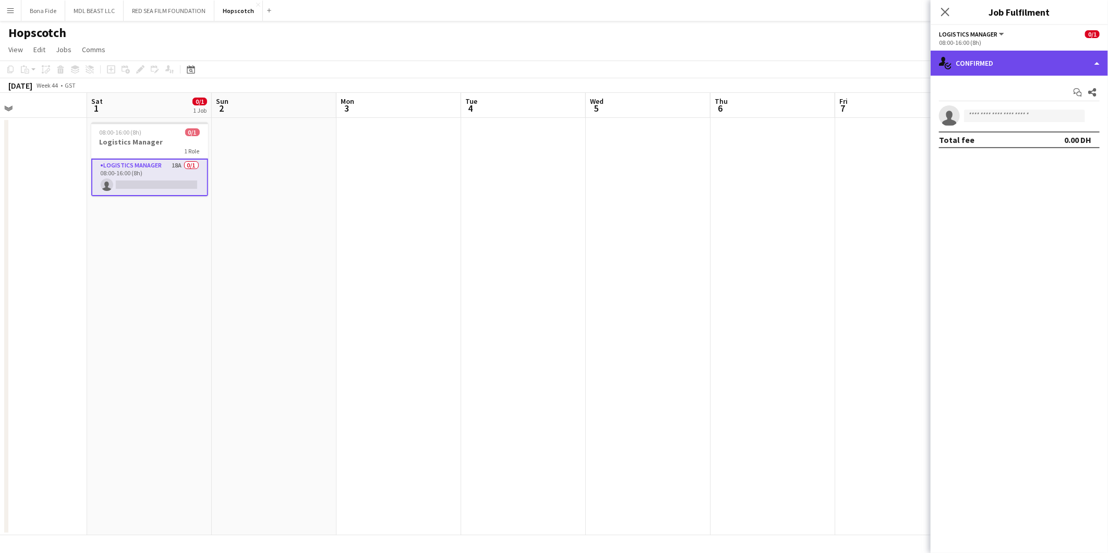
click at [737, 61] on div "single-neutral-actions-check-2 Confirmed" at bounding box center [1019, 63] width 177 height 25
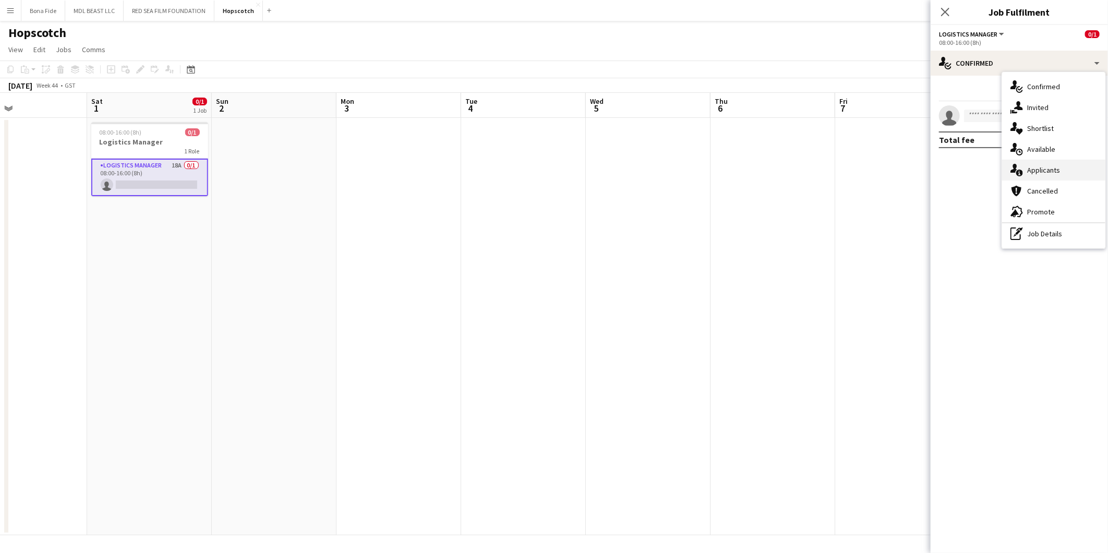
click at [737, 172] on icon at bounding box center [1019, 173] width 7 height 7
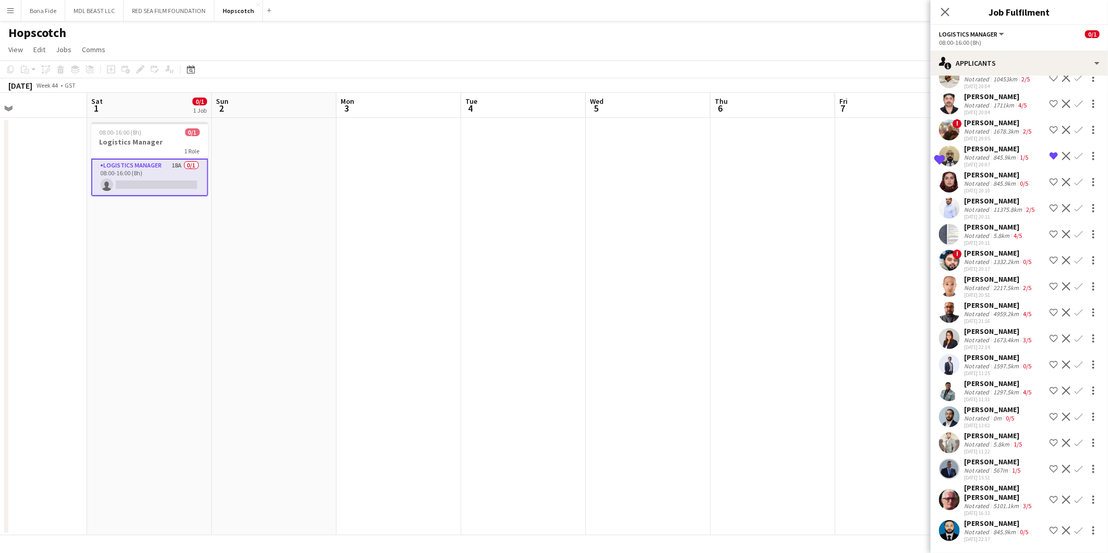
scroll to position [0, 0]
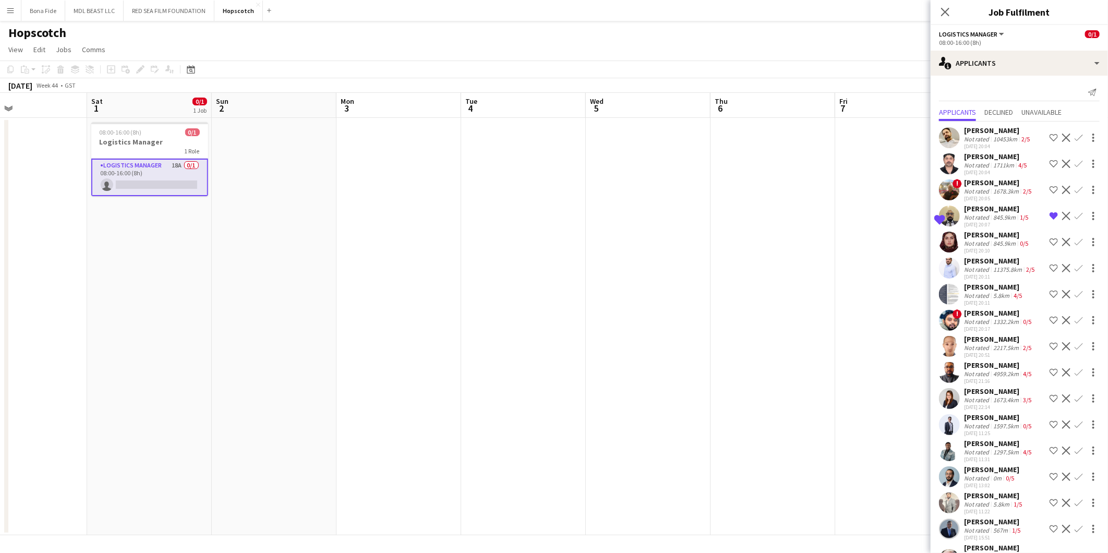
click at [737, 318] on div "[PERSON_NAME]" at bounding box center [998, 312] width 69 height 9
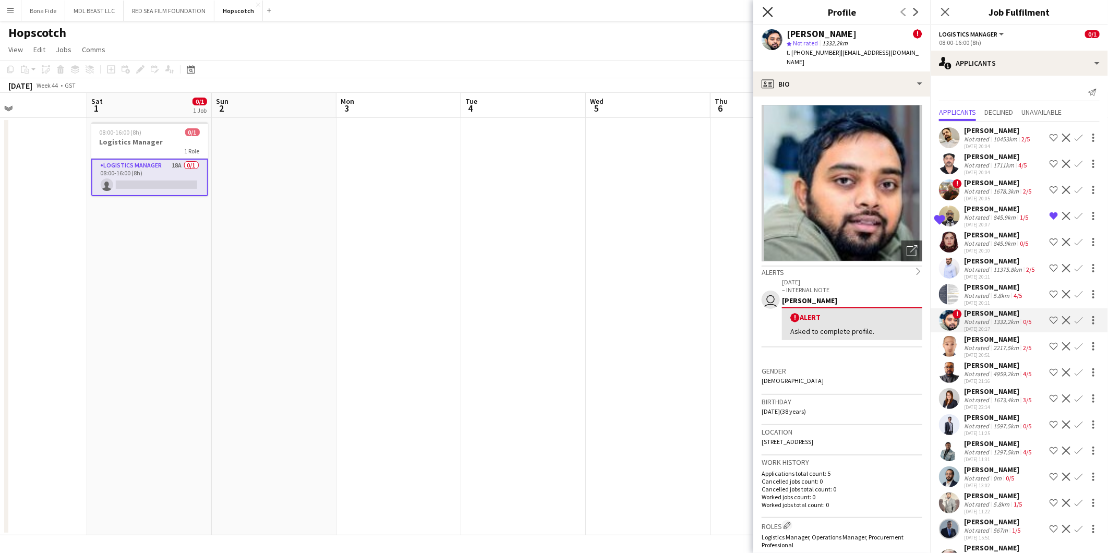
click at [737, 11] on icon at bounding box center [768, 12] width 10 height 10
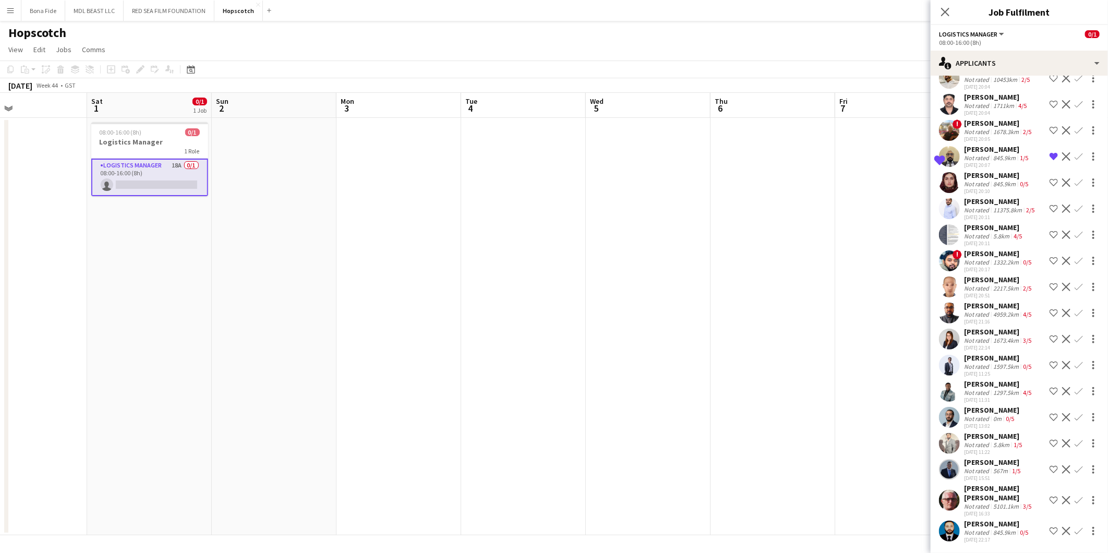
scroll to position [60, 0]
click at [737, 344] on div "5101.1km" at bounding box center [1006, 506] width 30 height 8
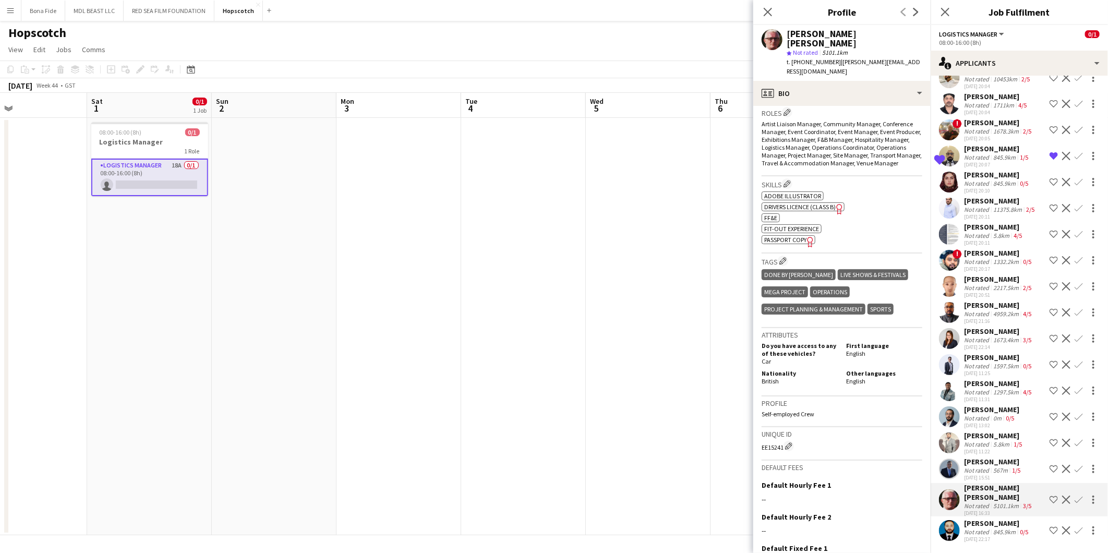
scroll to position [409, 0]
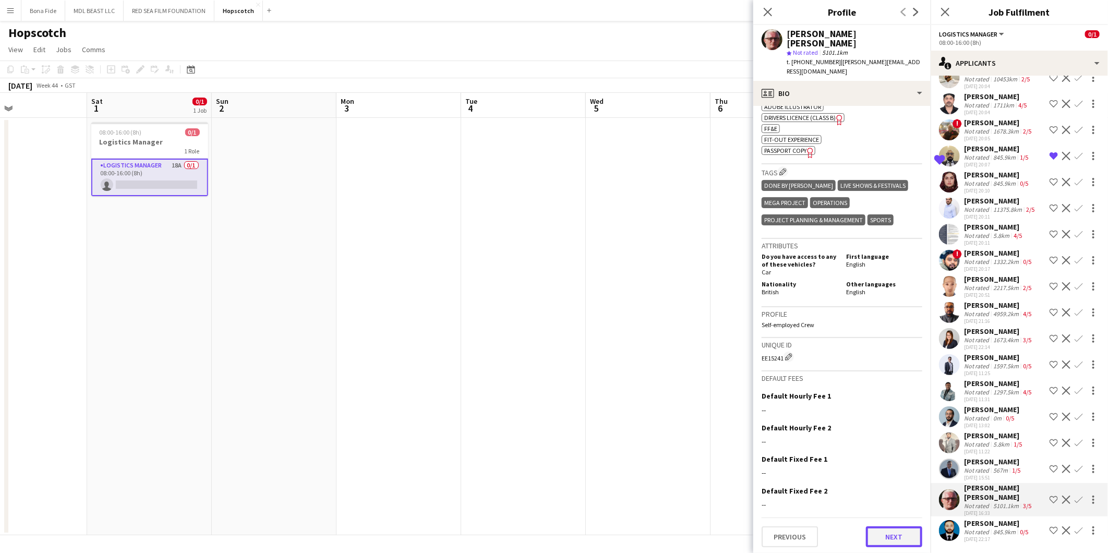
click at [737, 344] on button "Next" at bounding box center [894, 536] width 56 height 21
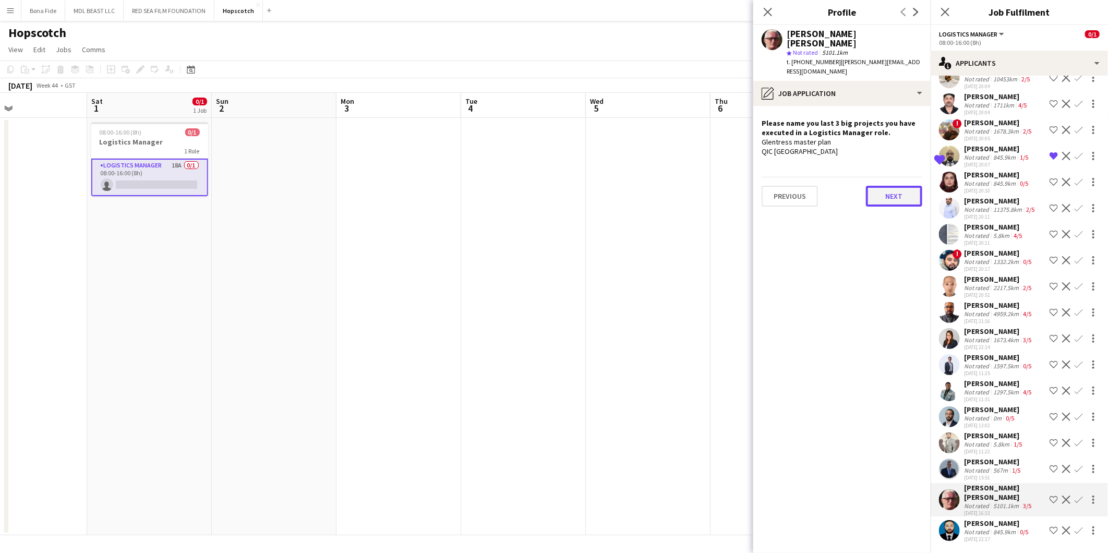
click at [737, 191] on button "Next" at bounding box center [894, 196] width 56 height 21
click at [737, 182] on button "Next" at bounding box center [894, 192] width 56 height 21
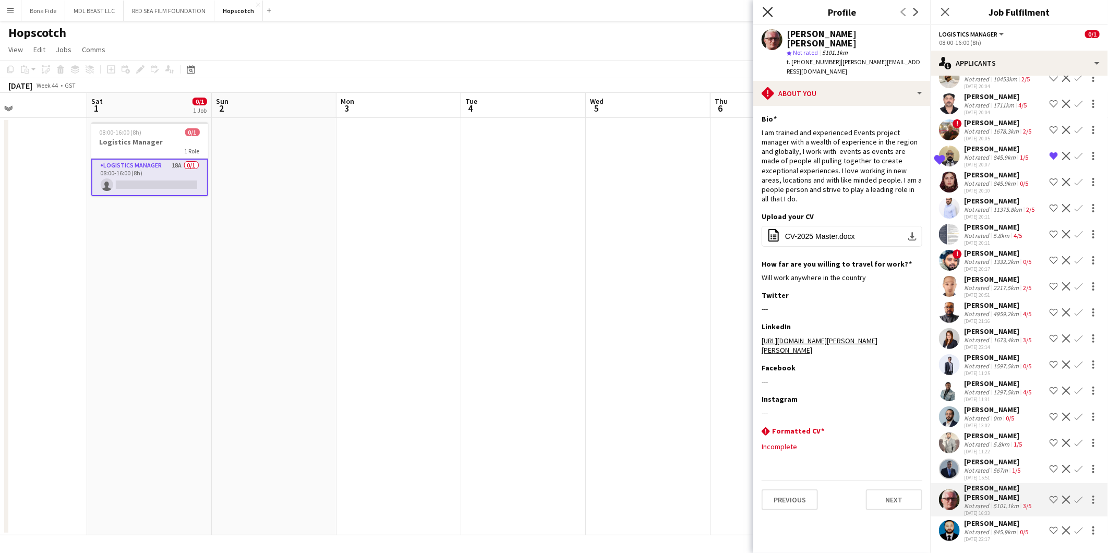
click at [737, 13] on icon at bounding box center [768, 12] width 10 height 10
